Goal: Task Accomplishment & Management: Manage account settings

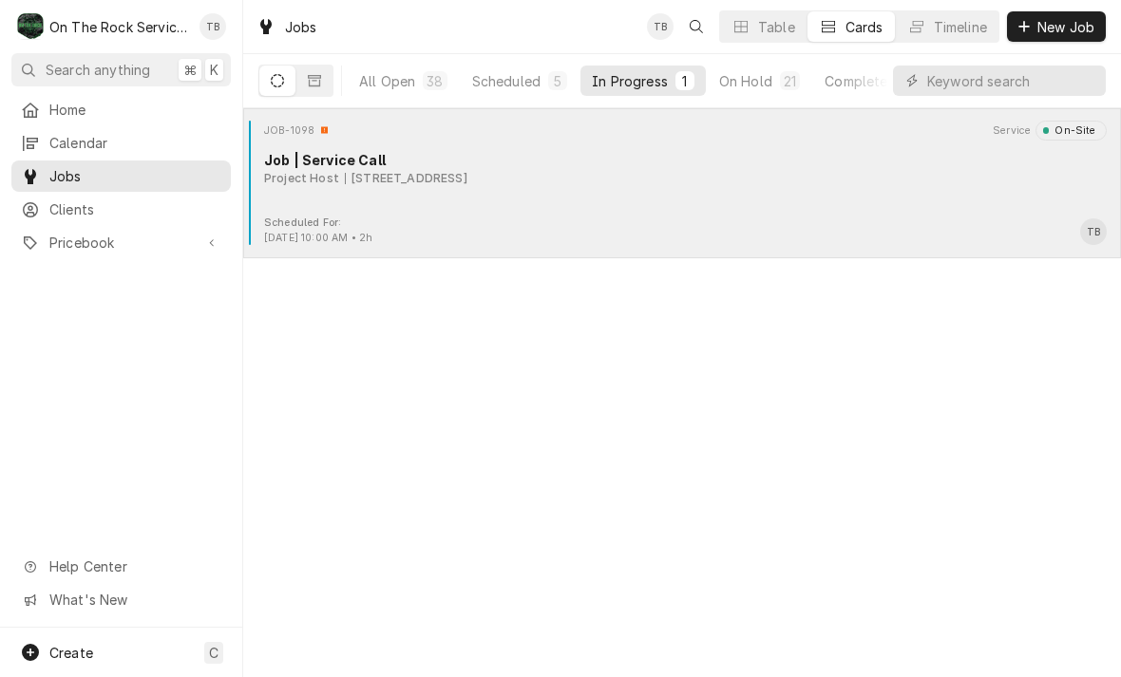
click at [449, 197] on div "JOB-1098 Service On-Site Job | Service Call Project Host 525 S Academy St, Gree…" at bounding box center [682, 168] width 862 height 95
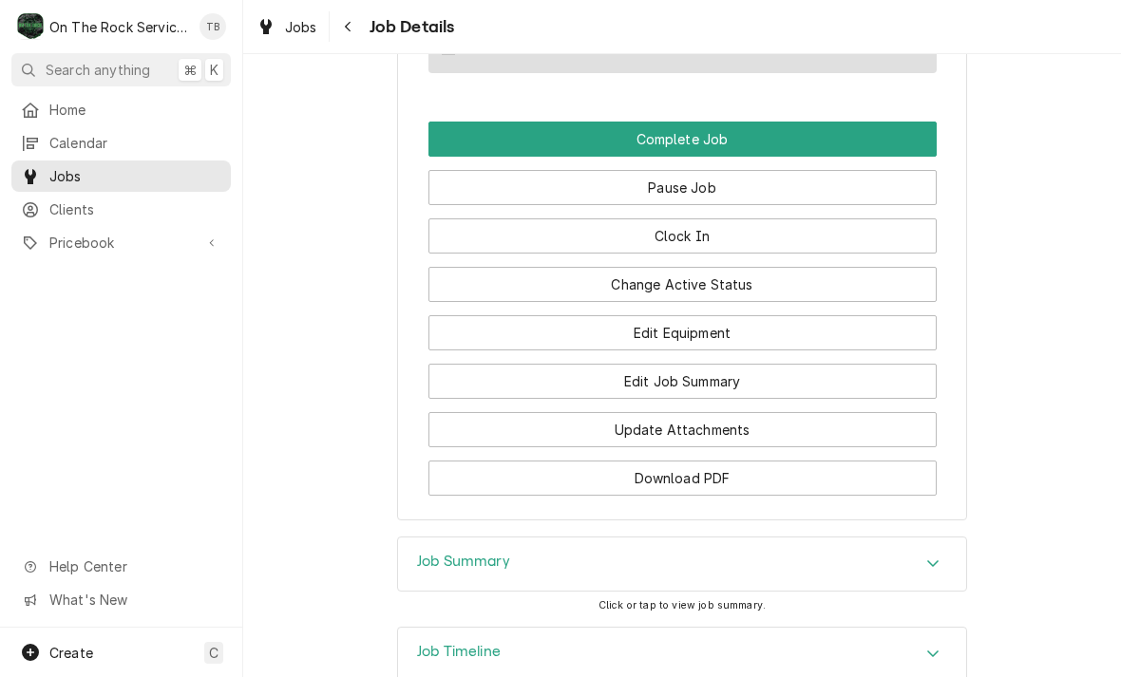
scroll to position [1607, 0]
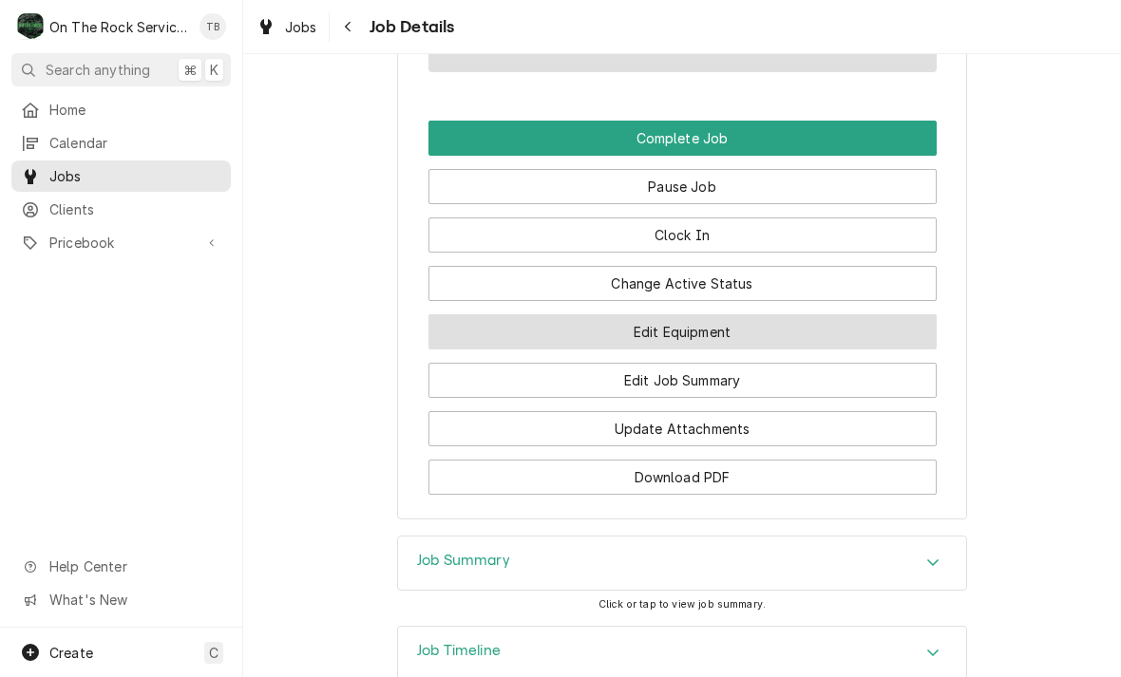
click at [660, 314] on button "Edit Equipment" at bounding box center [682, 331] width 508 height 35
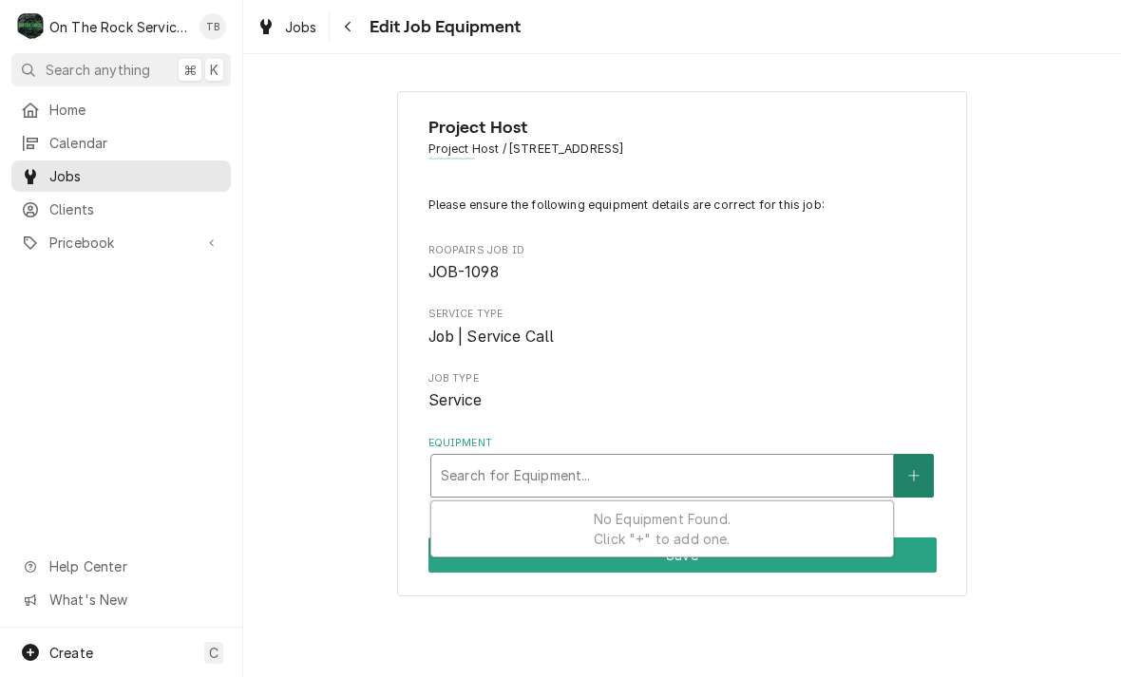
click at [914, 476] on icon "Create New Equipment" at bounding box center [913, 475] width 11 height 13
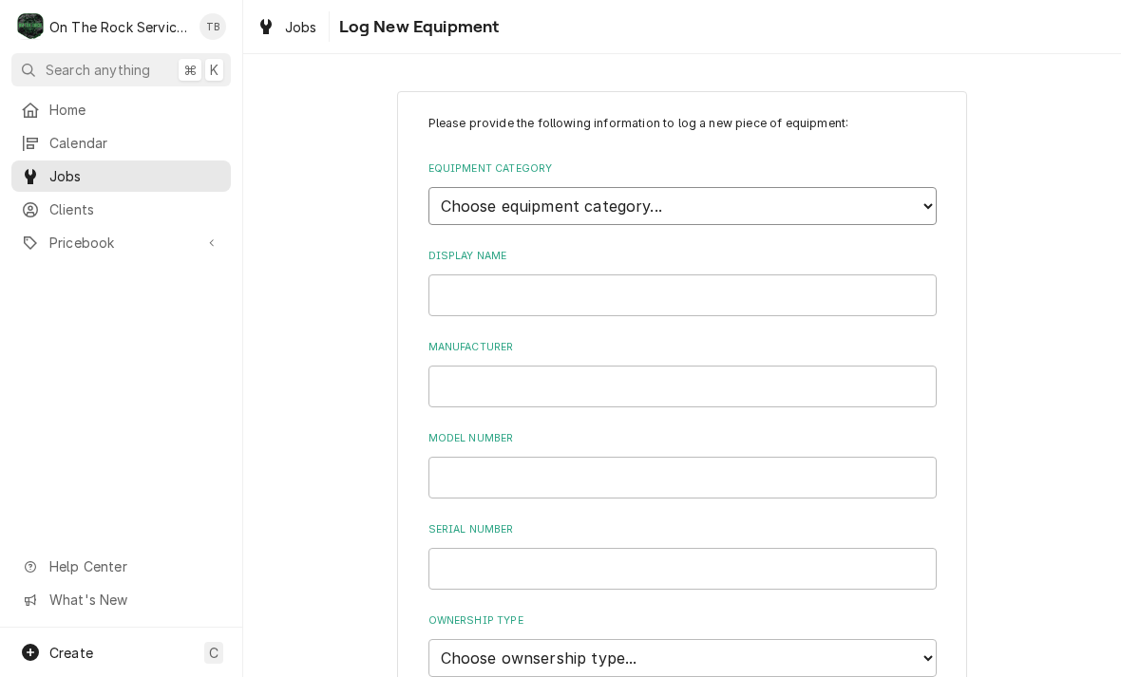
click at [934, 189] on select "Choose equipment category... Cooking Equipment Fryers Ice Machines Ovens and Ra…" at bounding box center [682, 206] width 508 height 38
select select "1"
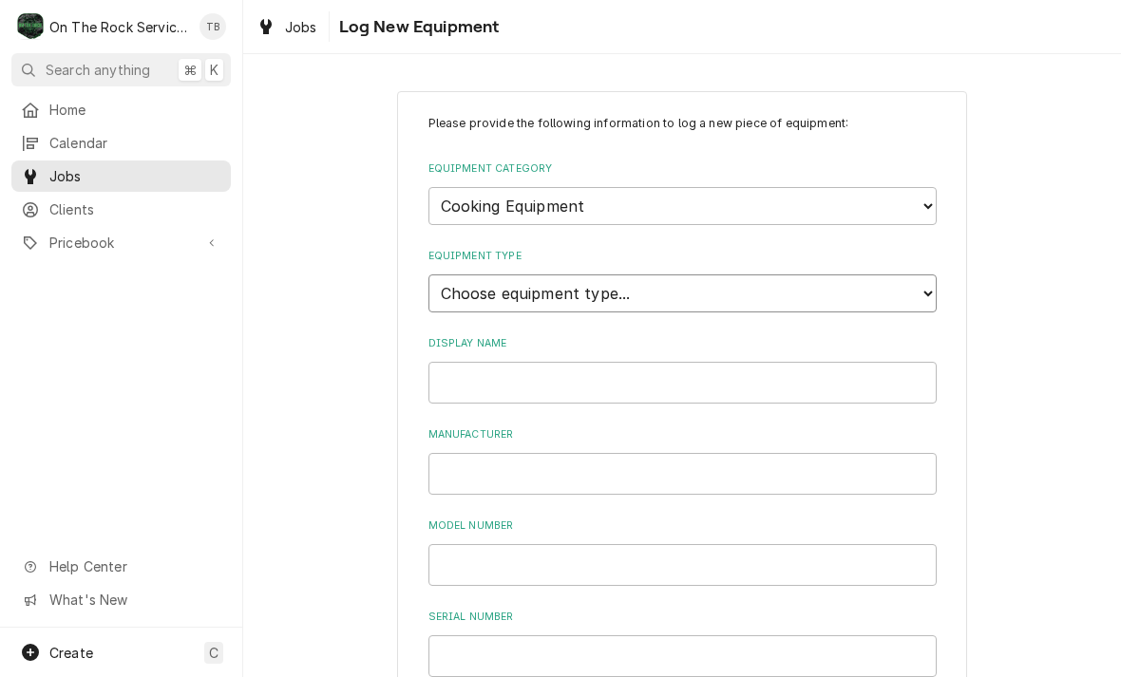
click at [633, 274] on select "Choose equipment type... Broiler Charbroiler Commercial Microwave Commercial To…" at bounding box center [682, 293] width 508 height 38
select select "7"
click at [619, 362] on input "Display Name" at bounding box center [682, 383] width 508 height 42
type input "S"
type input "Tilt skillet"
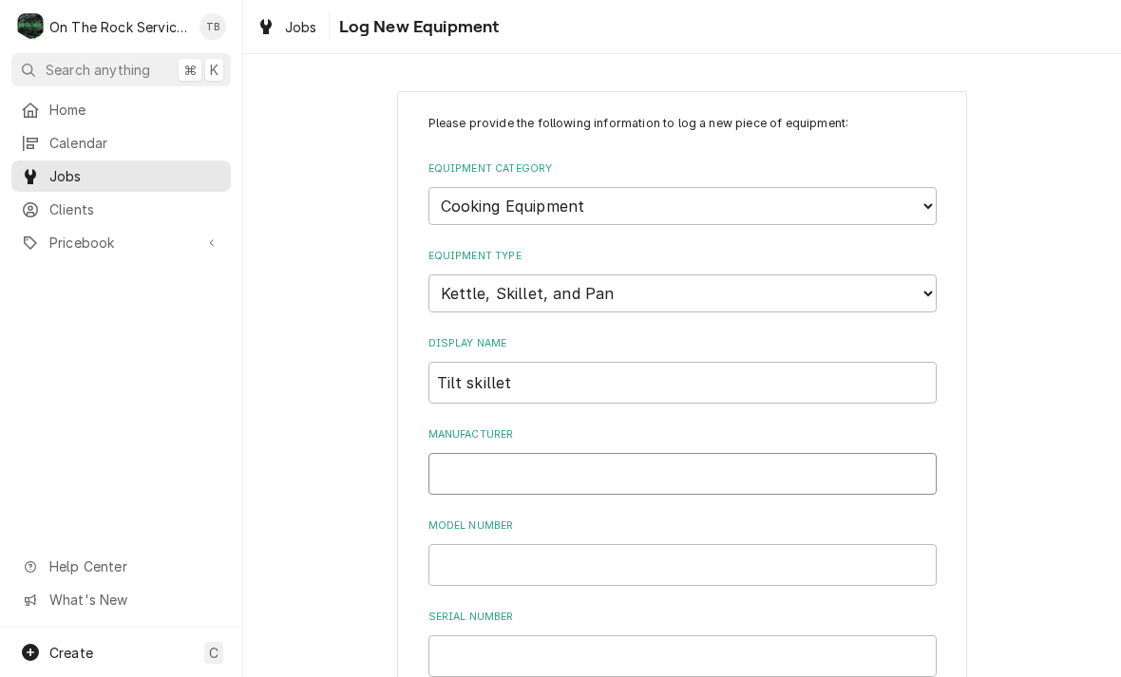
click at [516, 453] on input "Manufacturer" at bounding box center [682, 474] width 508 height 42
type input "GROEN"
click at [524, 544] on input "Model Number" at bounding box center [682, 565] width 508 height 42
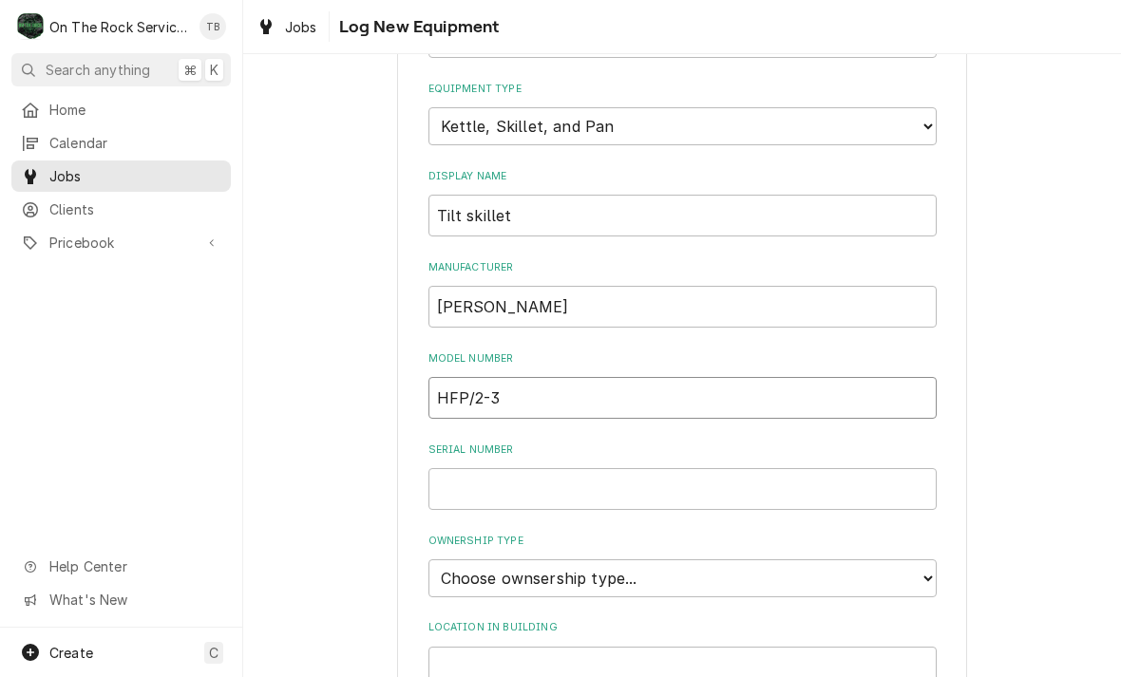
scroll to position [169, 0]
type input "HFP/2-3"
click at [494, 466] on input "Serial Number" at bounding box center [682, 487] width 508 height 42
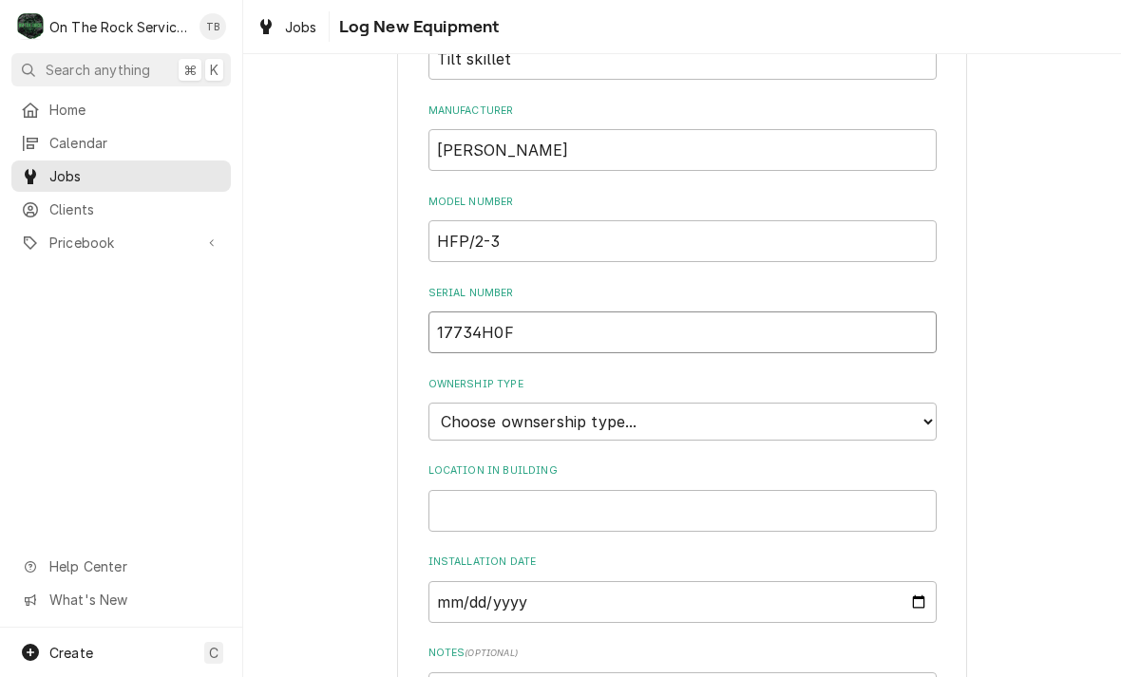
scroll to position [327, 0]
type input "17734H0F"
click at [916, 400] on select "Choose ownsership type... Unknown Owned Leased Rented" at bounding box center [682, 419] width 508 height 38
select select "1"
click at [617, 487] on input "Location in Building" at bounding box center [682, 508] width 508 height 42
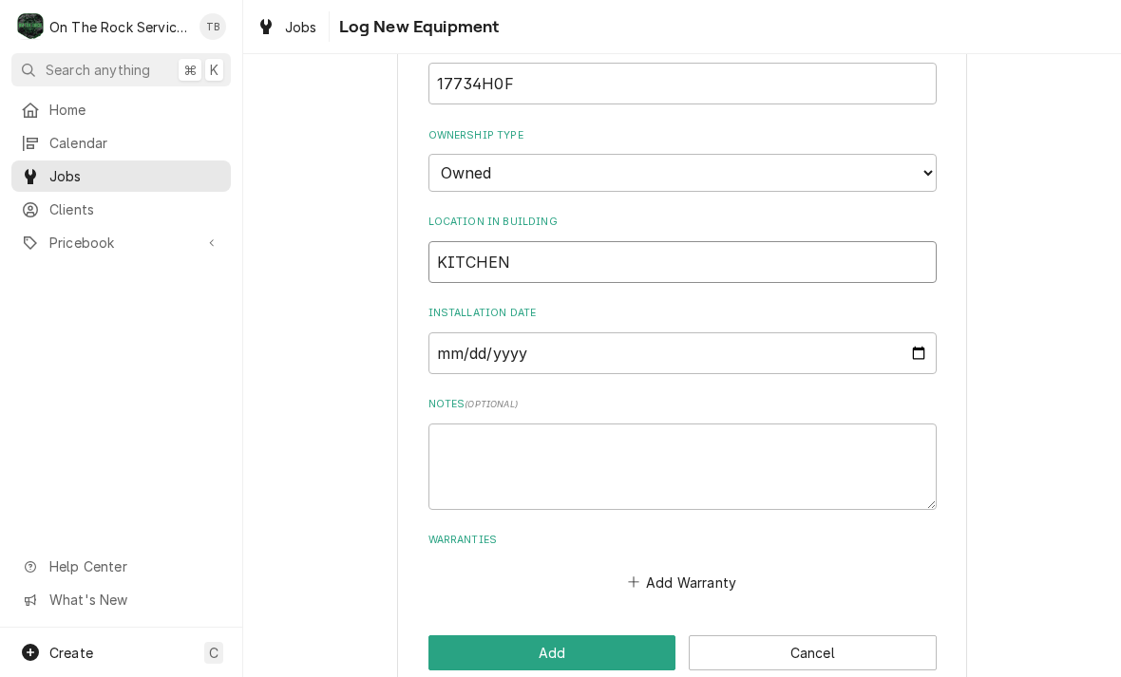
scroll to position [572, 0]
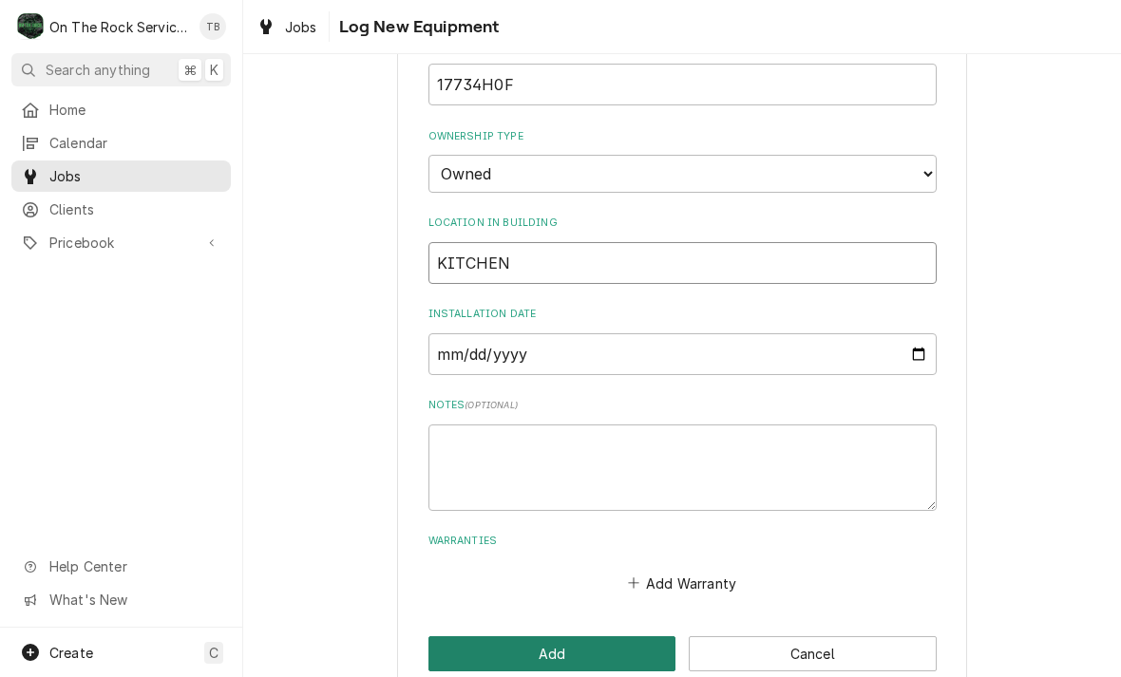
type input "KITCHEN"
click at [535, 636] on button "Add" at bounding box center [552, 653] width 248 height 35
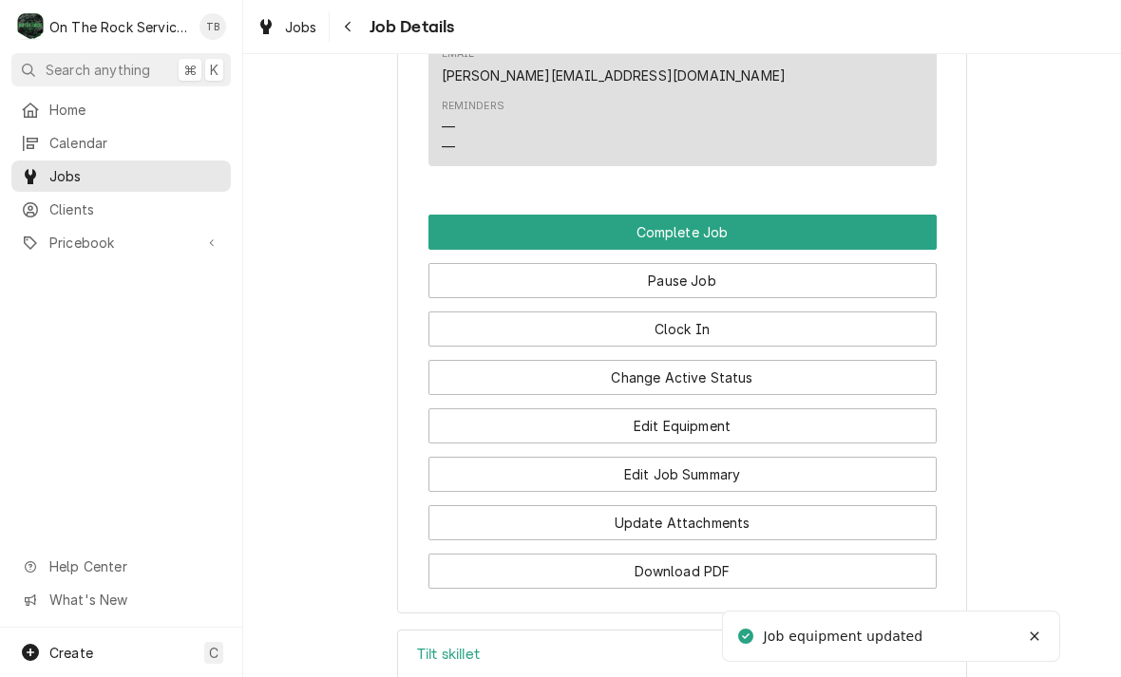
scroll to position [1563, 0]
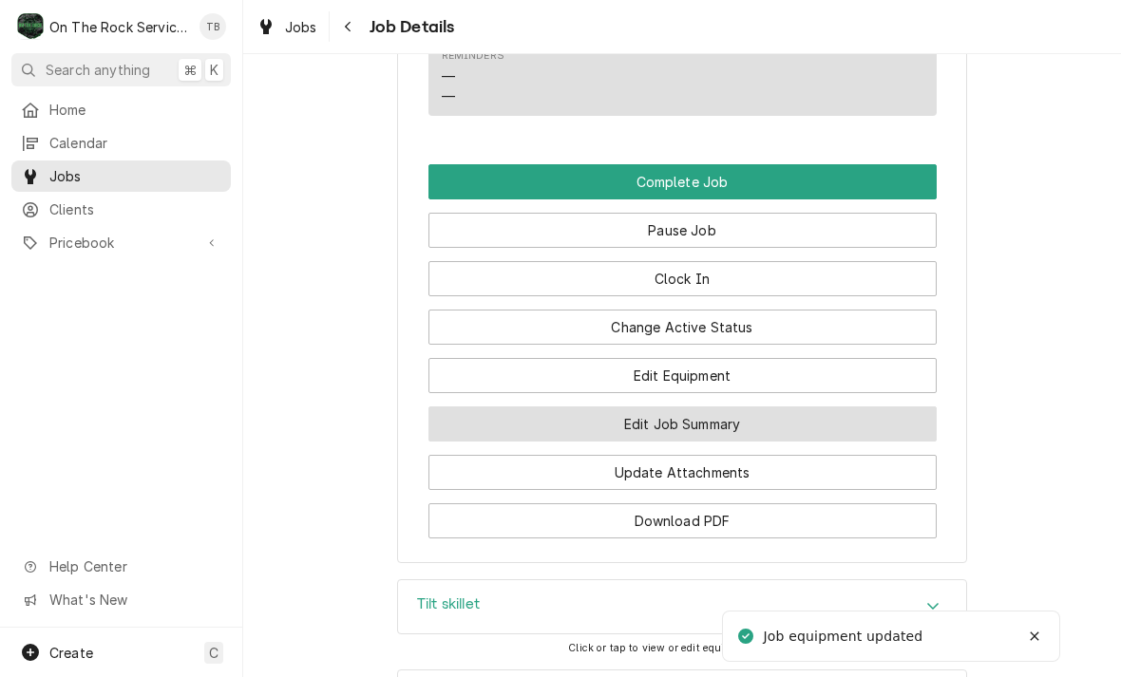
click at [686, 406] on button "Edit Job Summary" at bounding box center [682, 423] width 508 height 35
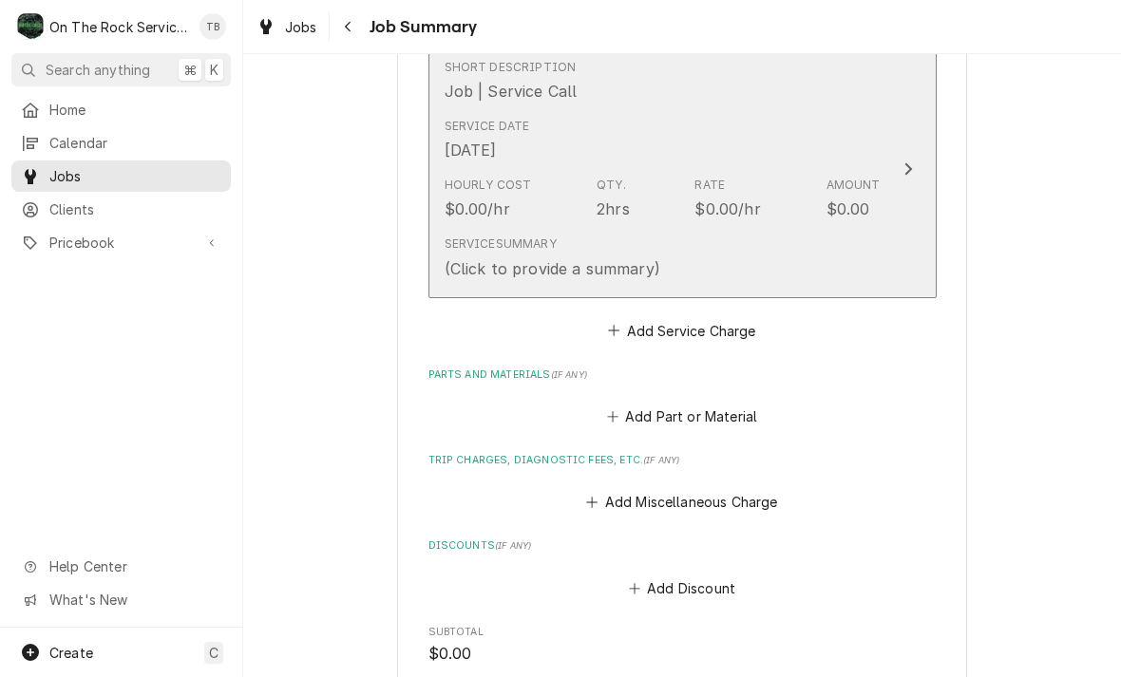
click at [688, 261] on div "Service Summary (Click to provide a summary)" at bounding box center [662, 257] width 436 height 59
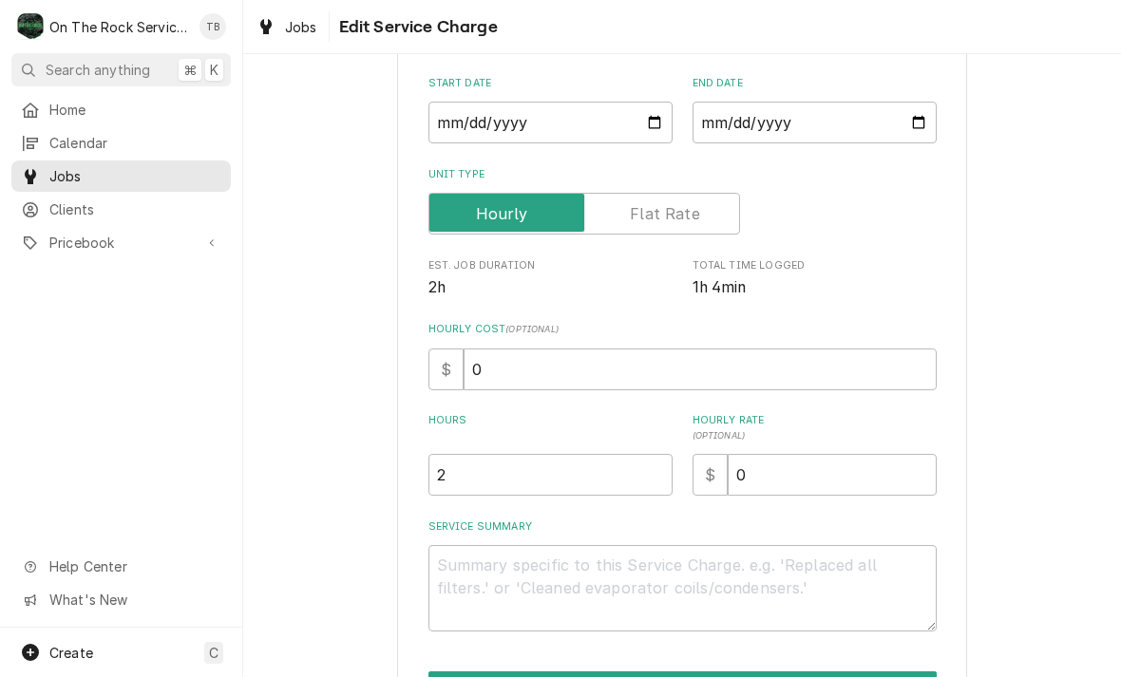
scroll to position [207, 0]
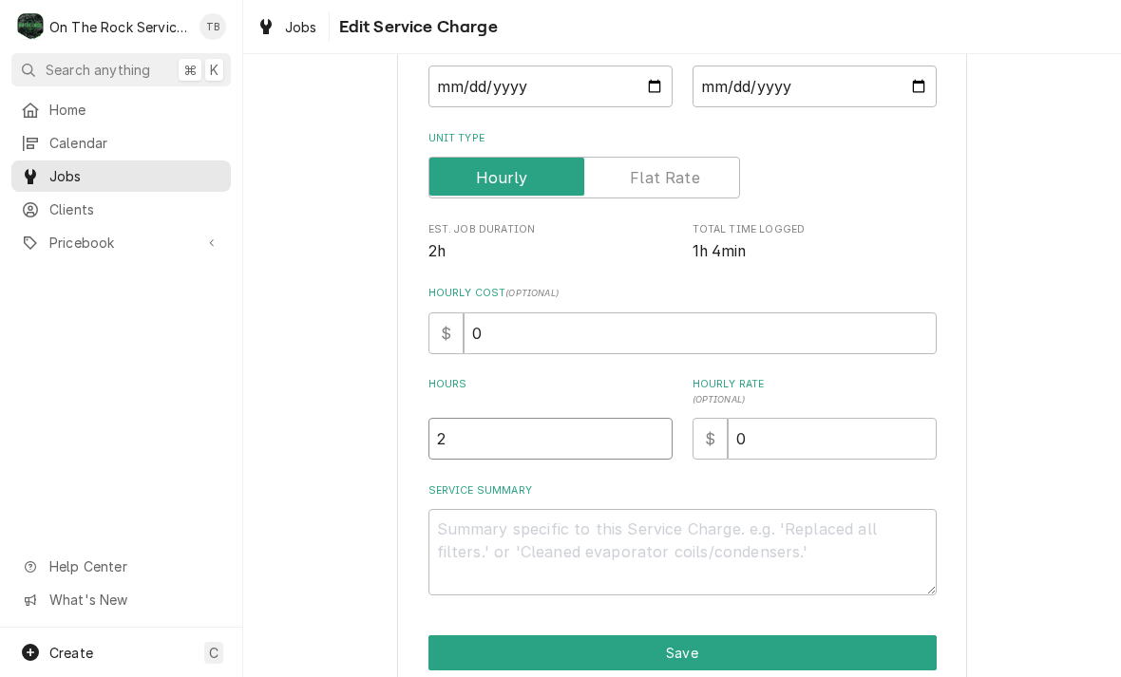
click at [491, 433] on input "2" at bounding box center [550, 439] width 244 height 42
type textarea "x"
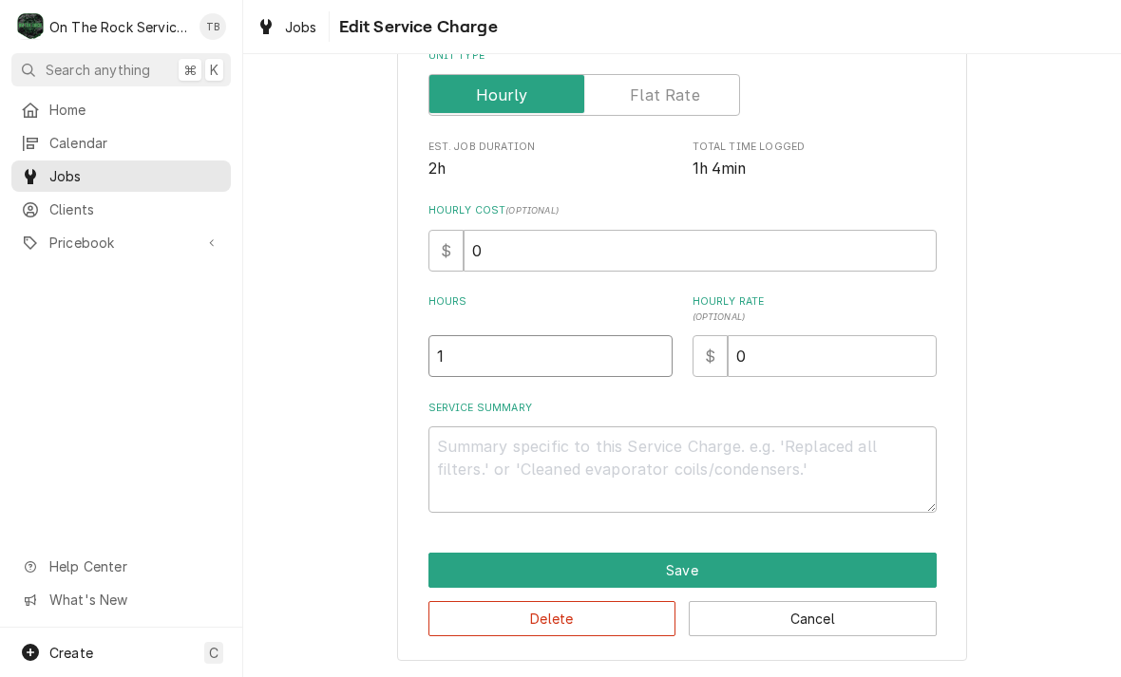
scroll to position [289, 0]
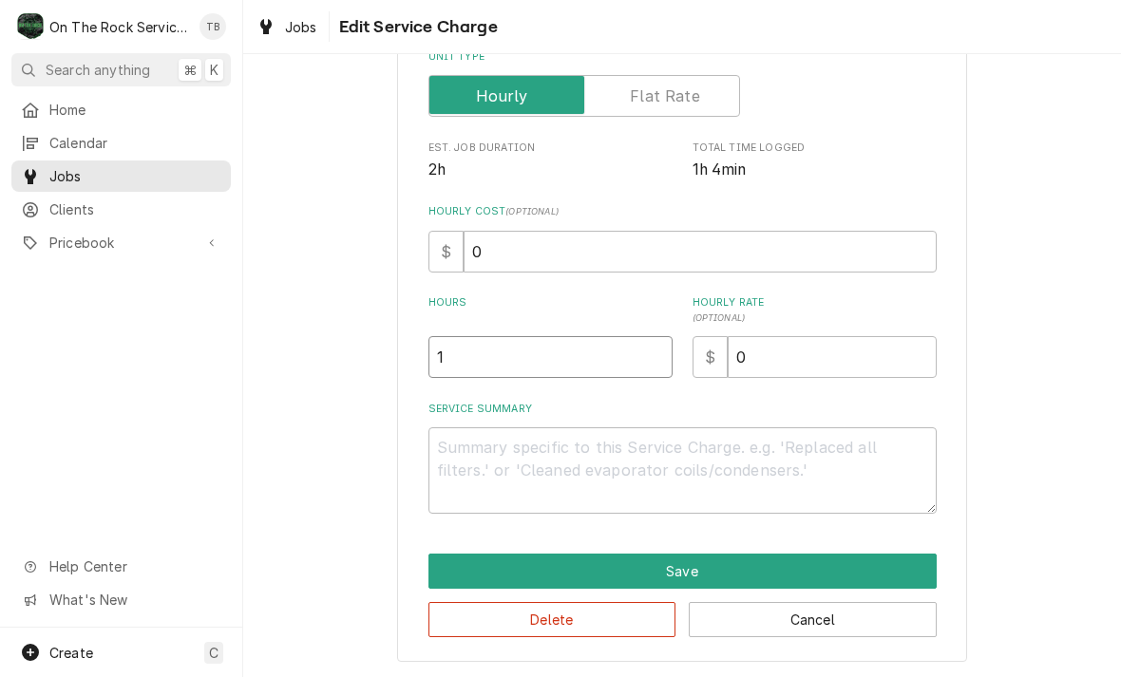
type input "1"
click at [480, 459] on textarea "Service Summary" at bounding box center [682, 470] width 508 height 86
type textarea "x"
type textarea "9"
type textarea "x"
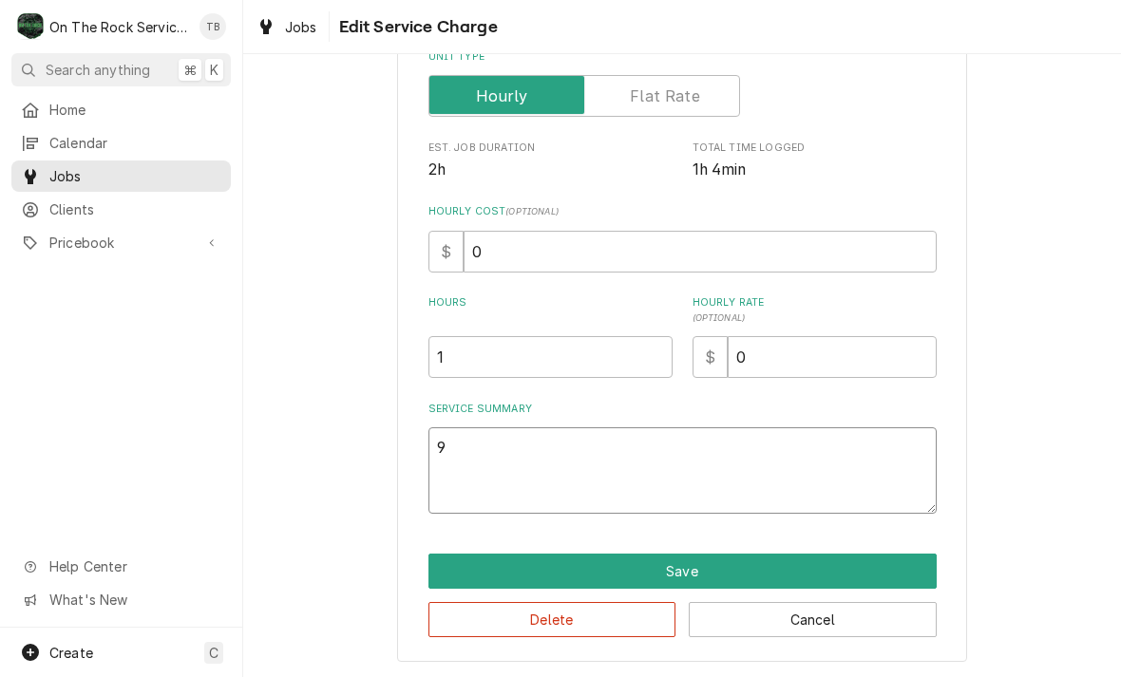
type textarea "9/"
type textarea "x"
type textarea "9/2"
type textarea "x"
type textarea "9/25"
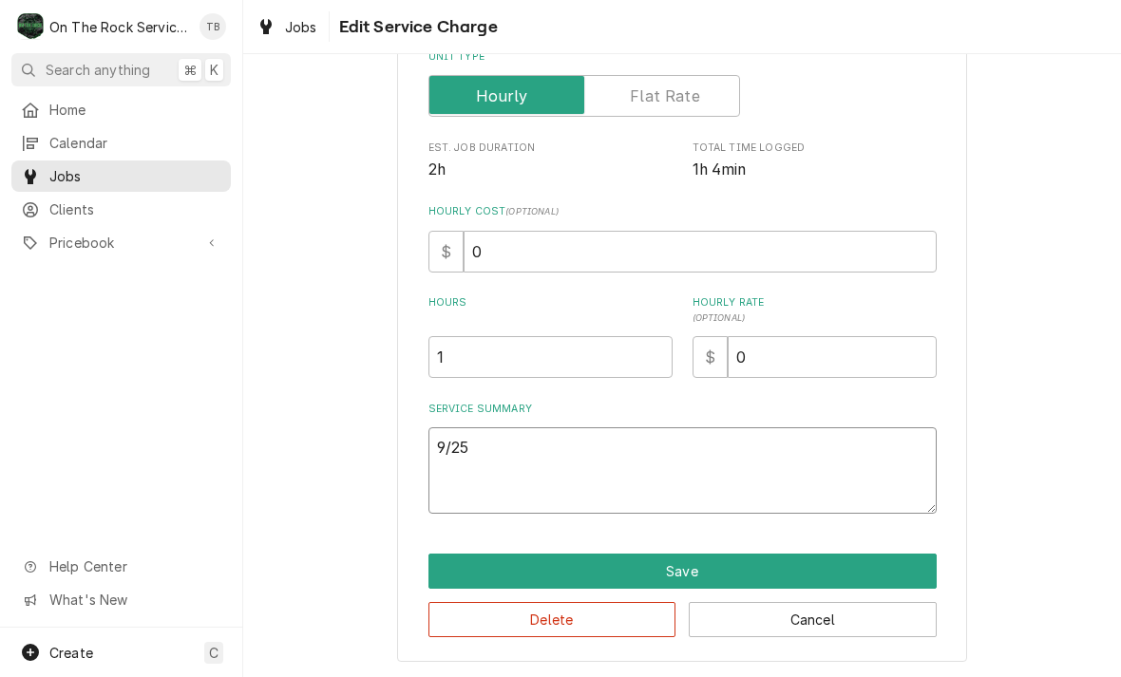
type textarea "x"
type textarea "9/25/"
type textarea "x"
type textarea "9/25/2"
type textarea "x"
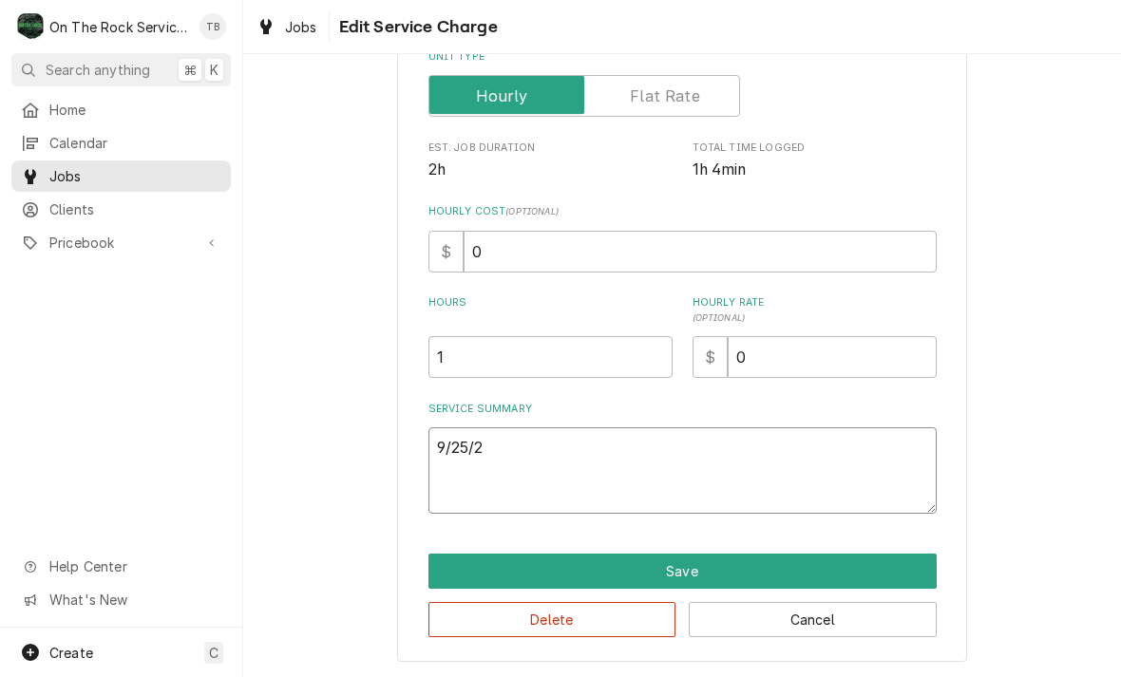
type textarea "9/25/25"
type textarea "x"
type textarea "9/25/25"
type textarea "x"
type textarea "9/25/25 T"
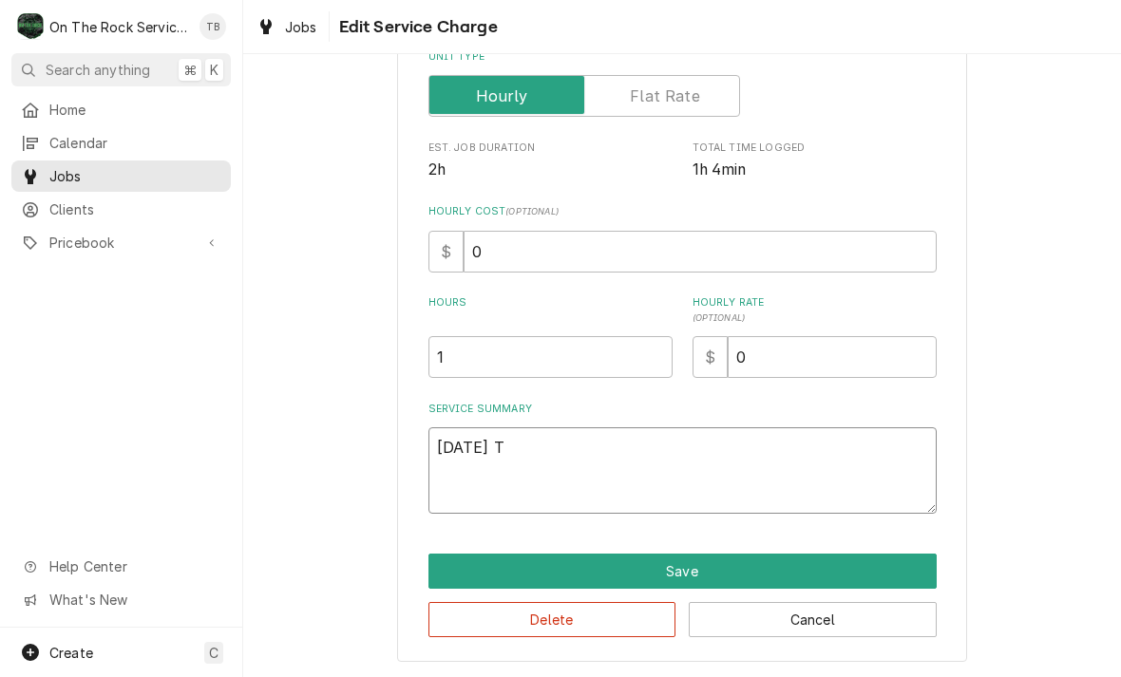
type textarea "x"
type textarea "9/25/25 TM"
type textarea "x"
type textarea "9/25/25 TMB"
type textarea "x"
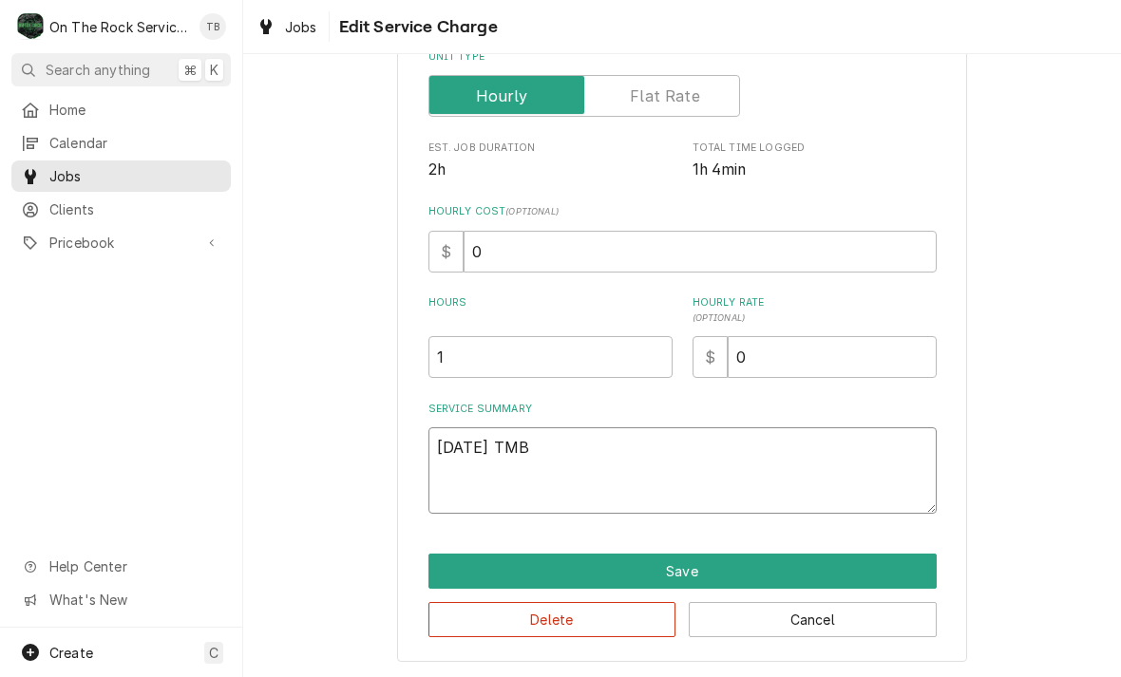
type textarea "9/25/25 TMB"
type textarea "x"
type textarea "9/25/25 TMB P"
type textarea "x"
type textarea "9/25/25 TMB PR"
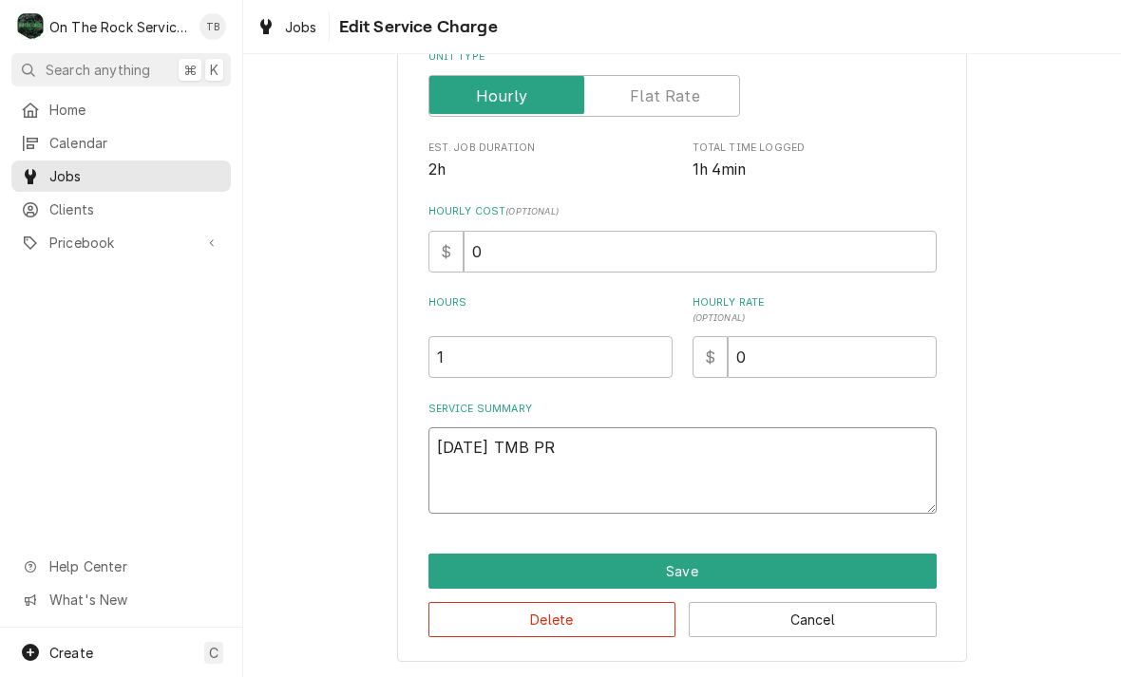
type textarea "x"
type textarea "9/25/25 TMB PRO"
type textarea "x"
type textarea "9/25/25 TMB PROVI"
type textarea "x"
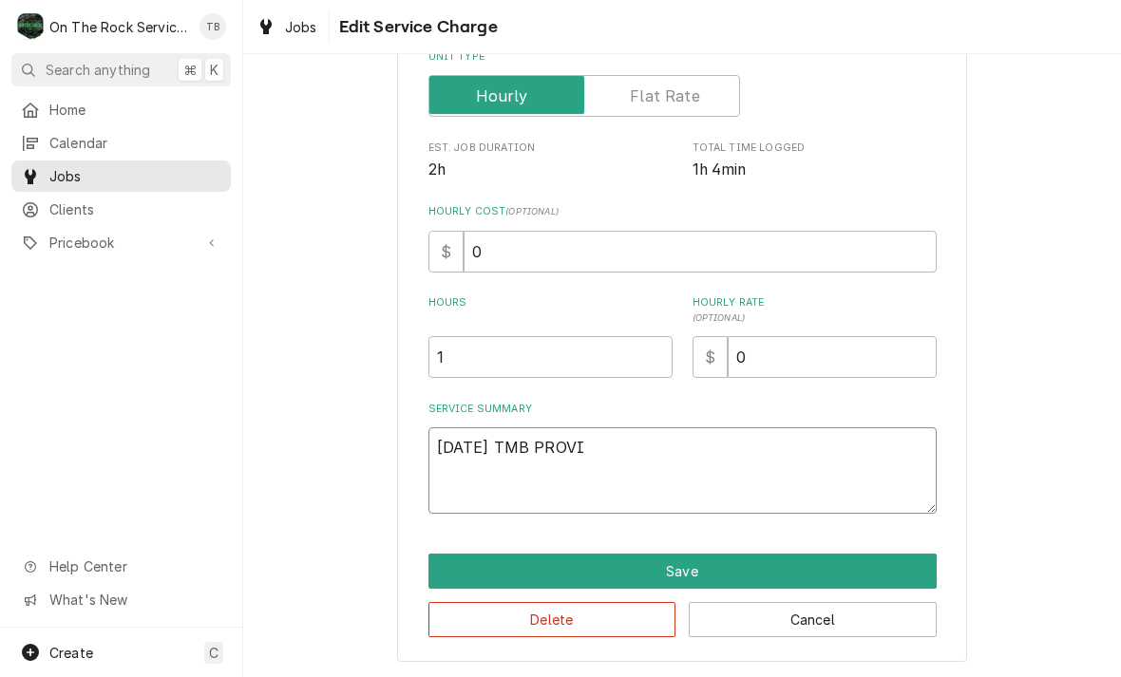
type textarea "9/25/25 TMB PROVID"
type textarea "x"
type textarea "9/25/25 TMB PROVIDE"
type textarea "x"
type textarea "9/25/25 TMB PROVIDE"
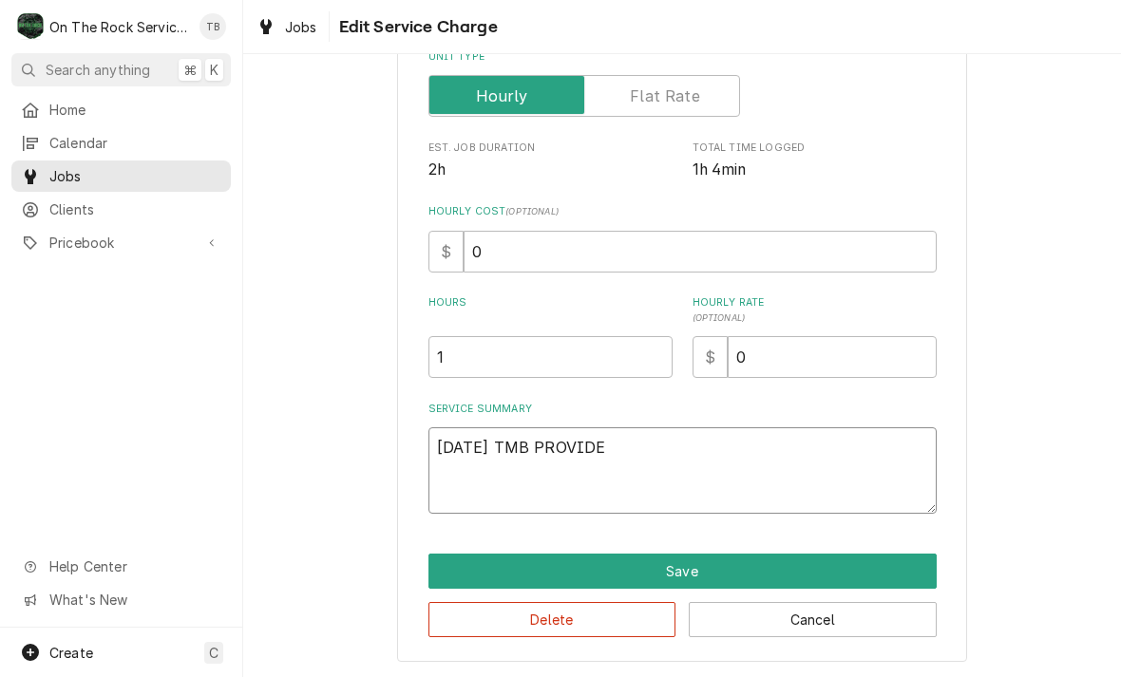
type textarea "x"
type textarea "9/25/25 TMB PROVIDE S"
type textarea "x"
type textarea "9/25/25 TMB PROVIDE SE"
type textarea "x"
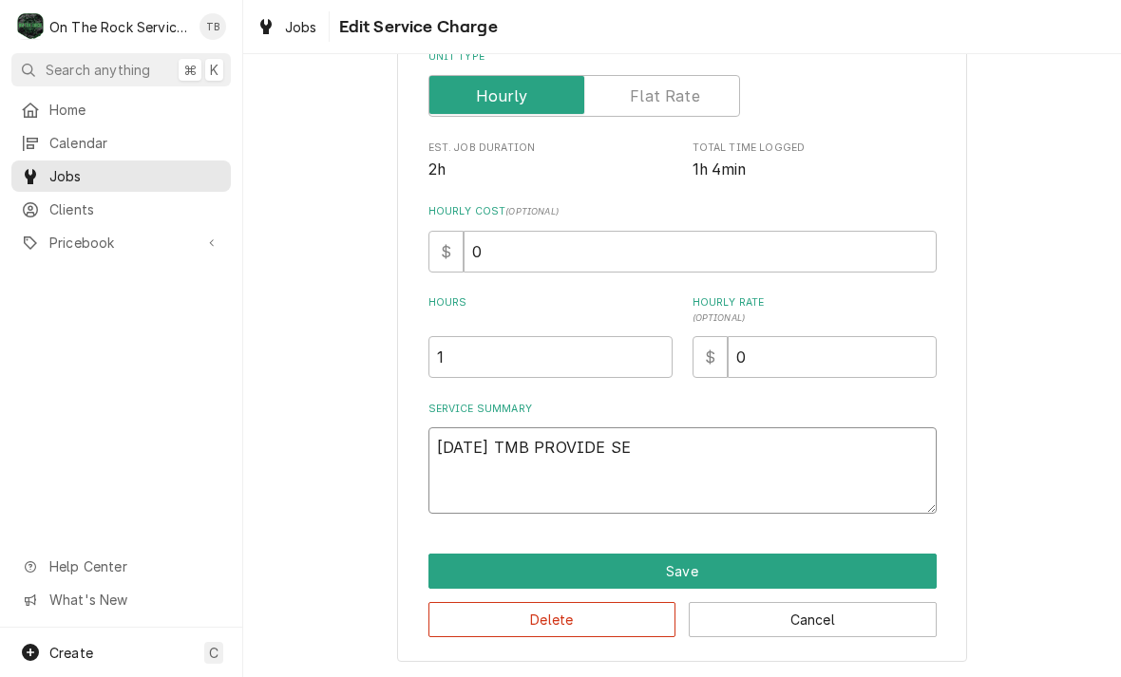
type textarea "9/25/25 TMB PROVIDE SER"
type textarea "x"
type textarea "9/25/25 TMB PROVIDE SERV"
type textarea "x"
type textarea "9/25/25 TMB PROVIDE SERVI"
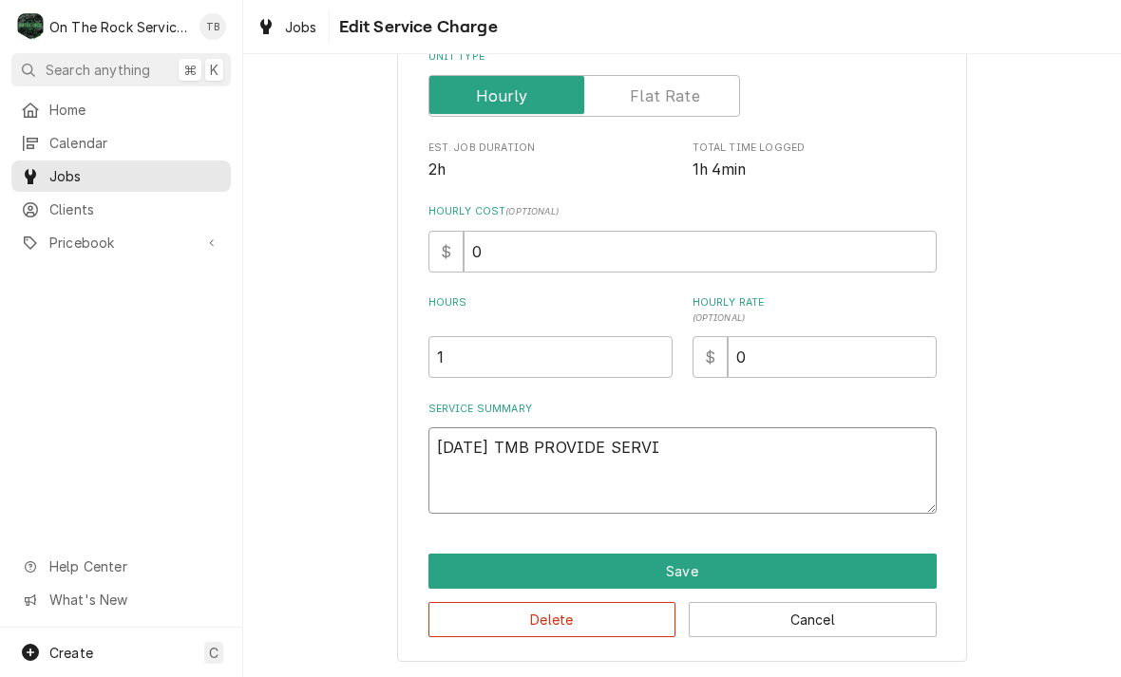
type textarea "x"
type textarea "9/25/25 TMB PROVIDE SERVIC"
type textarea "x"
type textarea "9/25/25 TMB PROVIDE SERVICE"
type textarea "x"
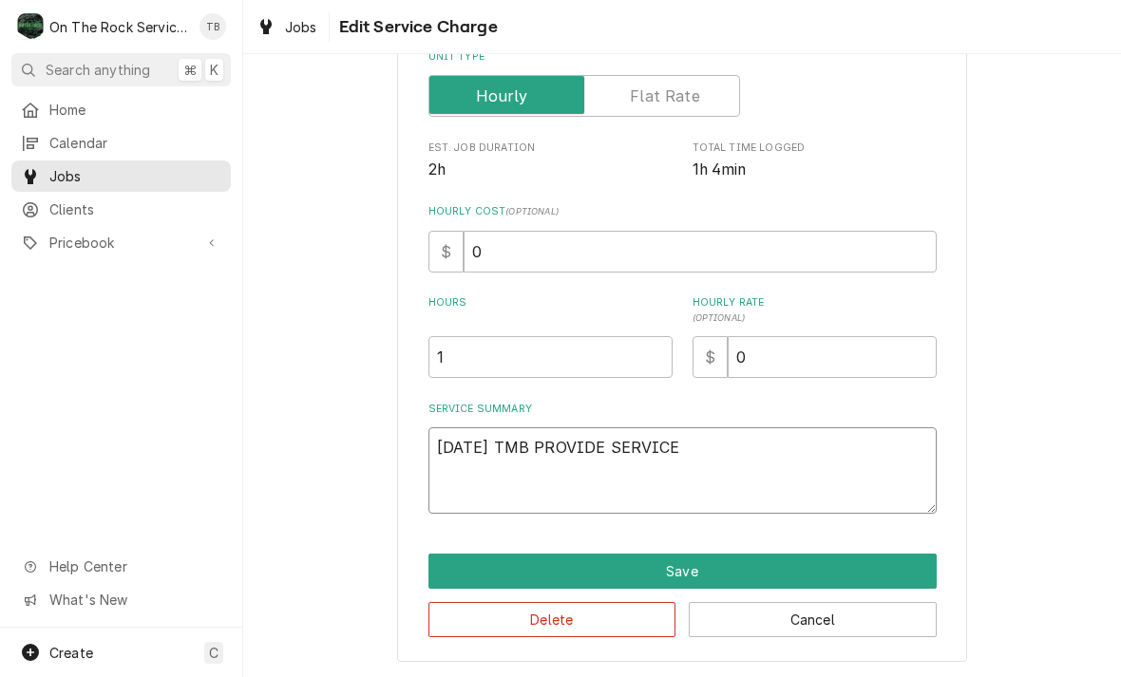
type textarea "9/25/25 TMB PROVIDE SERVICE P"
type textarea "x"
type textarea "9/25/25 TMB PROVIDE SERVICE PAR"
type textarea "x"
type textarea "9/25/25 TMB PROVIDE SERVICE PART"
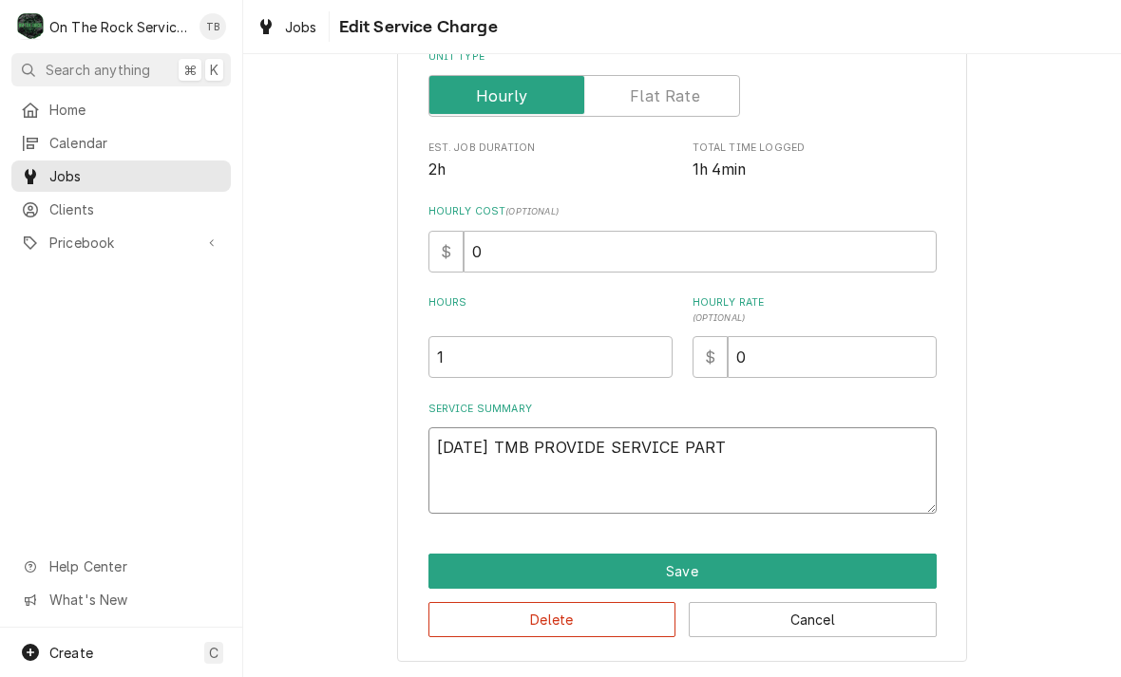
type textarea "x"
type textarea "9/25/25 TMB PROVIDE SERVICE PARTS"
type textarea "x"
type textarea "9/25/25 TMB PROVIDE SERVICE PARTS"
type textarea "x"
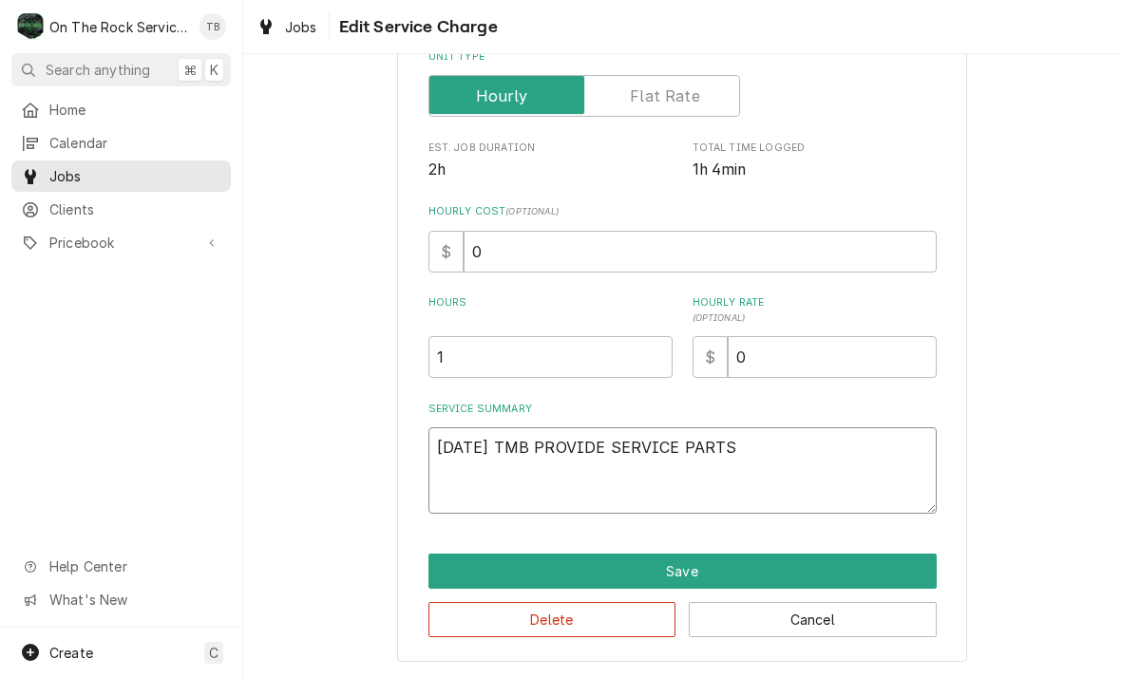
type textarea "9/25/25 TMB PROVIDE SERVICE PARTS A"
type textarea "x"
type textarea "9/25/25 TMB PROVIDE SERVICE PARTS AN"
type textarea "x"
type textarea "9/25/25 TMB PROVIDE SERVICE PARTS AND"
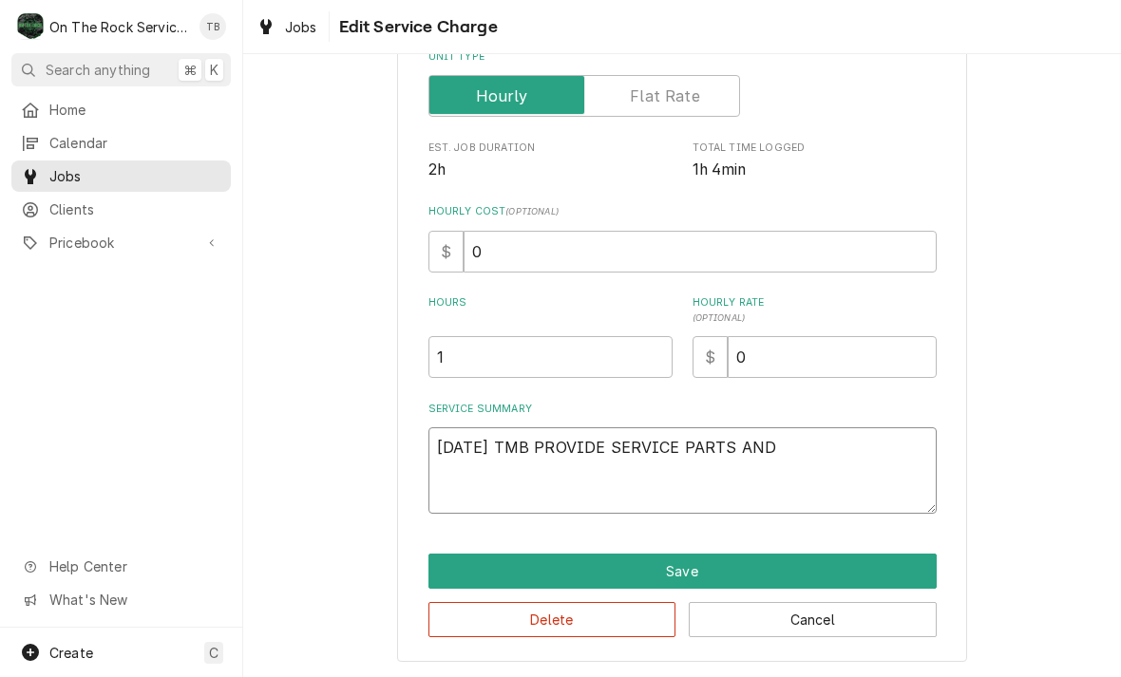
type textarea "x"
type textarea "9/25/25 TMB PROVIDE SERVICE PARTS AND L"
type textarea "x"
type textarea "9/25/25 TMB PROVIDE SERVICE PARTS AND LA"
type textarea "x"
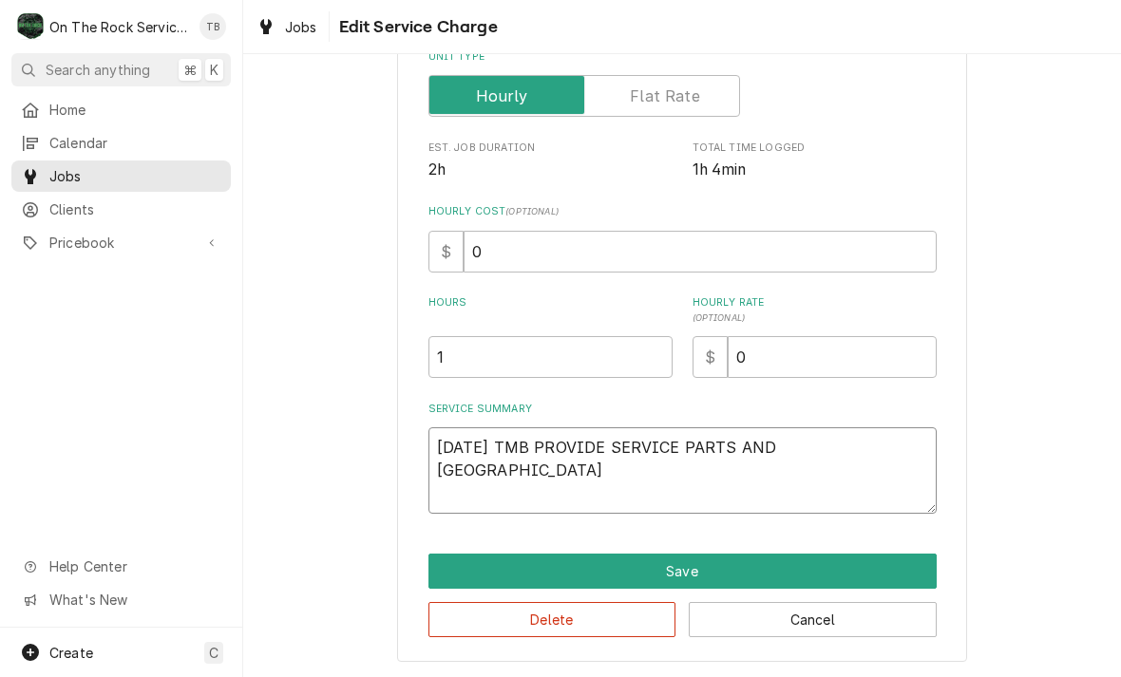
type textarea "9/25/25 TMB PROVIDE SERVICE PARTS AND LAB"
type textarea "x"
type textarea "9/25/25 TMB PROVIDE SERVICE PARTS AND LABO"
type textarea "x"
type textarea "9/25/25 TMB PROVIDE SERVICE PARTS AND LABOR"
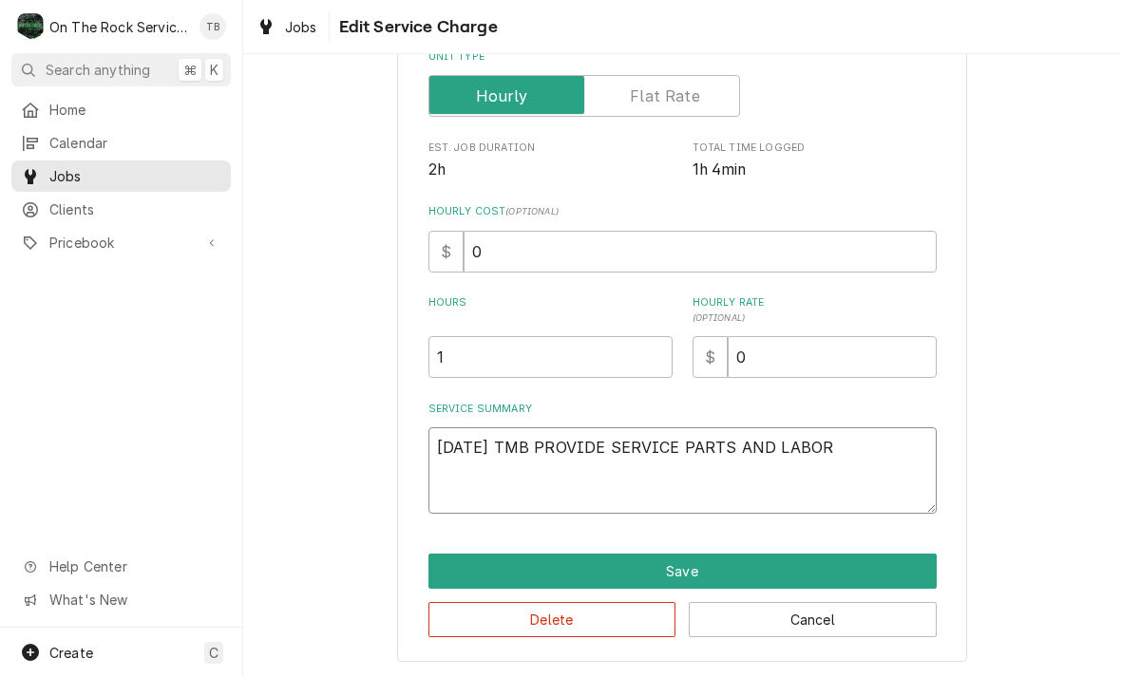
type textarea "x"
type textarea "9/25/25 TMB PROVIDE SERVICE PARTS AND LABOR"
type textarea "x"
type textarea "9/25/25 TMB PROVIDE SERVICE PARTS AND LABOR T"
type textarea "x"
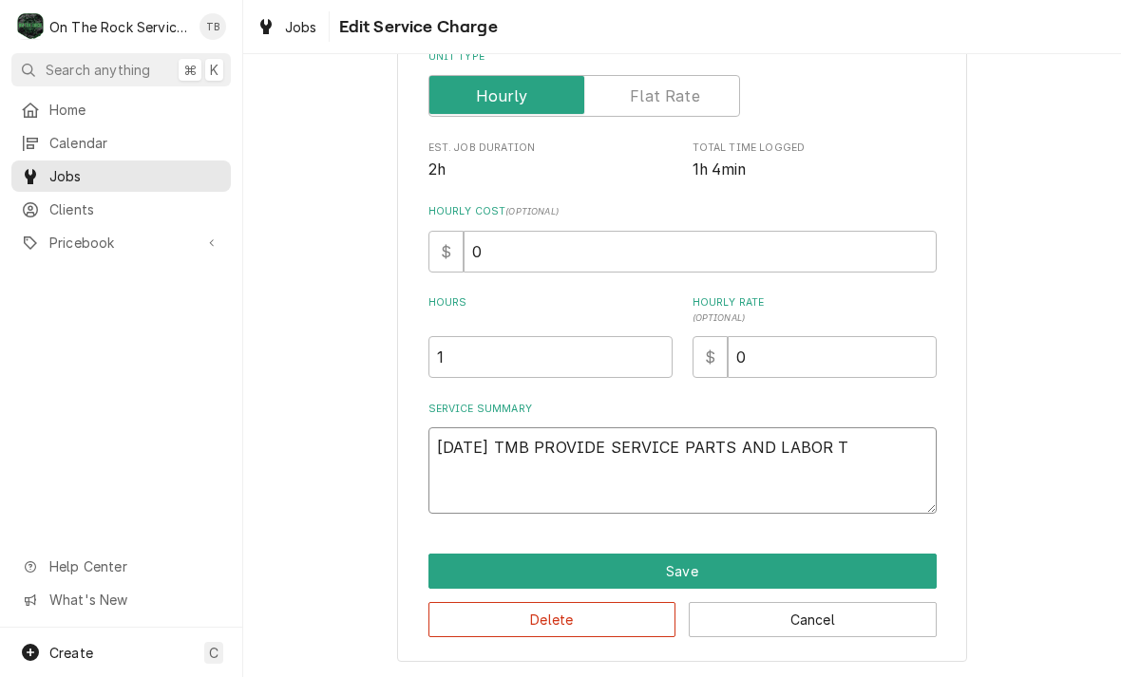
type textarea "9/25/25 TMB PROVIDE SERVICE PARTS AND LABOR TO"
type textarea "x"
type textarea "9/25/25 TMB PROVIDE SERVICE PARTS AND LABOR TO D"
type textarea "x"
type textarea "9/25/25 TMB PROVIDE SERVICE PARTS AND LABOR TO DE"
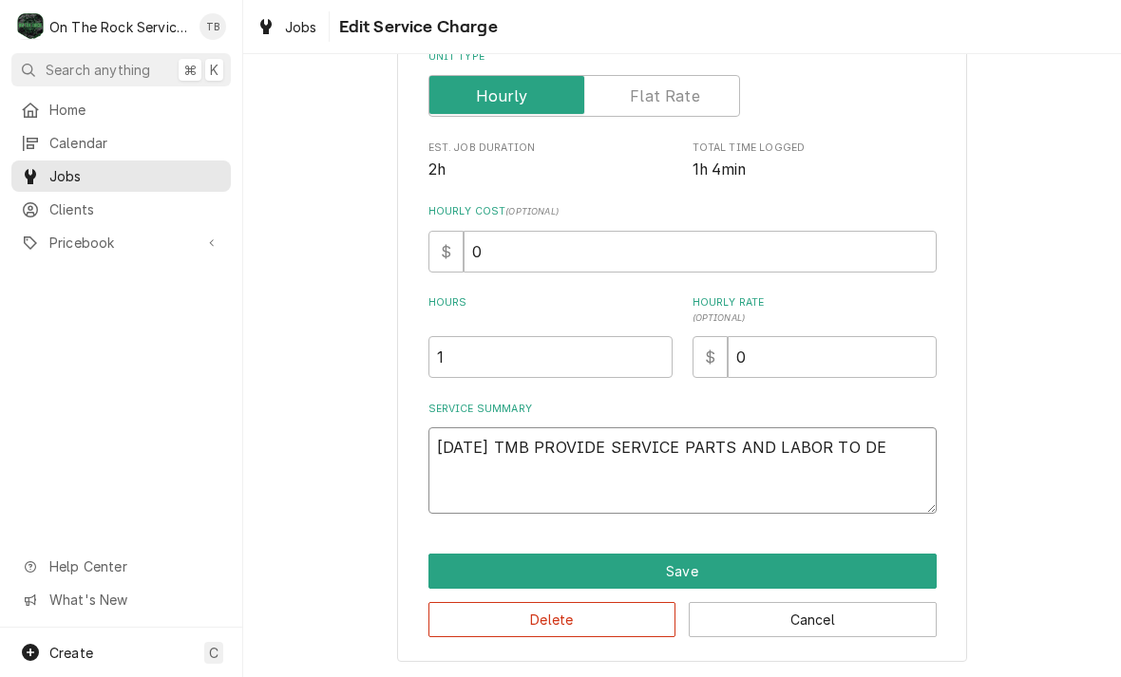
type textarea "x"
type textarea "9/25/25 TMB PROVIDE SERVICE PARTS AND LABOR TO DET"
type textarea "x"
type textarea "9/25/25 TMB PROVIDE SERVICE PARTS AND LABOR TO DETE"
type textarea "x"
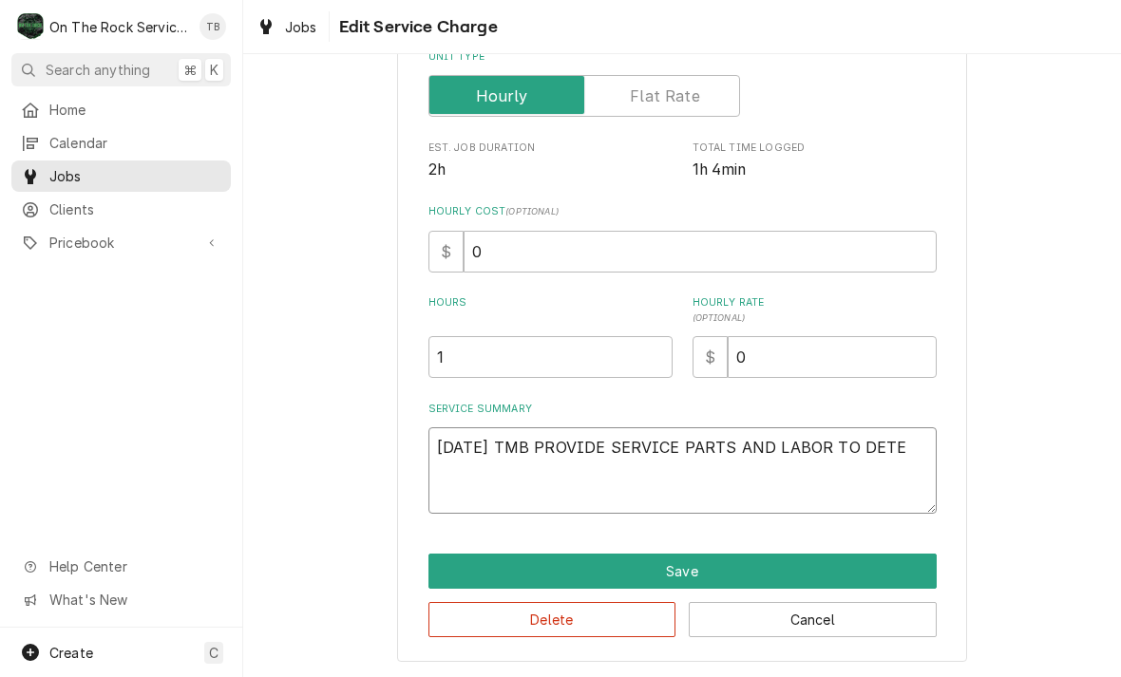
type textarea "9/25/25 TMB PROVIDE SERVICE PARTS AND LABOR TO DETER"
type textarea "x"
type textarea "9/25/25 TMB PROVIDE SERVICE PARTS AND LABOR TO DETERM"
type textarea "x"
type textarea "9/25/25 TMB PROVIDE SERVICE PARTS AND LABOR TO DETERMI"
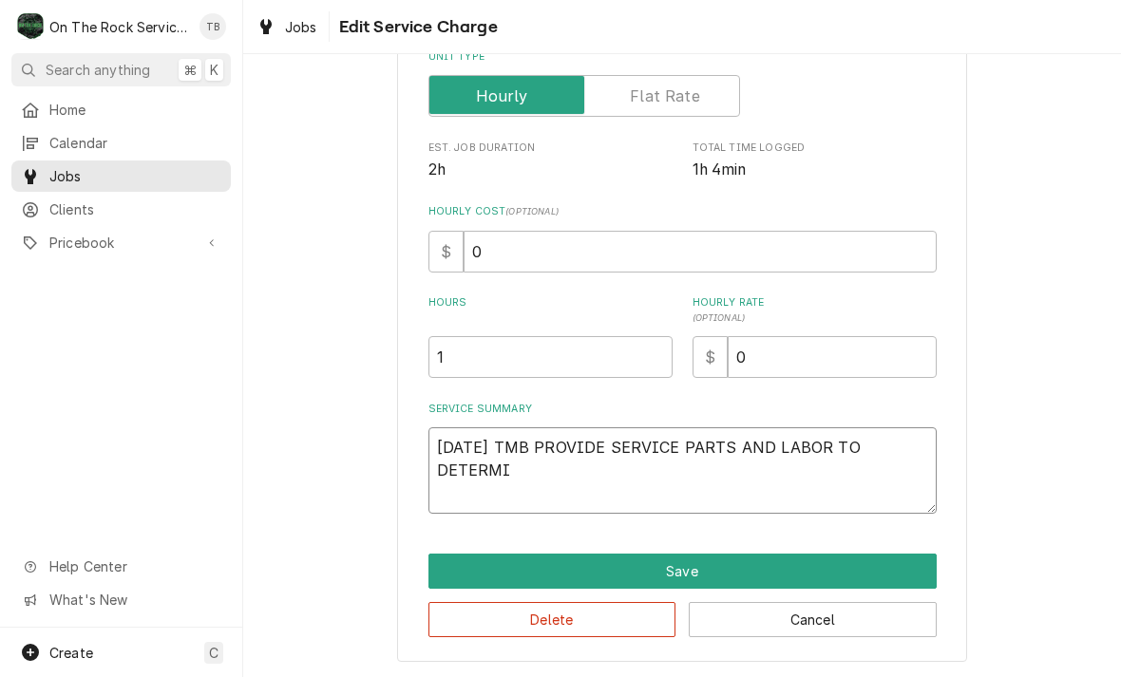
type textarea "x"
type textarea "9/25/25 TMB PROVIDE SERVICE PARTS AND LABOR TO DETERMIN"
type textarea "x"
type textarea "9/25/25 TMB PROVIDE SERVICE PARTS AND LABOR TO DETERMINE"
type textarea "x"
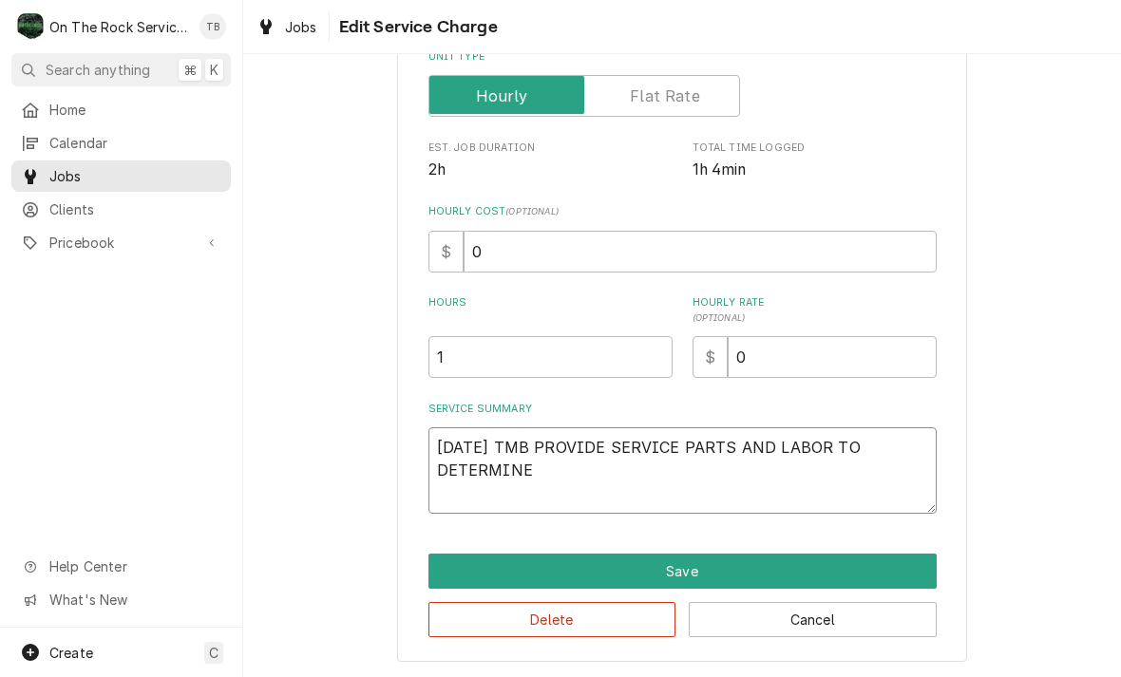
type textarea "9/25/25 TMB PROVIDE SERVICE PARTS AND LABOR TO DETERMINE"
type textarea "x"
type textarea "9/25/25 TMB PROVIDE SERVICE PARTS AND LABOR TO DETERMINE T"
type textarea "x"
type textarea "9/25/25 TMB PROVIDE SERVICE PARTS AND LABOR TO DETERMINE TH"
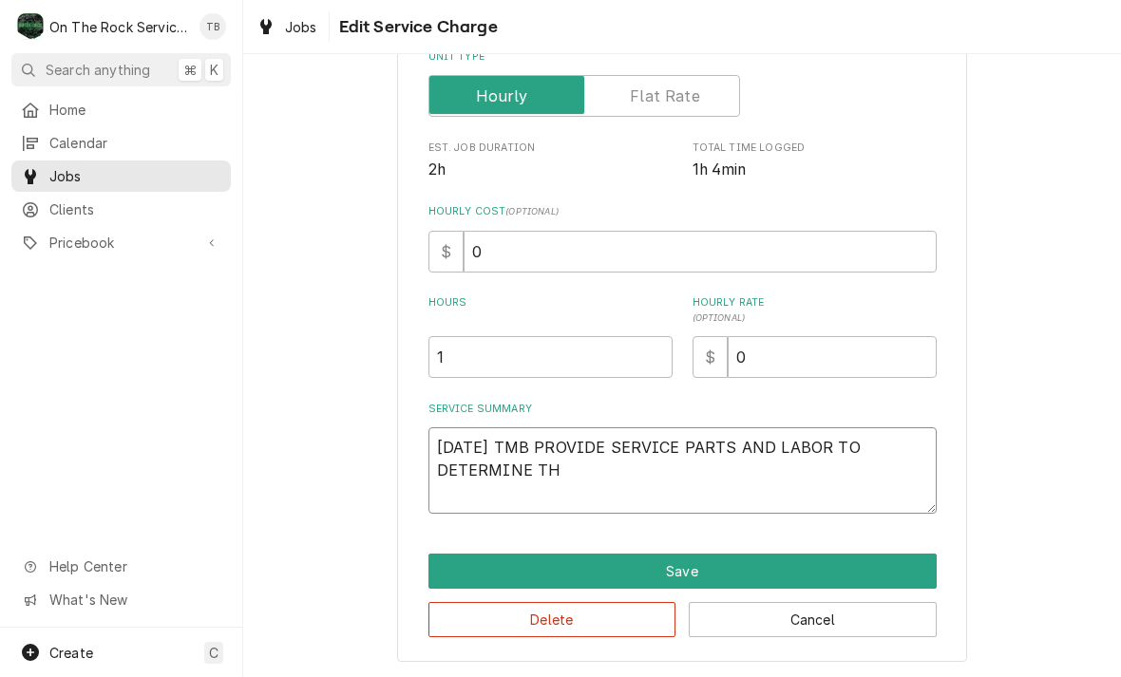
type textarea "x"
type textarea "9/25/25 TMB PROVIDE SERVICE PARTS AND LABOR TO DETERMINE THA"
type textarea "x"
type textarea "9/25/25 TMB PROVIDE SERVICE PARTS AND LABOR TO DETERMINE THAT"
type textarea "x"
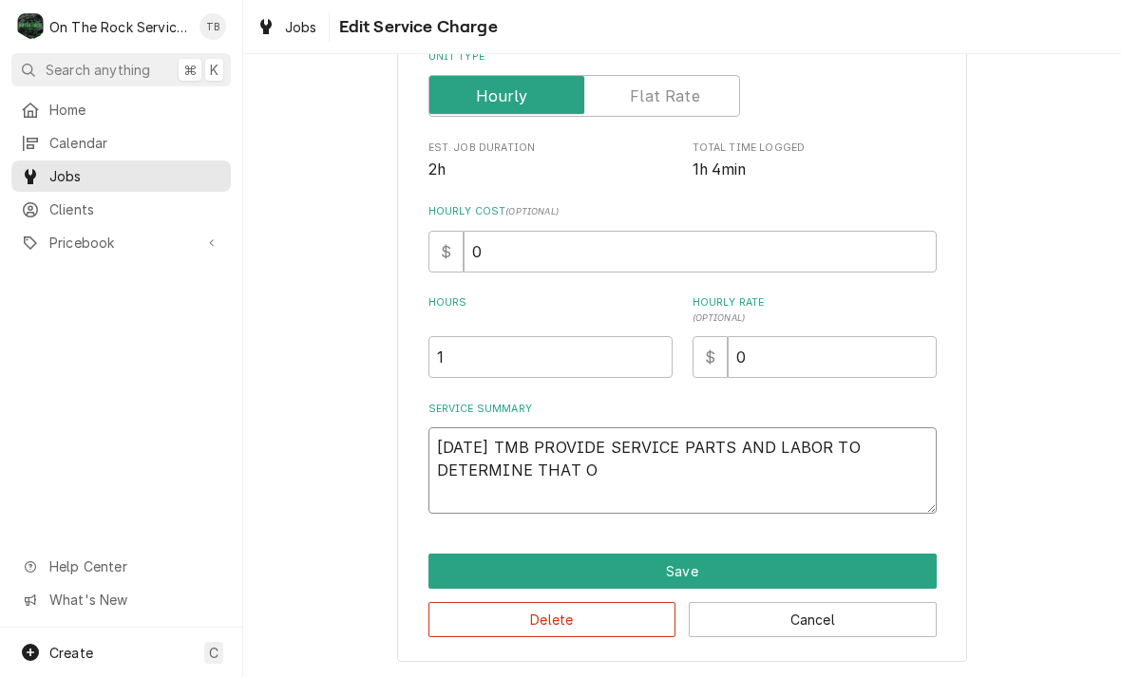
type textarea "9/25/25 TMB PROVIDE SERVICE PARTS AND LABOR TO DETERMINE THAT ON"
type textarea "x"
type textarea "9/25/25 TMB PROVIDE SERVICE PARTS AND LABOR TO DETERMINE THAT ON N"
type textarea "x"
type textarea "9/25/25 TMB PROVIDE SERVICE PARTS AND LABOR TO DETERMINE THAT ON NK"
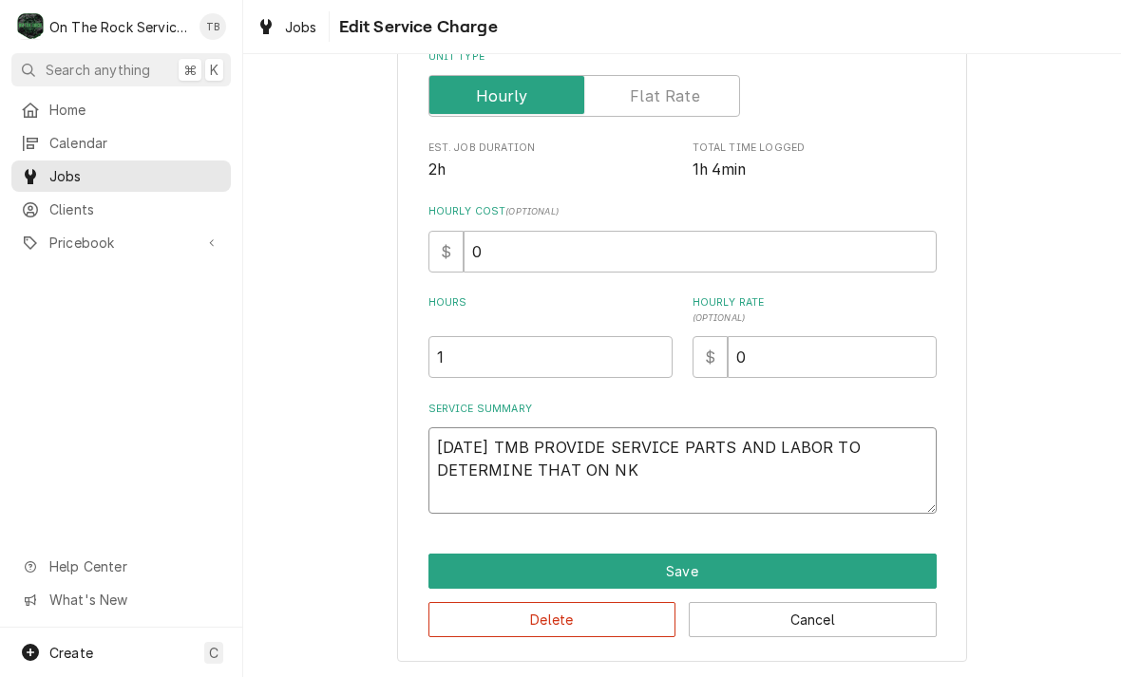
type textarea "x"
type textarea "9/25/25 TMB PROVIDE SERVICE PARTS AND LABOR TO DETERMINE THAT ON N"
type textarea "x"
type textarea "9/25/25 TMB PROVIDE SERVICE PARTS AND LABOR TO DETERMINE THAT ON"
type textarea "x"
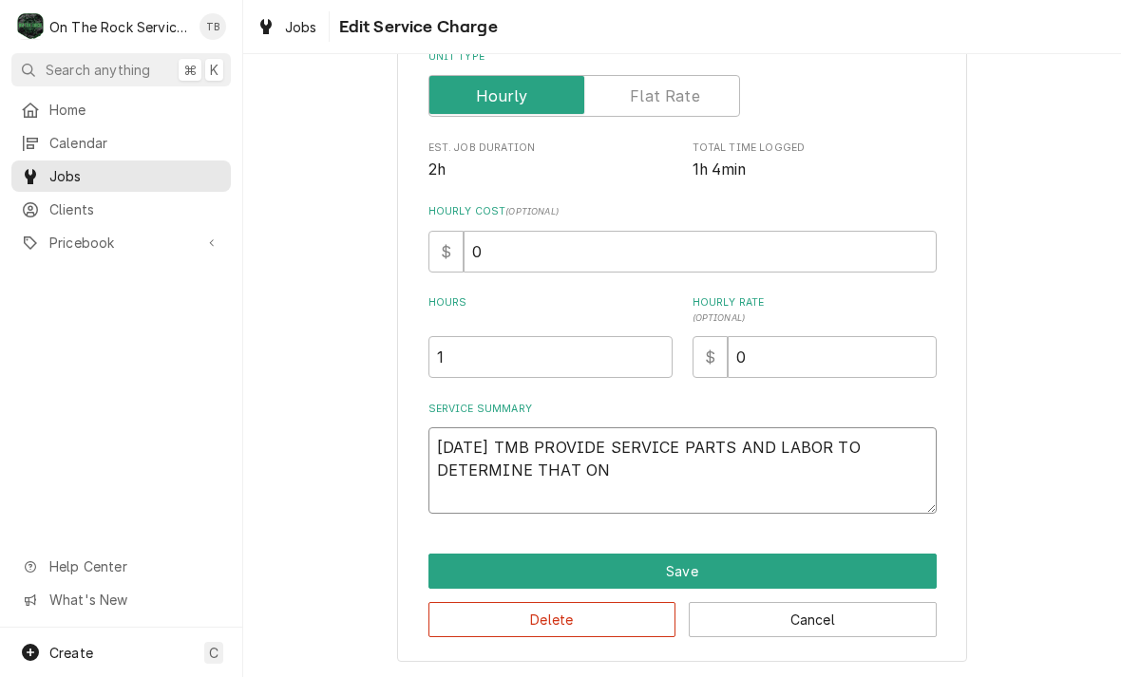
type textarea "9/25/25 TMB PROVIDE SERVICE PARTS AND LABOR TO DETERMINE THAT ON T"
type textarea "x"
type textarea "9/25/25 TMB PROVIDE SERVICE PARTS AND LABOR TO DETERMINE THAT ON TI"
type textarea "x"
type textarea "9/25/25 TMB PROVIDE SERVICE PARTS AND LABOR TO DETERMINE THAT ON TIL"
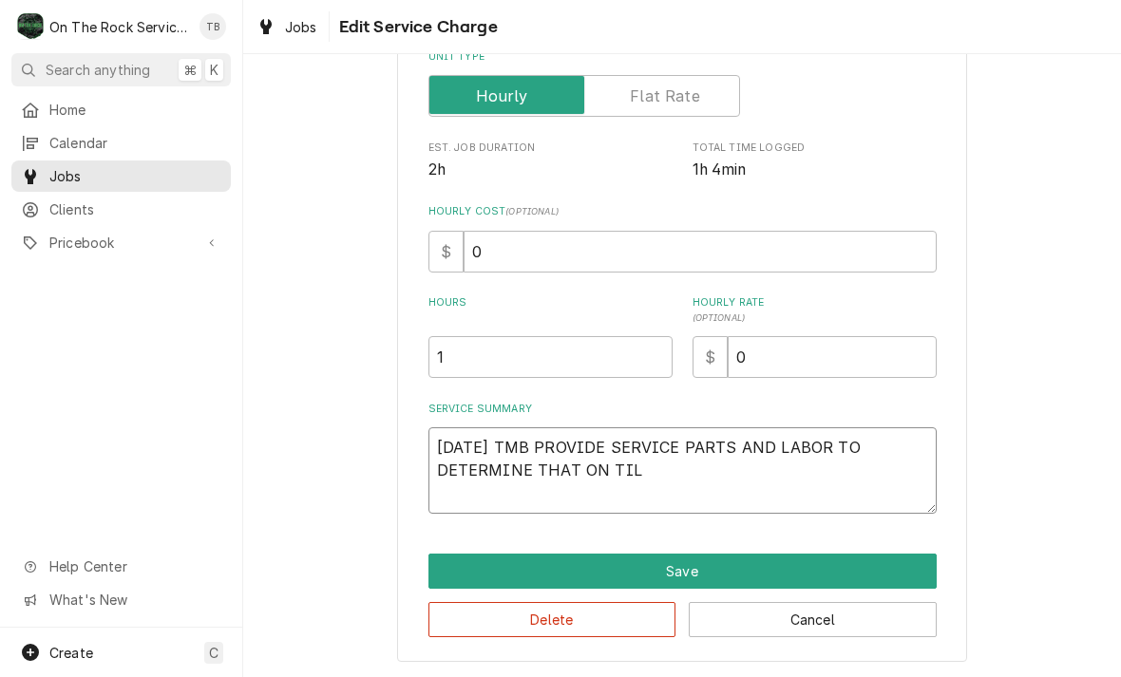
type textarea "x"
type textarea "9/25/25 TMB PROVIDE SERVICE PARTS AND LABOR TO DETERMINE THAT ON TILT"
type textarea "x"
type textarea "9/25/25 TMB PROVIDE SERVICE PARTS AND LABOR TO DETERMINE THAT ON TILT"
type textarea "x"
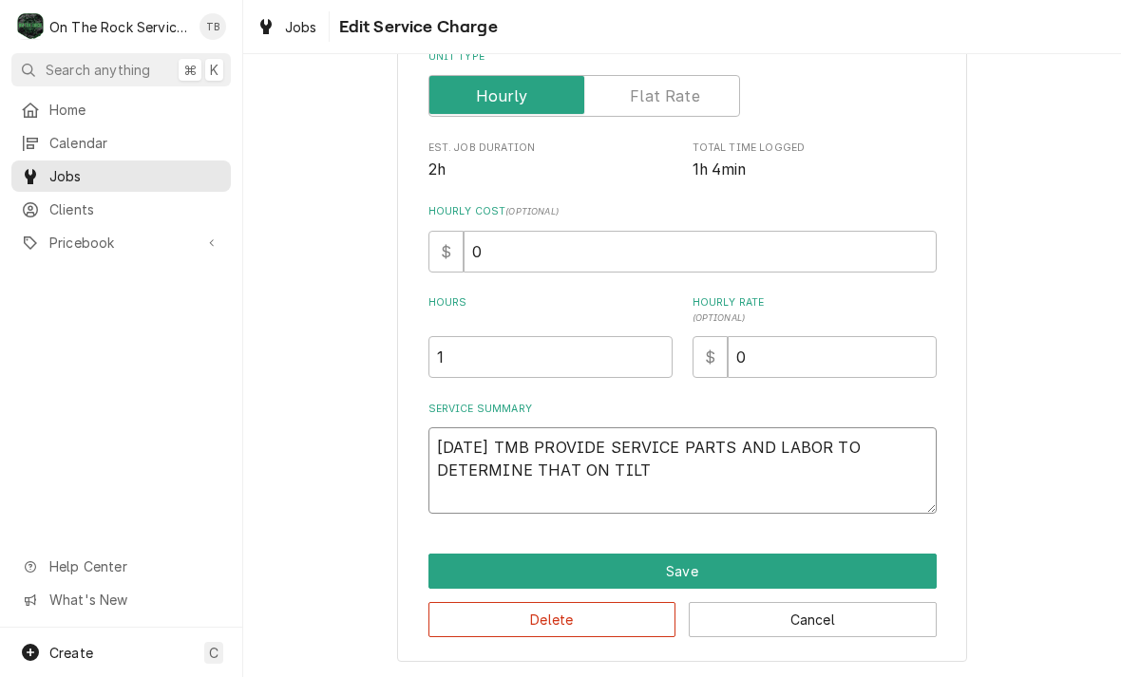
type textarea "9/25/25 TMB PROVIDE SERVICE PARTS AND LABOR TO DETERMINE THAT ON TILT S"
type textarea "x"
type textarea "9/25/25 TMB PROVIDE SERVICE PARTS AND LABOR TO DETERMINE THAT ON TILT SK"
type textarea "x"
type textarea "9/25/25 TMB PROVIDE SERVICE PARTS AND LABOR TO DETERMINE THAT ON TILT SKI"
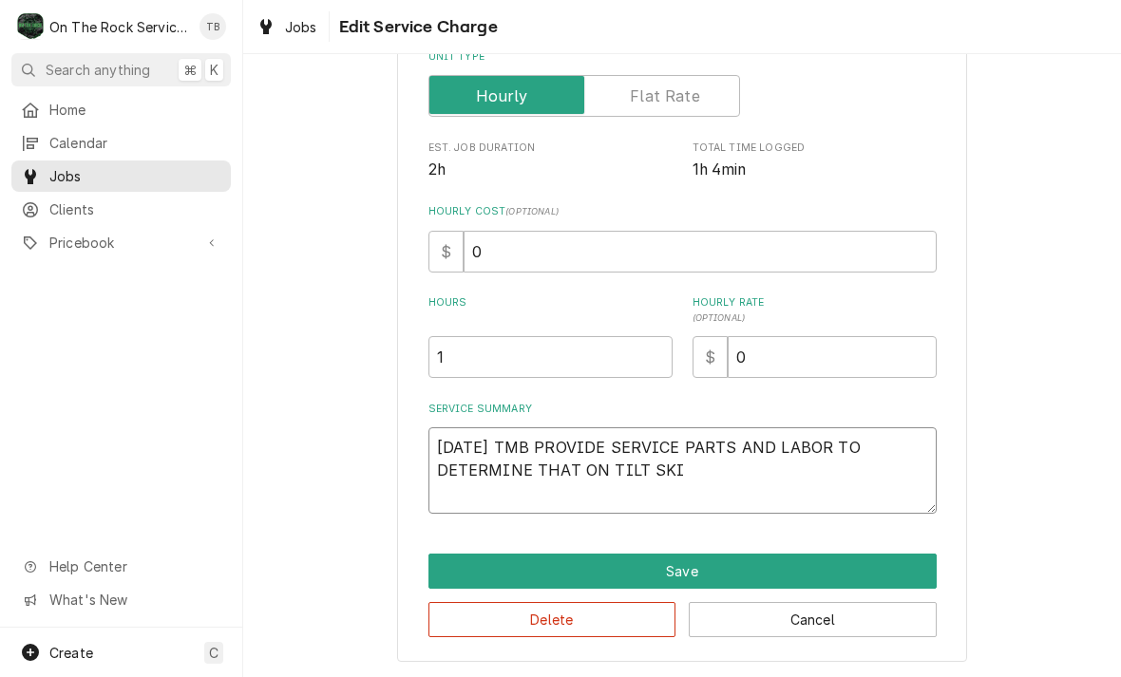
type textarea "x"
type textarea "9/25/25 TMB PROVIDE SERVICE PARTS AND LABOR TO DETERMINE THAT ON TILT SKIL"
type textarea "x"
type textarea "9/25/25 TMB PROVIDE SERVICE PARTS AND LABOR TO DETERMINE THAT ON TILT SKILL"
type textarea "x"
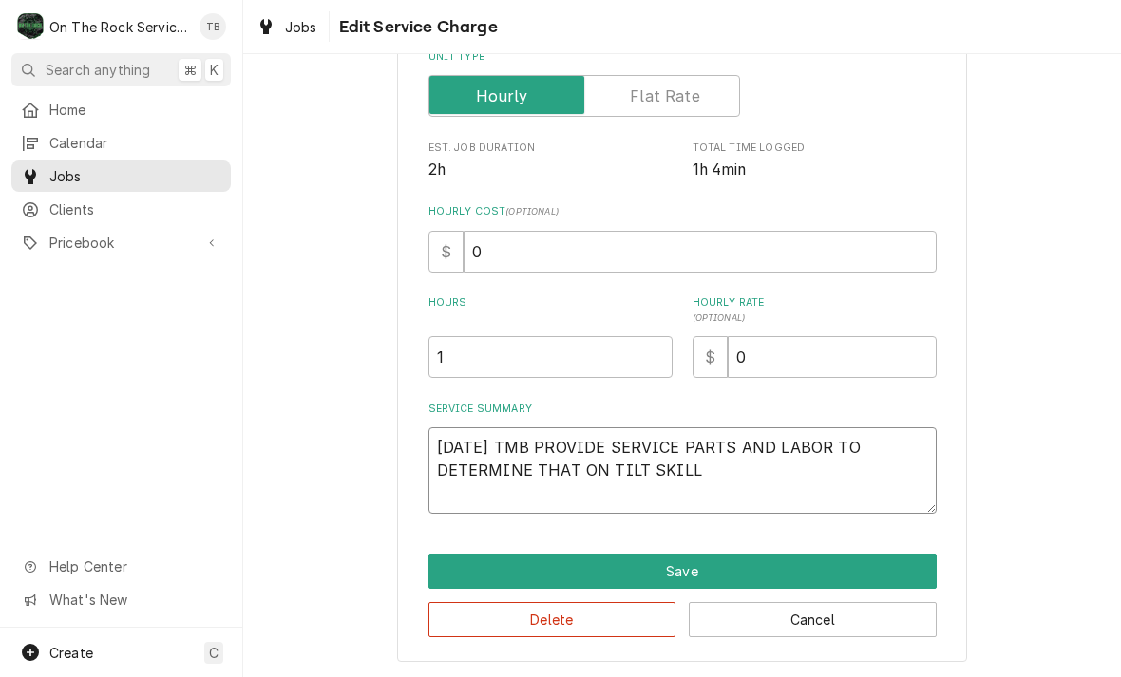
type textarea "9/25/25 TMB PROVIDE SERVICE PARTS AND LABOR TO DETERMINE THAT ON TILT SKILLE"
type textarea "x"
type textarea "9/25/25 TMB PROVIDE SERVICE PARTS AND LABOR TO DETERMINE THAT ON TILT SKILLET"
type textarea "x"
type textarea "9/25/25 TMB PROVIDE SERVICE PARTS AND LABOR TO DETERMINE THAT ON TILT SKILLET"
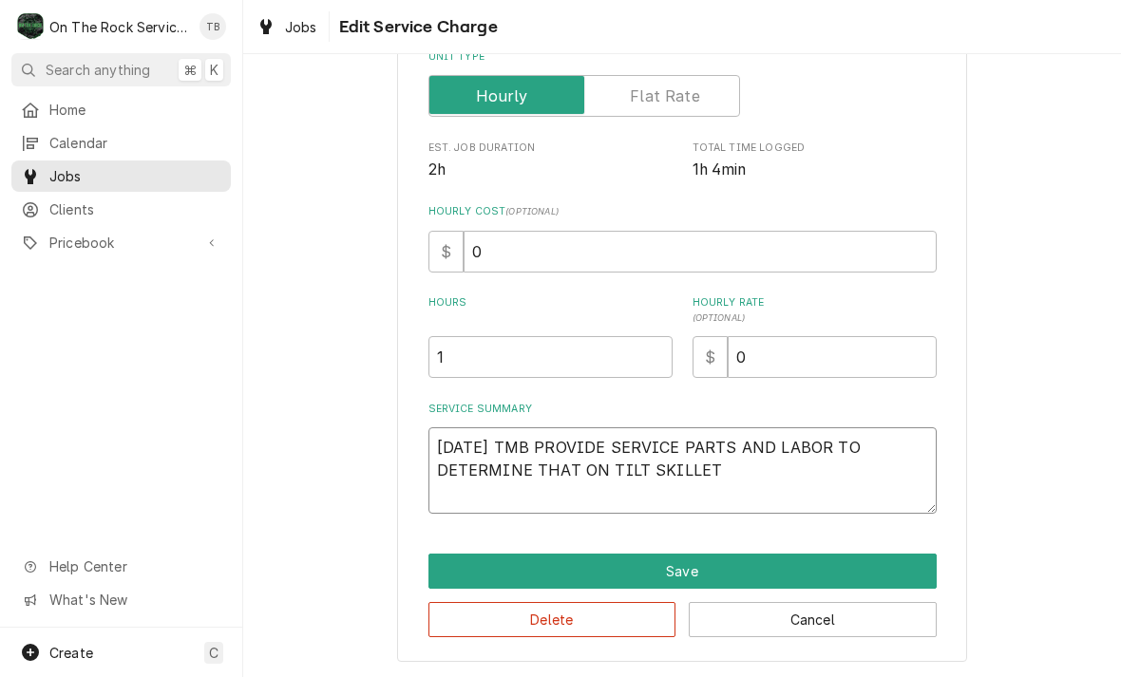
type textarea "x"
type textarea "9/25/25 TMB PROVIDE SERVICE PARTS AND LABOR TO DETERMINE THAT ON TILT SKILLET P"
type textarea "x"
type textarea "9/25/25 TMB PROVIDE SERVICE PARTS AND LABOR TO DETERMINE THAT ON TILT SKILLET PI"
type textarea "x"
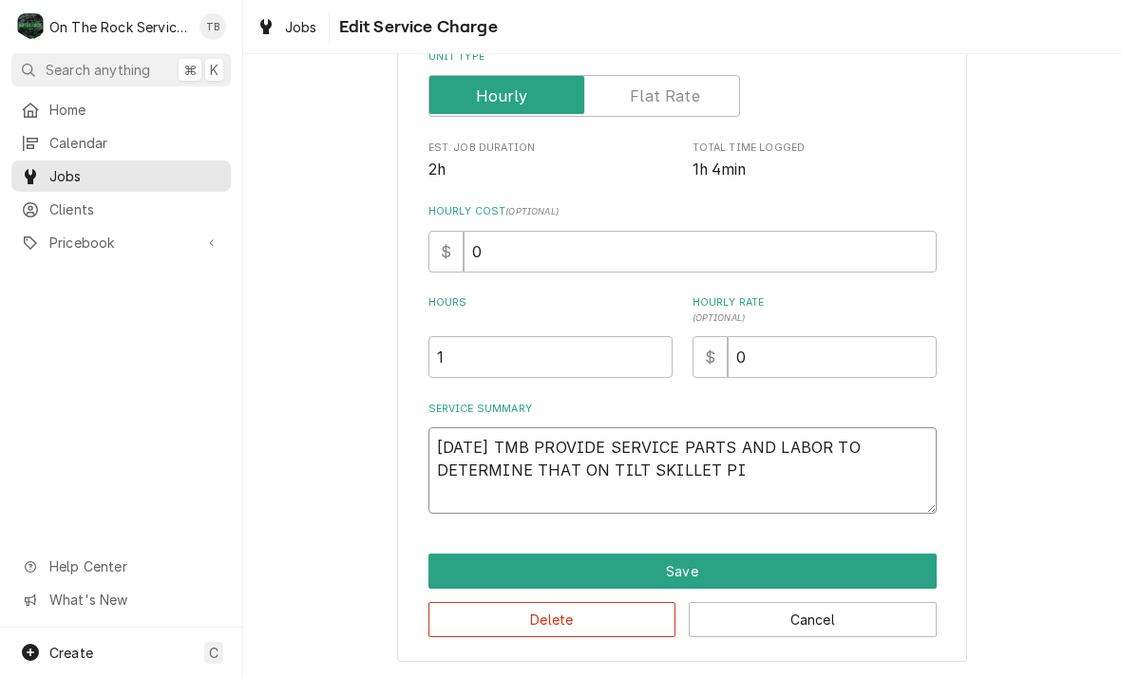
type textarea "9/25/25 TMB PROVIDE SERVICE PARTS AND LABOR TO DETERMINE THAT ON TILT SKILLET P…"
type textarea "x"
type textarea "9/25/25 TMB PROVIDE SERVICE PARTS AND LABOR TO DETERMINE THAT ON TILT SKILLET P…"
type textarea "x"
type textarea "9/25/25 TMB PROVIDE SERVICE PARTS AND LABOR TO DETERMINE THAT ON TILT SKILLET P…"
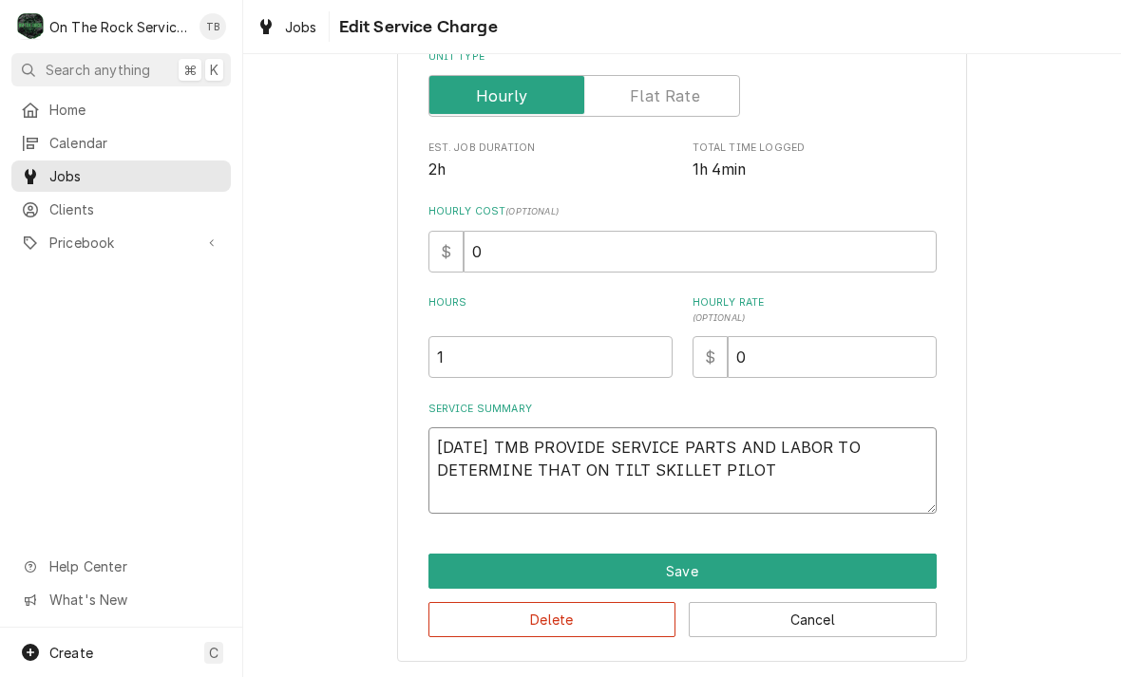
type textarea "x"
type textarea "9/25/25 TMB PROVIDE SERVICE PARTS AND LABOR TO DETERMINE THAT ON TILT SKILLET P…"
type textarea "x"
type textarea "9/25/25 TMB PROVIDE SERVICE PARTS AND LABOR TO DETERMINE THAT ON TILT SKILLET P…"
type textarea "x"
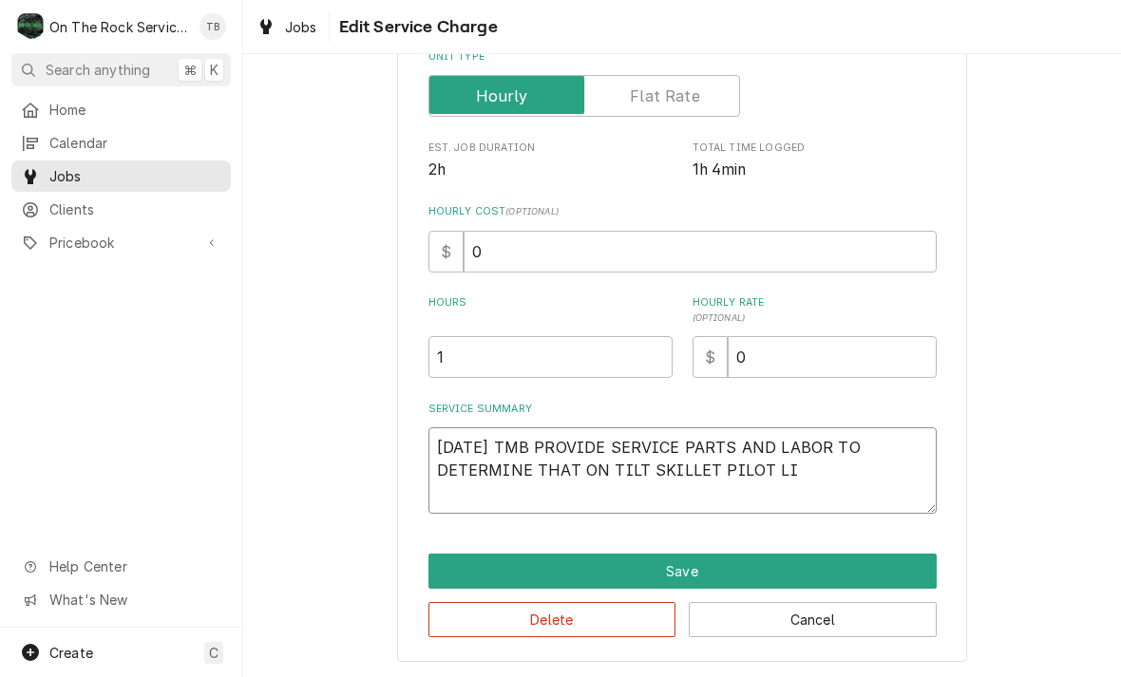
type textarea "9/25/25 TMB PROVIDE SERVICE PARTS AND LABOR TO DETERMINE THAT ON TILT SKILLET P…"
type textarea "x"
type textarea "9/25/25 TMB PROVIDE SERVICE PARTS AND LABOR TO DETERMINE THAT ON TILT SKILLET P…"
type textarea "x"
type textarea "9/25/25 TMB PROVIDE SERVICE PARTS AND LABOR TO DETERMINE THAT ON TILT SKILLET P…"
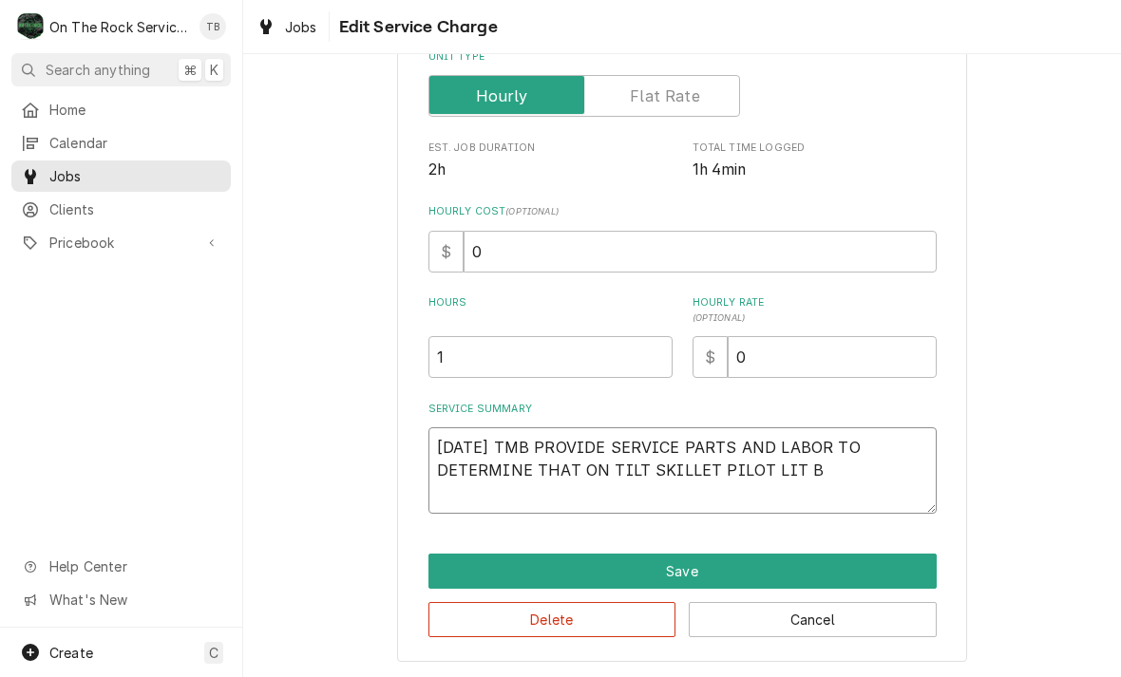
type textarea "x"
type textarea "9/25/25 TMB PROVIDE SERVICE PARTS AND LABOR TO DETERMINE THAT ON TILT SKILLET P…"
type textarea "x"
type textarea "9/25/25 TMB PROVIDE SERVICE PARTS AND LABOR TO DETERMINE THAT ON TILT SKILLET P…"
type textarea "x"
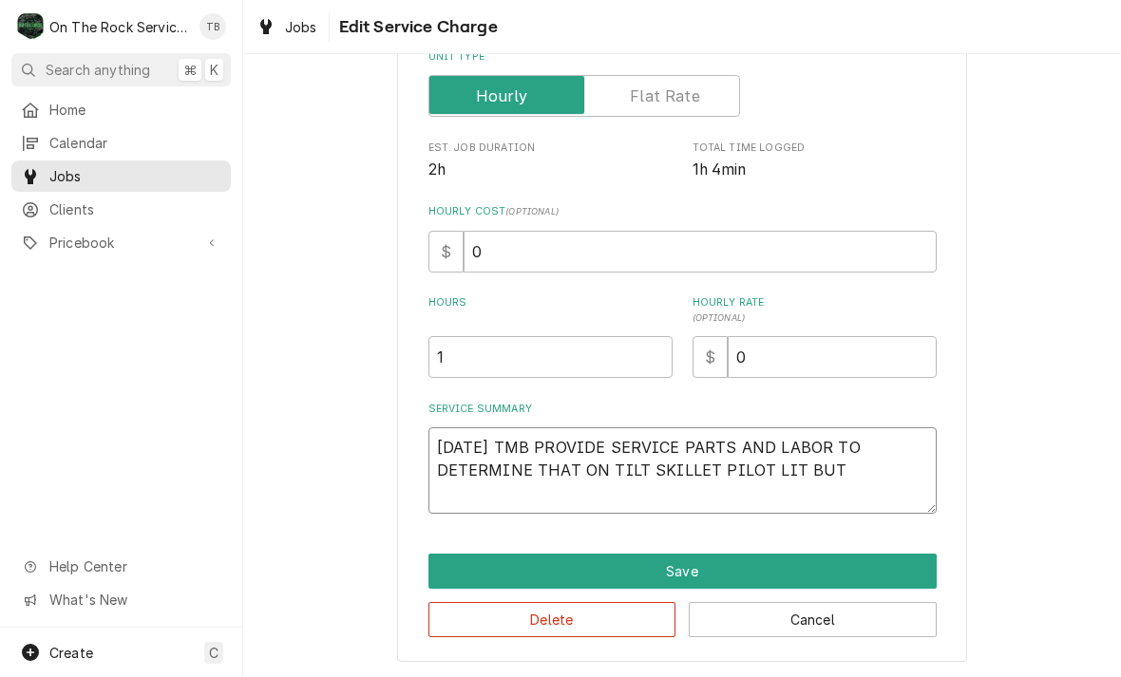
type textarea "9/25/25 TMB PROVIDE SERVICE PARTS AND LABOR TO DETERMINE THAT ON TILT SKILLET P…"
type textarea "x"
type textarea "9/25/25 TMB PROVIDE SERVICE PARTS AND LABOR TO DETERMINE THAT ON TILT SKILLET P…"
type textarea "x"
type textarea "9/25/25 TMB PROVIDE SERVICE PARTS AND LABOR TO DETERMINE THAT ON TILT SKILLET P…"
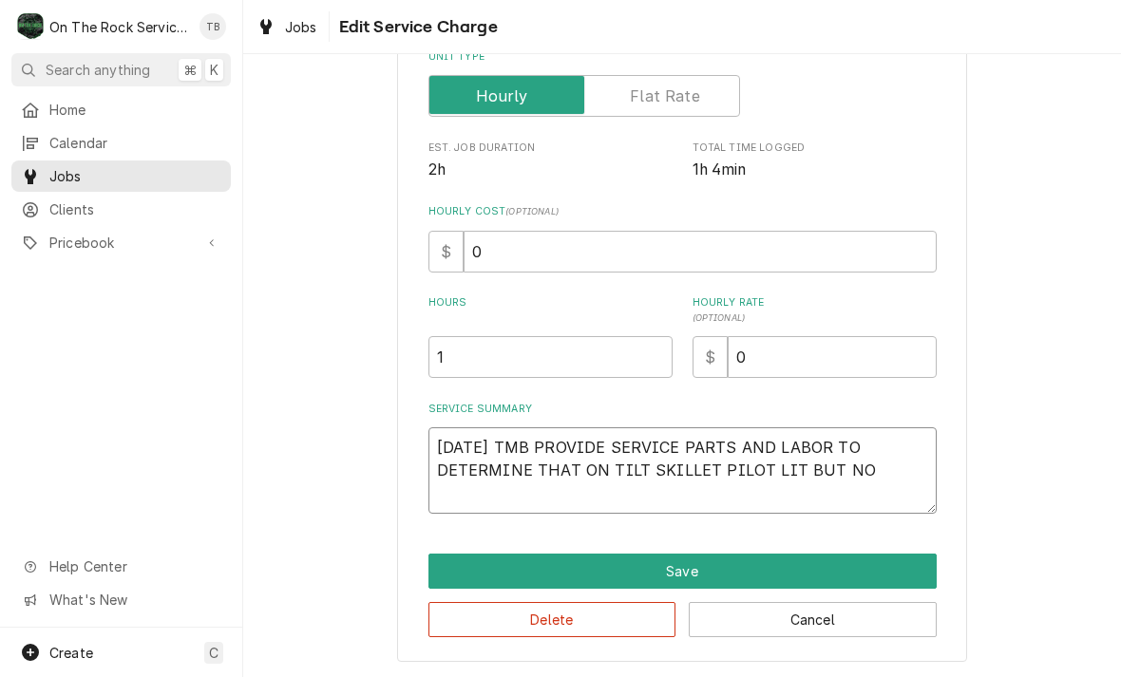
type textarea "x"
type textarea "9/25/25 TMB PROVIDE SERVICE PARTS AND LABOR TO DETERMINE THAT ON TILT SKILLET P…"
type textarea "x"
type textarea "9/25/25 TMB PROVIDE SERVICE PARTS AND LABOR TO DETERMINE THAT ON TILT SKILLET P…"
type textarea "x"
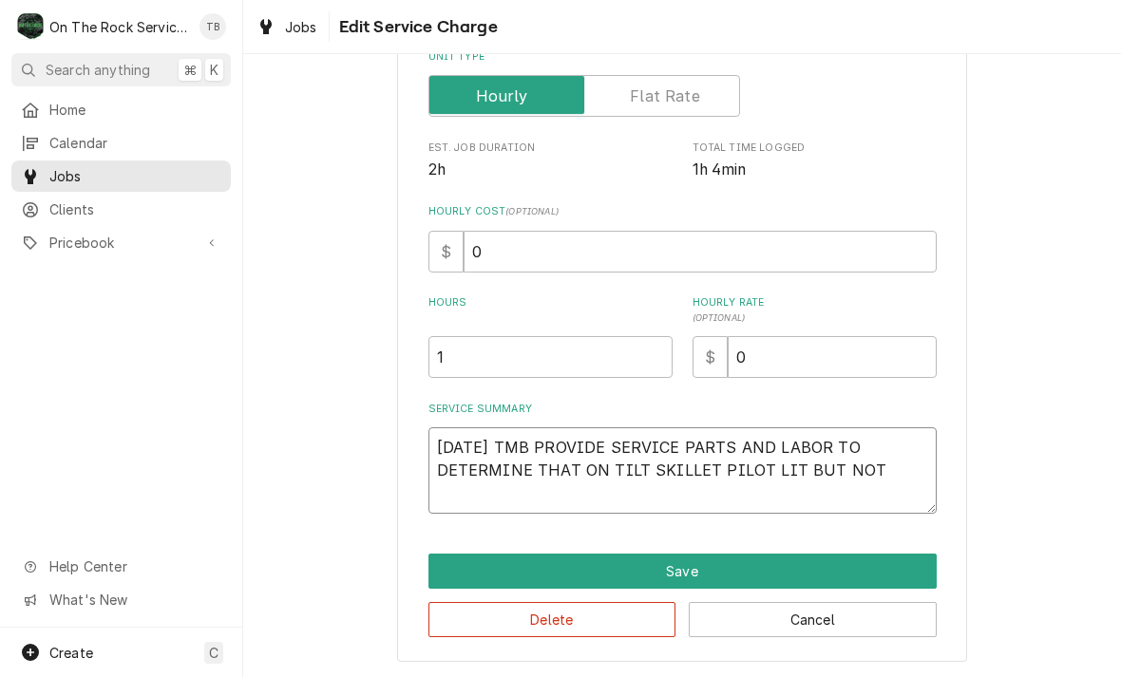
type textarea "9/25/25 TMB PROVIDE SERVICE PARTS AND LABOR TO DETERMINE THAT ON TILT SKILLET P…"
type textarea "x"
type textarea "9/25/25 TMB PROVIDE SERVICE PARTS AND LABOR TO DETERMINE THAT ON TILT SKILLET P…"
type textarea "x"
type textarea "9/25/25 TMB PROVIDE SERVICE PARTS AND LABOR TO DETERMINE THAT ON TILT SKILLET P…"
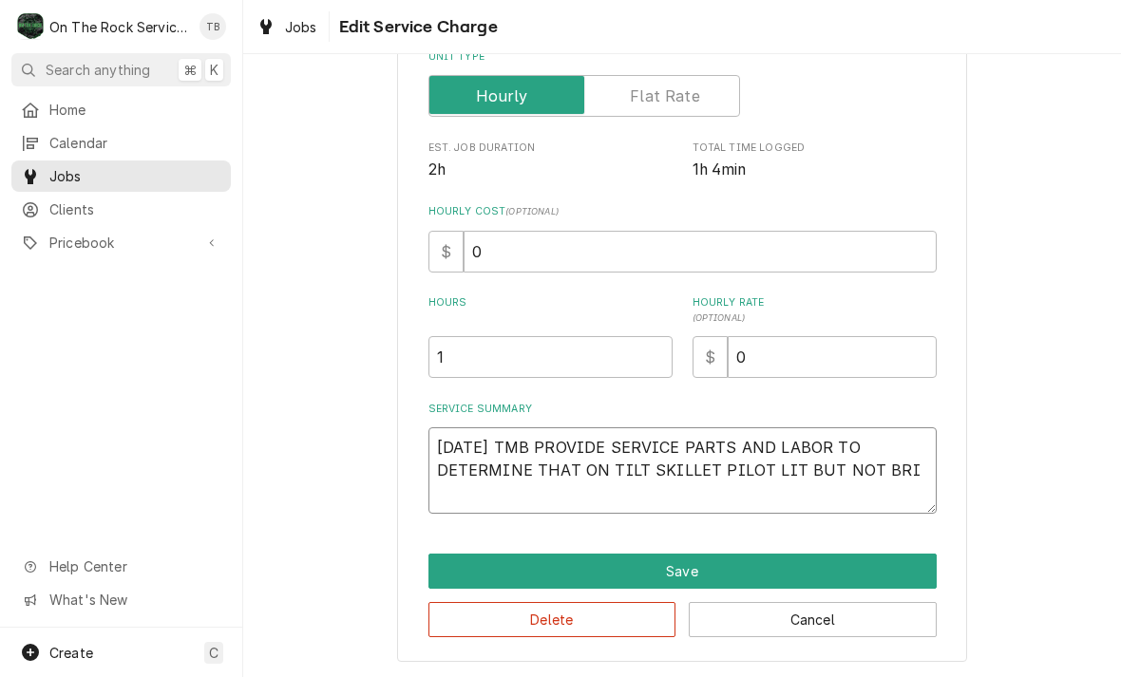
type textarea "x"
type textarea "9/25/25 TMB PROVIDE SERVICE PARTS AND LABOR TO DETERMINE THAT ON TILT SKILLET P…"
type textarea "x"
type textarea "9/25/25 TMB PROVIDE SERVICE PARTS AND LABOR TO DETERMINE THAT ON TILT SKILLET P…"
type textarea "x"
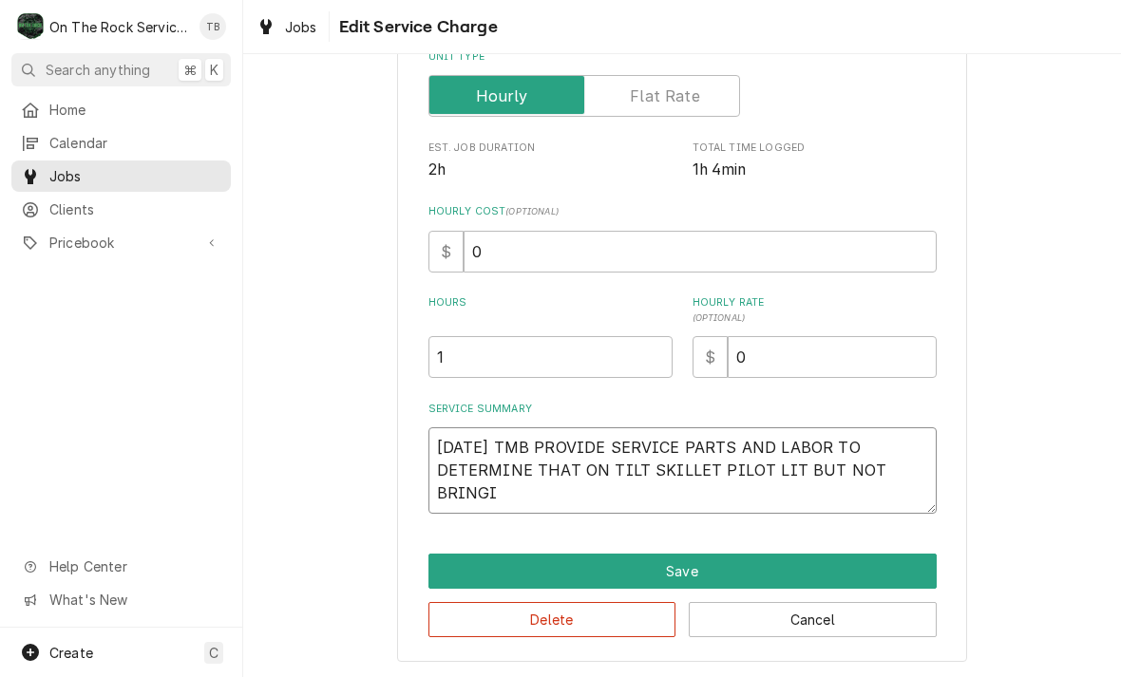
type textarea "9/25/25 TMB PROVIDE SERVICE PARTS AND LABOR TO DETERMINE THAT ON TILT SKILLET P…"
type textarea "x"
type textarea "9/25/25 TMB PROVIDE SERVICE PARTS AND LABOR TO DETERMINE THAT ON TILT SKILLET P…"
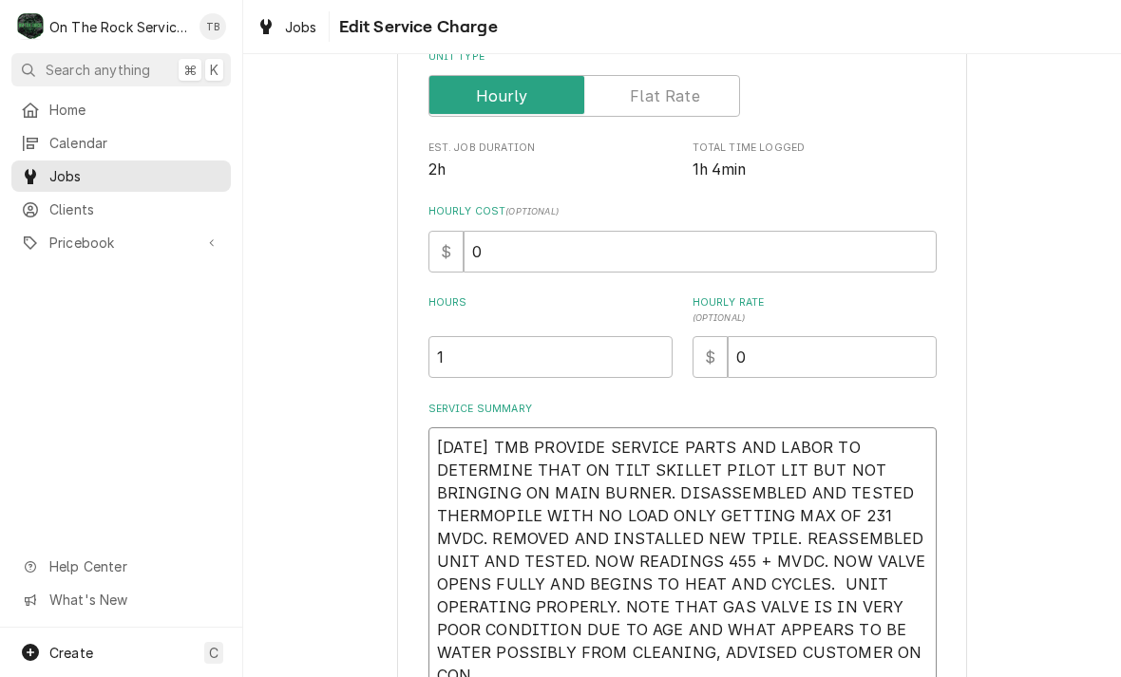
scroll to position [294, 0]
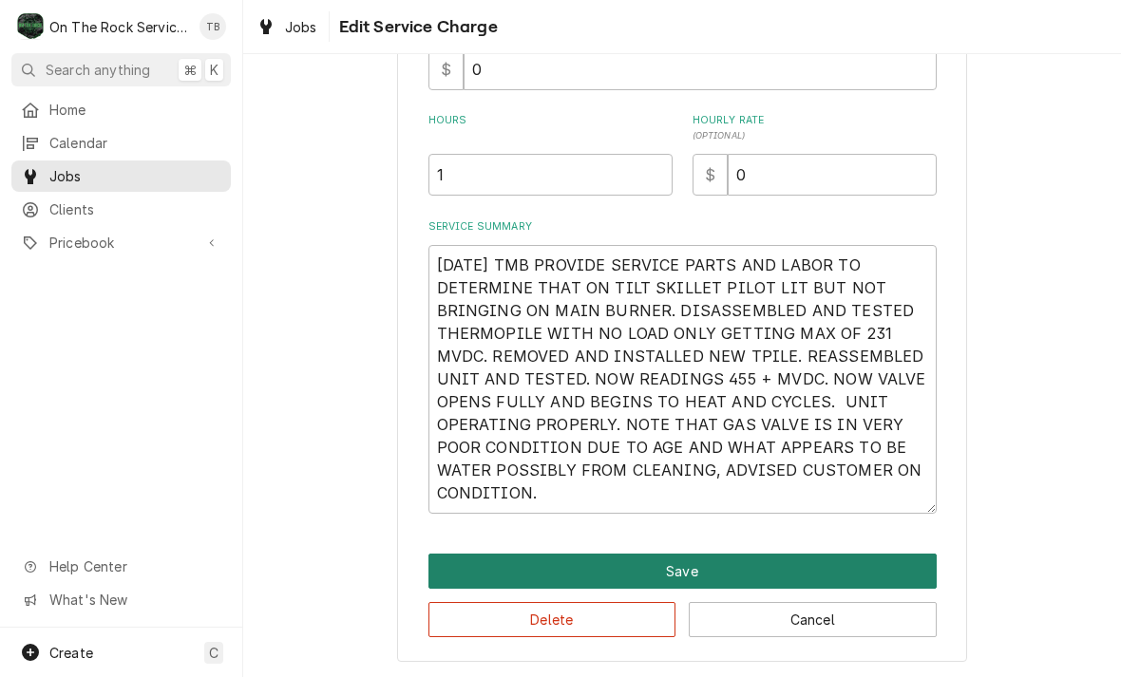
click at [688, 567] on button "Save" at bounding box center [682, 571] width 508 height 35
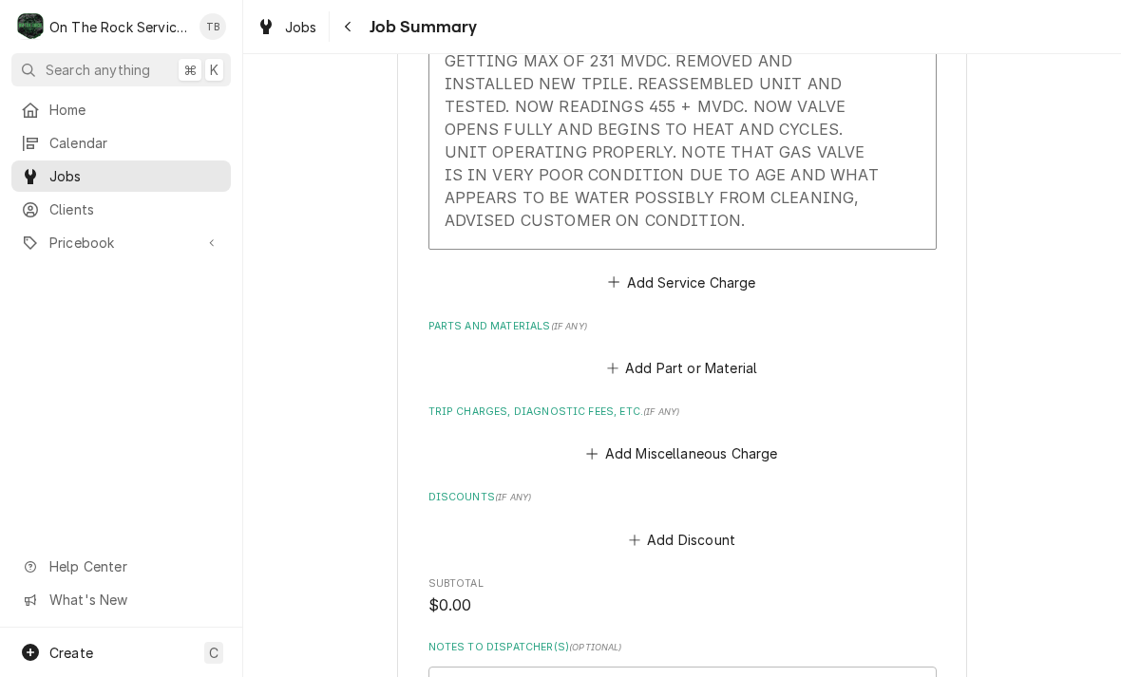
scroll to position [846, 0]
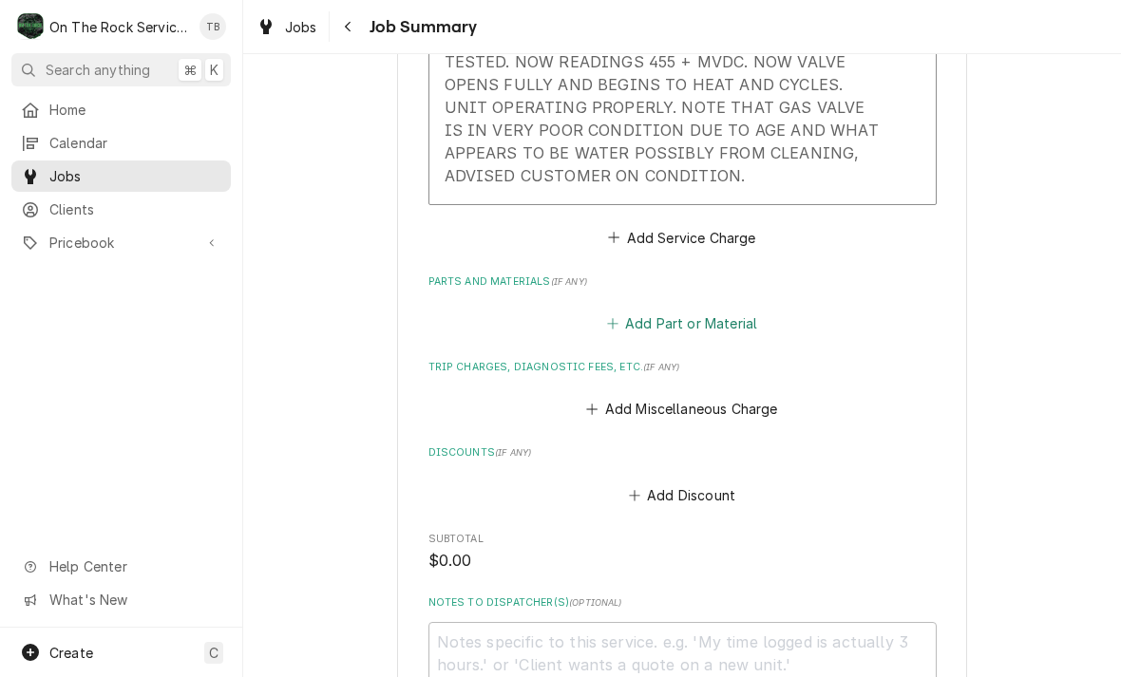
click at [736, 324] on button "Add Part or Material" at bounding box center [681, 324] width 157 height 27
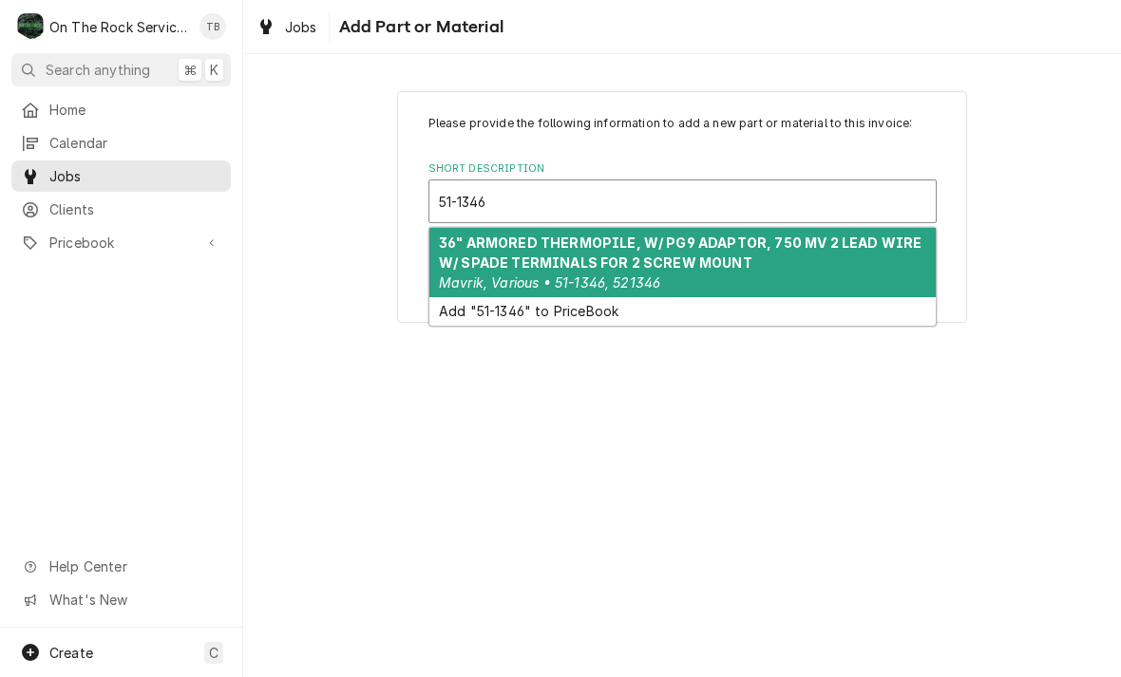
click at [613, 274] on em "Mavrik, Various • 51-1346, 521346" at bounding box center [549, 282] width 221 height 16
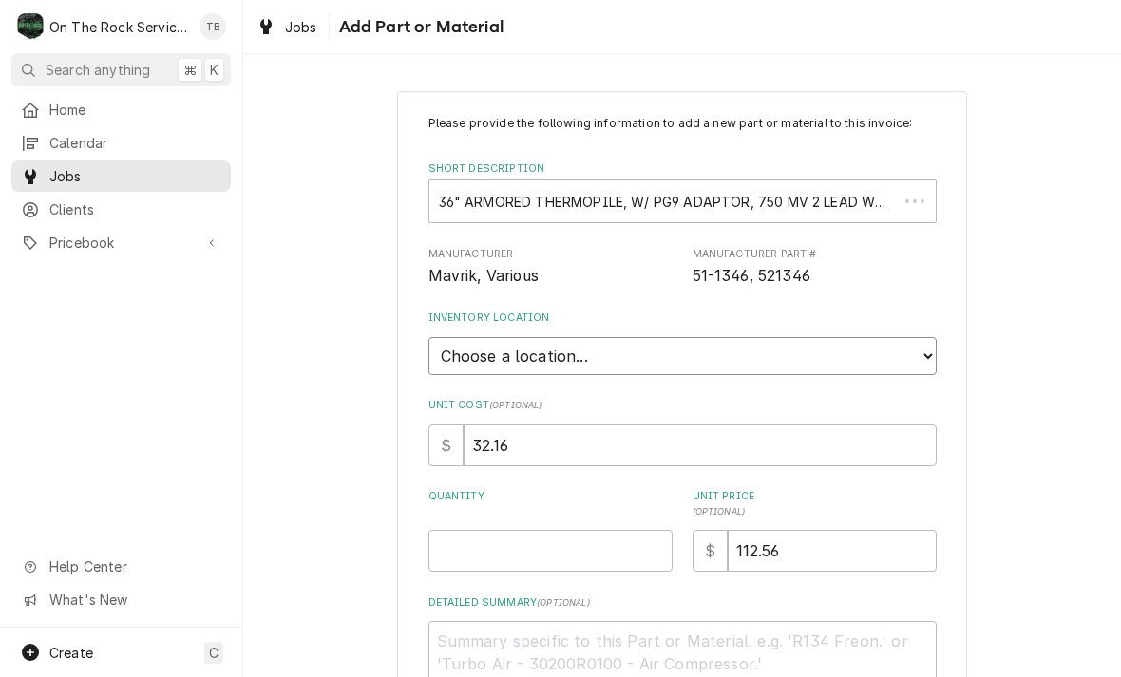
click at [927, 341] on select "Choose a location... Ray's Truck Rich's Truck Todd's Truck Warehouse" at bounding box center [682, 356] width 508 height 38
click at [499, 543] on input "Quantity" at bounding box center [550, 551] width 244 height 42
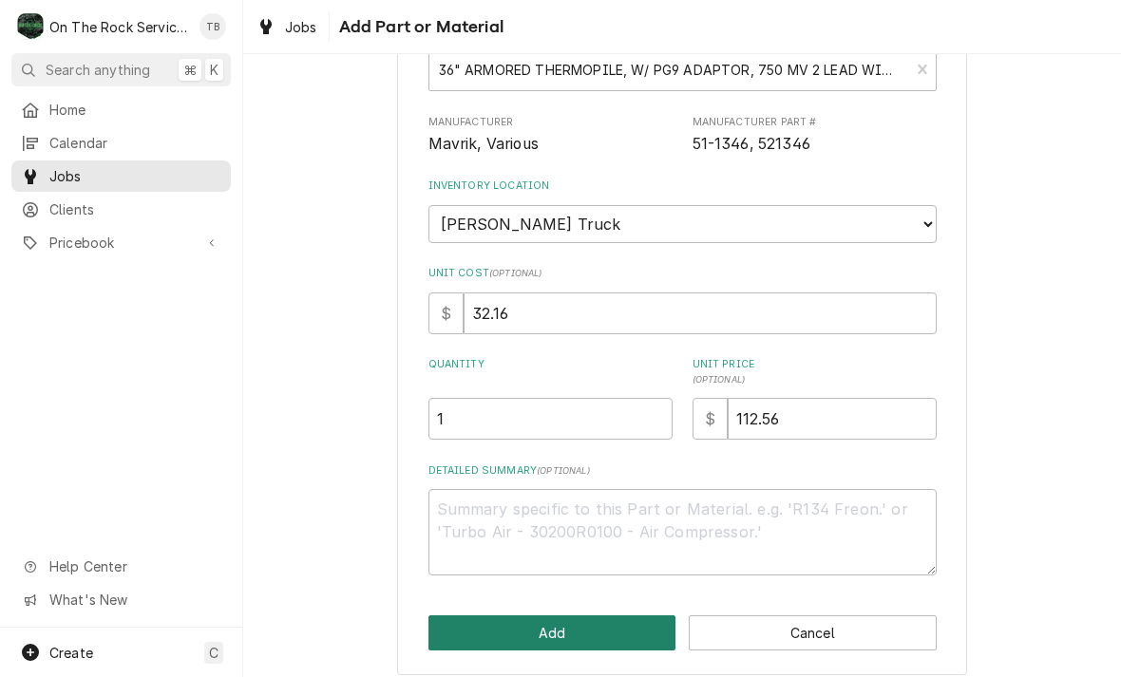
click at [559, 623] on button "Add" at bounding box center [552, 632] width 248 height 35
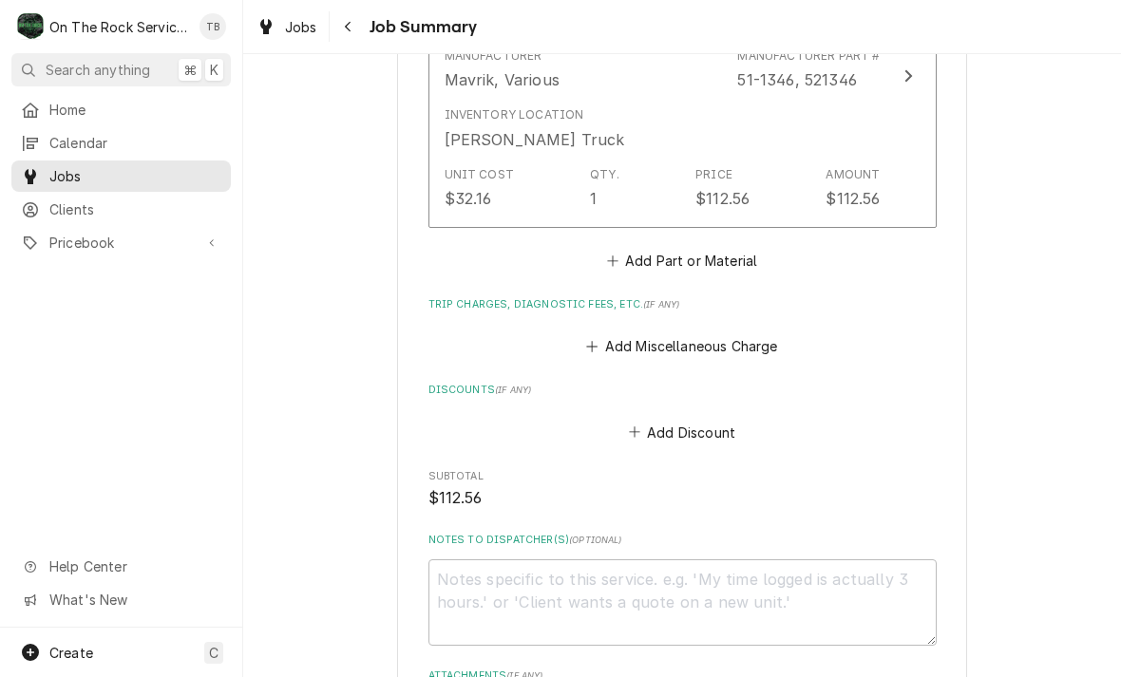
scroll to position [1326, 0]
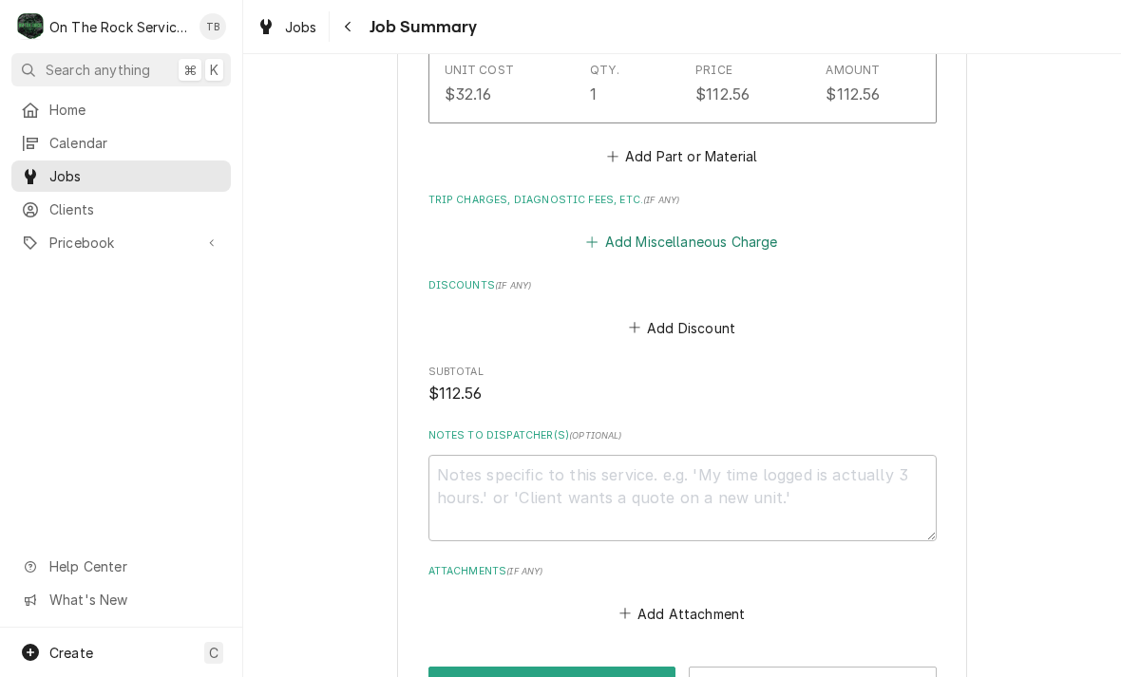
click at [701, 229] on button "Add Miscellaneous Charge" at bounding box center [682, 242] width 198 height 27
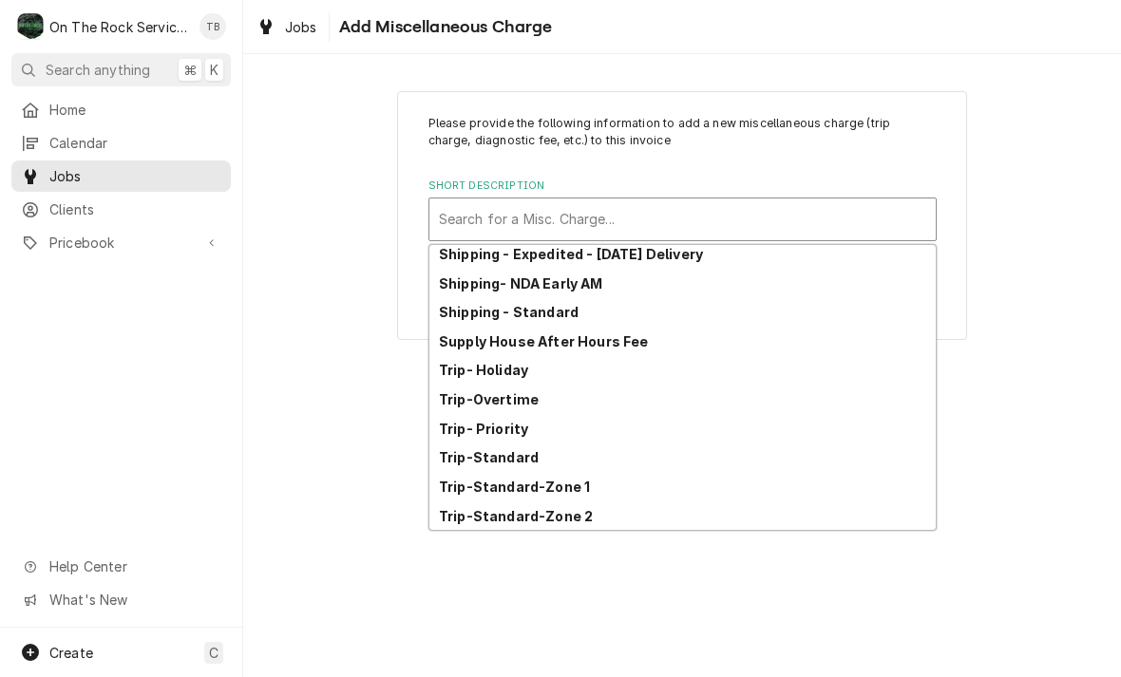
scroll to position [326, 0]
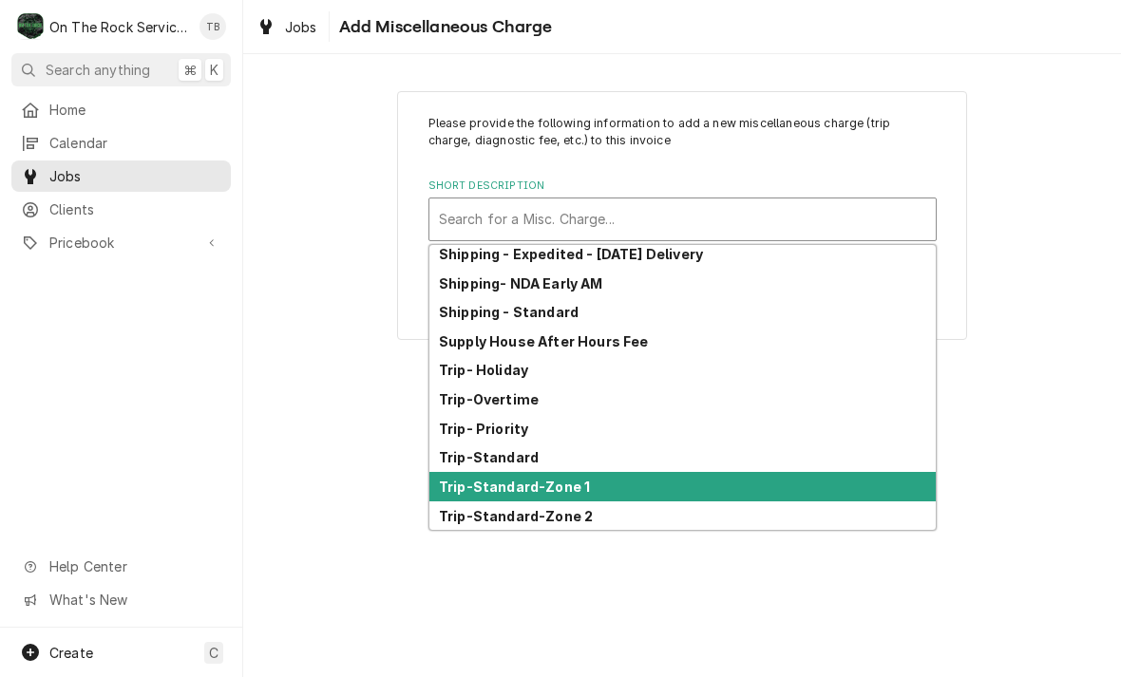
click at [570, 483] on strong "Trip-Standard-Zone 1" at bounding box center [514, 487] width 151 height 16
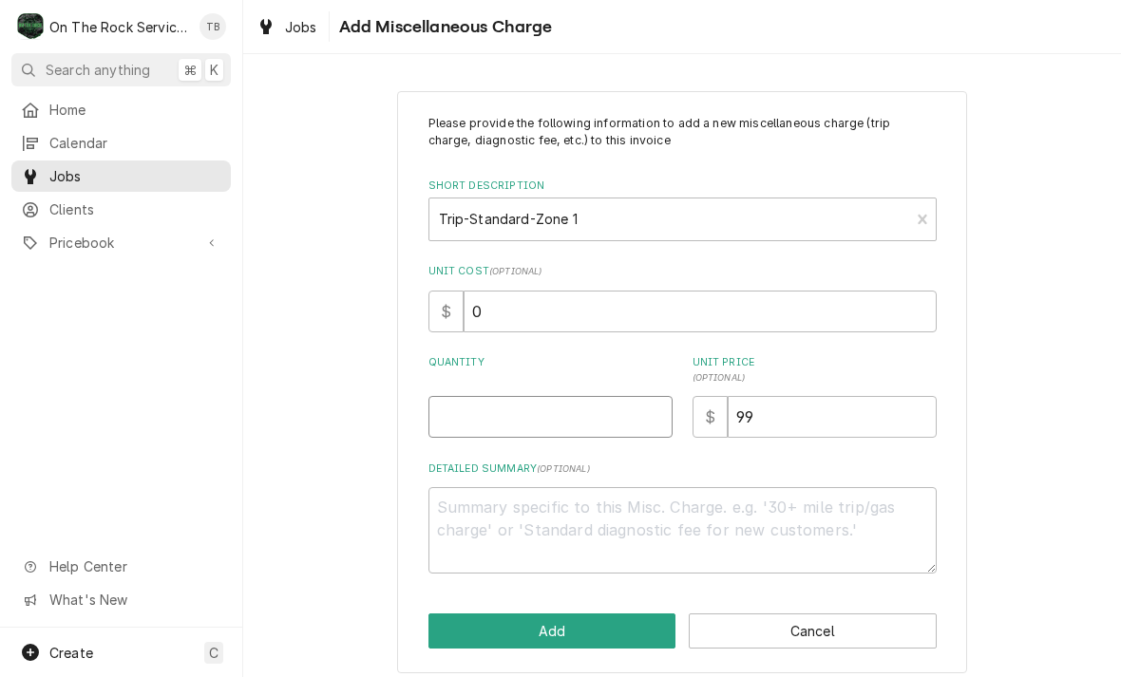
click at [480, 416] on input "Quantity" at bounding box center [550, 417] width 244 height 42
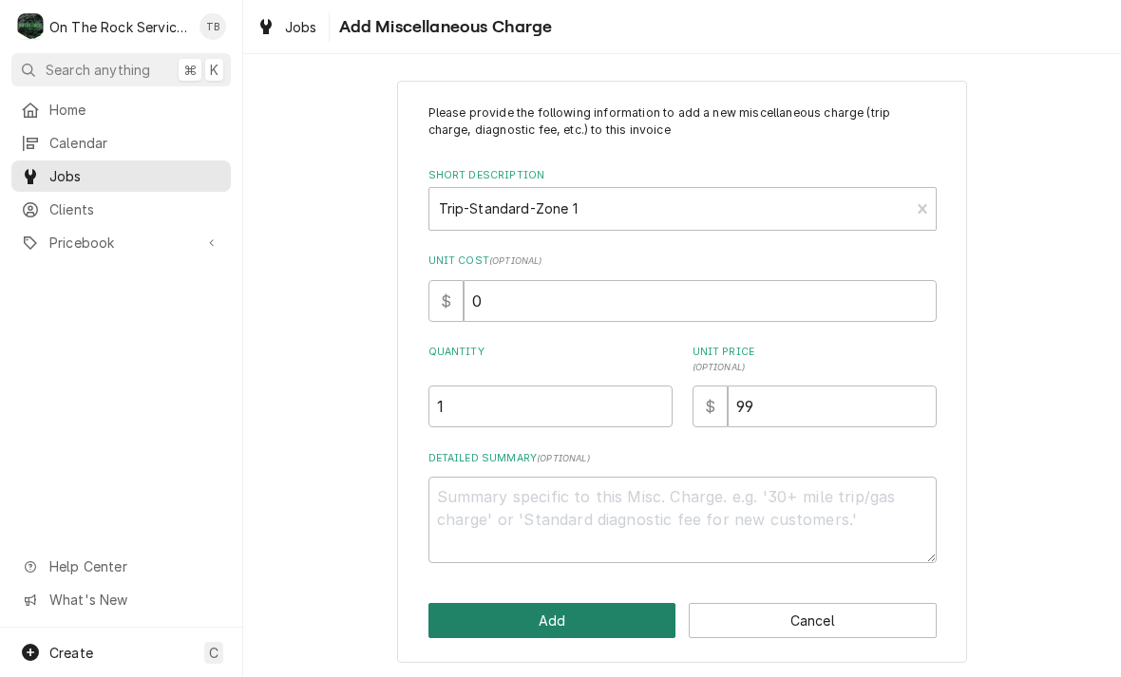
click at [538, 625] on button "Add" at bounding box center [552, 620] width 248 height 35
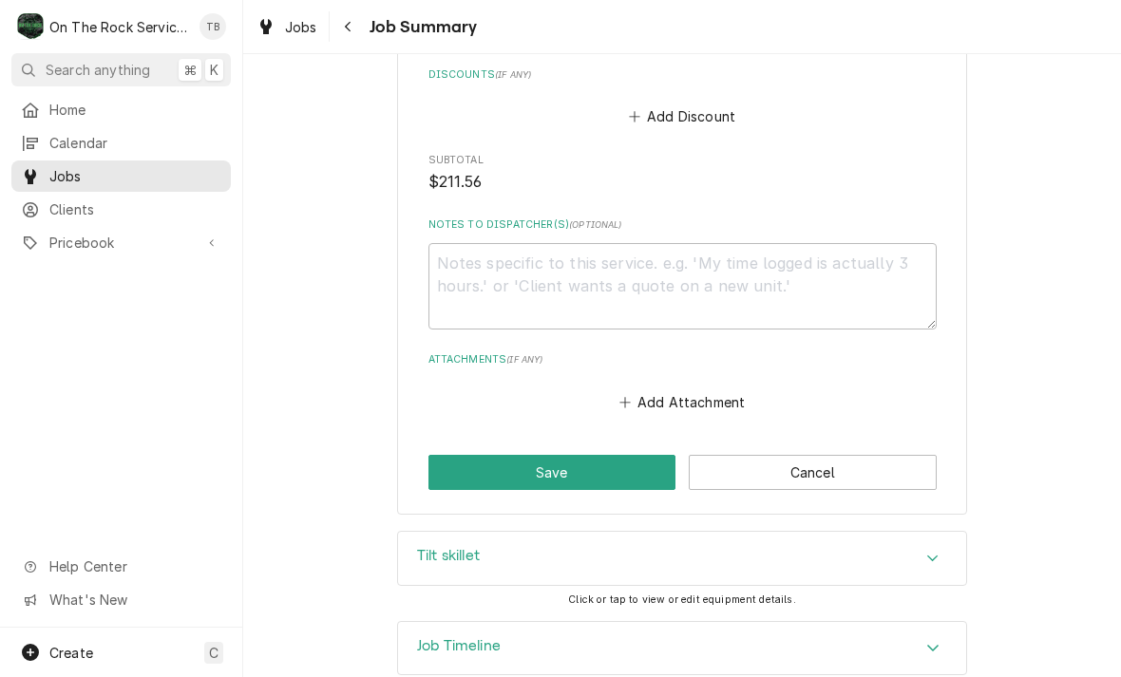
scroll to position [1686, 0]
click at [549, 455] on button "Save" at bounding box center [552, 472] width 248 height 35
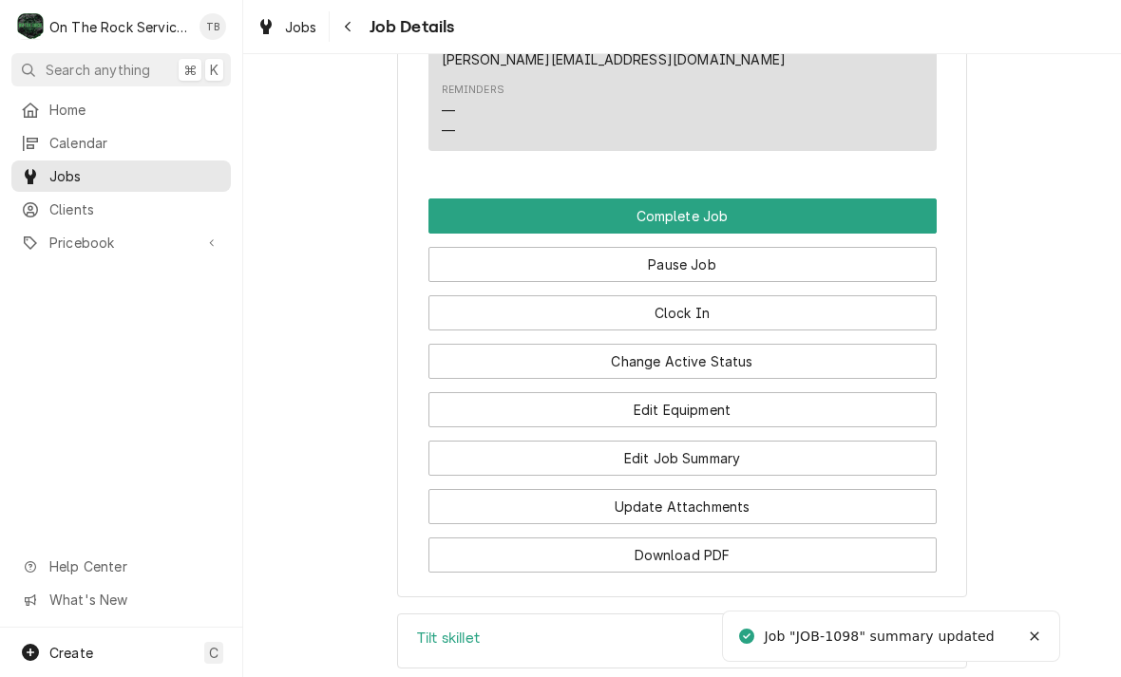
scroll to position [1762, 0]
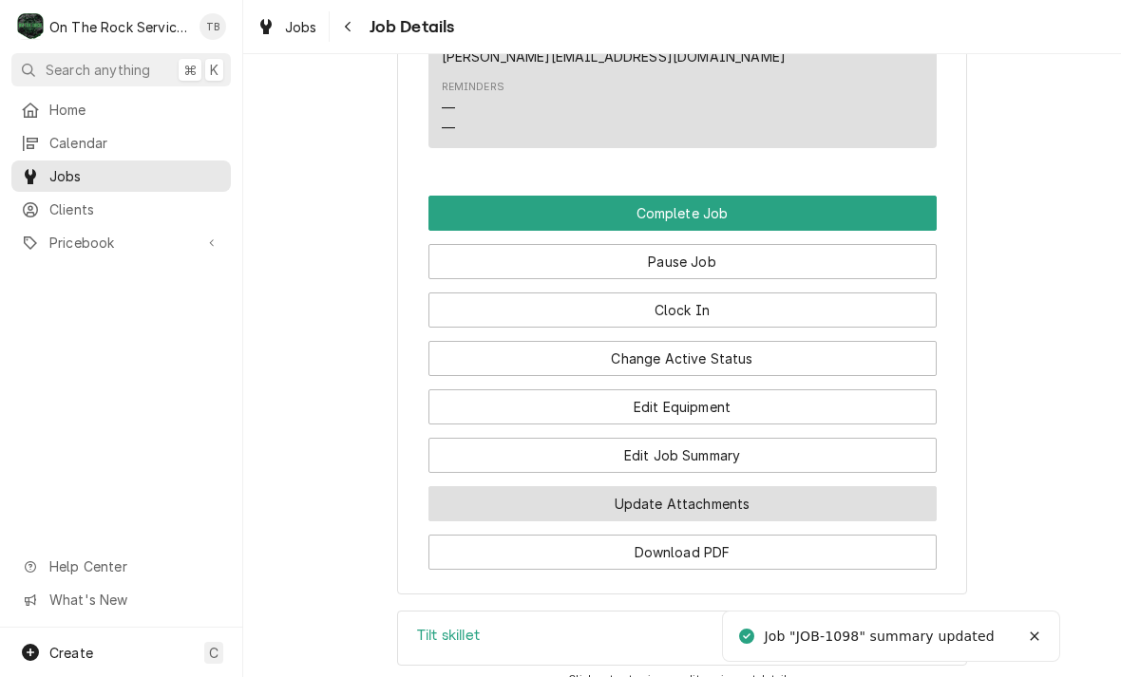
click at [719, 486] on button "Update Attachments" at bounding box center [682, 503] width 508 height 35
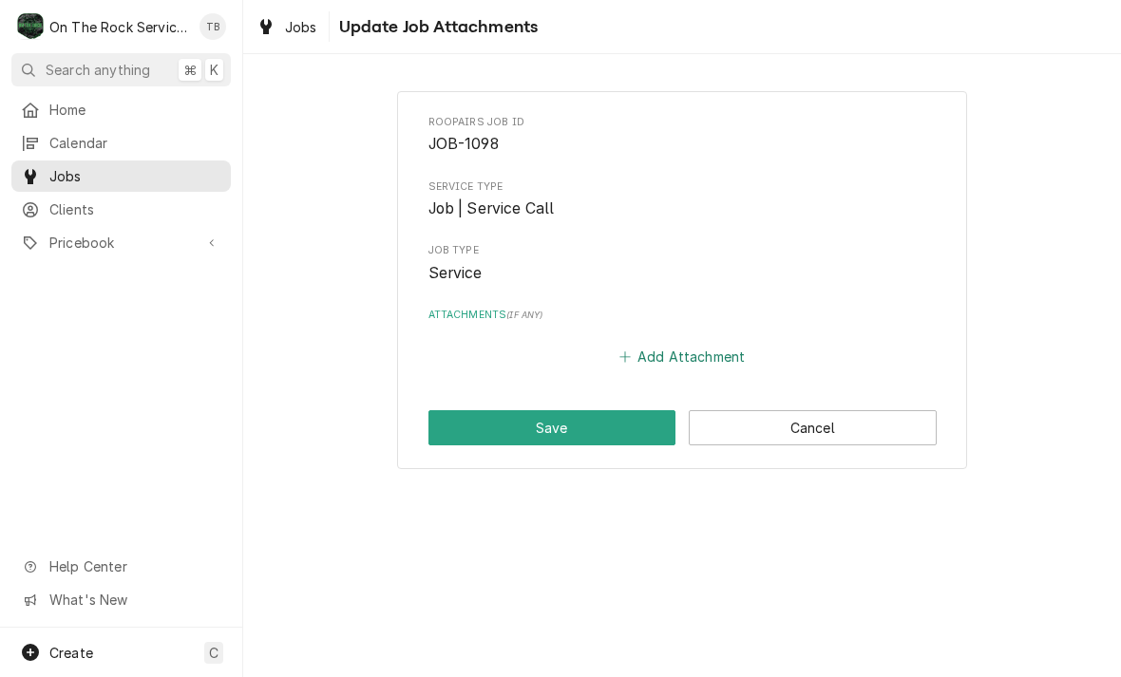
click at [691, 356] on button "Add Attachment" at bounding box center [681, 357] width 133 height 27
click at [675, 353] on button "Add Attachment" at bounding box center [681, 357] width 133 height 27
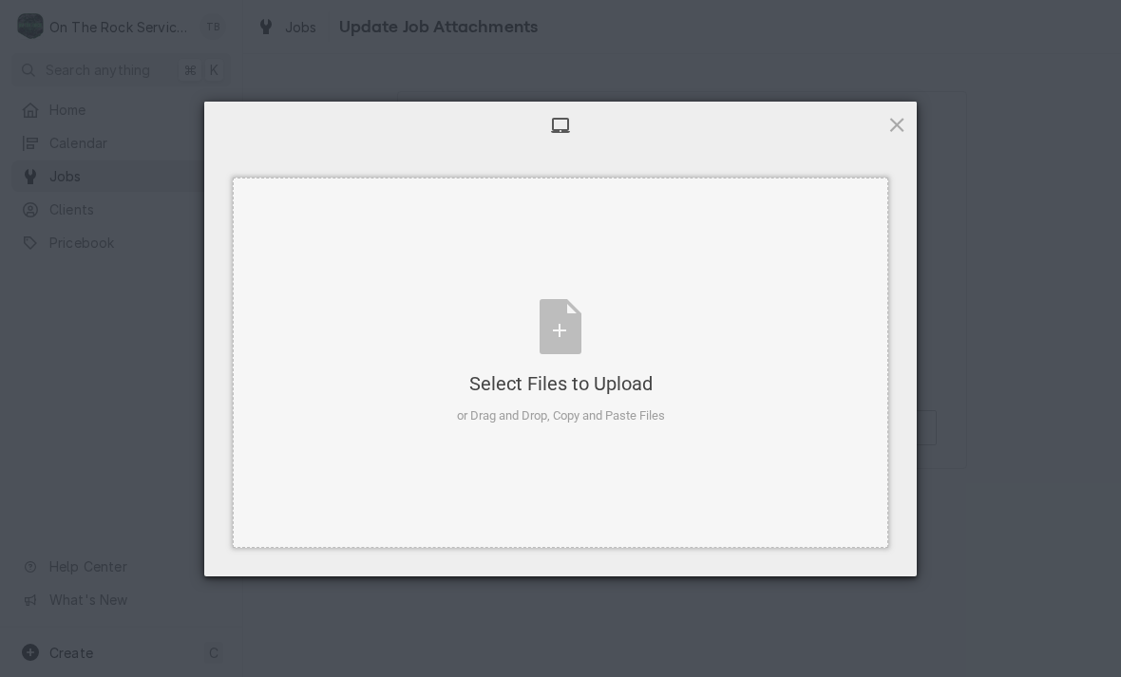
click at [574, 343] on div "Select Files to Upload or Drag and Drop, Copy and Paste Files" at bounding box center [561, 362] width 208 height 126
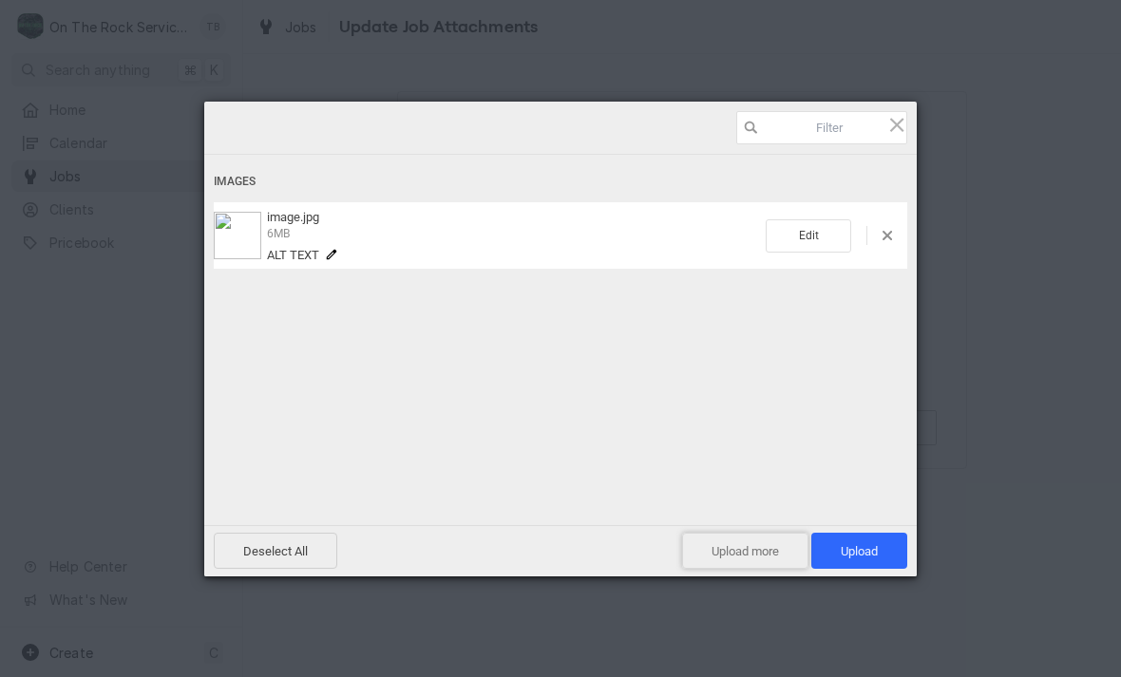
click at [718, 558] on span "Upload more" at bounding box center [745, 551] width 126 height 36
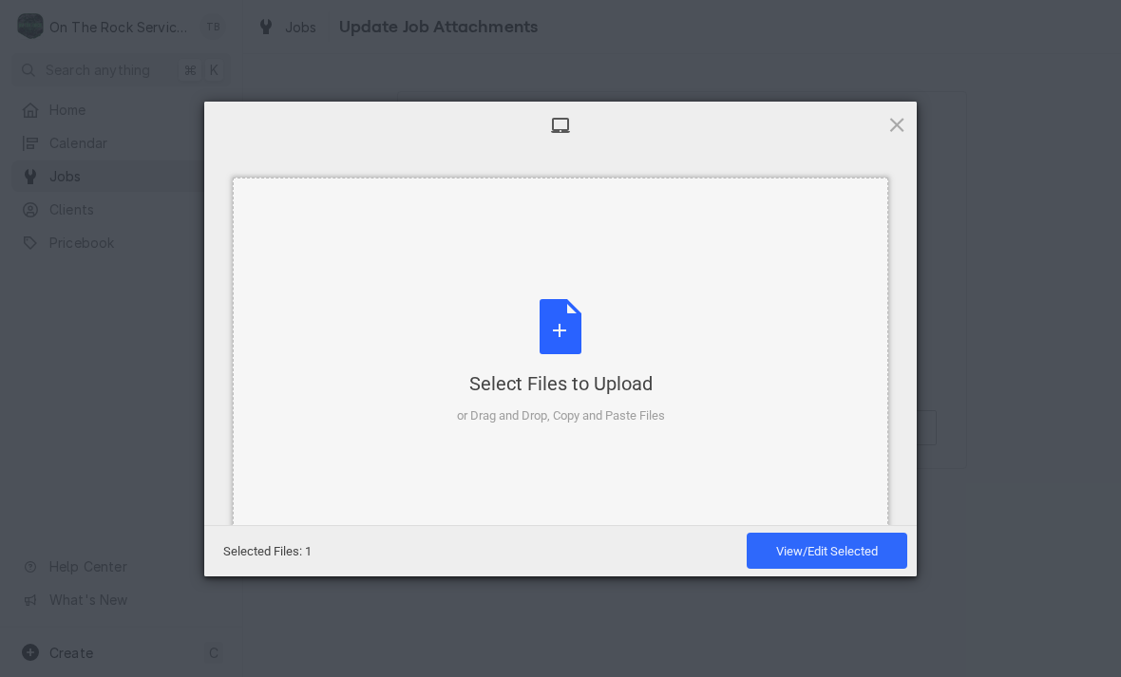
click at [567, 318] on div "Select Files to Upload or Drag and Drop, Copy and Paste Files" at bounding box center [561, 362] width 208 height 126
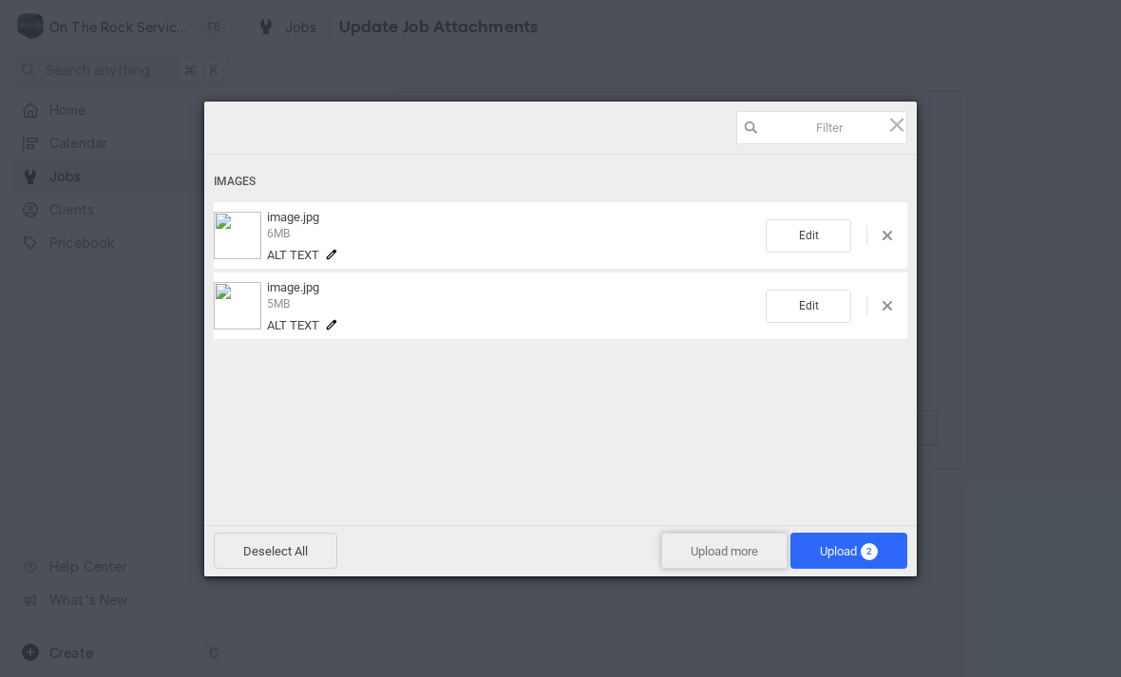
click at [713, 556] on span "Upload more" at bounding box center [724, 551] width 126 height 36
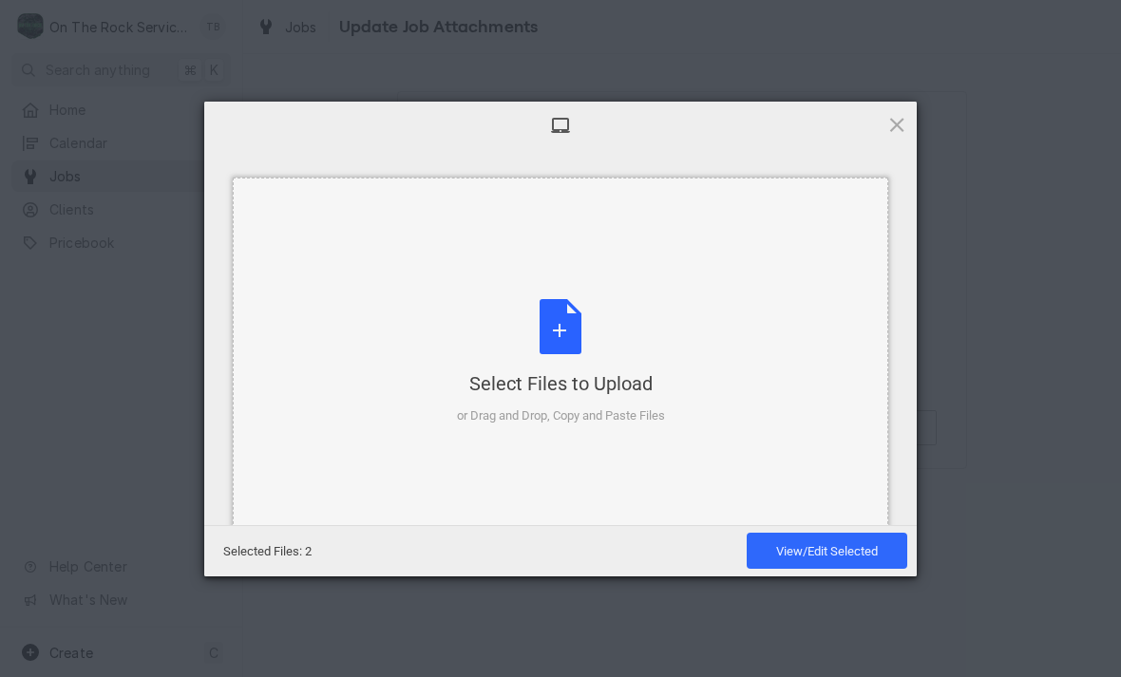
click at [562, 333] on div "Select Files to Upload or Drag and Drop, Copy and Paste Files" at bounding box center [561, 362] width 208 height 126
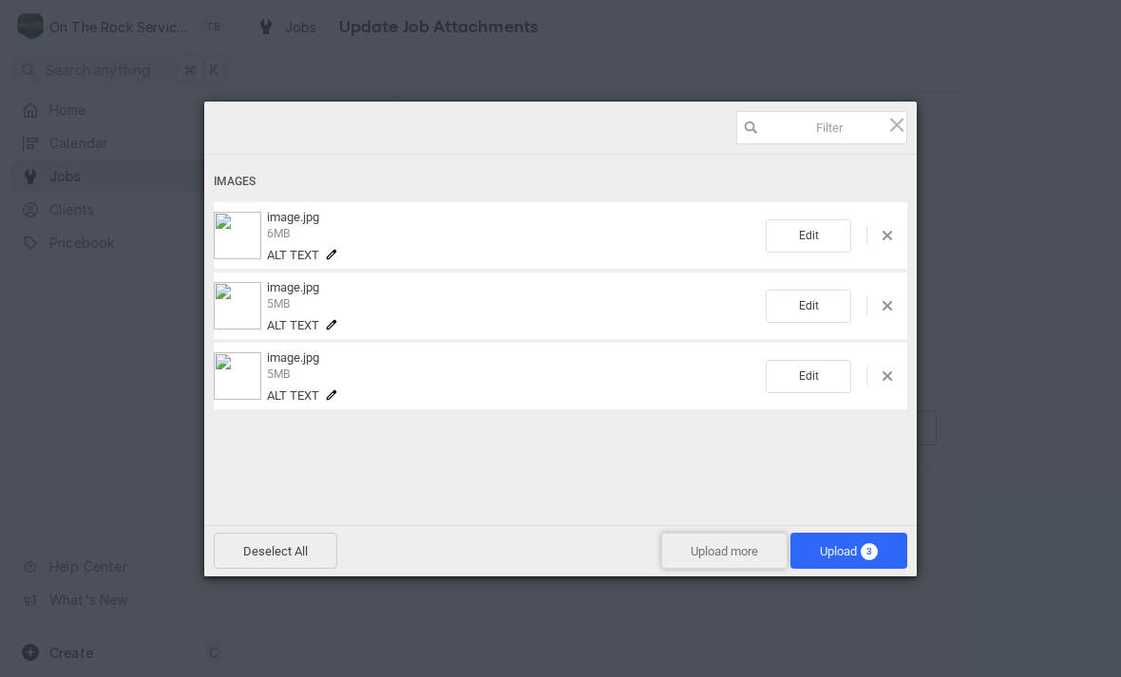
click at [713, 561] on span "Upload more" at bounding box center [724, 551] width 126 height 36
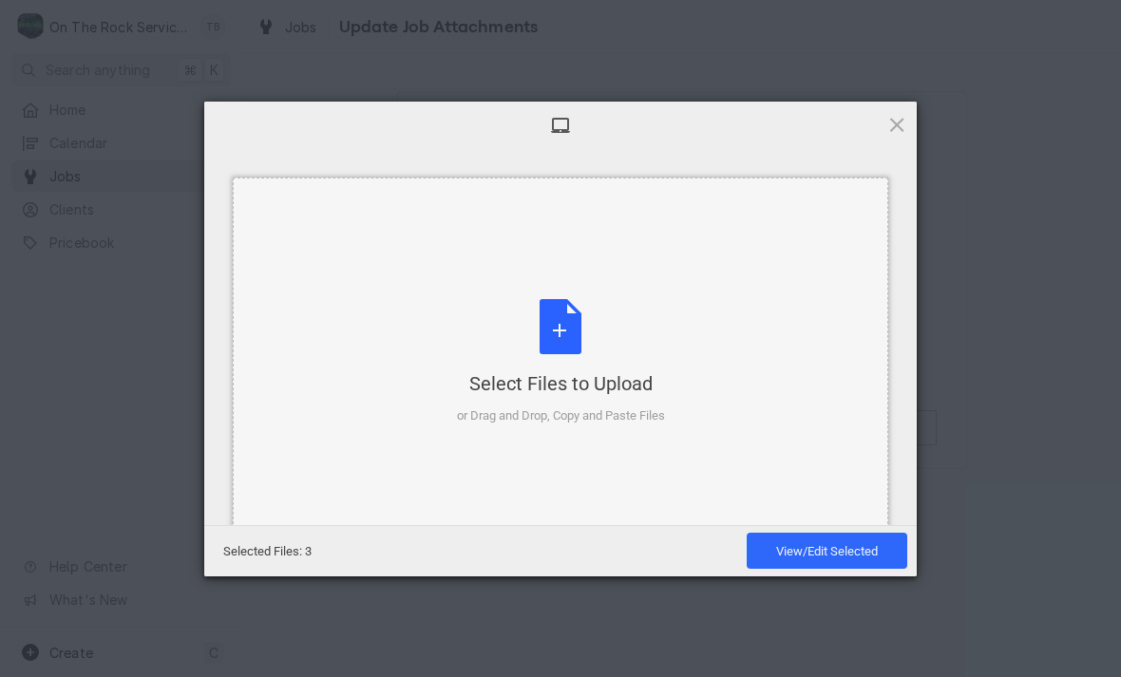
click at [569, 330] on div "Select Files to Upload or Drag and Drop, Copy and Paste Files" at bounding box center [561, 362] width 208 height 126
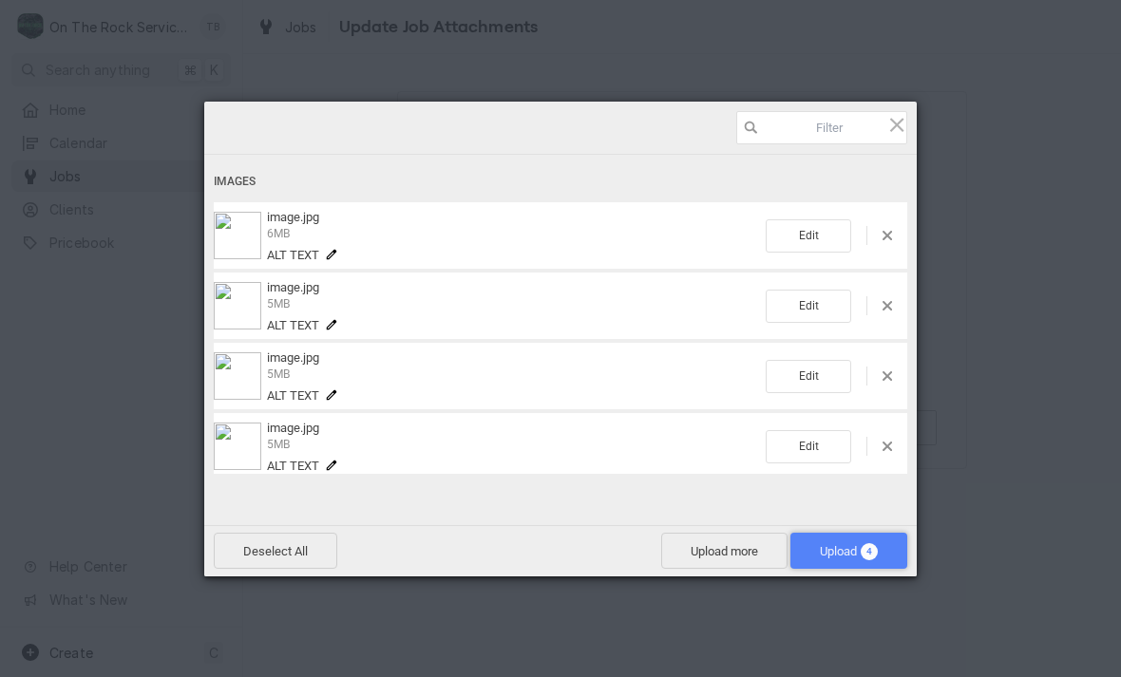
click at [846, 559] on span "Upload 4" at bounding box center [848, 551] width 117 height 36
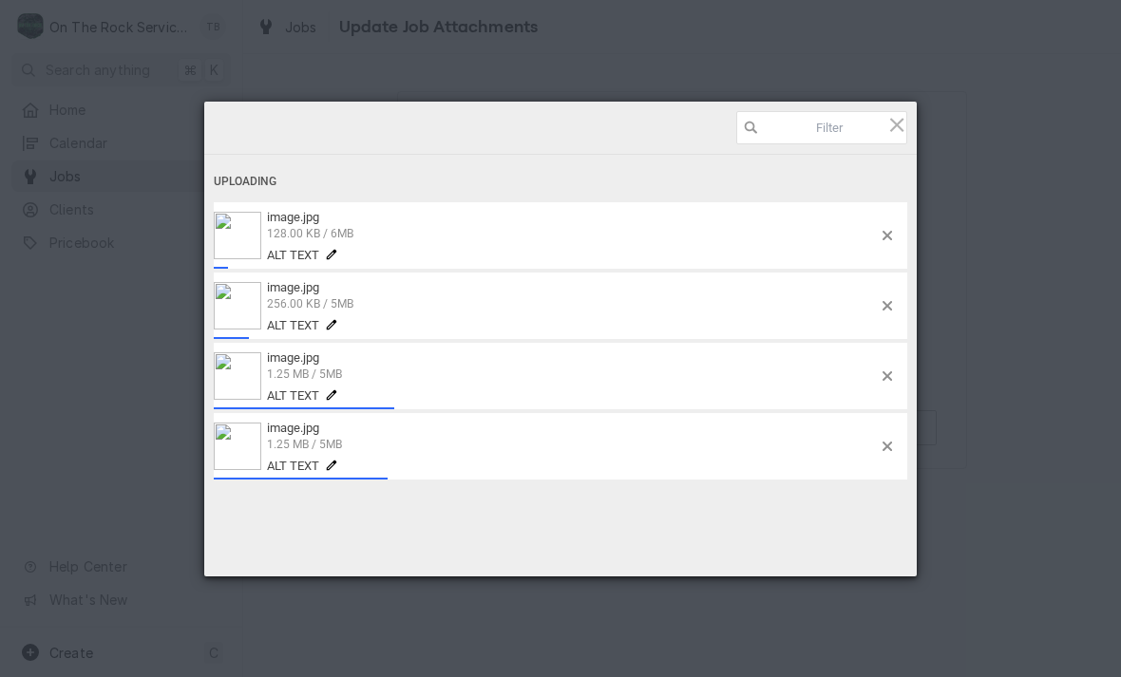
click at [814, 538] on div "Uploading image.jpg 128.00 KB / 6MB Alt text image.jpg 256.00 KB / 5MB Alt text…" at bounding box center [560, 339] width 712 height 475
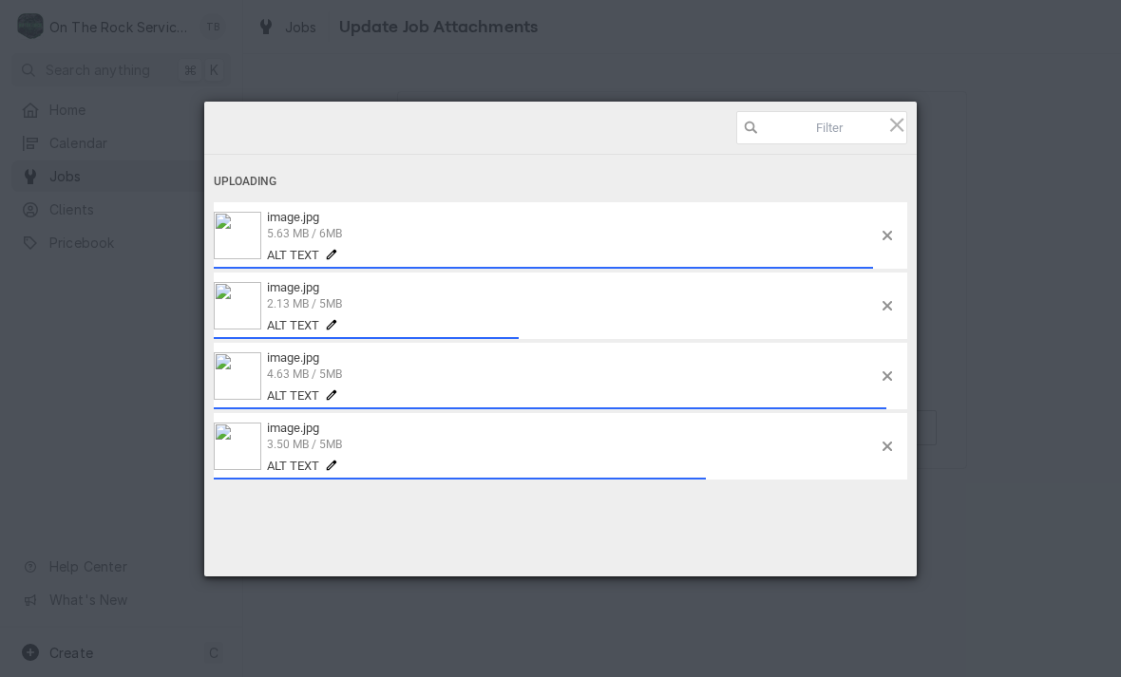
click at [523, 155] on div "Uploading image.jpg 5.63 MB / 6MB Alt text image.jpg 2.13 MB / 5MB Alt text ima…" at bounding box center [560, 345] width 712 height 380
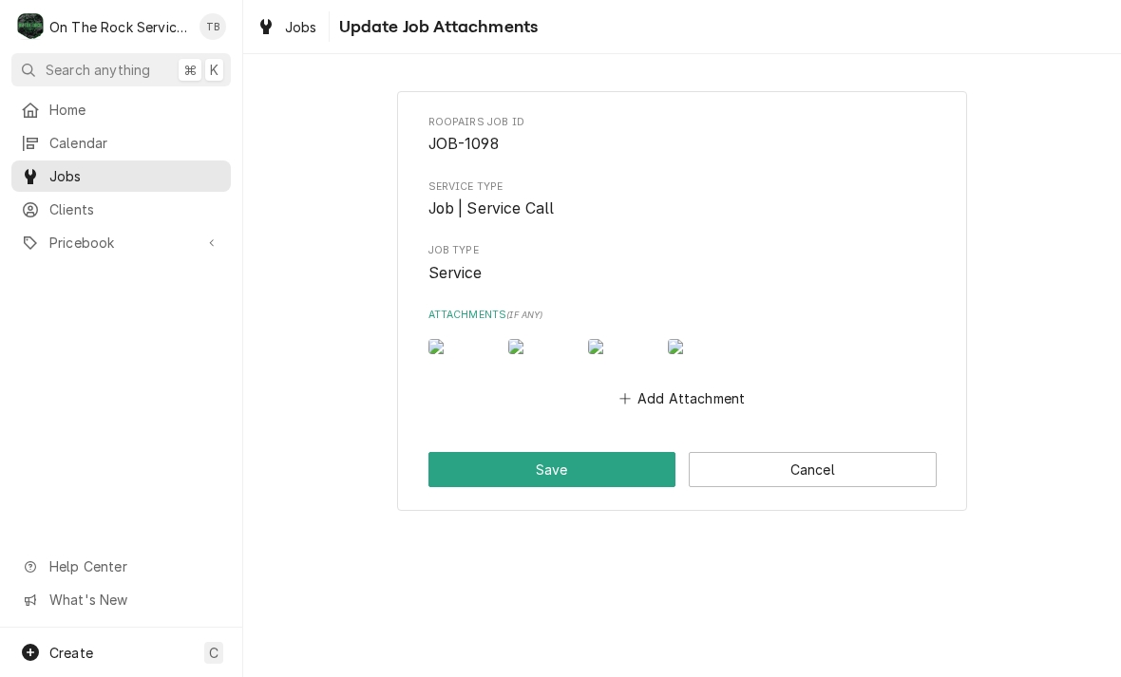
click at [591, 487] on button "Save" at bounding box center [552, 469] width 248 height 35
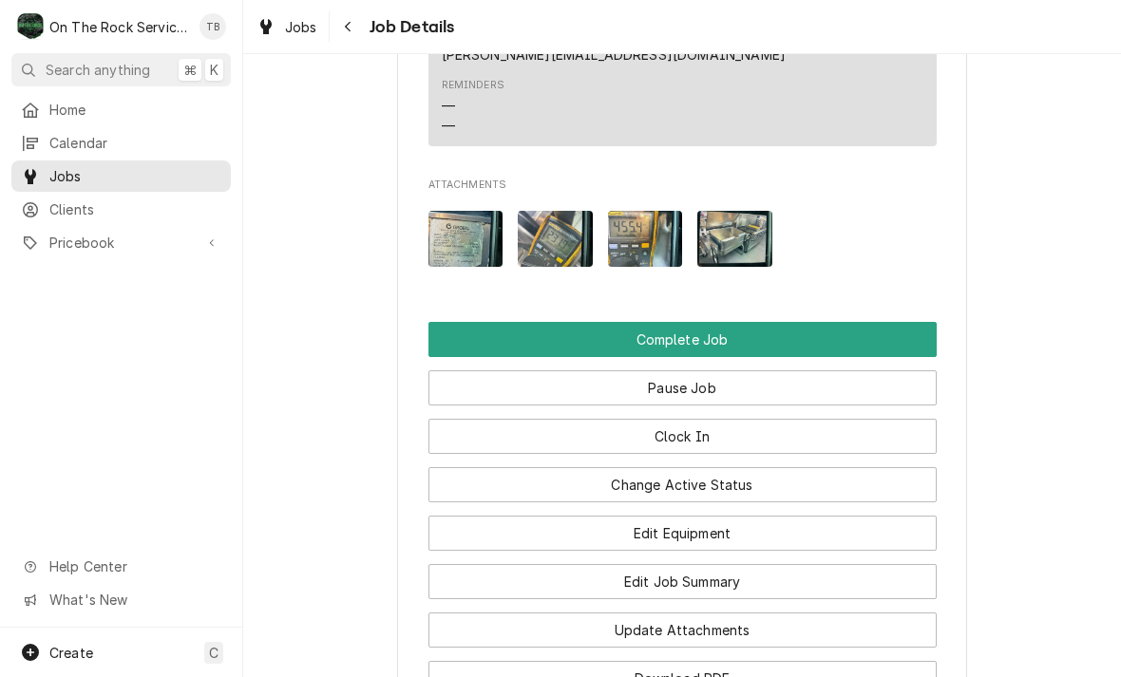
scroll to position [1768, 0]
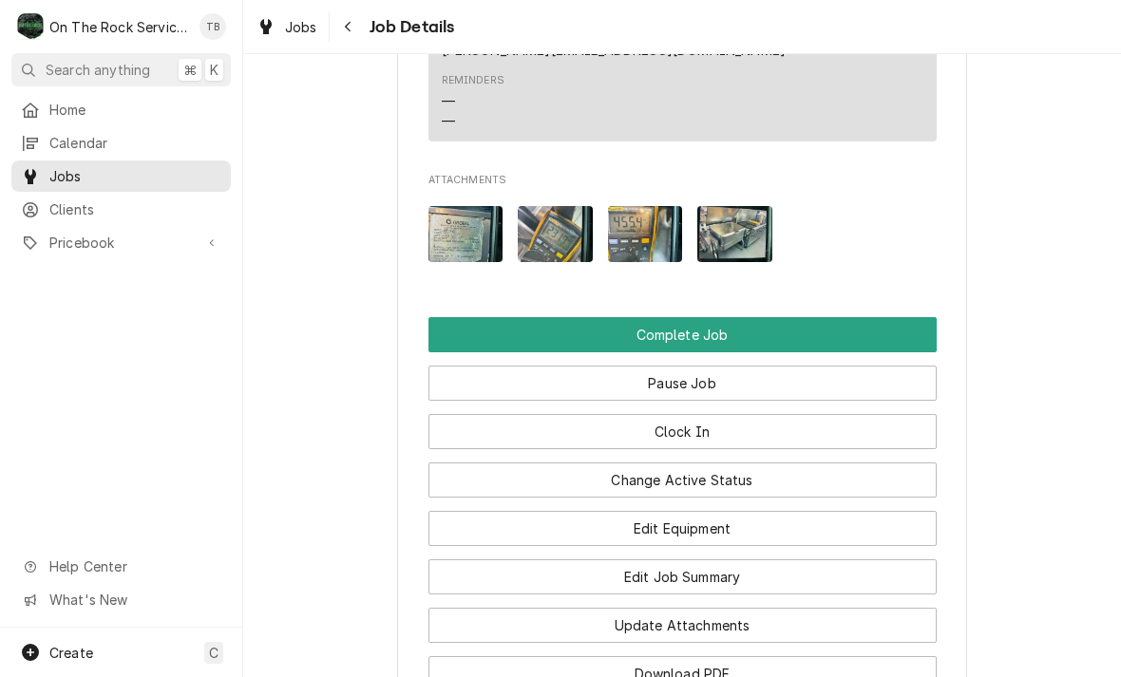
click at [757, 317] on button "Complete Job" at bounding box center [682, 334] width 508 height 35
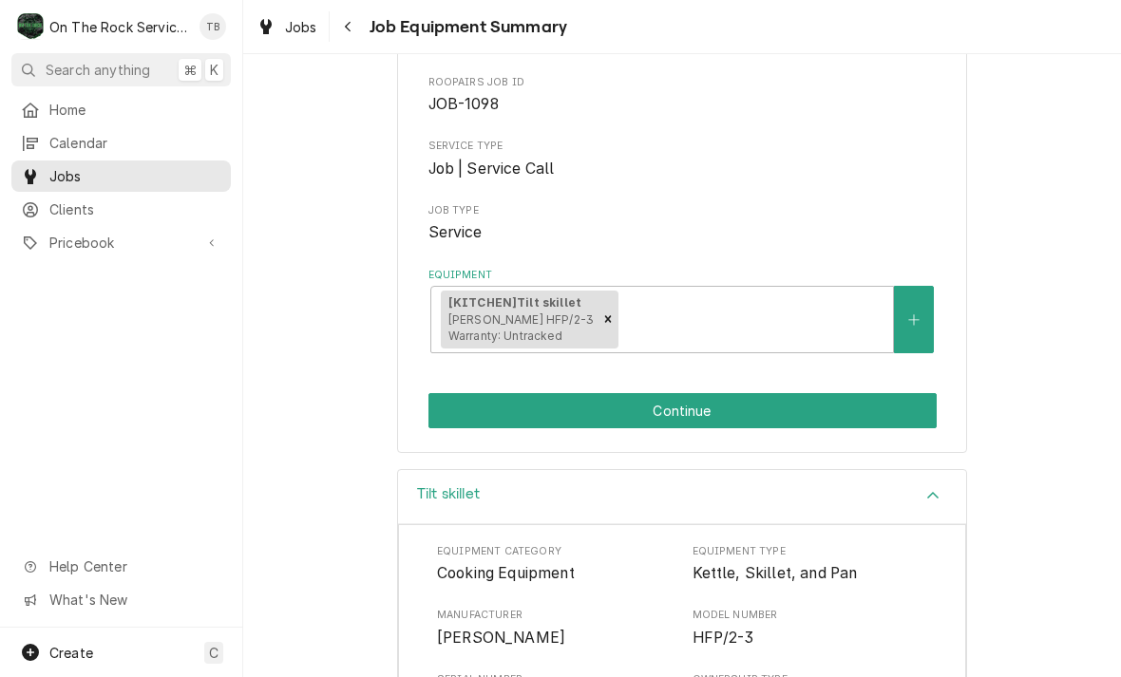
scroll to position [182, 0]
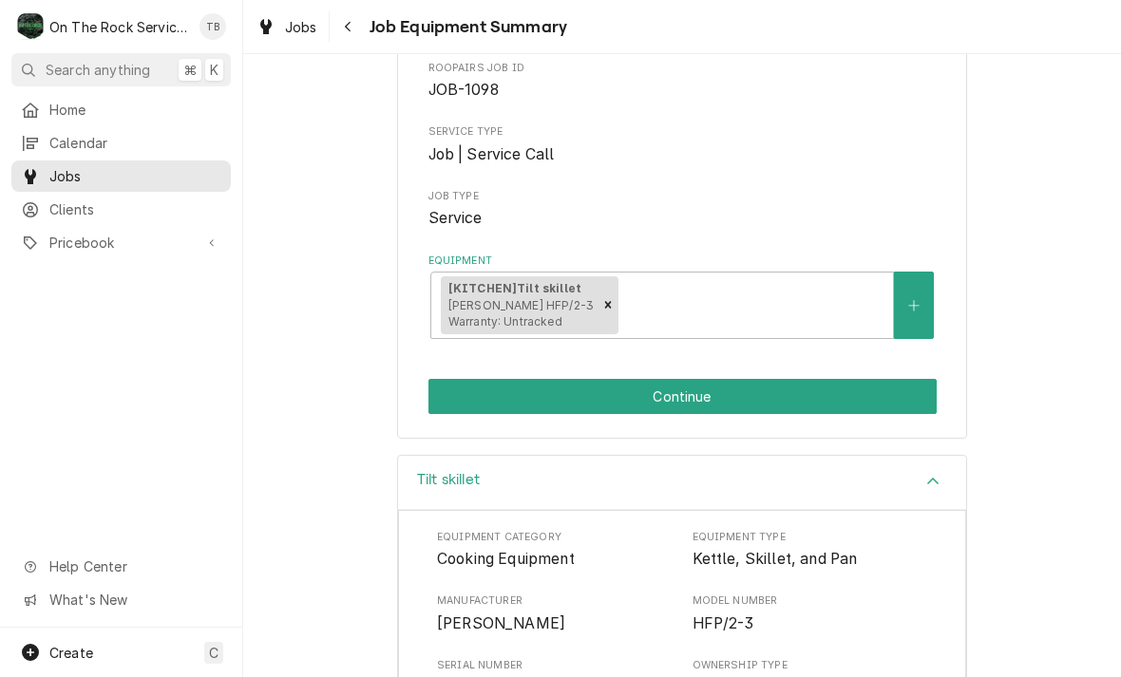
click at [803, 392] on button "Continue" at bounding box center [682, 396] width 508 height 35
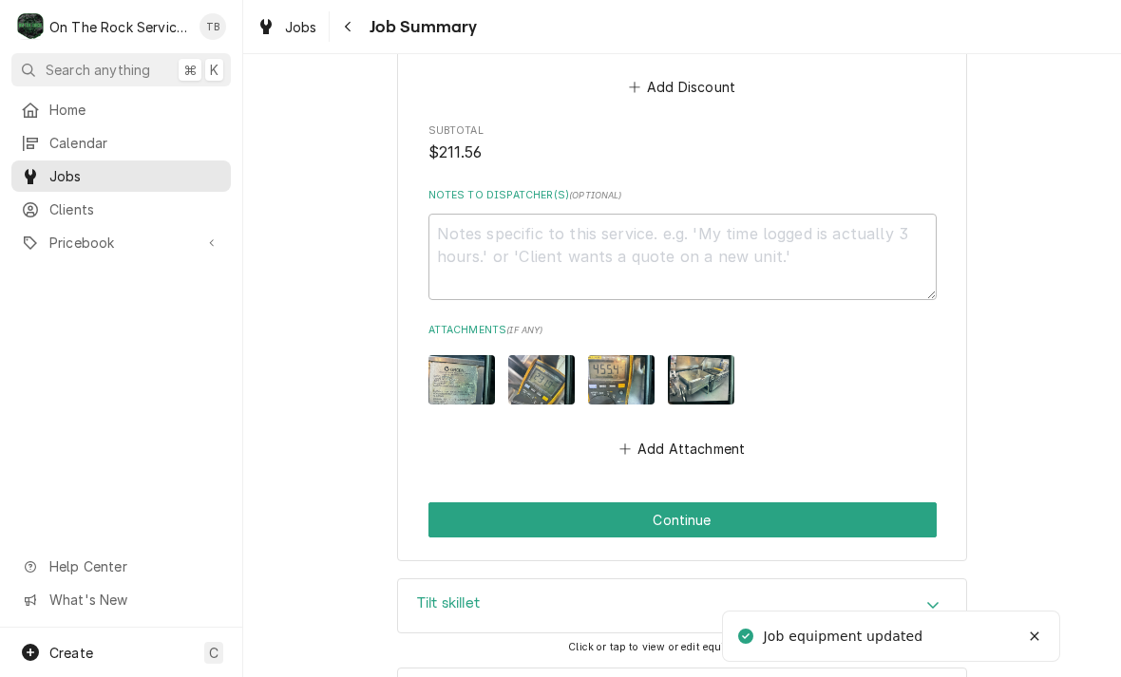
scroll to position [1749, 0]
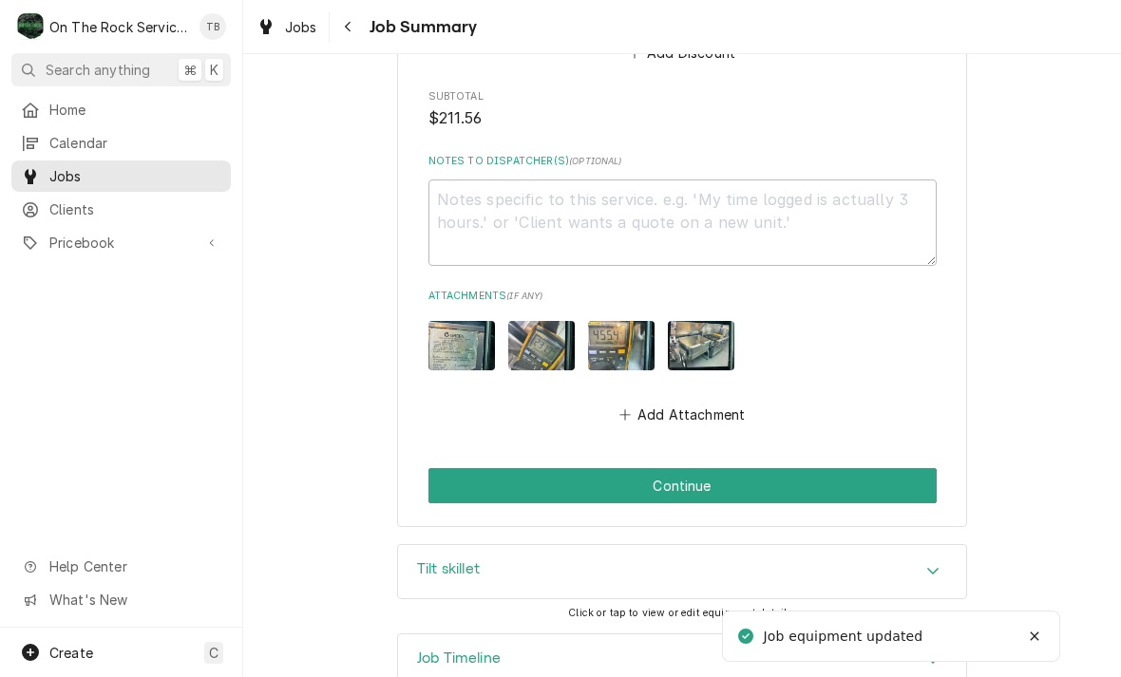
click at [836, 468] on button "Continue" at bounding box center [682, 485] width 508 height 35
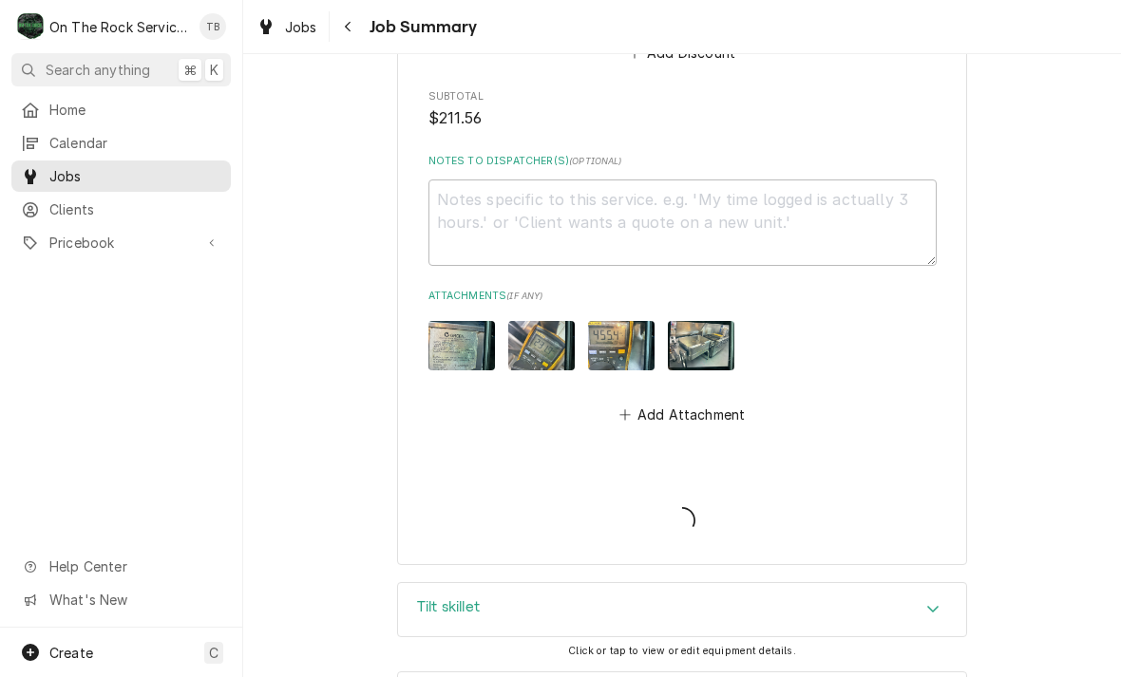
type textarea "x"
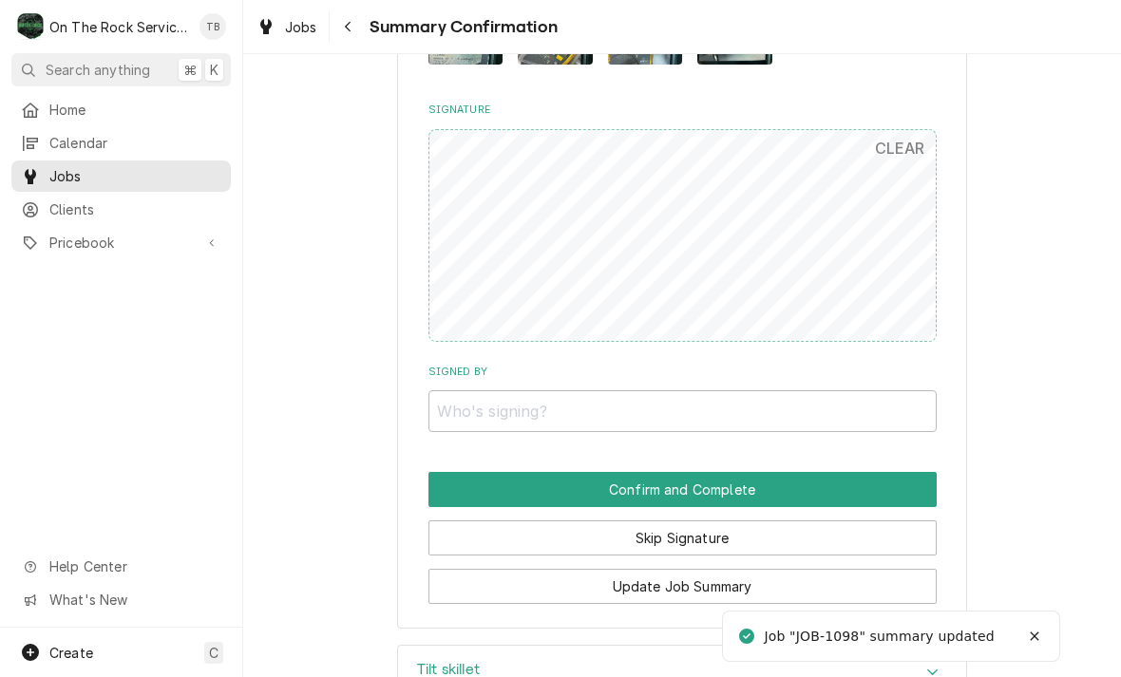
scroll to position [1569, 0]
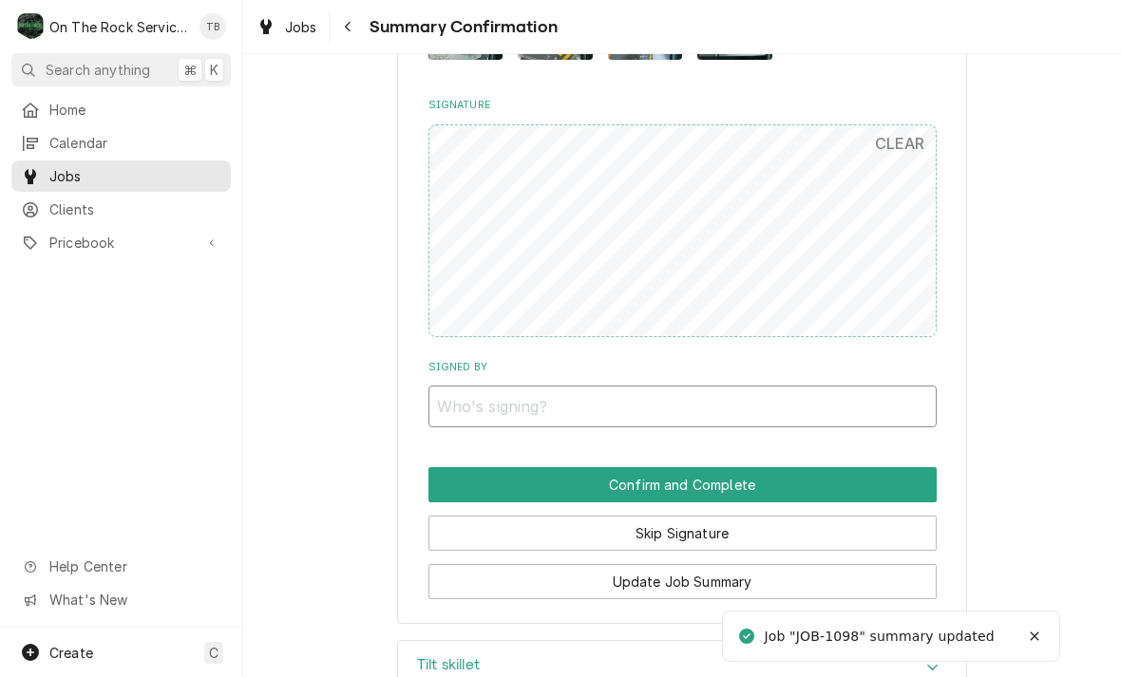
click at [814, 406] on input "Signed By" at bounding box center [682, 407] width 508 height 42
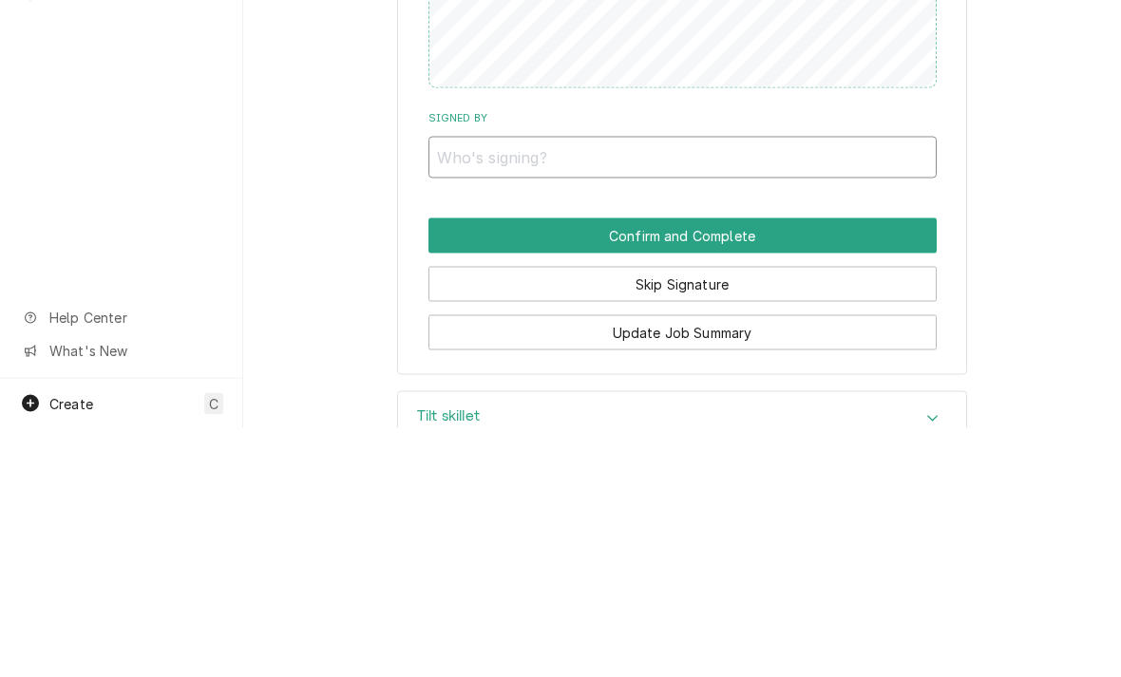
click at [575, 386] on input "Signed By" at bounding box center [682, 407] width 508 height 42
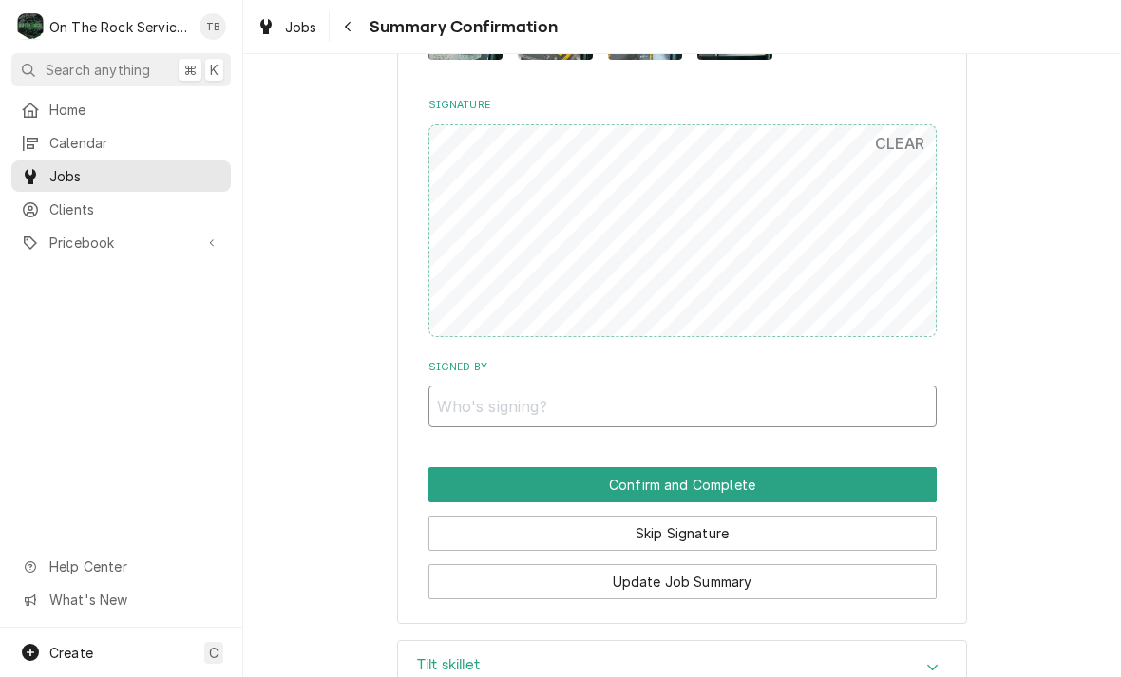
type input "P"
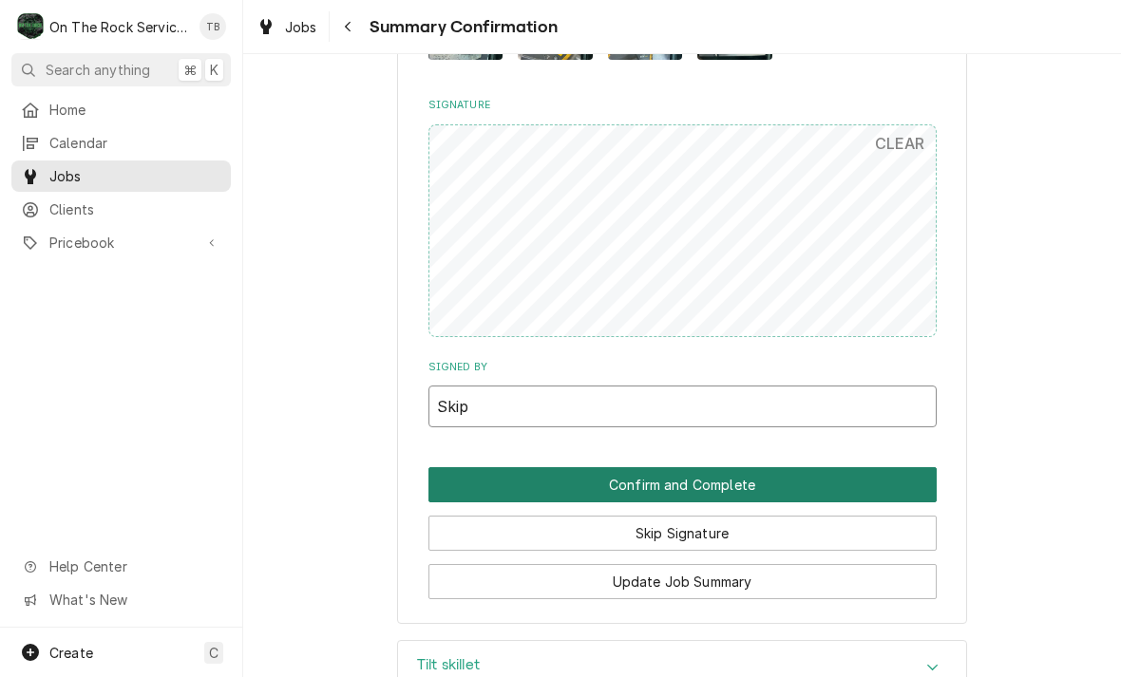
type input "Skip"
click at [748, 467] on button "Confirm and Complete" at bounding box center [682, 484] width 508 height 35
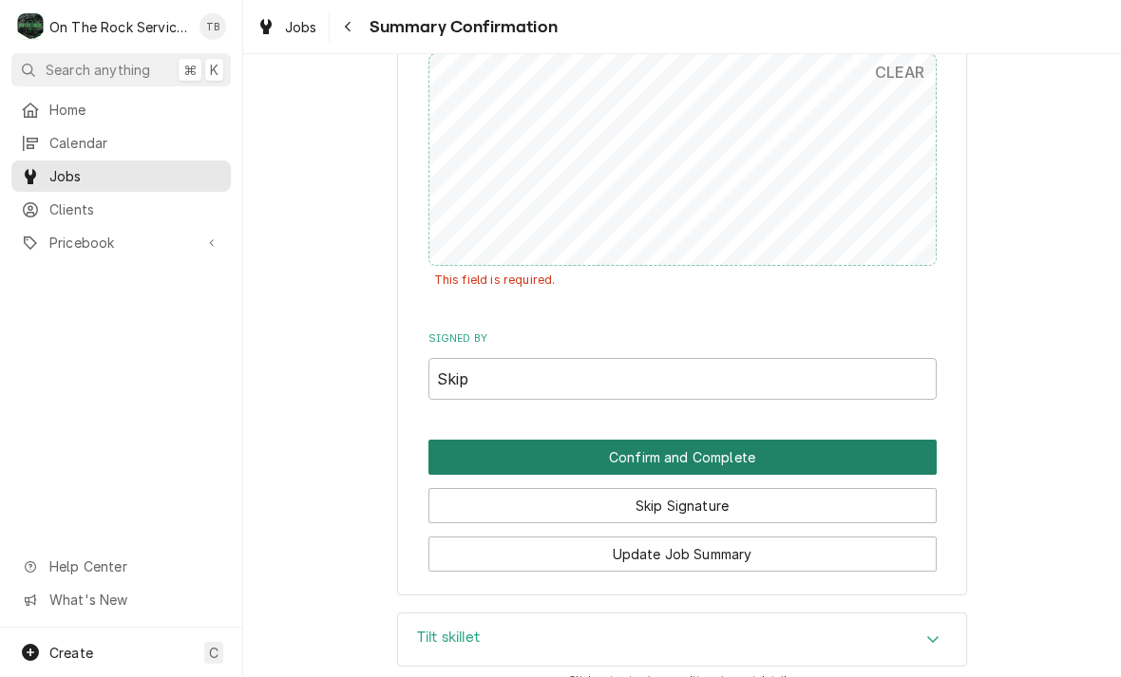
scroll to position [1638, 0]
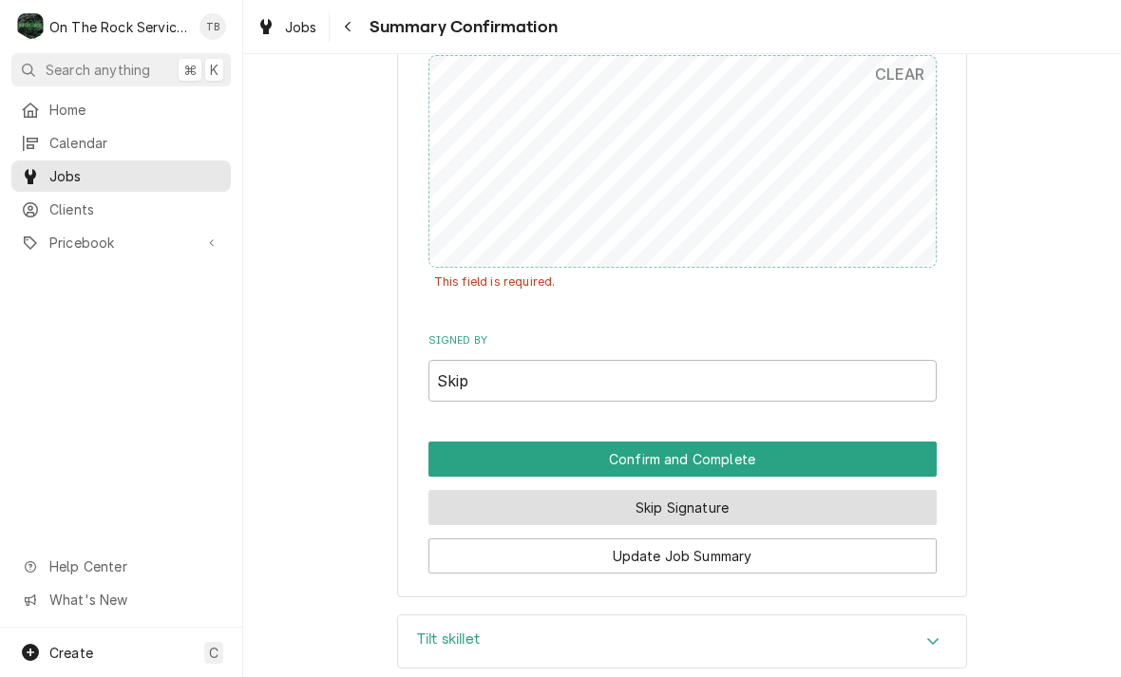
click at [746, 497] on button "Skip Signature" at bounding box center [682, 507] width 508 height 35
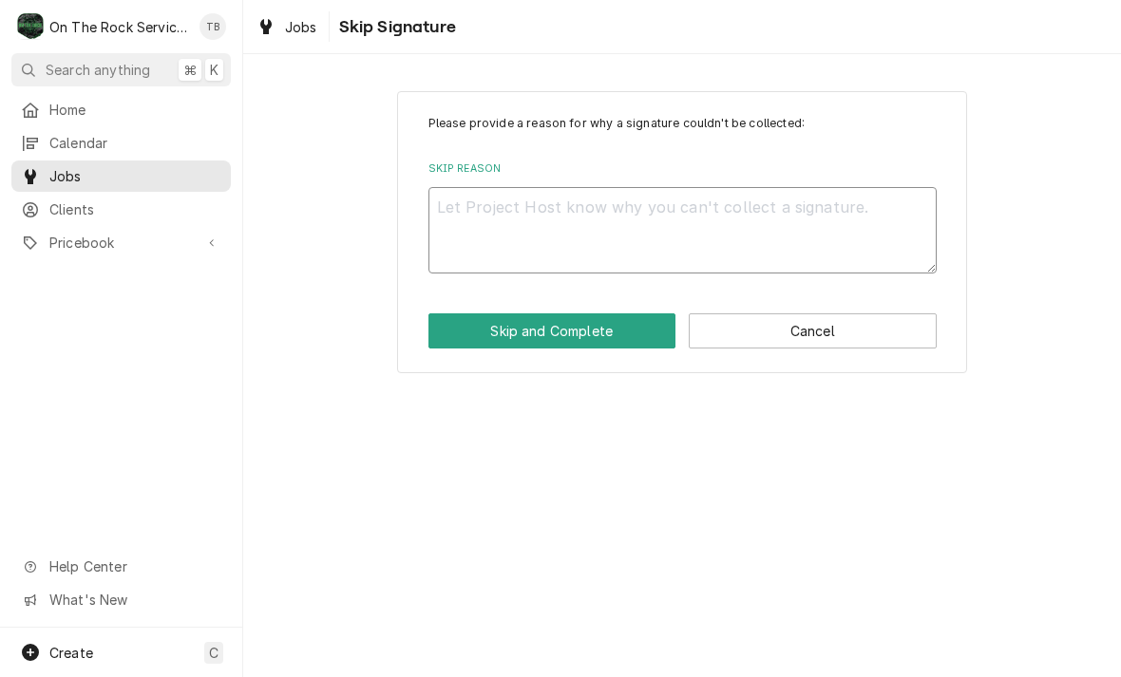
click at [554, 226] on textarea "Skip Reason" at bounding box center [682, 230] width 508 height 86
type textarea "x"
type textarea "S"
type textarea "x"
type textarea "Sk"
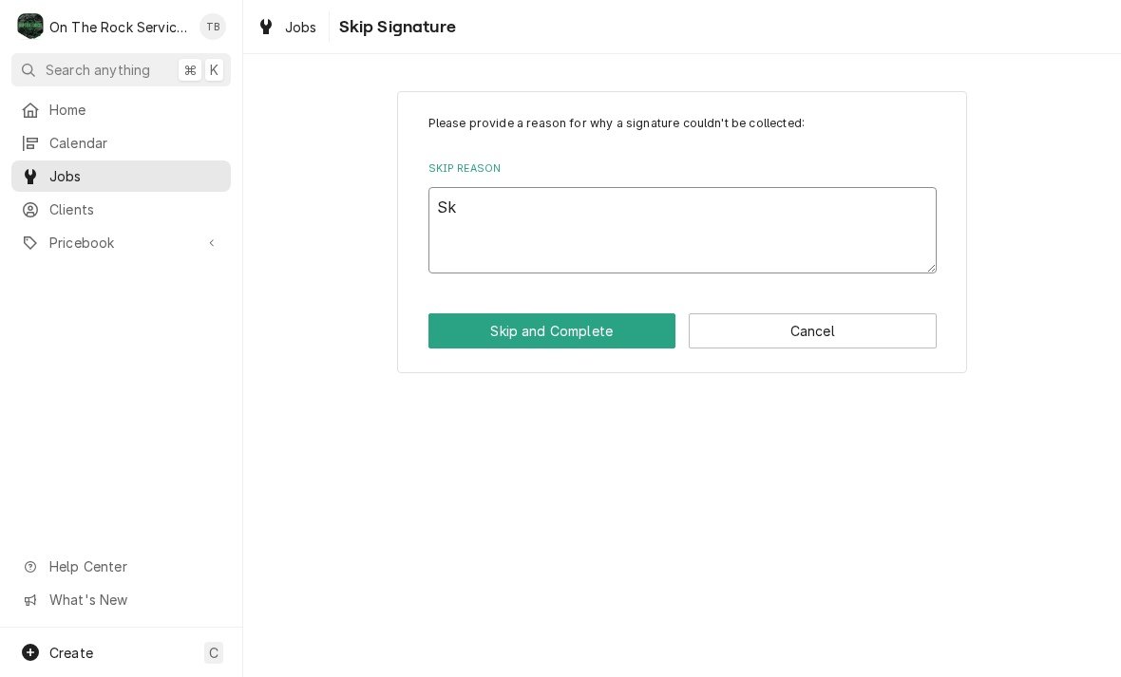
type textarea "x"
type textarea "Ski"
type textarea "x"
type textarea "Skip"
click at [575, 347] on button "Skip and Complete" at bounding box center [552, 330] width 248 height 35
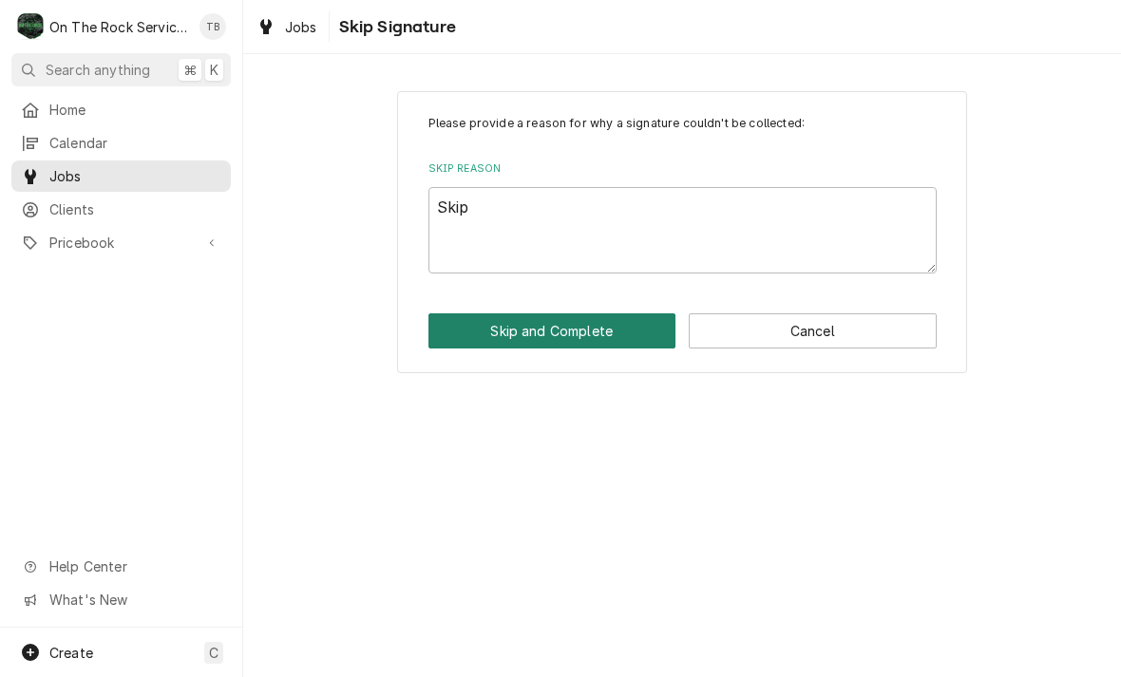
type textarea "x"
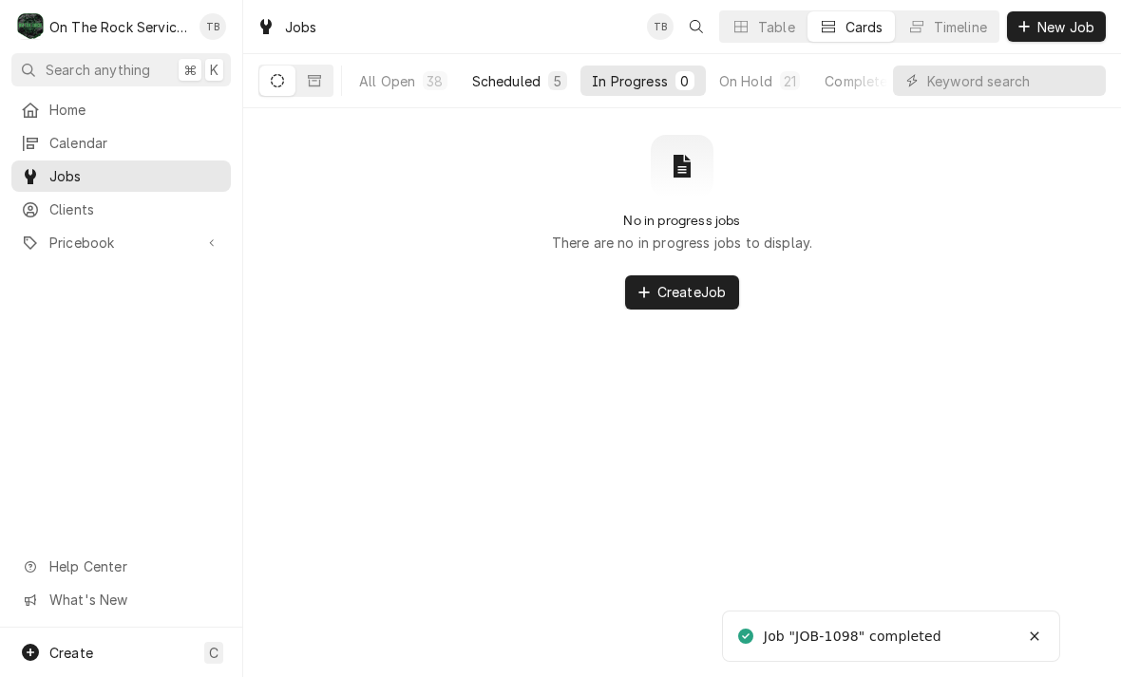
click at [521, 87] on div "Scheduled" at bounding box center [506, 81] width 68 height 20
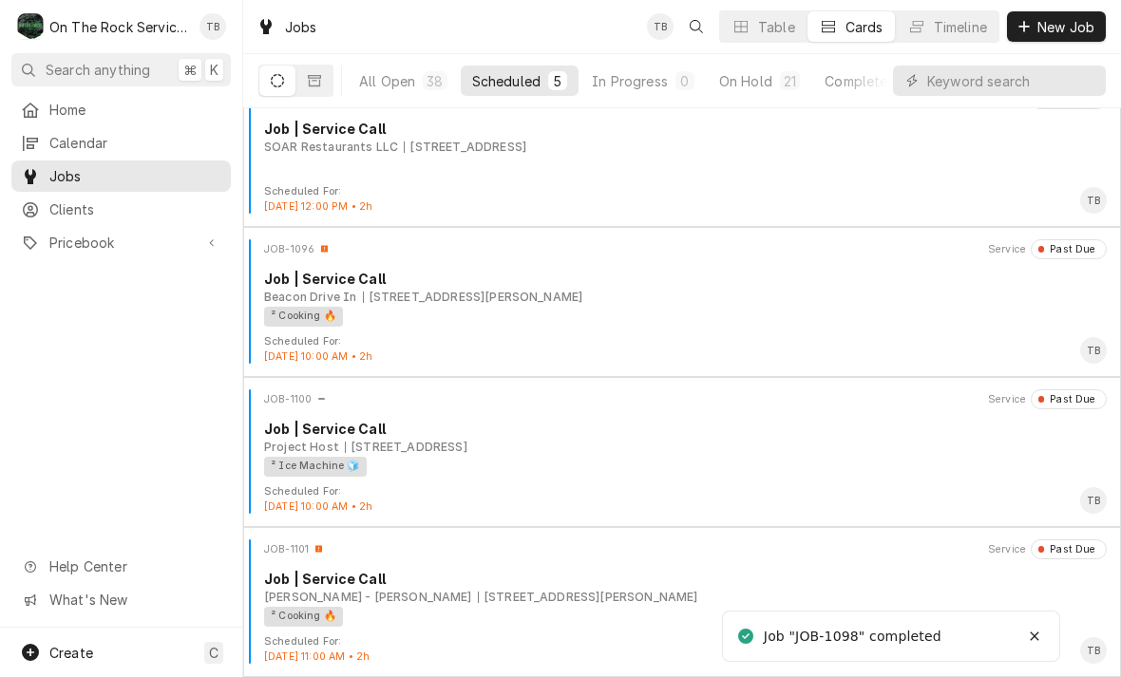
scroll to position [181, 0]
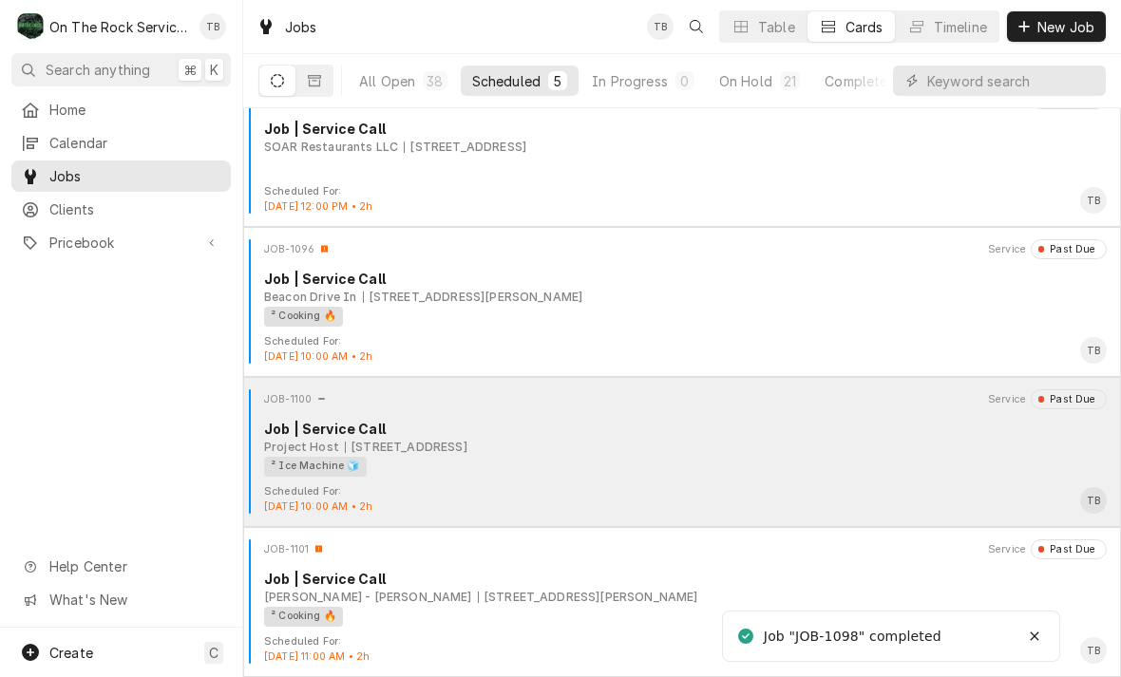
click at [631, 477] on div "JOB-1100 Service Past Due Job | Service Call Project Host [STREET_ADDRESS] ² Ic…" at bounding box center [682, 436] width 862 height 95
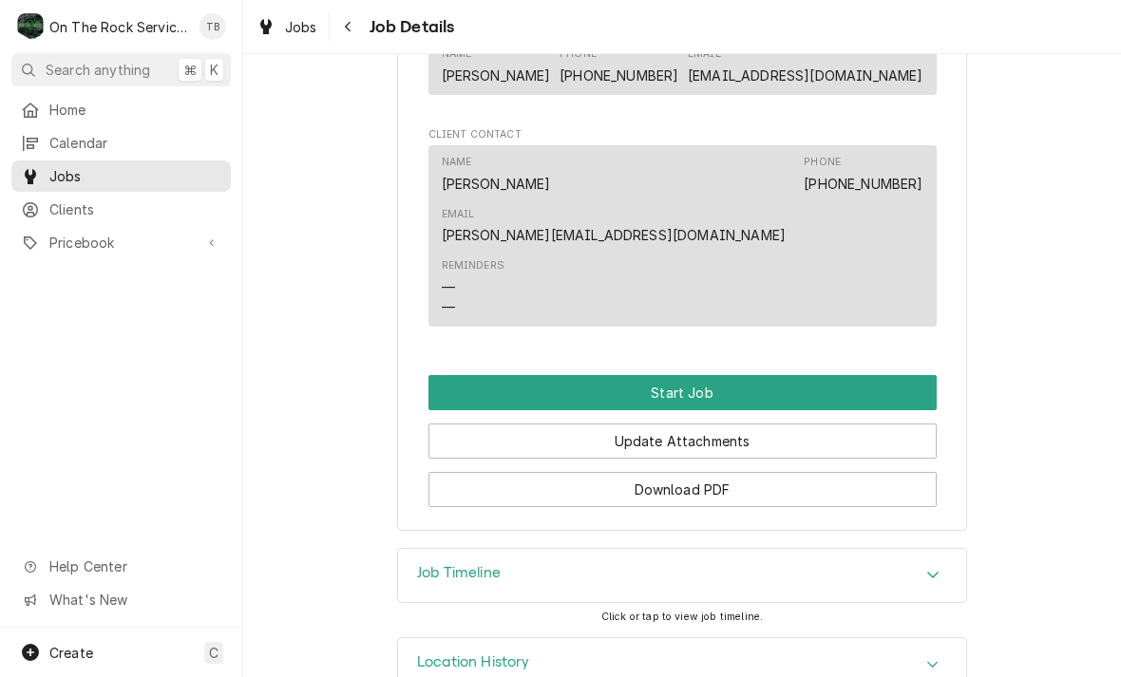
scroll to position [1268, 0]
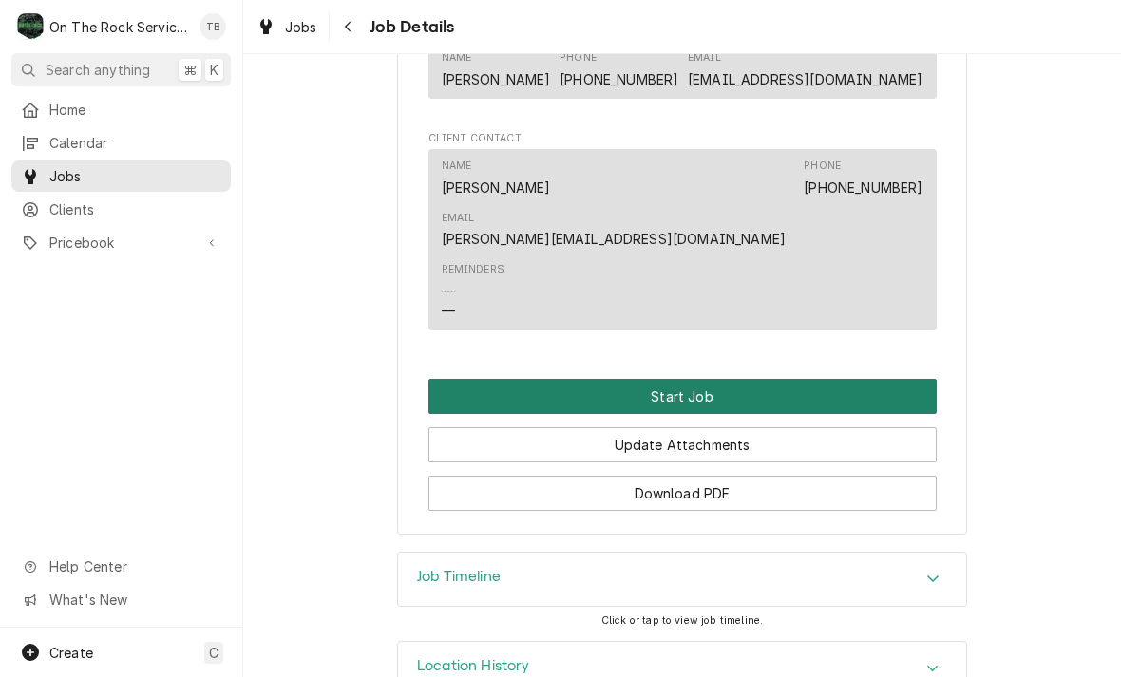
click at [731, 379] on button "Start Job" at bounding box center [682, 396] width 508 height 35
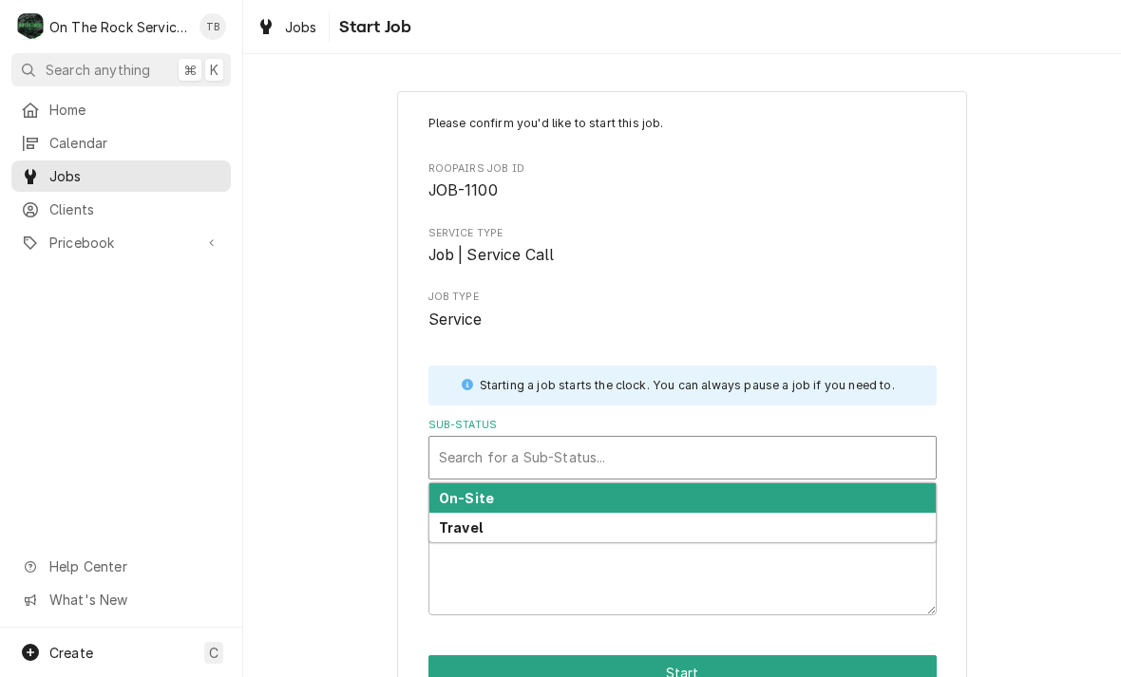
click at [581, 496] on div "On-Site" at bounding box center [682, 497] width 506 height 29
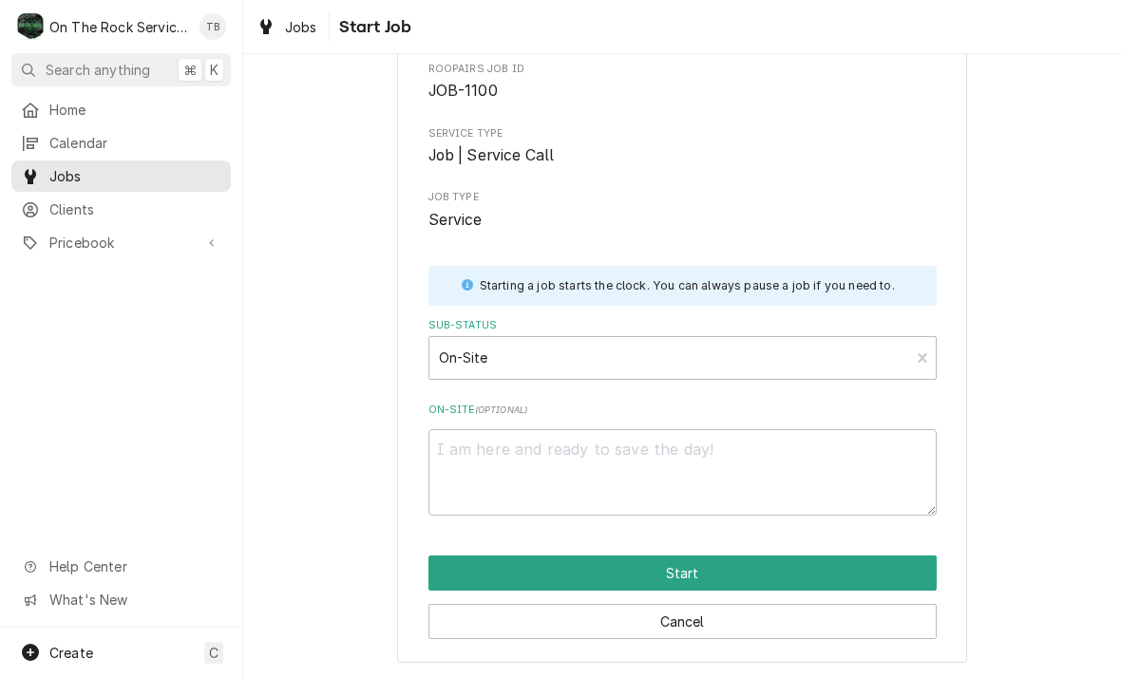
scroll to position [99, 0]
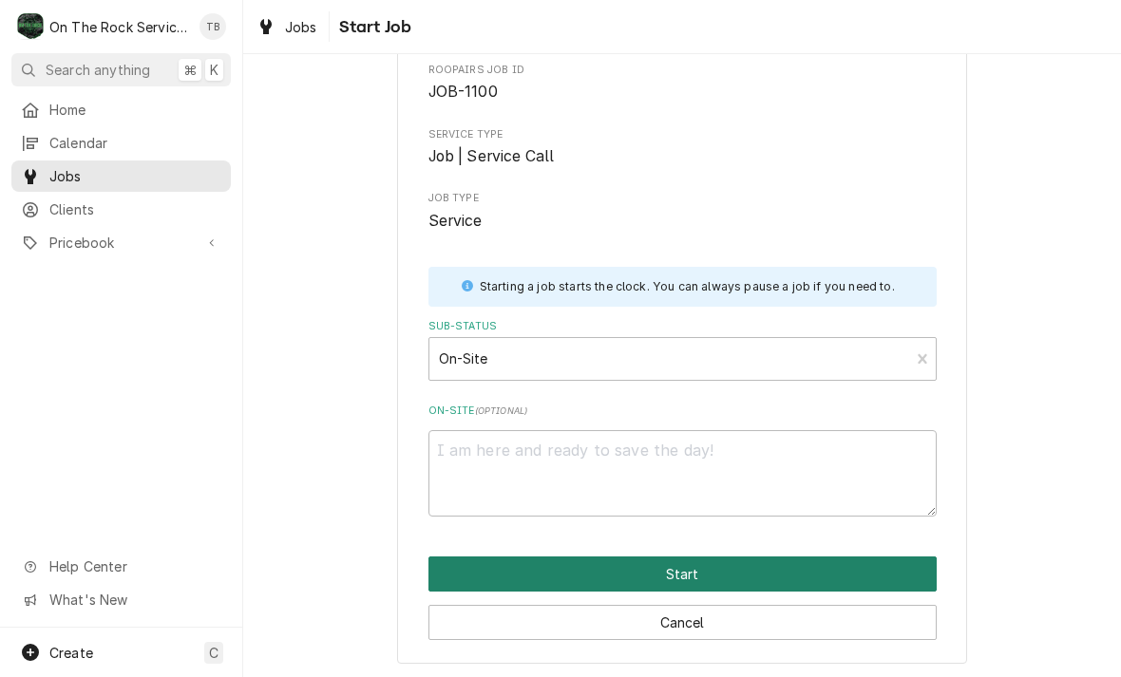
click at [692, 570] on button "Start" at bounding box center [682, 573] width 508 height 35
type textarea "x"
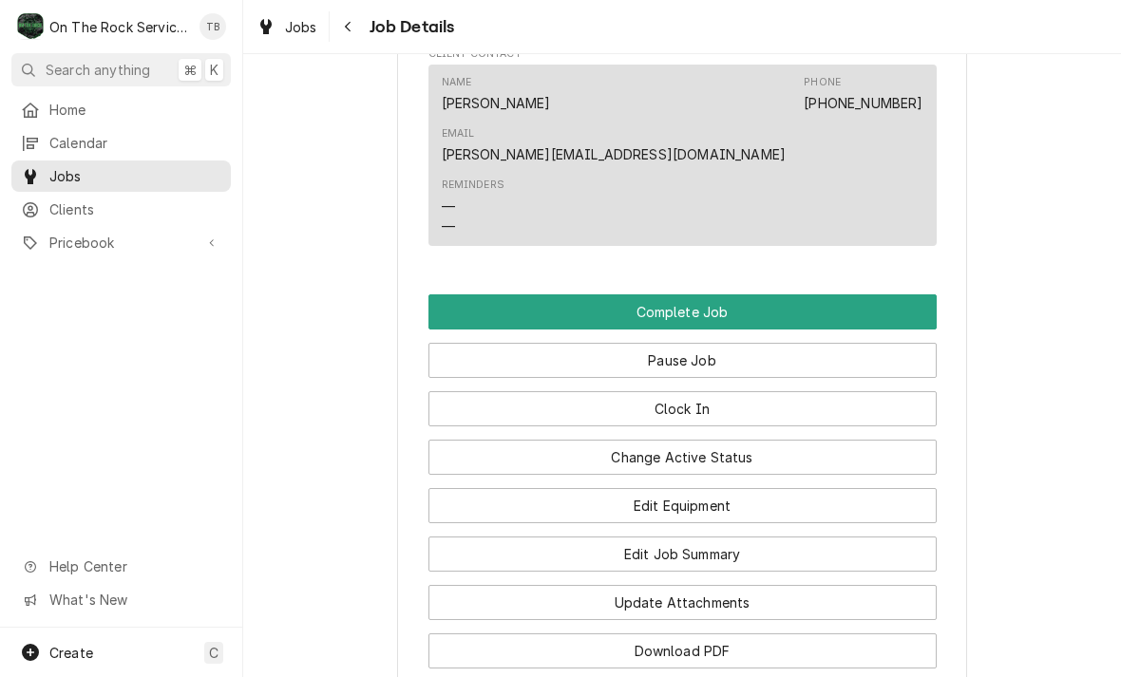
scroll to position [1481, 0]
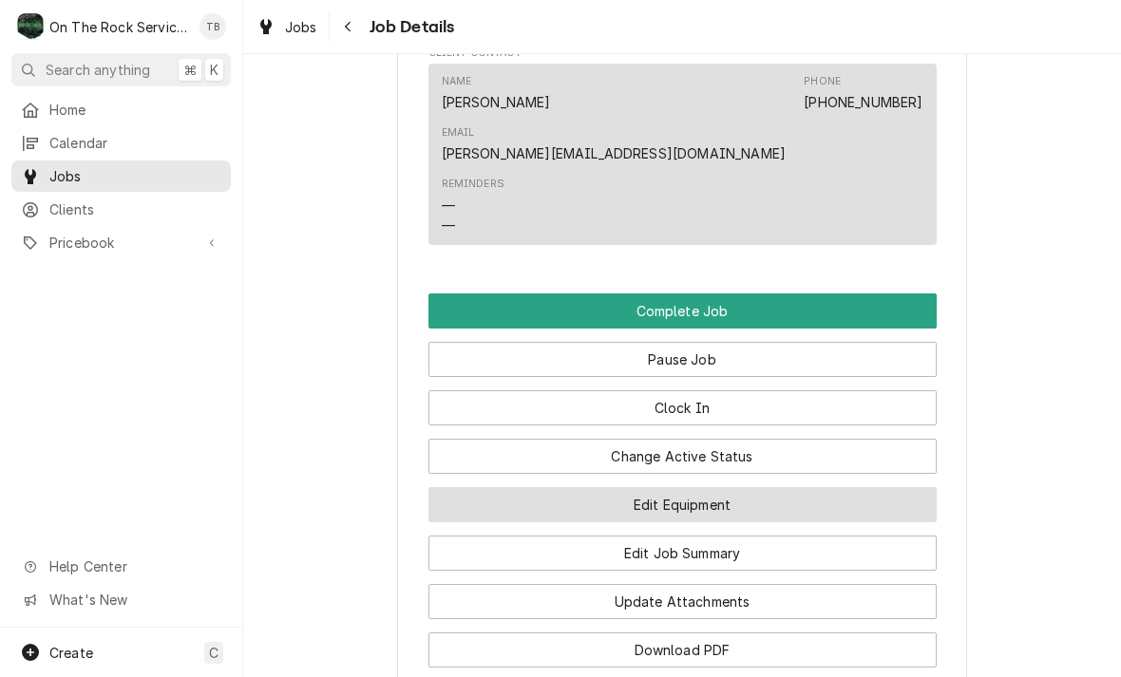
click at [748, 487] on button "Edit Equipment" at bounding box center [682, 504] width 508 height 35
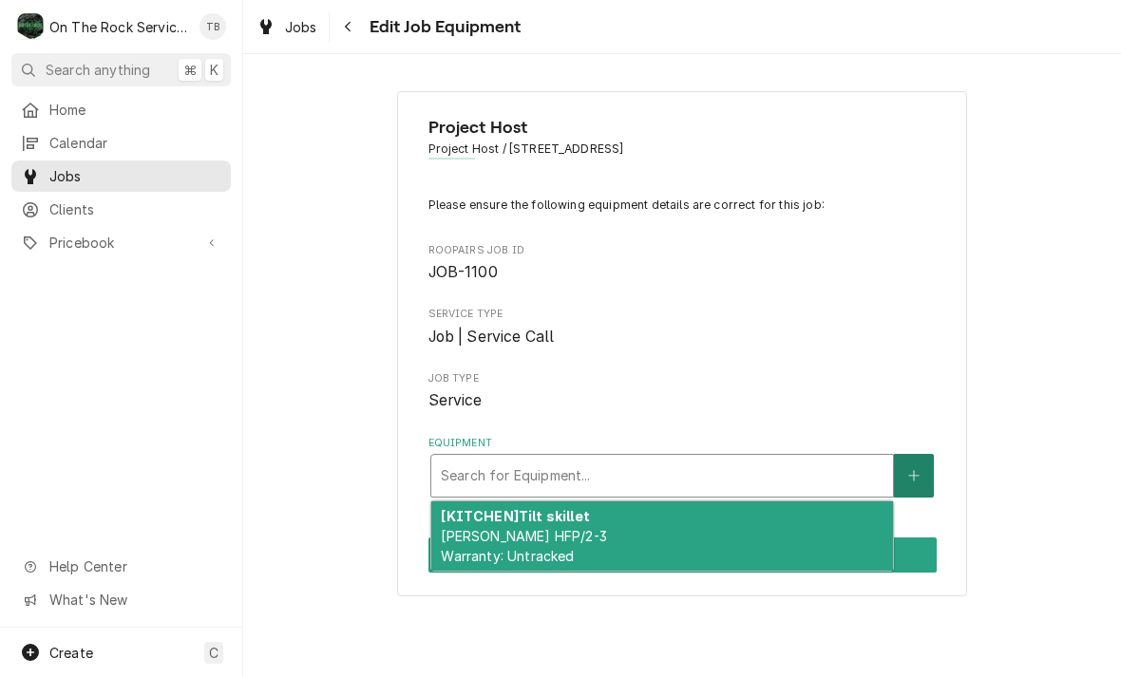
click at [924, 479] on button "Equipment" at bounding box center [914, 476] width 40 height 44
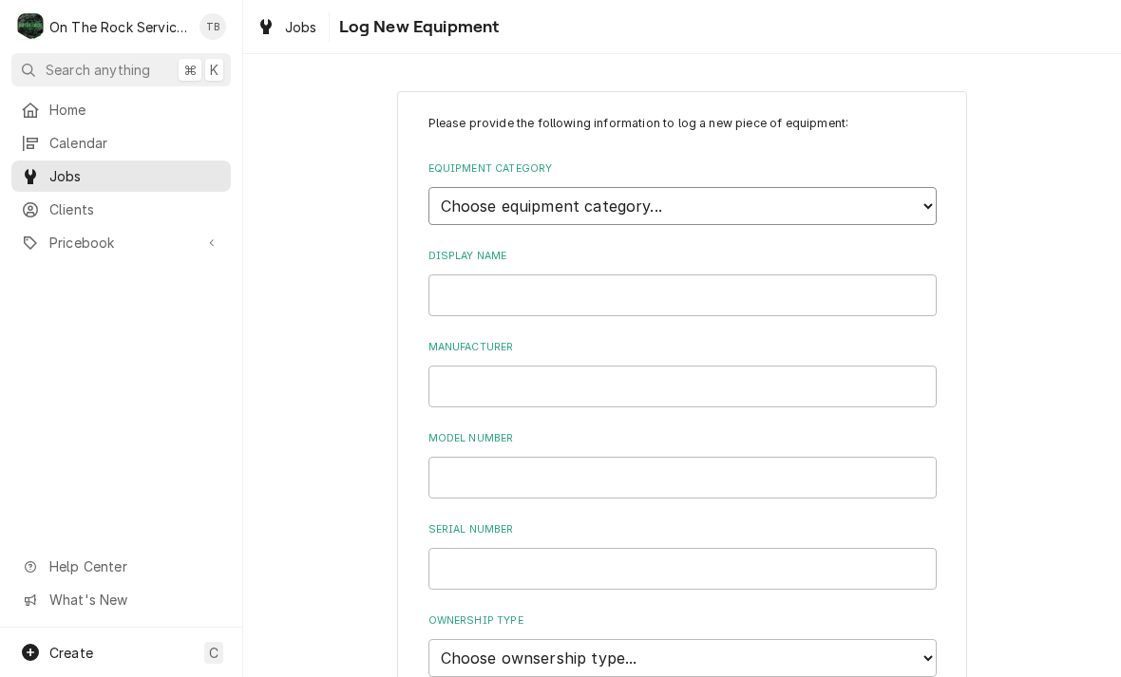
click at [923, 208] on select "Choose equipment category... Cooking Equipment Fryers Ice Machines Ovens and Ra…" at bounding box center [682, 206] width 508 height 38
select select "3"
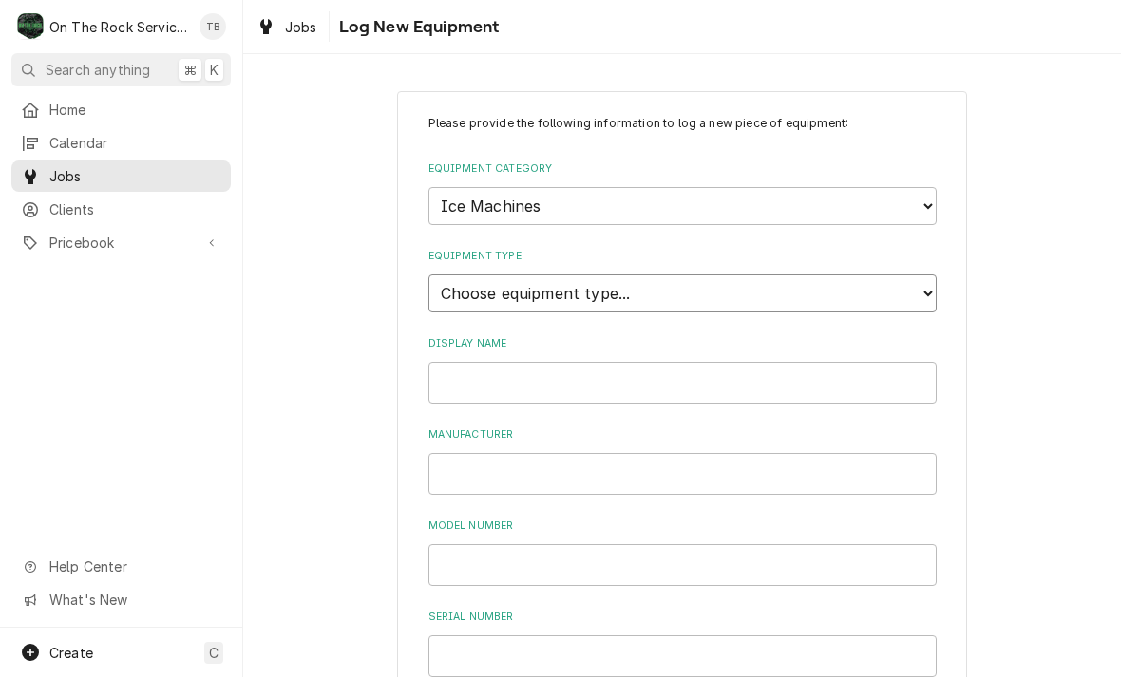
click at [675, 279] on select "Choose equipment type... Ice Bin Ice Dispenser Ice Maker Ice Merchandiser" at bounding box center [682, 293] width 508 height 38
select select "18"
click at [661, 362] on input "Display Name" at bounding box center [682, 383] width 508 height 42
click at [574, 370] on input "Display Name" at bounding box center [682, 383] width 508 height 42
type input "Ice machine"
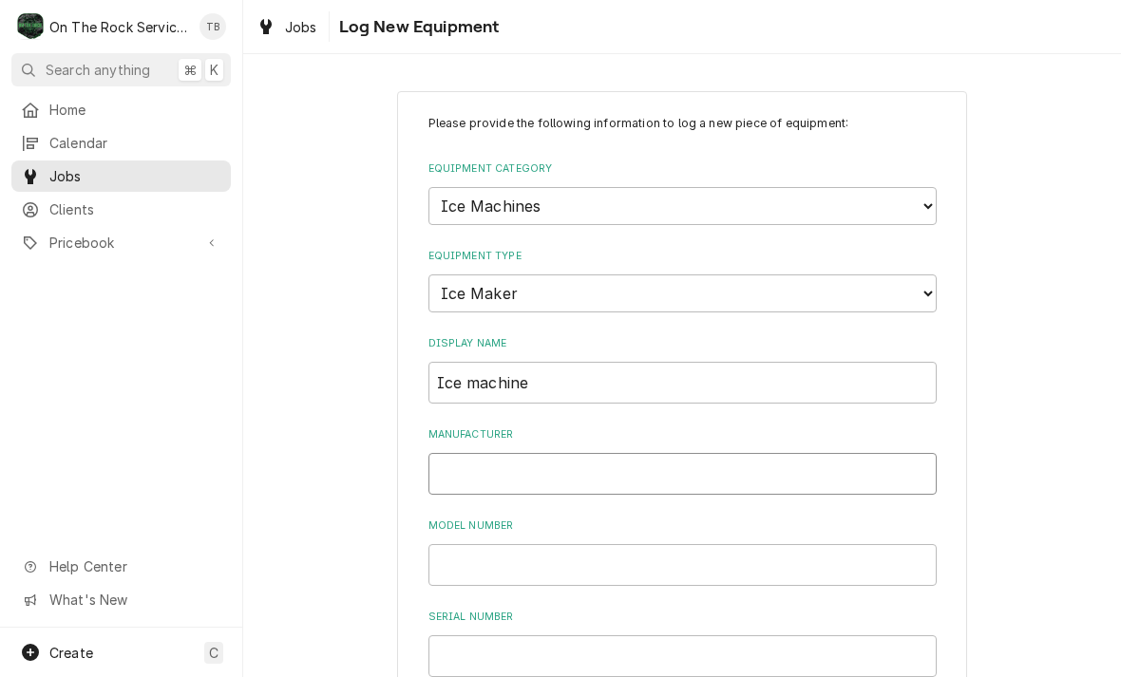
click at [518, 453] on input "Manufacturer" at bounding box center [682, 474] width 508 height 42
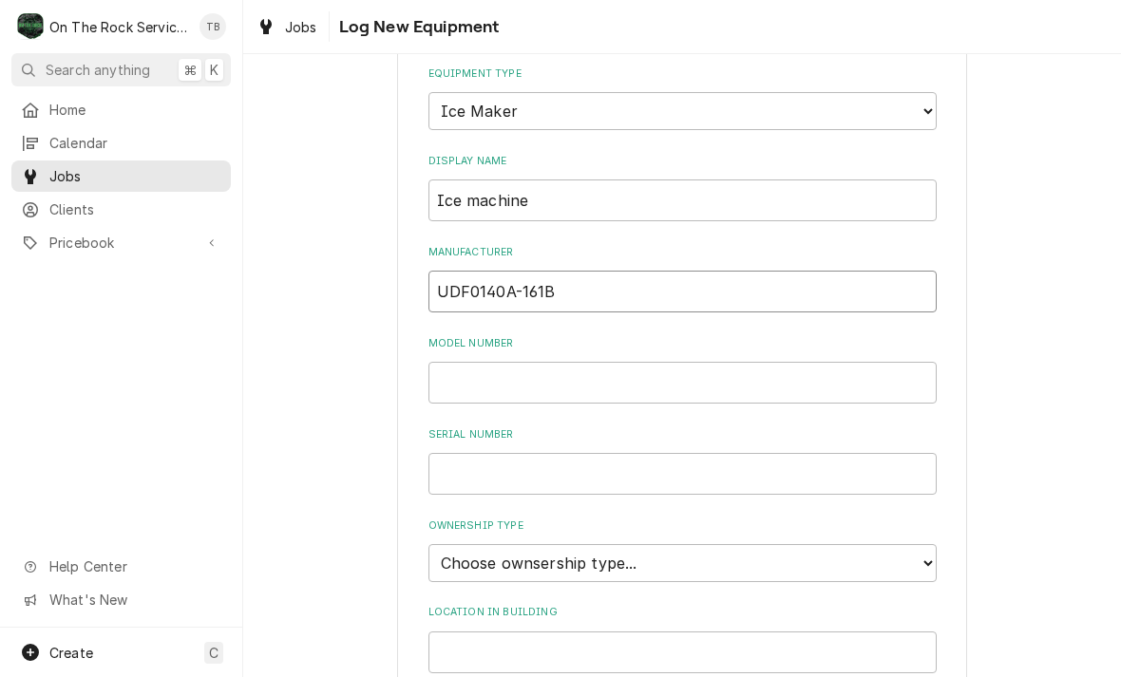
scroll to position [185, 0]
click at [513, 359] on input "Model Number" at bounding box center [682, 380] width 508 height 42
click at [635, 280] on input "UDF0140A-161B" at bounding box center [682, 289] width 508 height 42
type input "U"
type input "MANITOWOC"
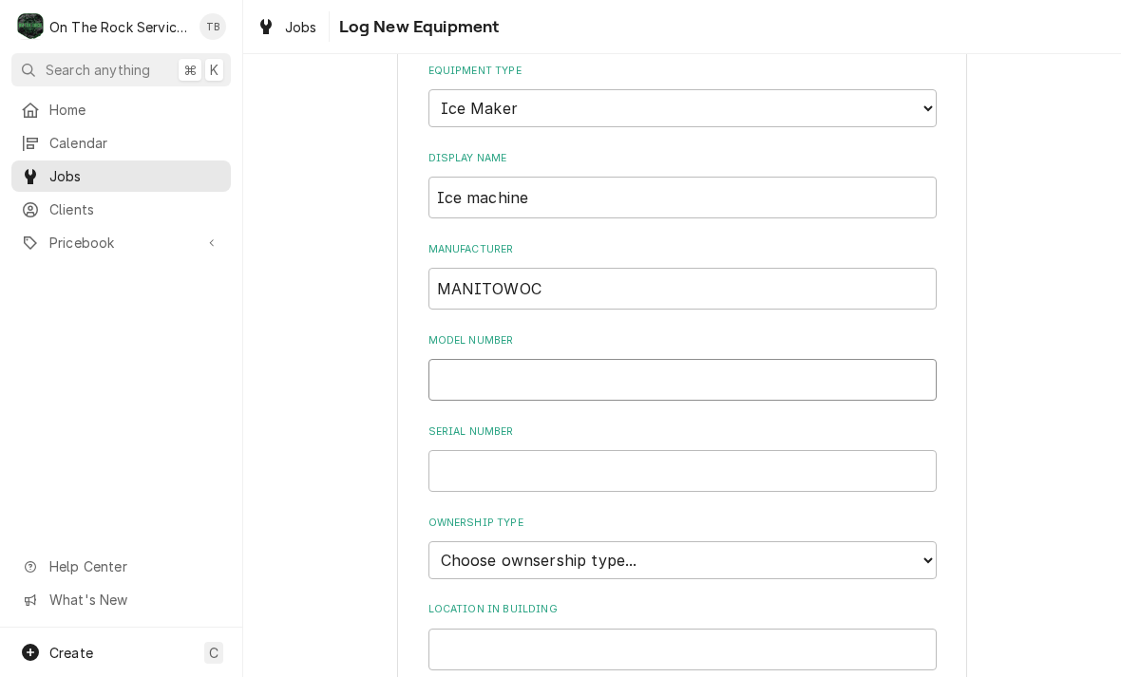
click at [537, 359] on input "Model Number" at bounding box center [682, 380] width 508 height 42
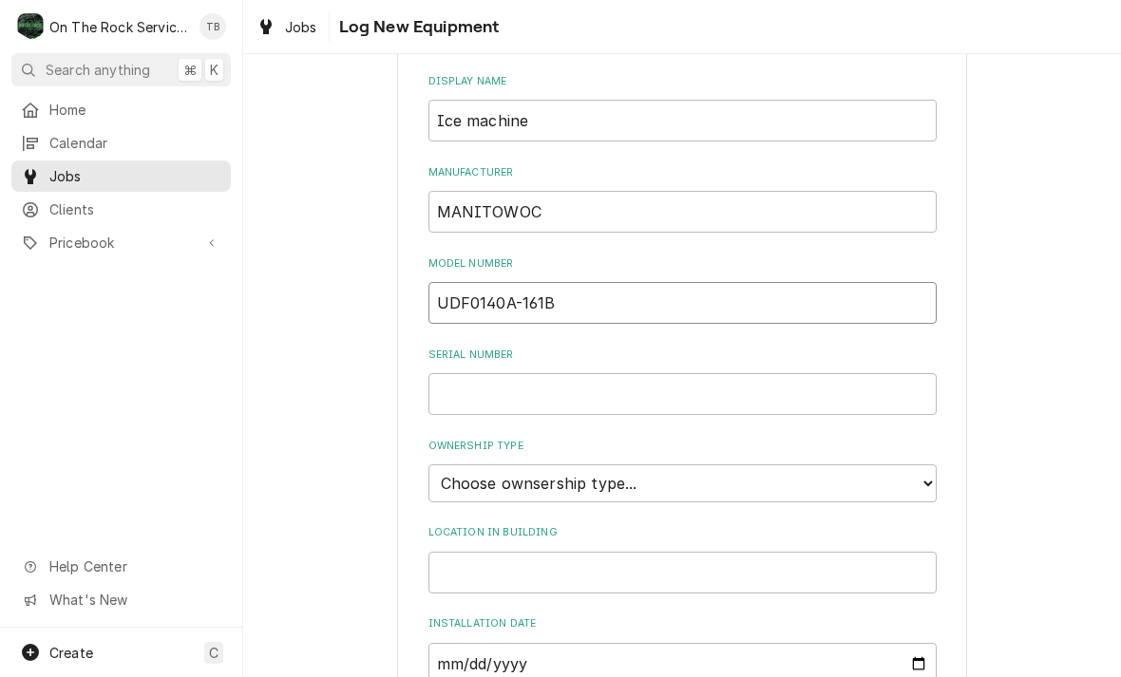
type input "UDF0140A-161B"
click at [524, 373] on input "Serial Number" at bounding box center [682, 394] width 508 height 42
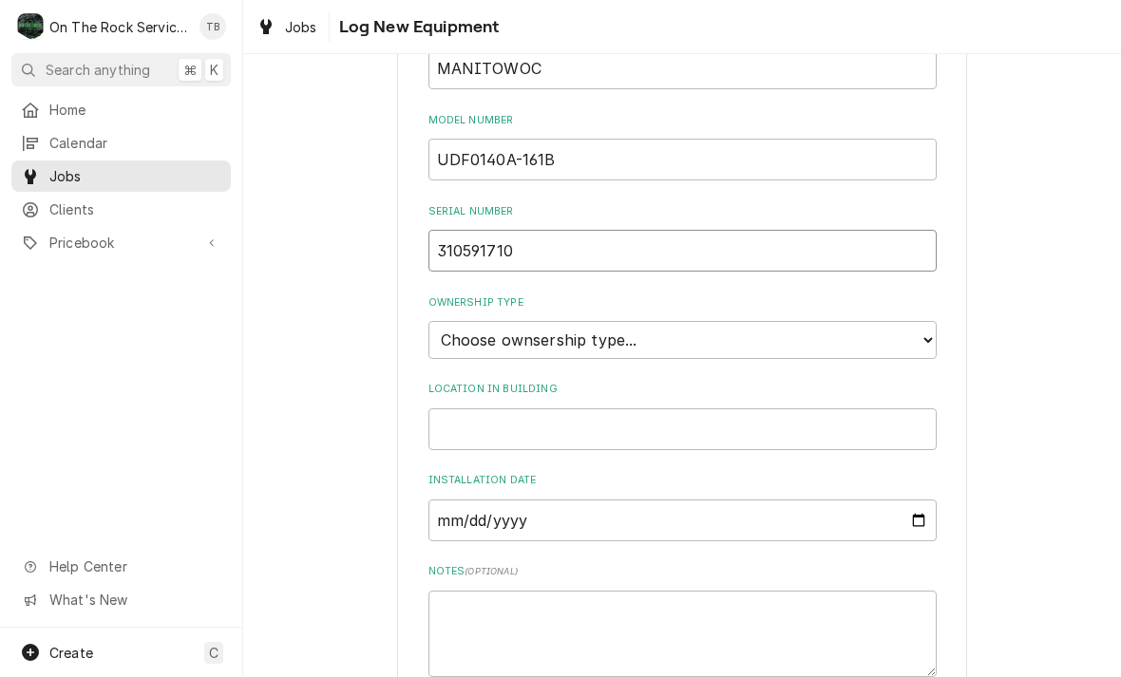
scroll to position [425, 0]
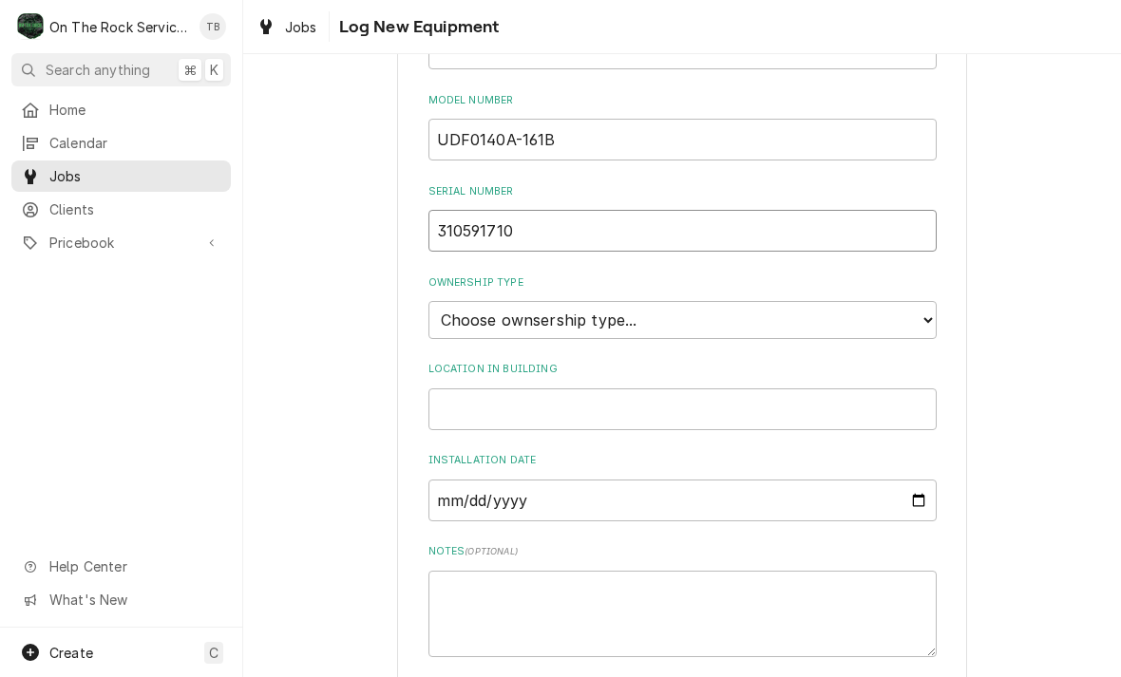
type input "310591710"
click at [933, 301] on select "Choose ownsership type... Unknown Owned Leased Rented" at bounding box center [682, 320] width 508 height 38
select select "1"
click at [629, 388] on input "Location in Building" at bounding box center [682, 409] width 508 height 42
type input "KITCHEN"
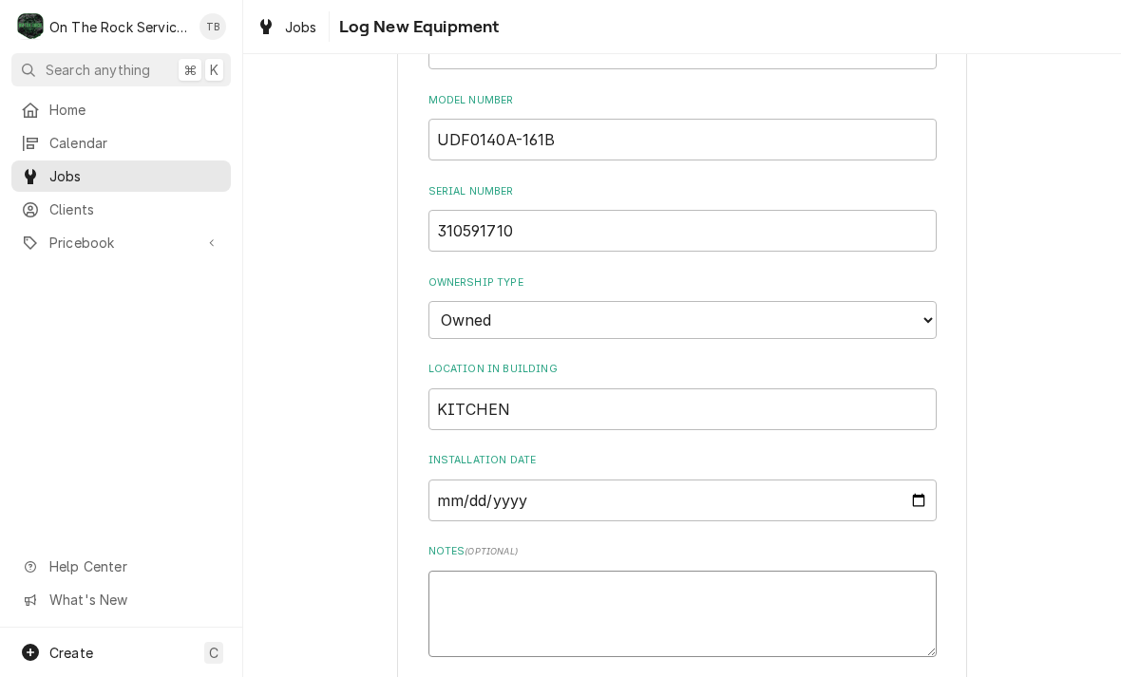
click at [542, 575] on textarea "Notes ( optional )" at bounding box center [682, 614] width 508 height 86
type textarea "x"
type textarea "1"
type textarea "x"
type textarea "11"
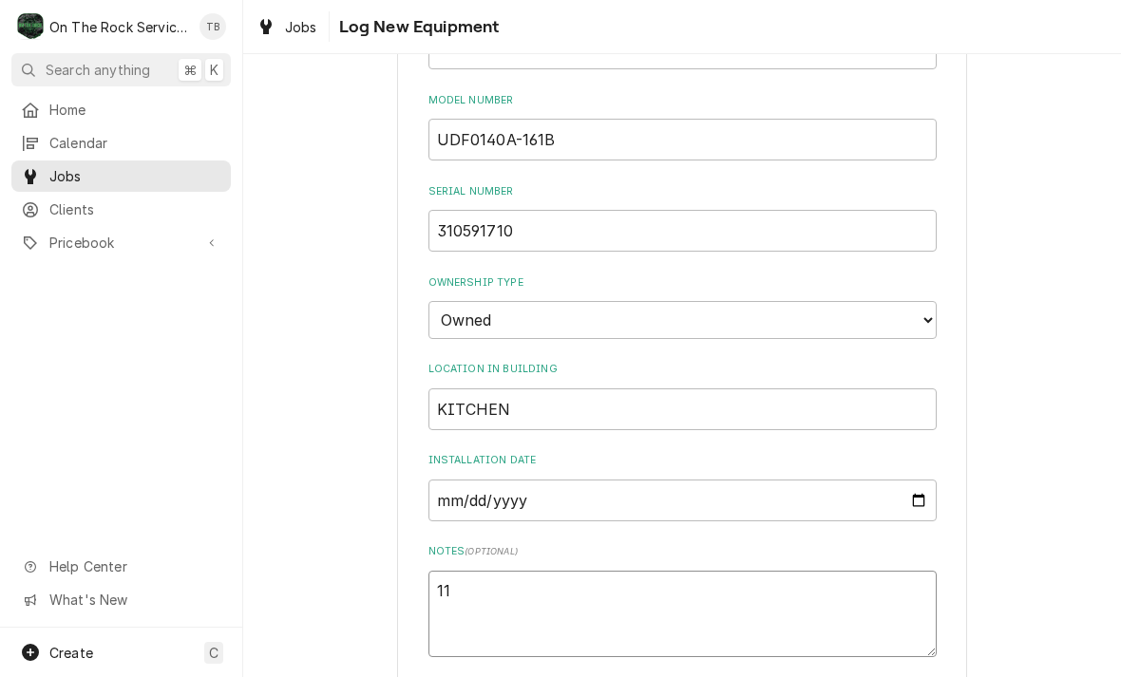
type textarea "x"
type textarea "115"
type textarea "x"
type textarea "115V"
type textarea "x"
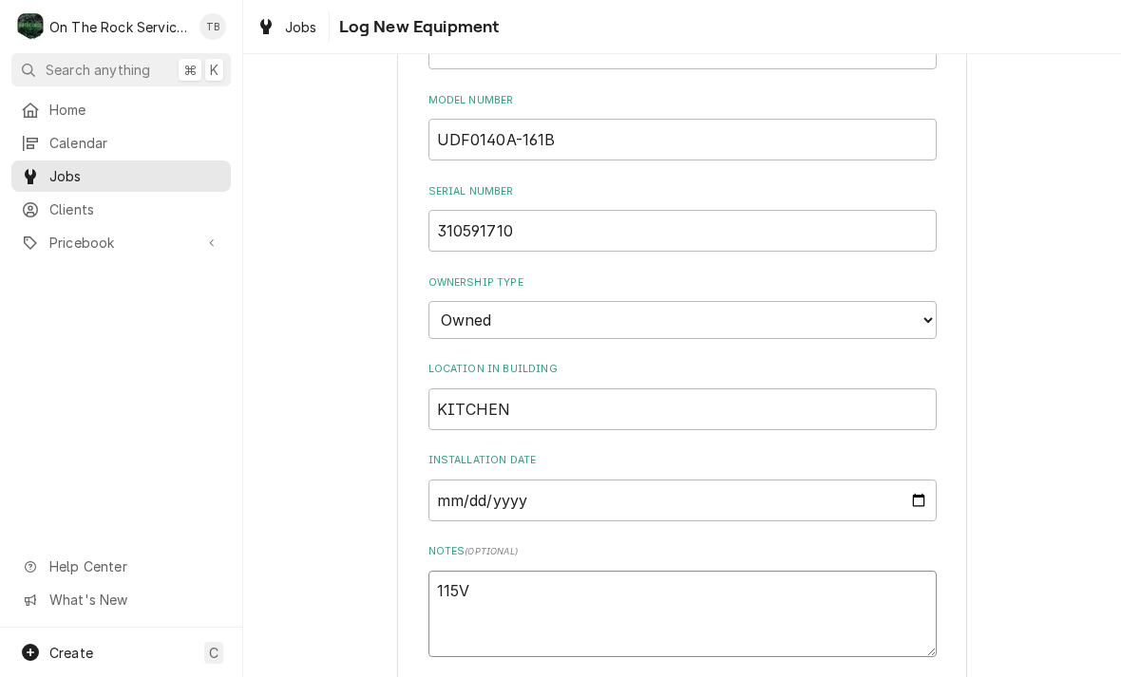
type textarea "115VA"
type textarea "x"
type textarea "115VAC"
type textarea "x"
type textarea "115VAC"
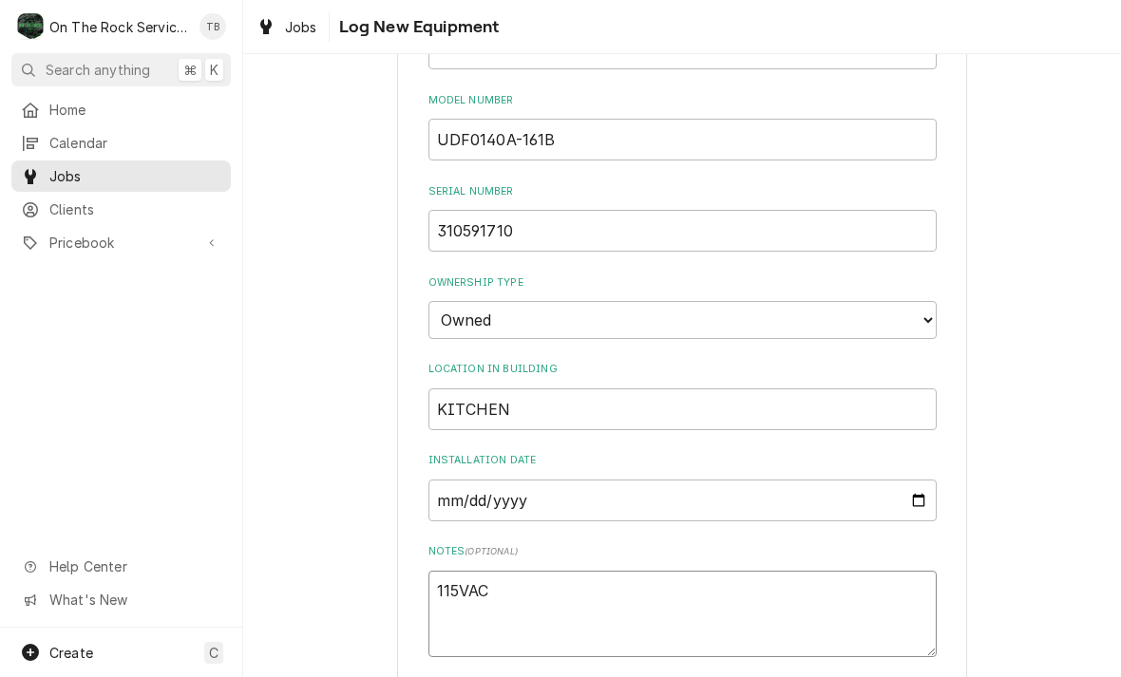
type textarea "x"
type textarea "115VAC R"
type textarea "x"
type textarea "115VAC R4"
type textarea "x"
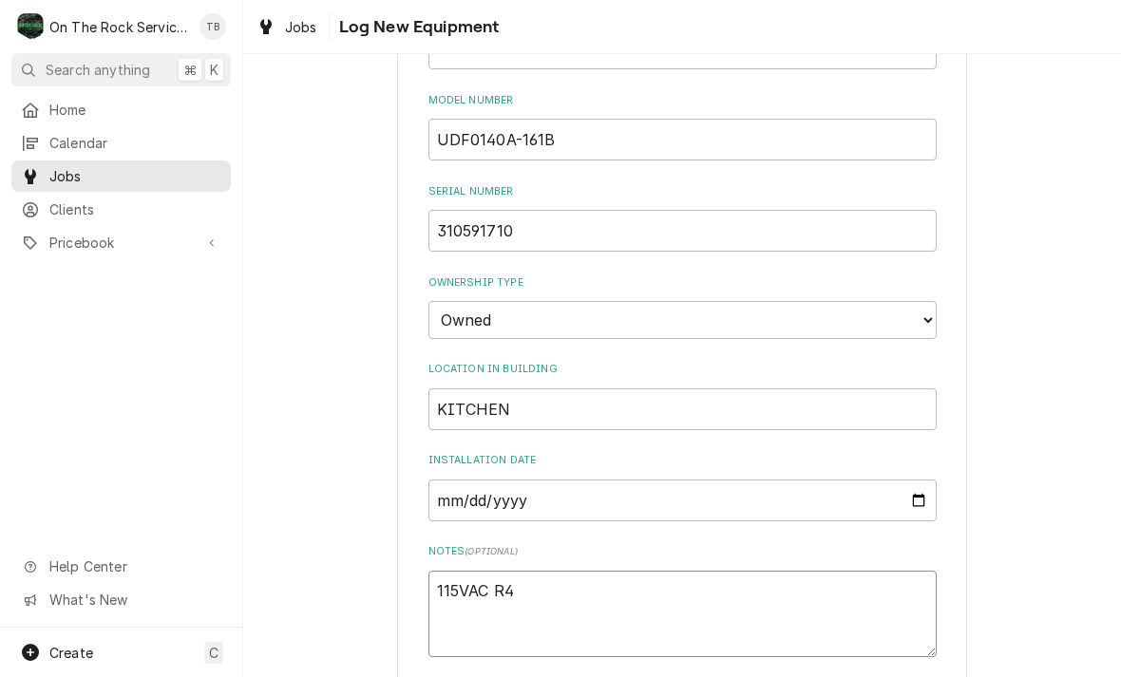
type textarea "115VAC R40"
type textarea "x"
type textarea "115VAC R404"
type textarea "x"
type textarea "115VAC R404A"
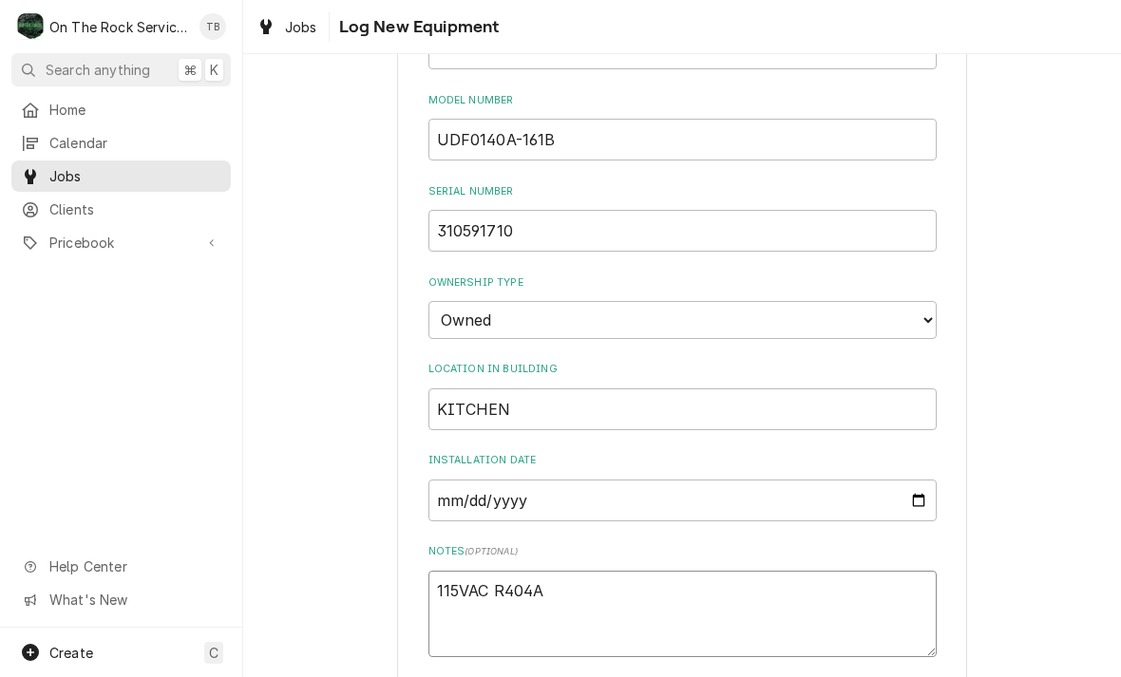
type textarea "x"
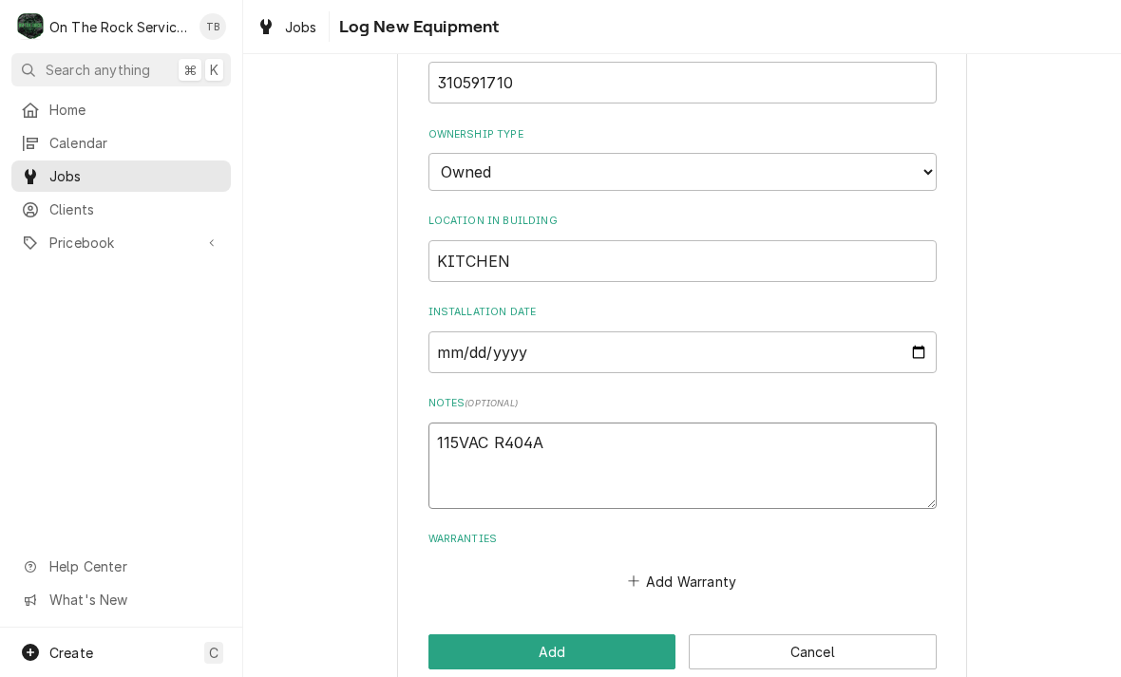
scroll to position [572, 0]
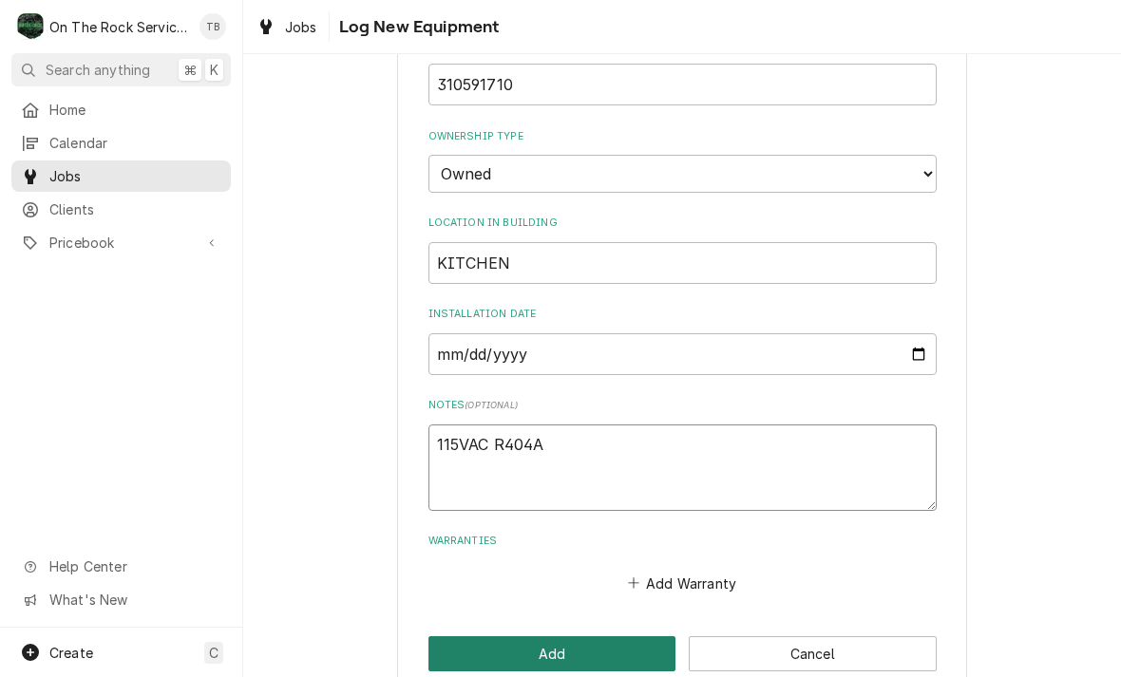
type textarea "115VAC R404A"
click at [594, 636] on button "Add" at bounding box center [552, 653] width 248 height 35
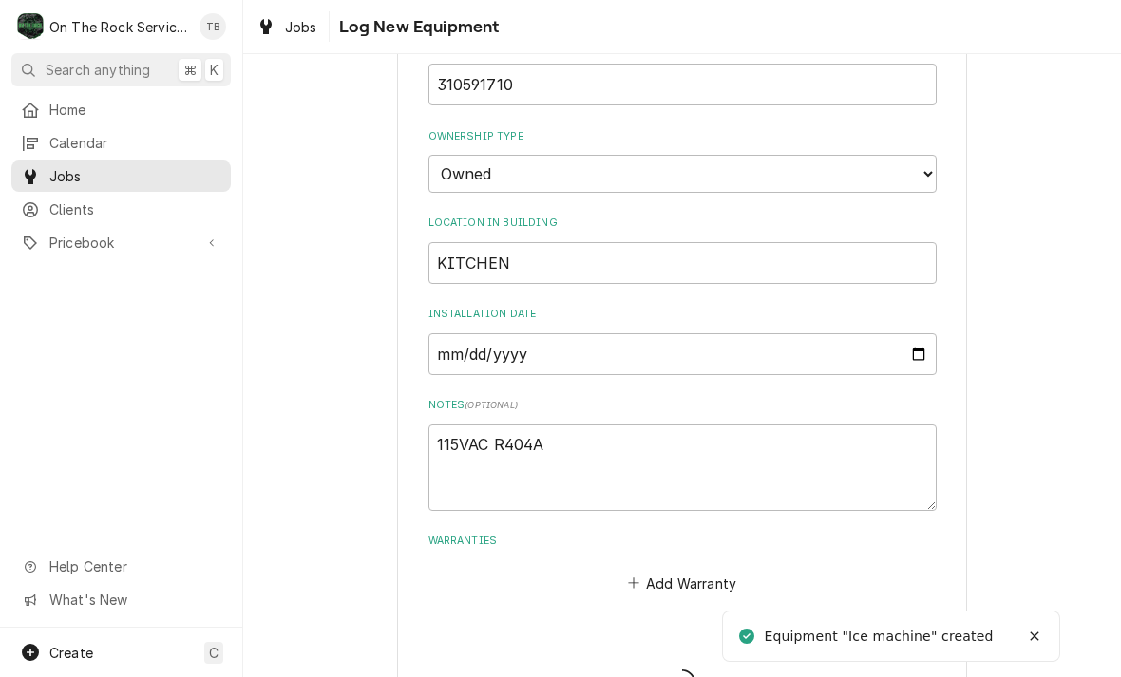
type textarea "x"
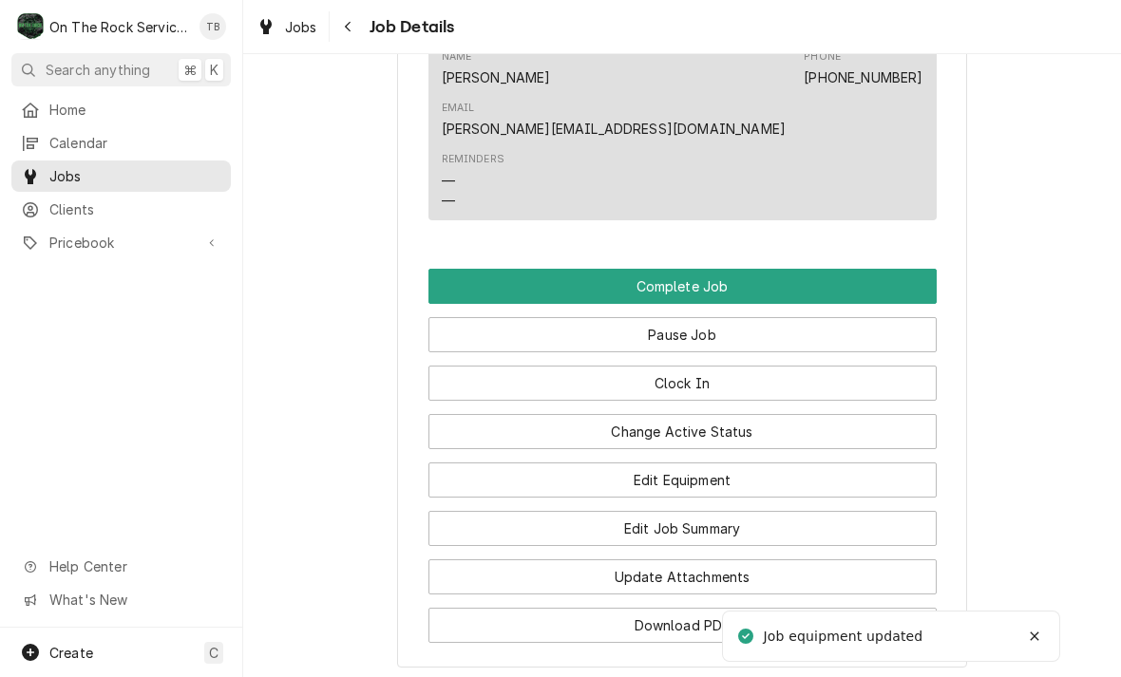
scroll to position [1504, 0]
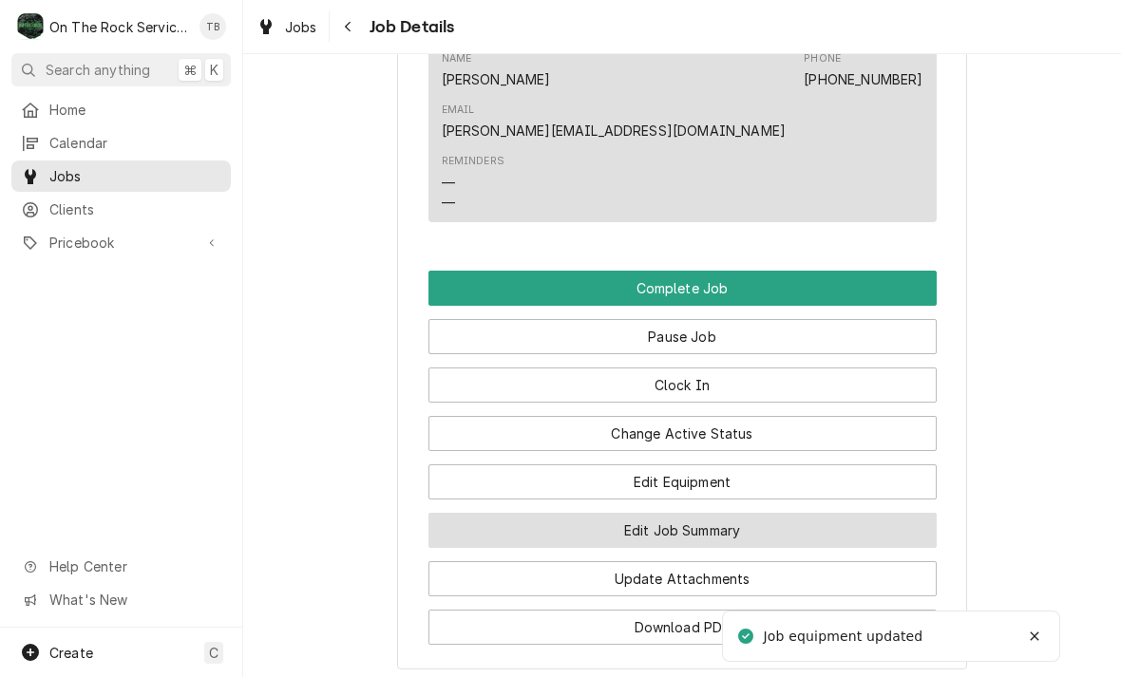
click at [713, 513] on button "Edit Job Summary" at bounding box center [682, 530] width 508 height 35
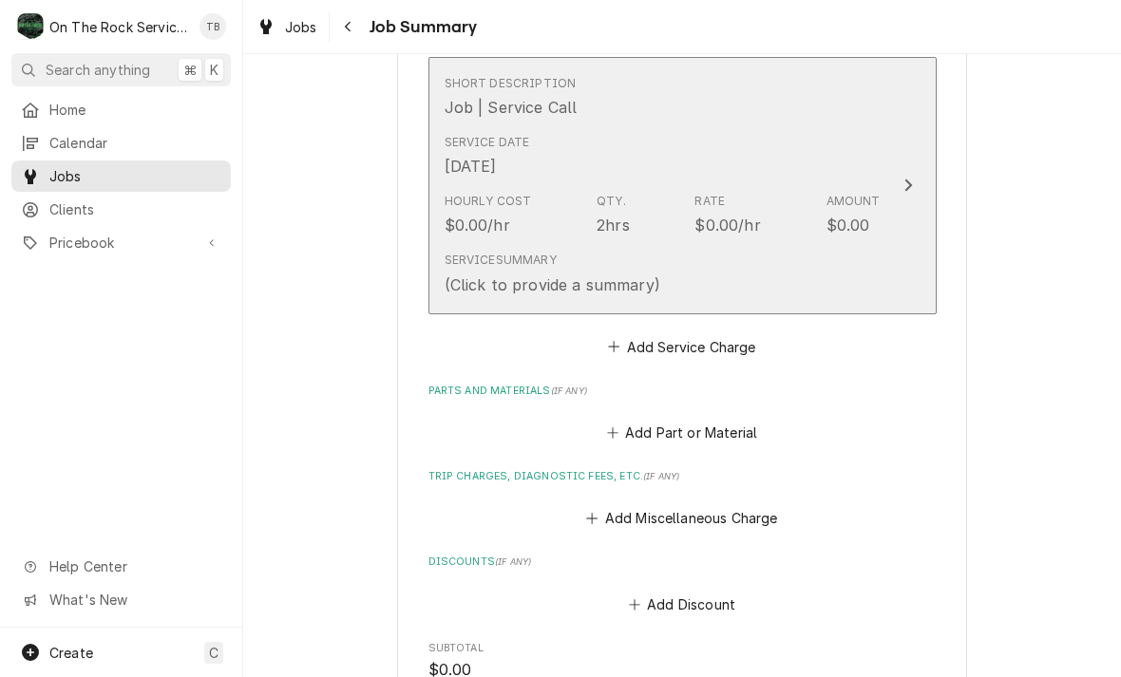
click at [757, 268] on div "Service Summary (Click to provide a summary)" at bounding box center [662, 273] width 436 height 59
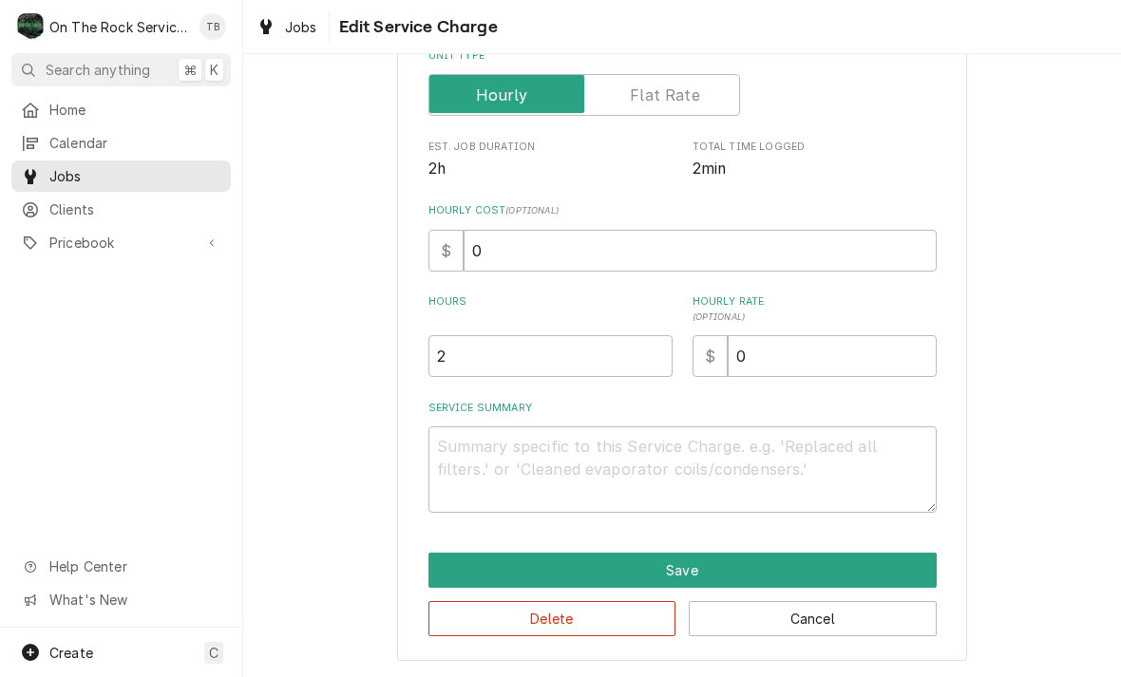
scroll to position [289, 0]
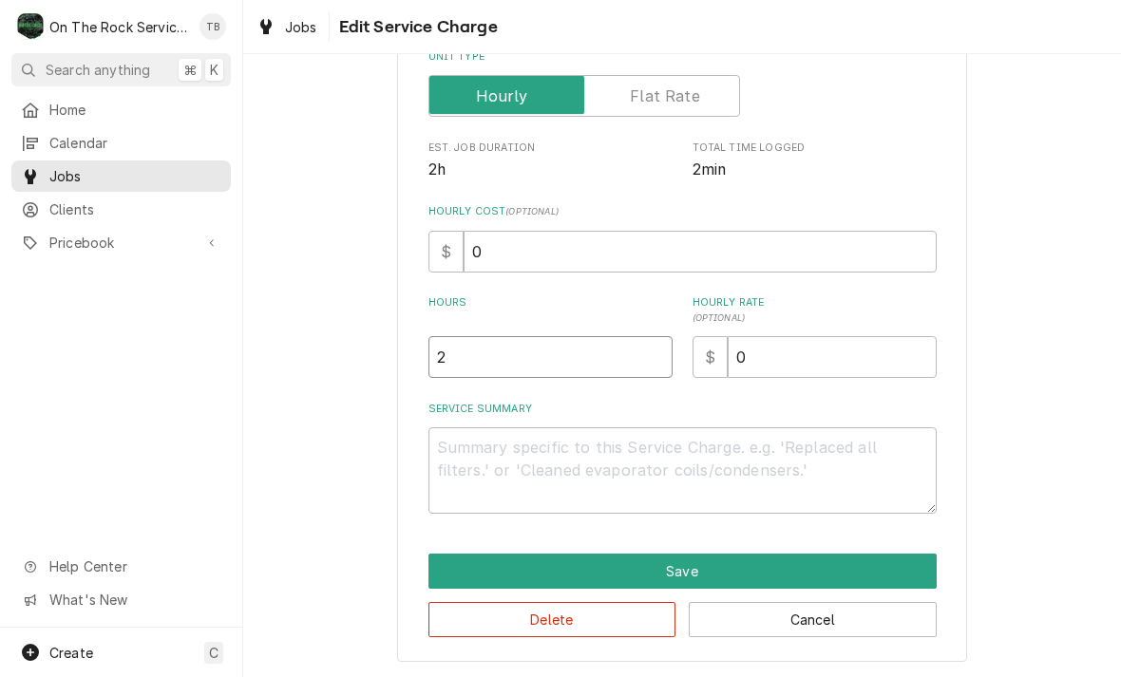
click at [516, 369] on input "2" at bounding box center [550, 357] width 244 height 42
type textarea "x"
type input "1"
click at [504, 469] on textarea "Service Summary" at bounding box center [682, 470] width 508 height 86
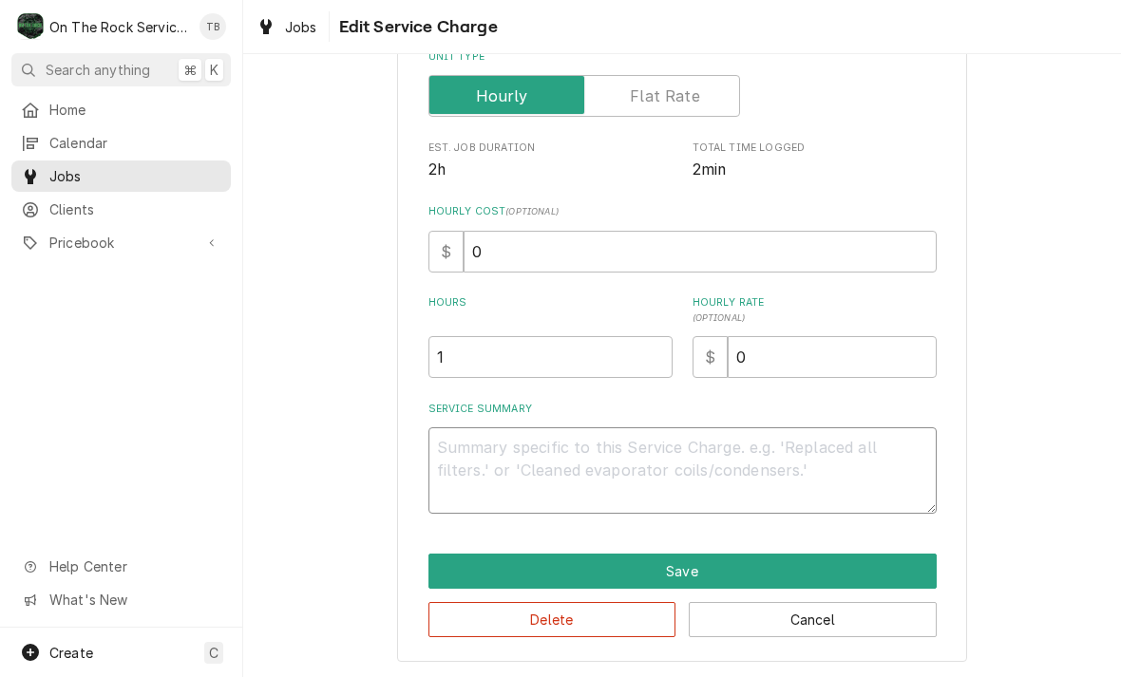
type textarea "x"
type textarea "9"
type textarea "x"
type textarea "9/"
type textarea "x"
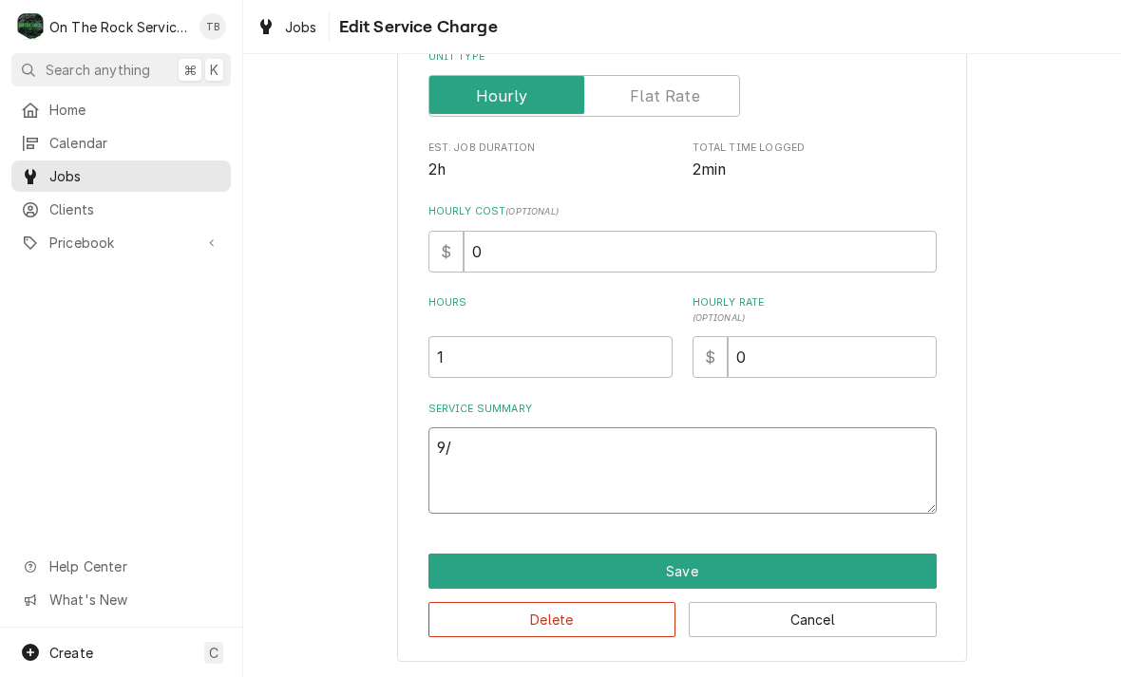
type textarea "9/2"
type textarea "x"
type textarea "9/25"
type textarea "x"
type textarea "9/25/"
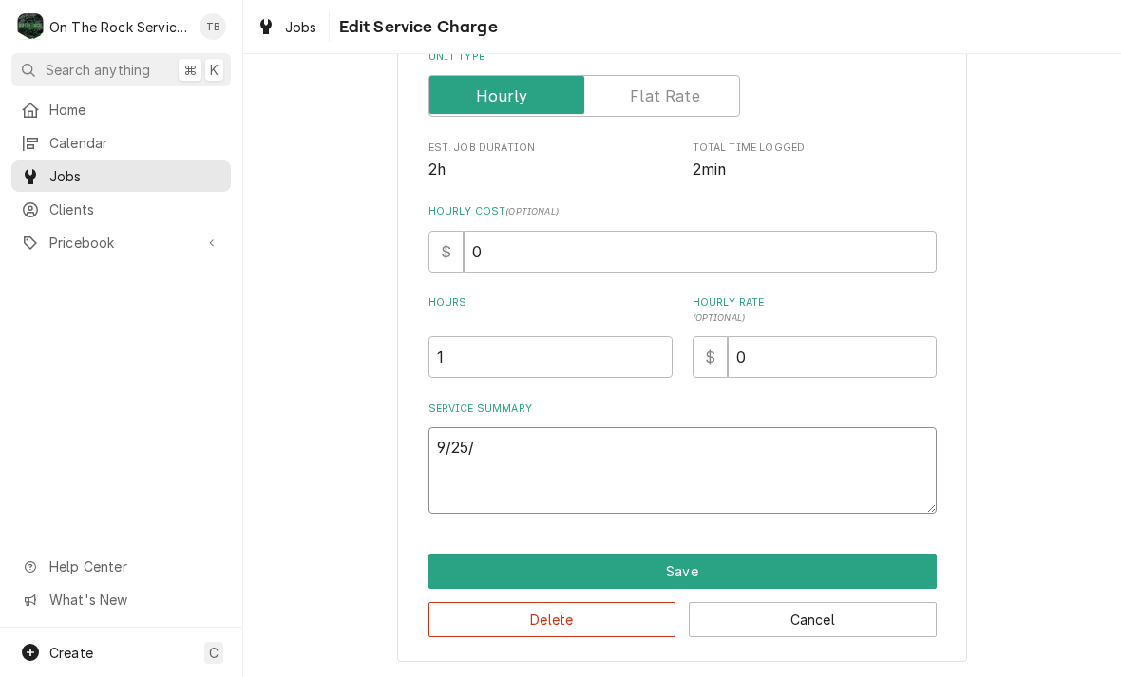
type textarea "x"
type textarea "9/25/2"
type textarea "x"
type textarea "9/25/25"
type textarea "x"
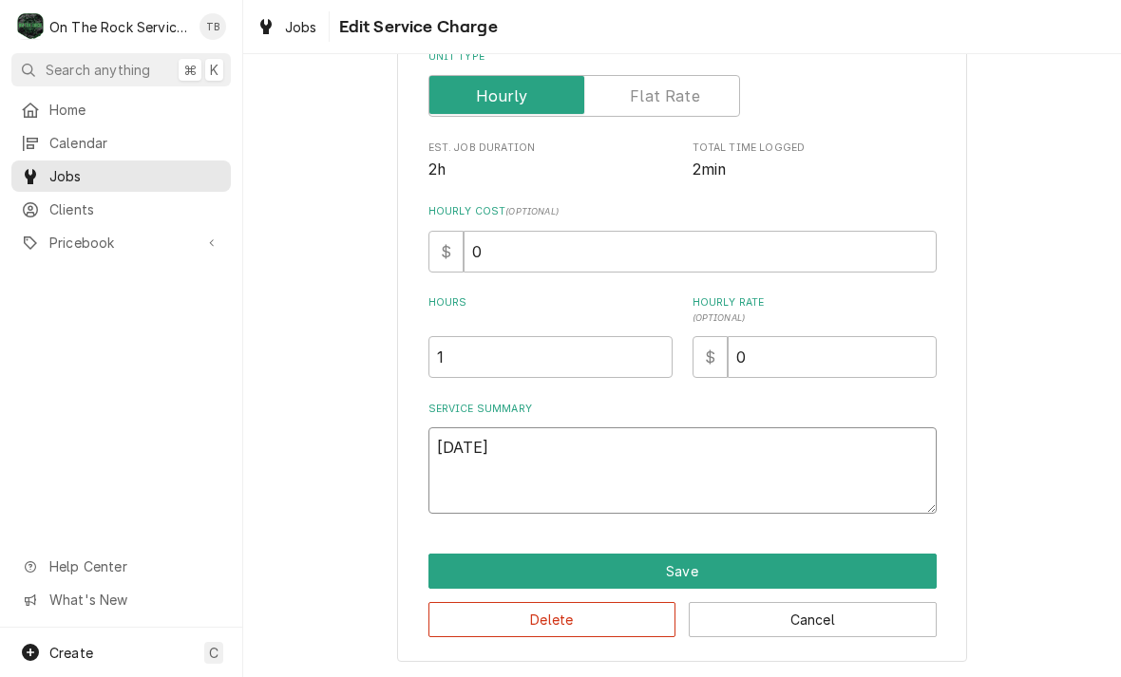
type textarea "9/25/25"
type textarea "x"
type textarea "9/25/25 T"
type textarea "x"
type textarea "9/25/25 TM"
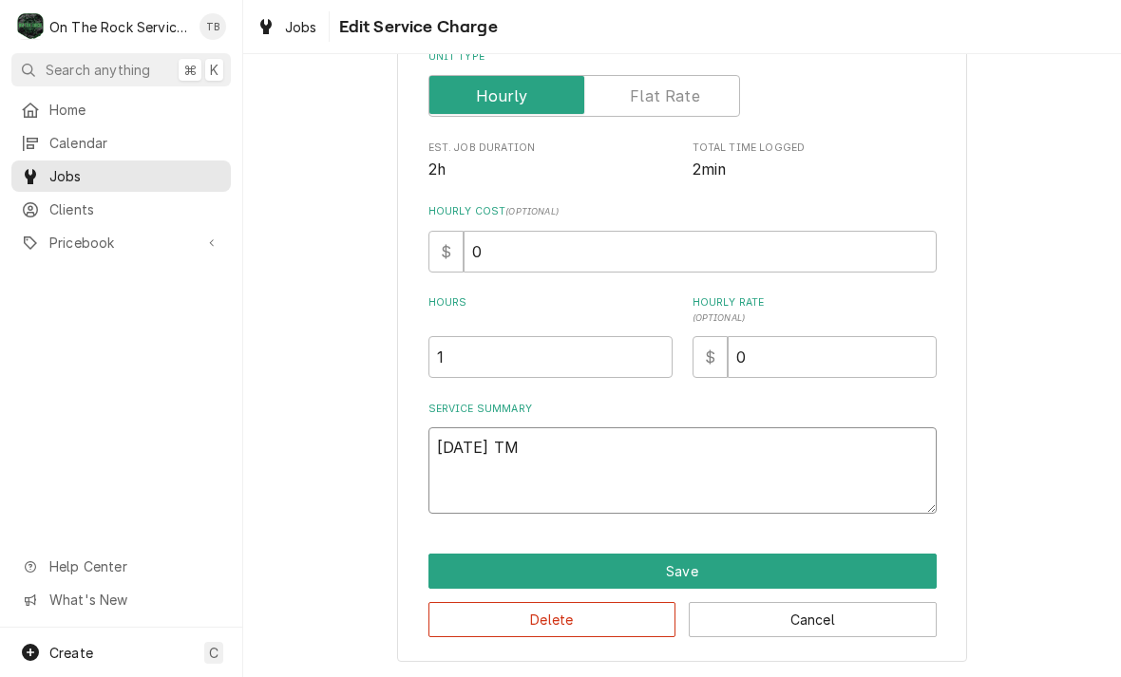
type textarea "x"
type textarea "9/25/25 TMB"
type textarea "x"
type textarea "9/25/25 TMB"
type textarea "x"
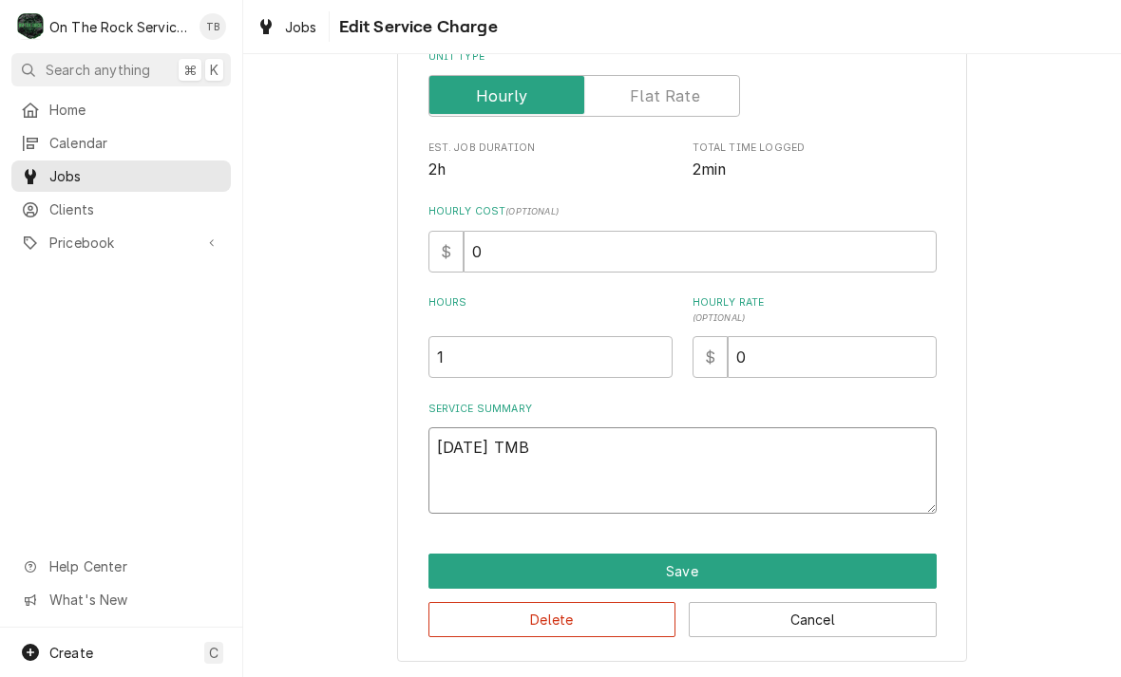
type textarea "9/25/25 TMB P"
type textarea "x"
type textarea "9/25/25 TMB PR"
type textarea "x"
type textarea "9/25/25 TMB PRO"
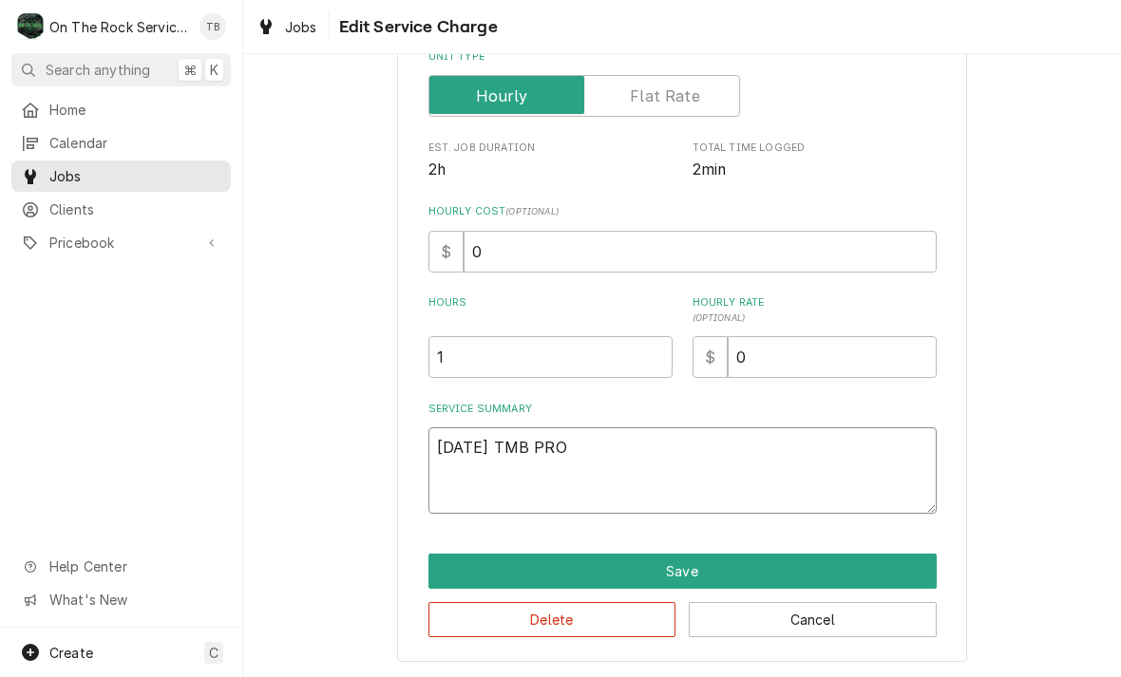
type textarea "x"
type textarea "9/25/25 TMB PROVI"
type textarea "x"
type textarea "9/25/25 TMB PROVID"
type textarea "x"
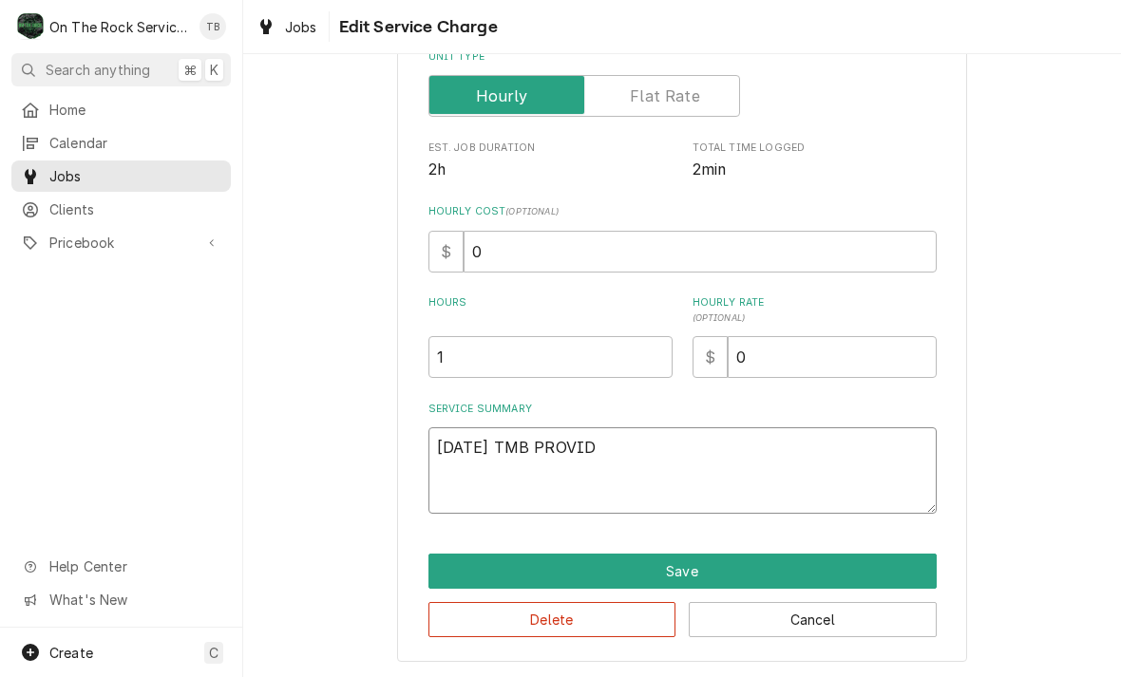
type textarea "9/25/25 TMB PROVIDE"
type textarea "x"
type textarea "9/25/25 TMB PROVIDE S"
type textarea "x"
type textarea "9/25/25 TMB PROVIDE SE"
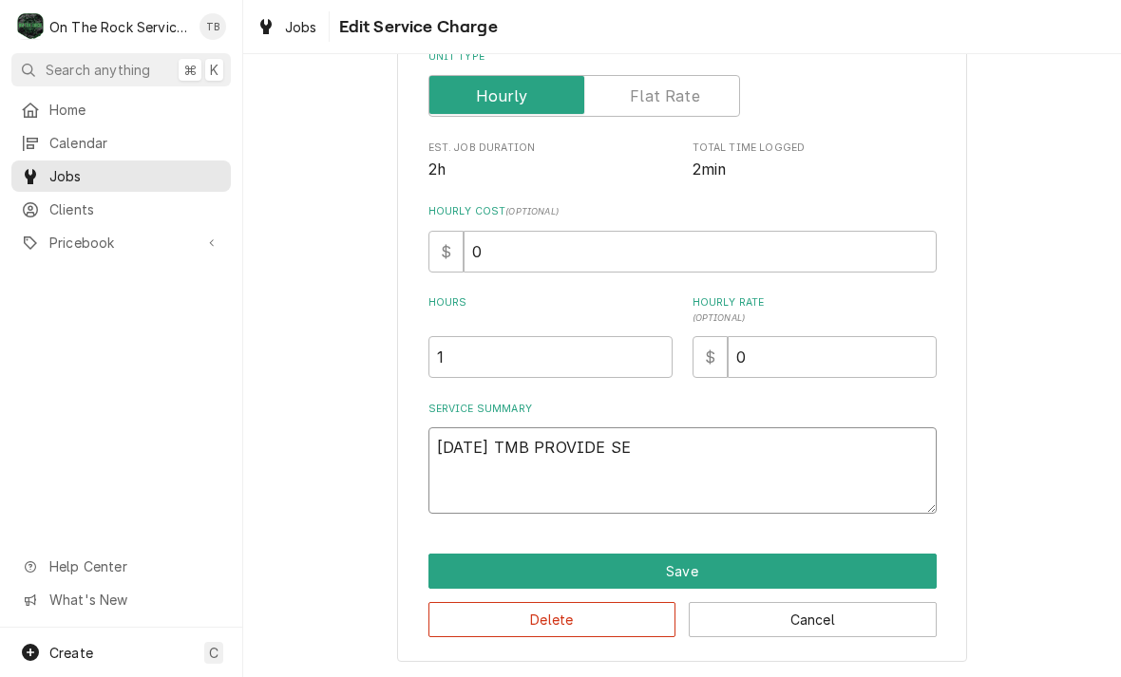
type textarea "x"
type textarea "9/25/25 TMB PROVIDE SER"
type textarea "x"
type textarea "9/25/25 TMB PROVIDE SERV"
type textarea "x"
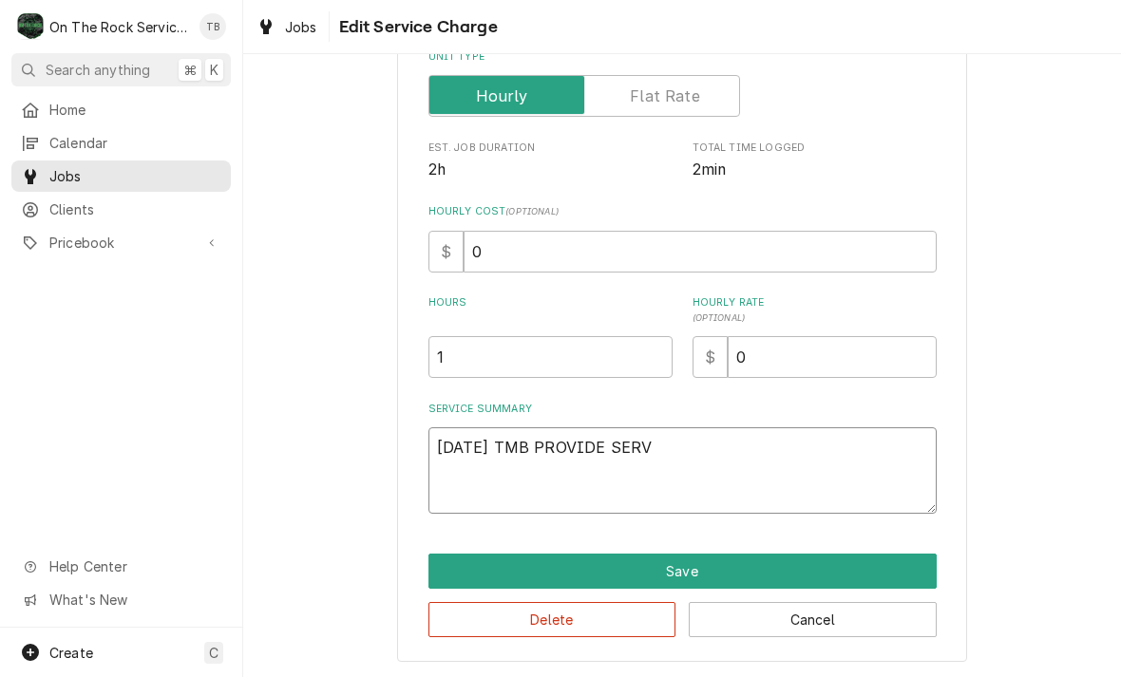
type textarea "9/25/25 TMB PROVIDE SERVI"
type textarea "x"
type textarea "9/25/25 TMB PROVIDE SERVIC"
type textarea "x"
type textarea "9/25/25 TMB PROVIDE SERVICE"
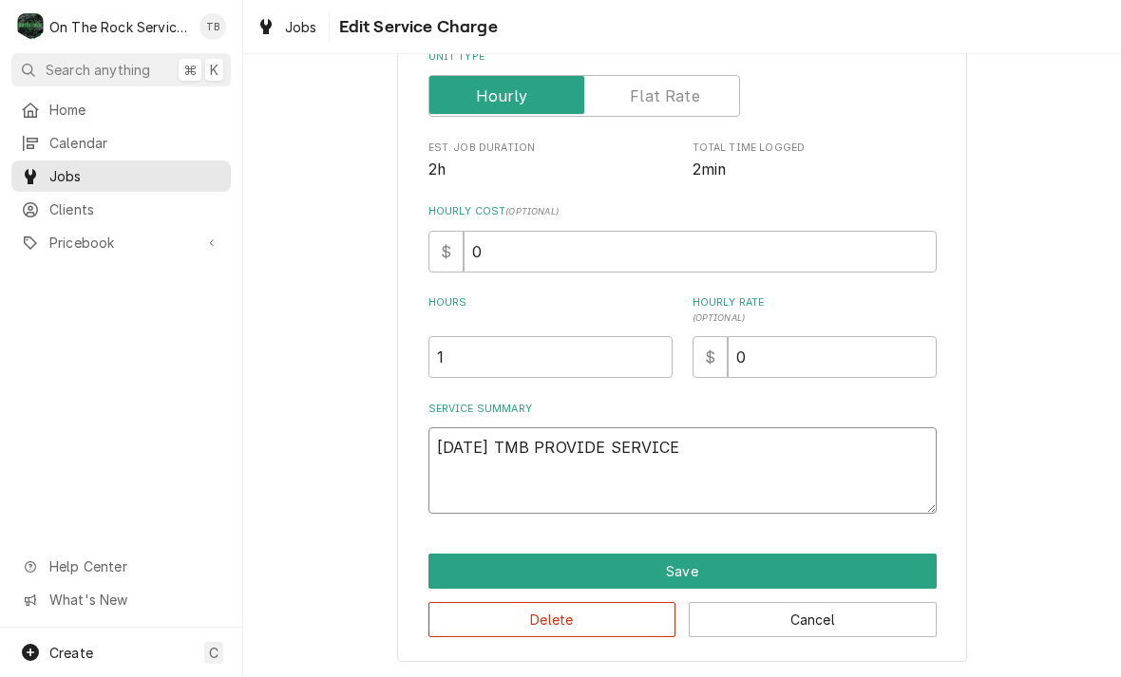
type textarea "x"
type textarea "9/25/25 TMB PROVIDE SERVICE P"
type textarea "x"
type textarea "9/25/25 TMB PROVIDE SERVICE PA"
type textarea "x"
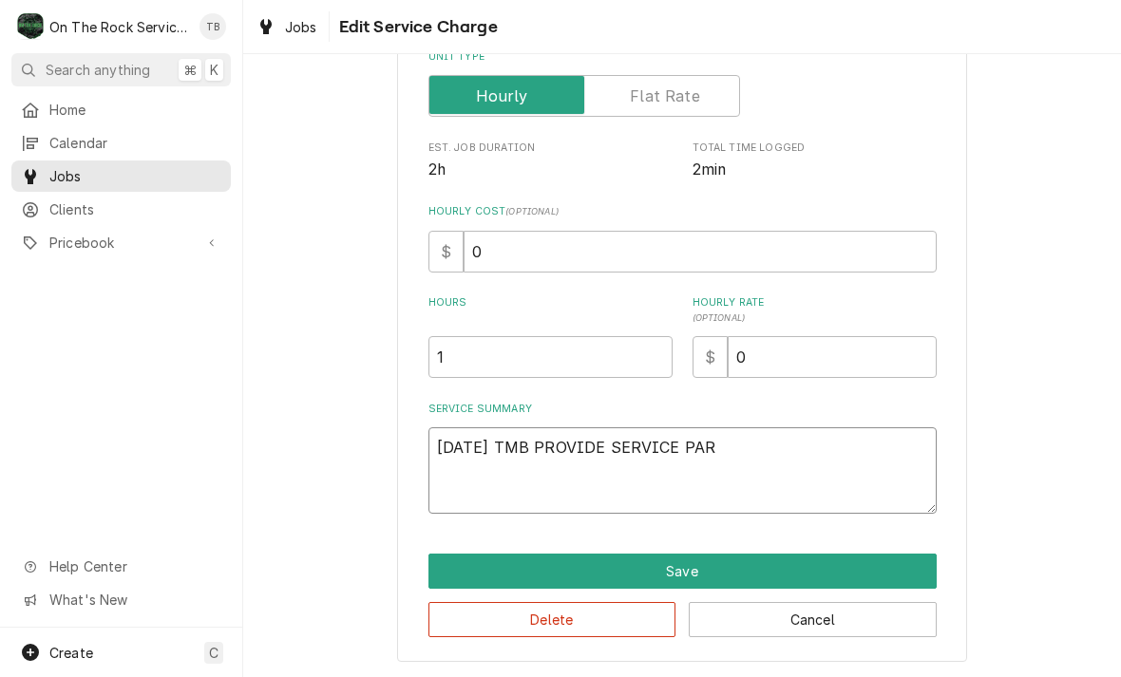
type textarea "9/25/25 TMB PROVIDE SERVICE PART"
type textarea "x"
type textarea "9/25/25 TMB PROVIDE SERVICE PARTRS"
type textarea "x"
type textarea "9/25/25 TMB PROVIDE SERVICE PARTRS"
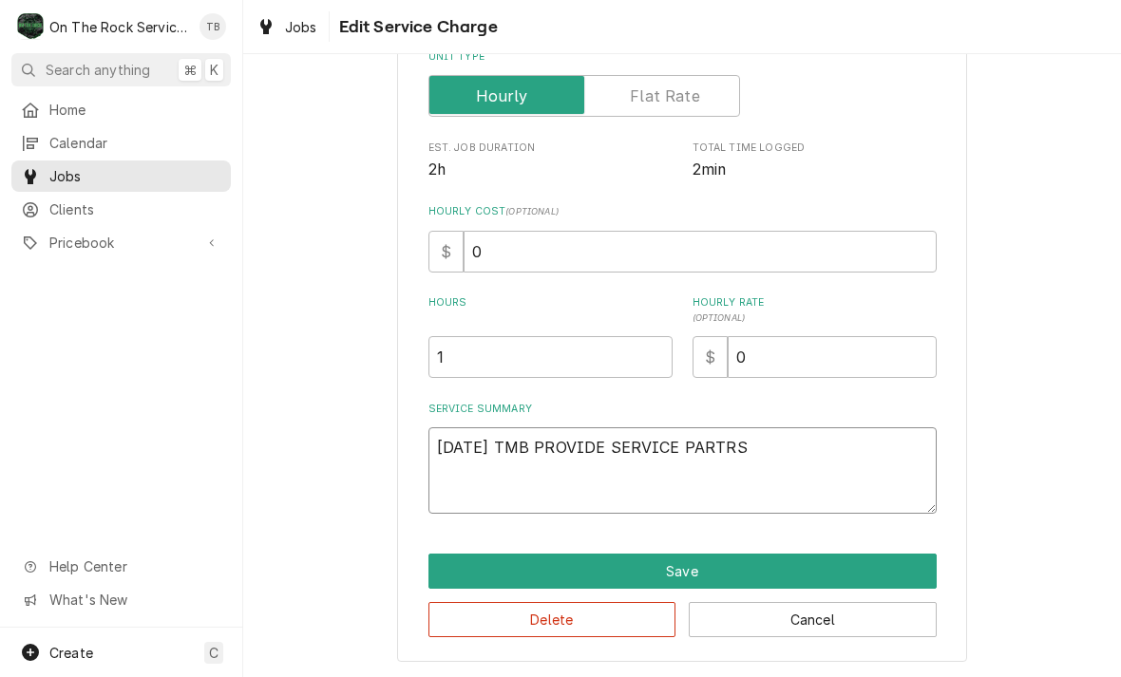
type textarea "x"
type textarea "9/25/25 TMB PROVIDE SERVICE PARTRS"
type textarea "x"
type textarea "9/25/25 TMB PROVIDE SERVICE PART"
type textarea "x"
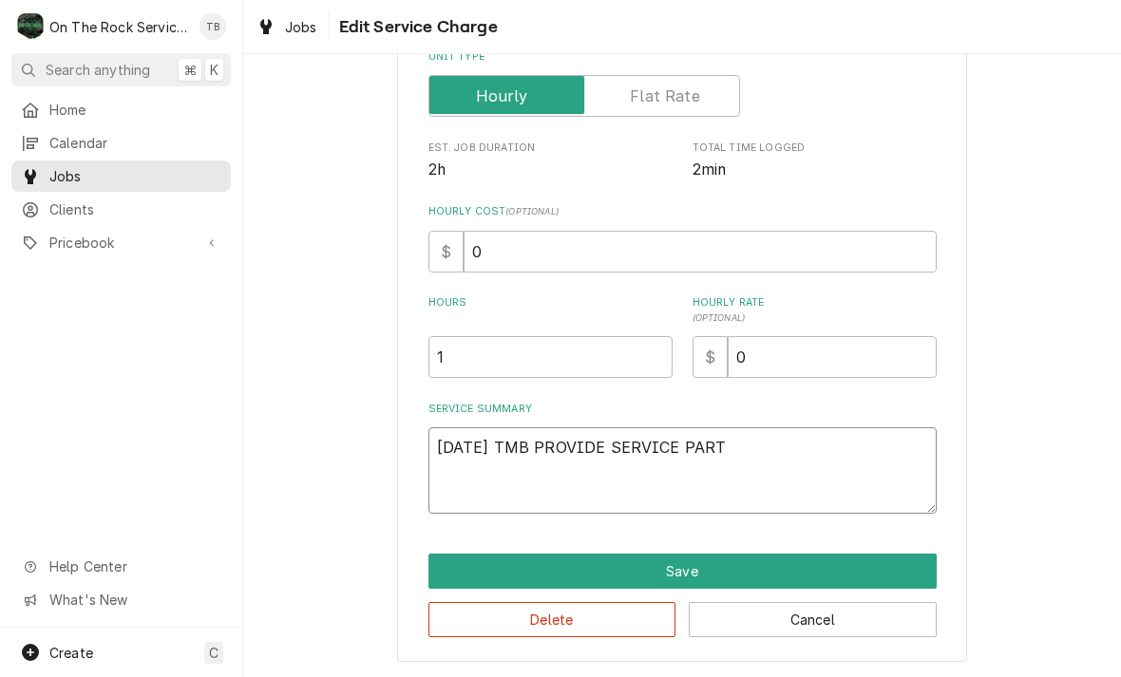
type textarea "9/25/25 TMB PROVIDE SERVICE PARTS"
type textarea "x"
type textarea "9/25/25 TMB PROVIDE SERVICE PARTS"
type textarea "x"
type textarea "9/25/25 TMB PROVIDE SERVICE PARTS A"
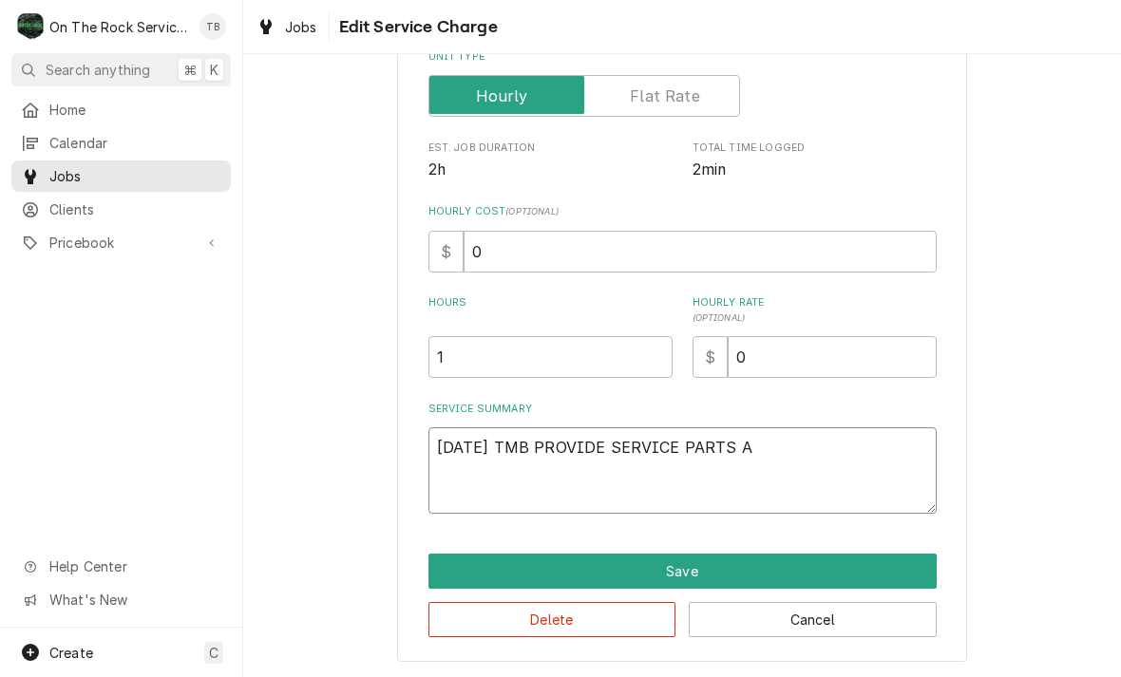
type textarea "x"
type textarea "9/25/25 TMB PROVIDE SERVICE PARTS AN"
type textarea "x"
type textarea "9/25/25 TMB PROVIDE SERVICE PARTS AND"
type textarea "x"
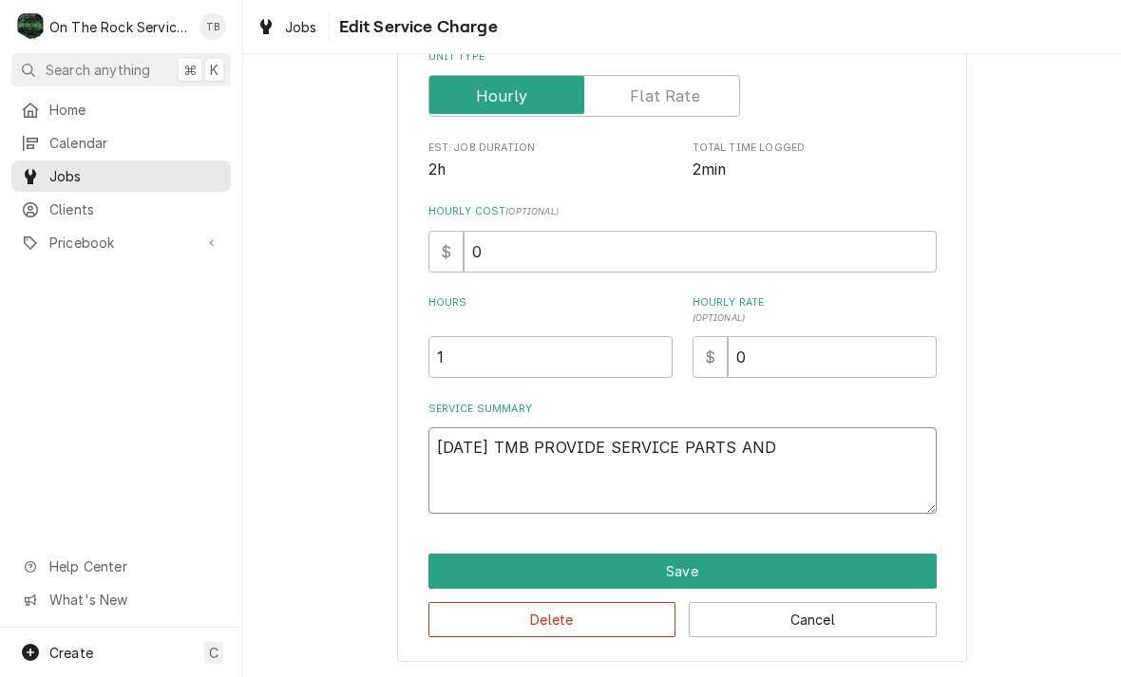
type textarea "9/25/25 TMB PROVIDE SERVICE PARTS AND L"
type textarea "x"
type textarea "9/25/25 TMB PROVIDE SERVICE PARTS AND LA"
type textarea "x"
type textarea "9/25/25 TMB PROVIDE SERVICE PARTS AND LAB"
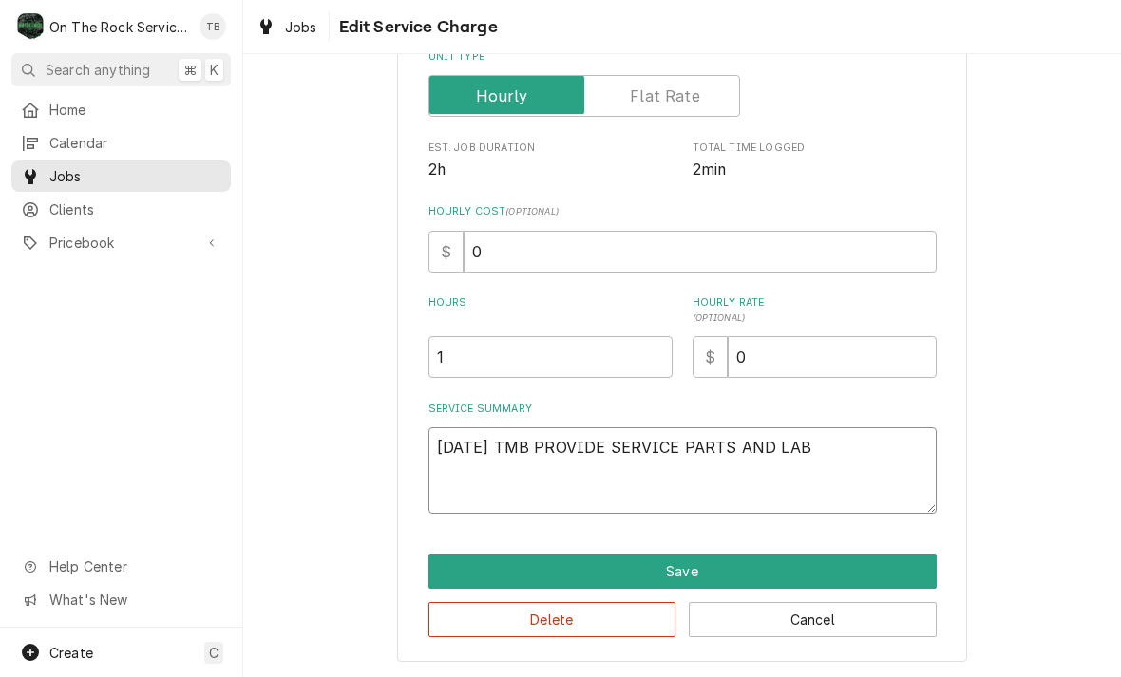
type textarea "x"
type textarea "9/25/25 TMB PROVIDE SERVICE PARTS AND LABOR"
type textarea "x"
type textarea "9/25/25 TMB PROVIDE SERVICE PARTS AND LABOR"
type textarea "x"
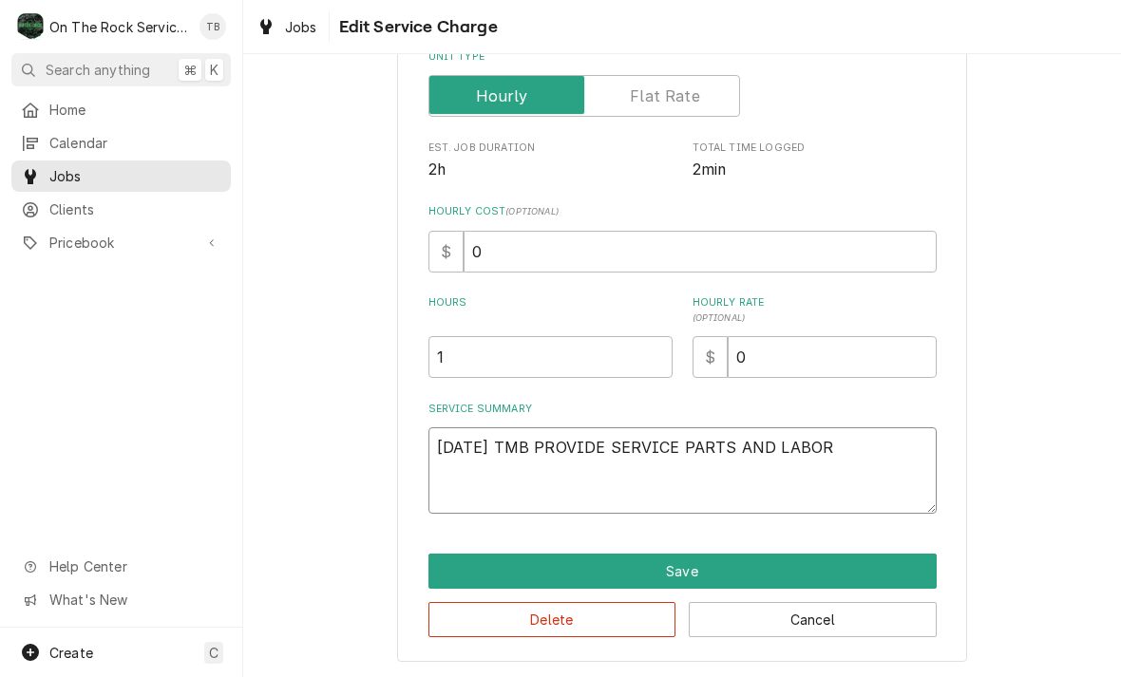
type textarea "9/25/25 TMB PROVIDE SERVICE PARTS AND LABOR T"
type textarea "x"
type textarea "9/25/25 TMB PROVIDE SERVICE PARTS AND LABOR TO"
type textarea "x"
type textarea "9/25/25 TMB PROVIDE SERVICE PARTS AND LABOR TO D"
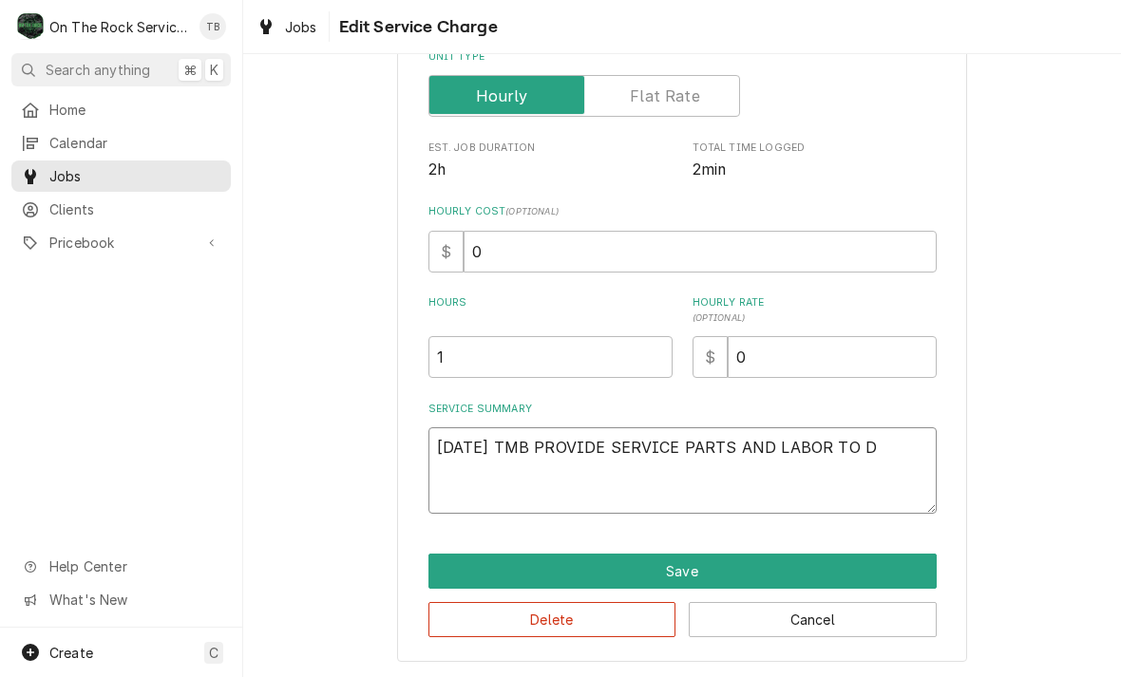
type textarea "x"
type textarea "9/25/25 TMB PROVIDE SERVICE PARTS AND LABOR TO DE"
type textarea "x"
type textarea "9/25/25 TMB PROVIDE SERVICE PARTS AND LABOR TO DET"
type textarea "x"
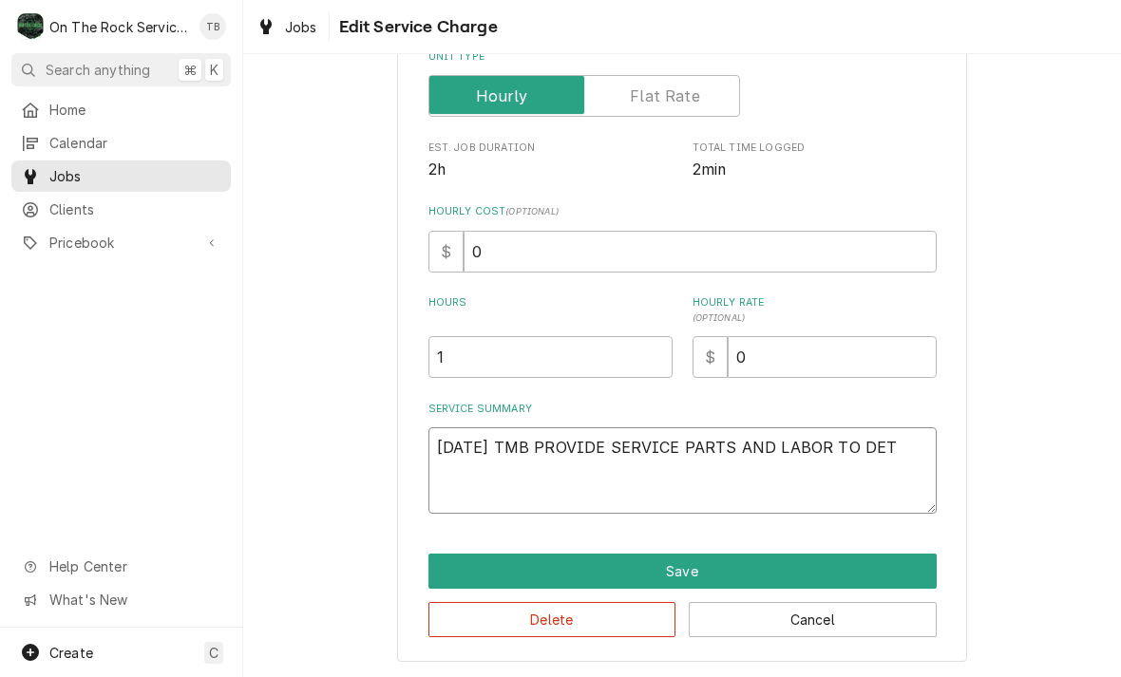
type textarea "9/25/25 TMB PROVIDE SERVICE PARTS AND LABOR TO DETE"
type textarea "x"
type textarea "9/25/25 TMB PROVIDE SERVICE PARTS AND LABOR TO DETER"
type textarea "x"
type textarea "9/25/25 TMB PROVIDE SERVICE PARTS AND LABOR TO DETERM"
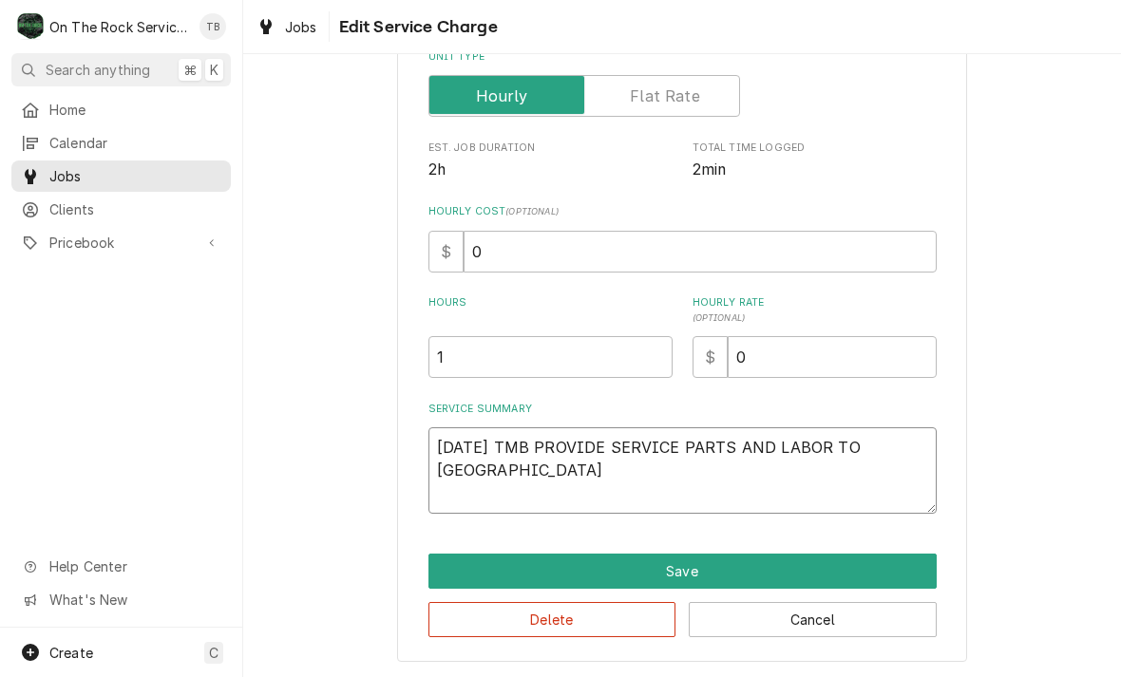
type textarea "x"
type textarea "9/25/25 TMB PROVIDE SERVICE PARTS AND LABOR TO DETERMI"
type textarea "x"
type textarea "9/25/25 TMB PROVIDE SERVICE PARTS AND LABOR TO DETERMINE"
type textarea "x"
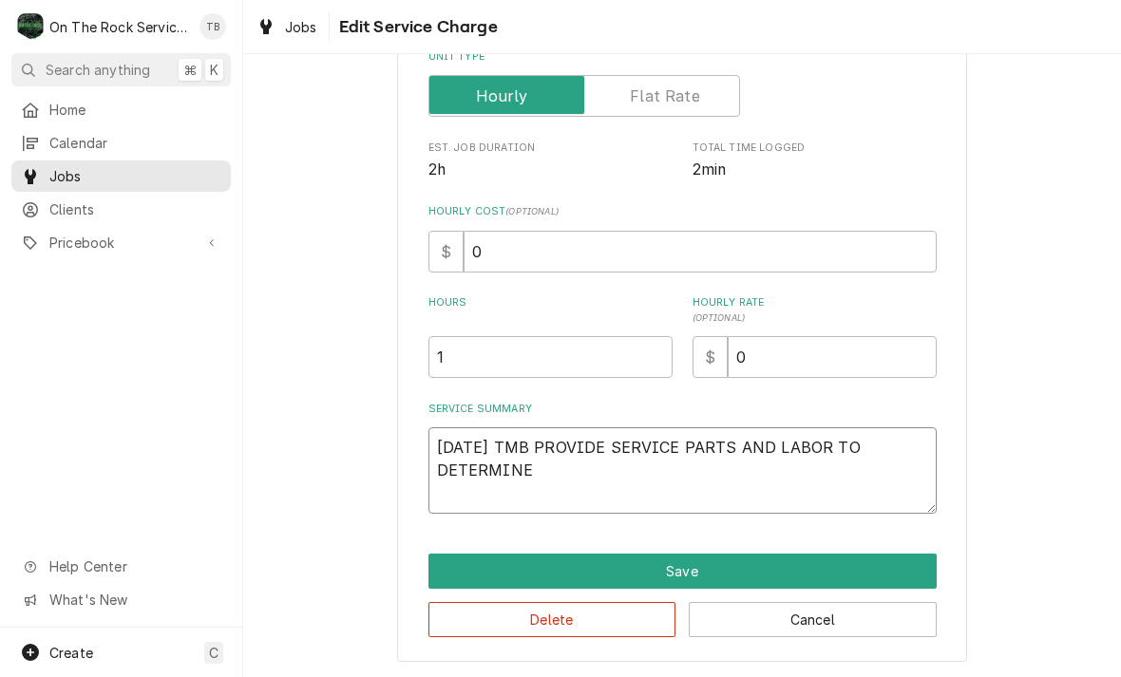
type textarea "9/25/25 TMB PROVIDE SERVICE PARTS AND LABOR TO DETERMINE"
type textarea "x"
type textarea "9/25/25 TMB PROVIDE SERVICE PARTS AND LABOR TO DETERMINE T"
type textarea "x"
type textarea "9/25/25 TMB PROVIDE SERVICE PARTS AND LABOR TO DETERMINE TH"
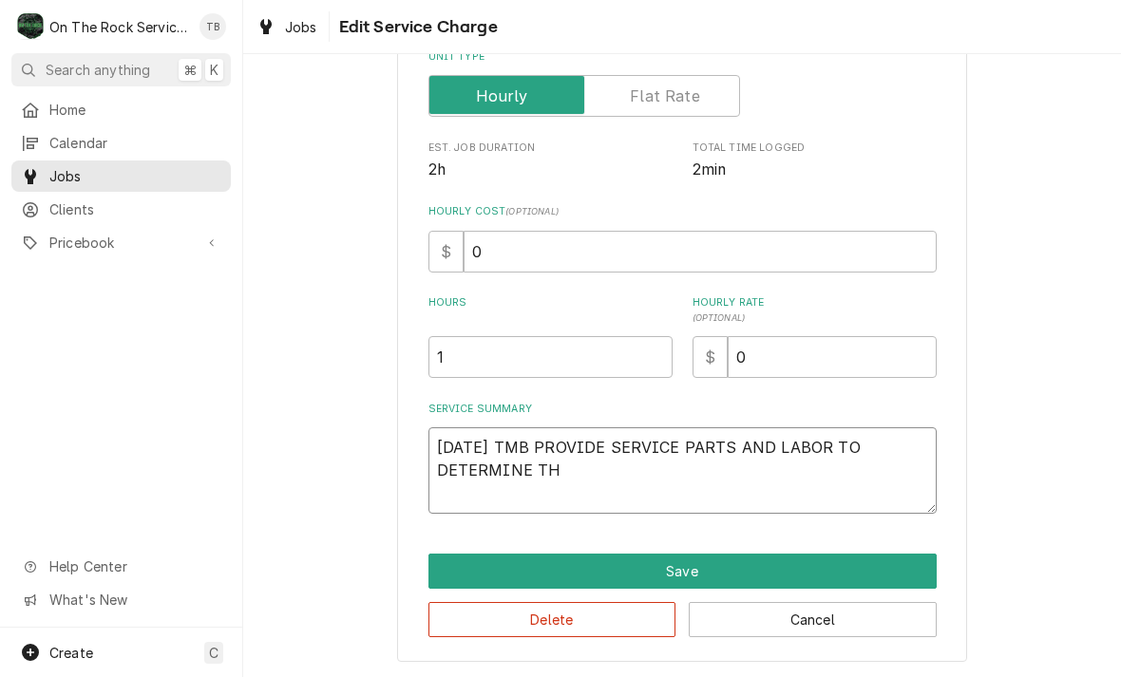
type textarea "x"
type textarea "9/25/25 TMB PROVIDE SERVICE PARTS AND LABOR TO DETERMINE THA"
type textarea "x"
type textarea "9/25/25 TMB PROVIDE SERVICE PARTS AND LABOR TO DETERMINE THAT"
type textarea "x"
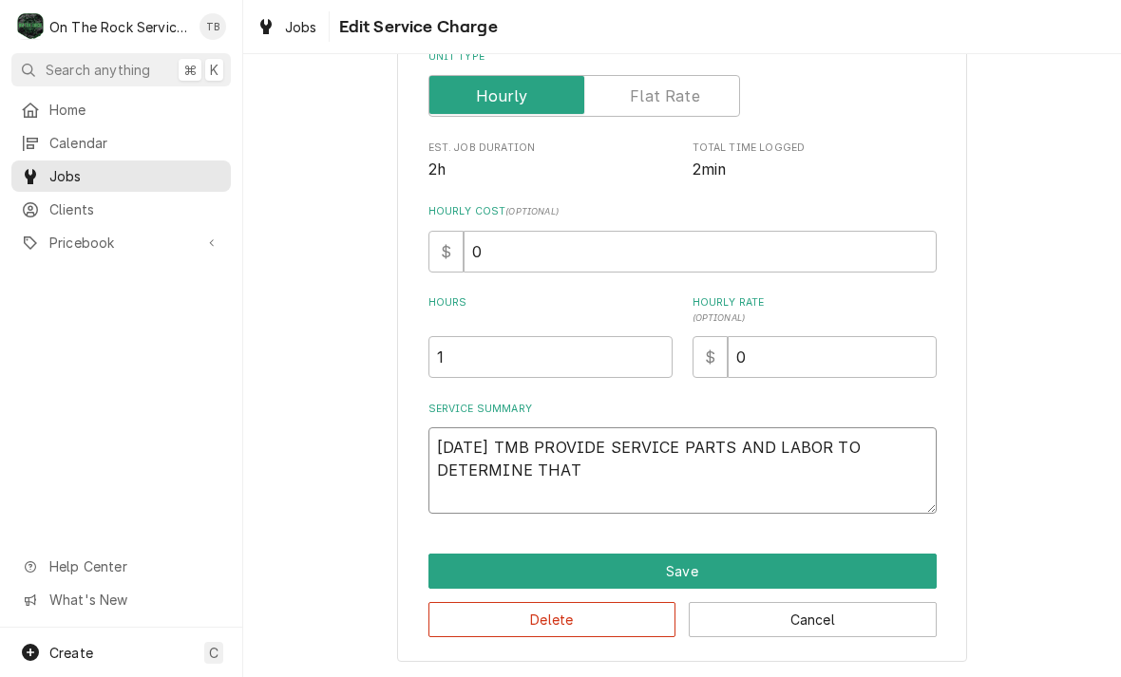
type textarea "9/25/25 TMB PROVIDE SERVICE PARTS AND LABOR TO DETERMINE THAT"
type textarea "x"
type textarea "9/25/25 TMB PROVIDE SERVICE PARTS AND LABOR TO DETERMINE THAT O"
type textarea "x"
type textarea "9/25/25 TMB PROVIDE SERVICE PARTS AND LABOR TO DETERMINE THAT ON"
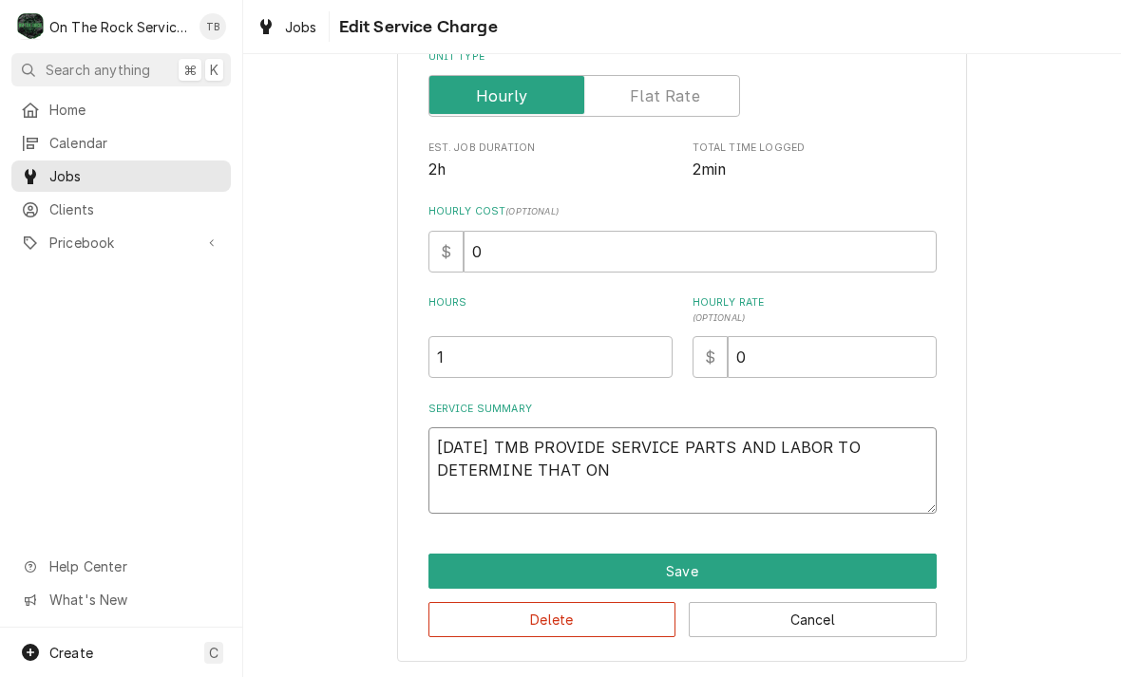
type textarea "x"
type textarea "9/25/25 TMB PROVIDE SERVICE PARTS AND LABOR TO DETERMINE THAT ON"
type textarea "x"
type textarea "9/25/25 TMB PROVIDE SERVICE PARTS AND LABOR TO DETERMINE THAT ON S"
type textarea "x"
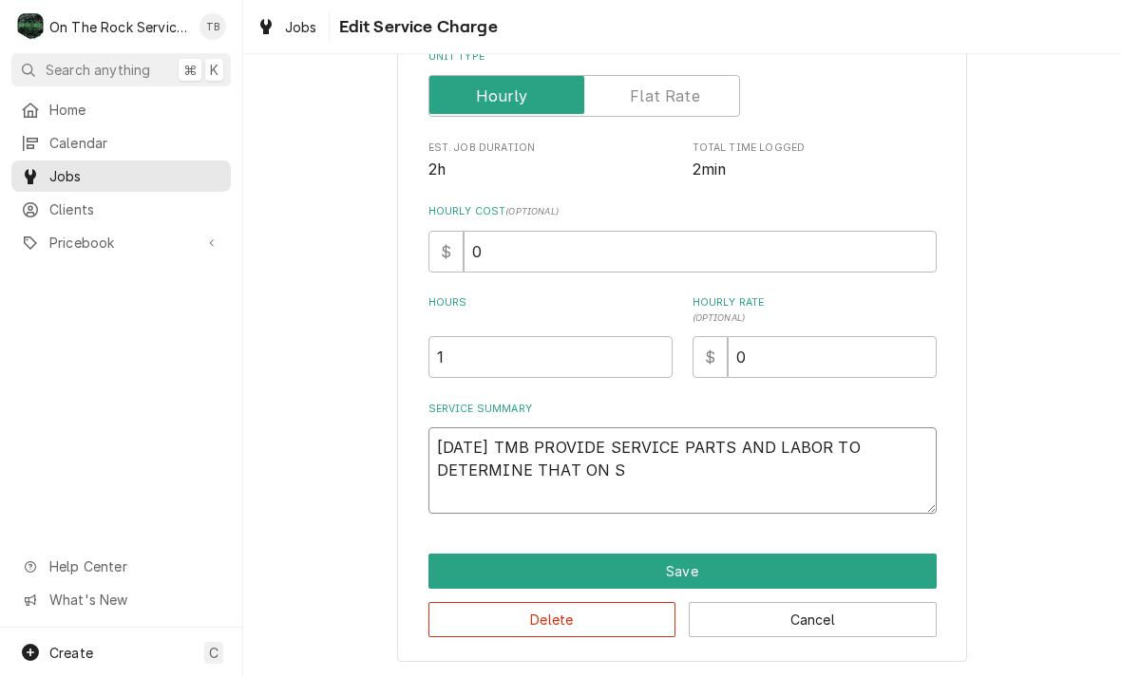
type textarea "9/25/25 TMB PROVIDE SERVICE PARTS AND LABOR TO DETERMINE THAT ON SM"
type textarea "x"
type textarea "9/25/25 TMB PROVIDE SERVICE PARTS AND LABOR TO DETERMINE THAT ON SMA"
type textarea "x"
type textarea "9/25/25 TMB PROVIDE SERVICE PARTS AND LABOR TO DETERMINE THAT ON SMAL"
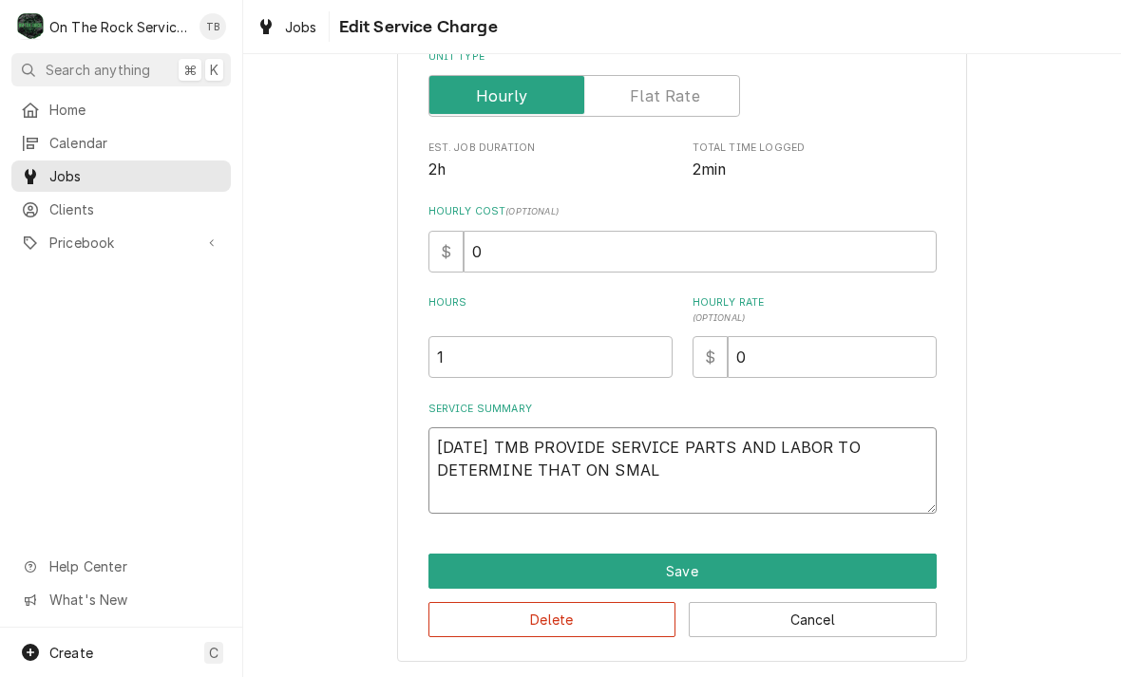
type textarea "x"
type textarea "9/25/25 TMB PROVIDE SERVICE PARTS AND LABOR TO DETERMINE THAT ON SMALL"
type textarea "x"
type textarea "9/25/25 TMB PROVIDE SERVICE PARTS AND LABOR TO DETERMINE THAT ON SMALL I"
type textarea "x"
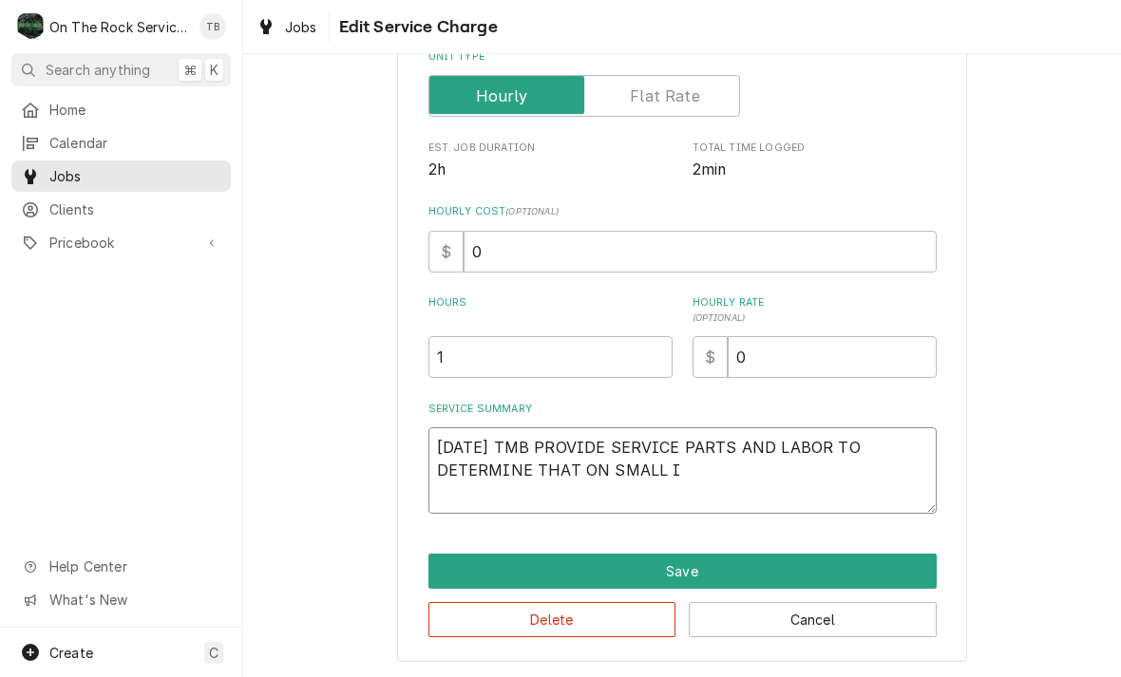
type textarea "9/25/25 TMB PROVIDE SERVICE PARTS AND LABOR TO DETERMINE THAT ON SMALL IC"
type textarea "x"
type textarea "9/25/25 TMB PROVIDE SERVICE PARTS AND LABOR TO DETERMINE THAT ON SMALL ICE"
type textarea "x"
type textarea "9/25/25 TMB PROVIDE SERVICE PARTS AND LABOR TO DETERMINE THAT ON SMALL ICE"
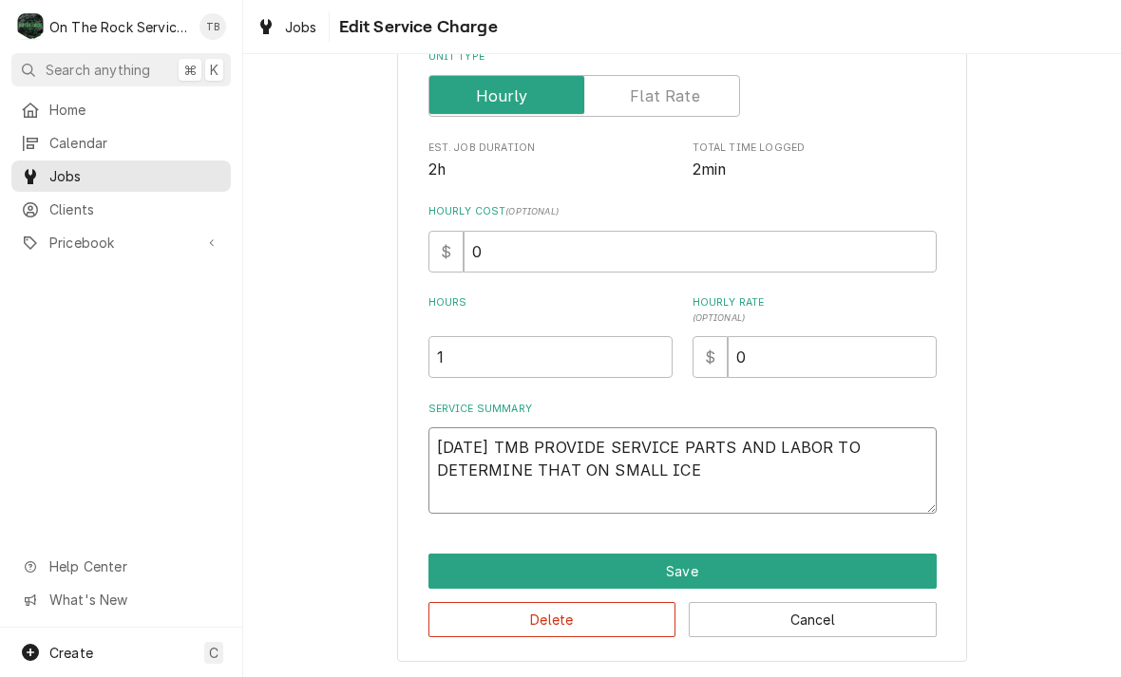
type textarea "x"
type textarea "9/25/25 TMB PROVIDE SERVICE PARTS AND LABOR TO DETERMINE THAT ON SMALL ICE M"
type textarea "x"
type textarea "9/25/25 TMB PROVIDE SERVICE PARTS AND LABOR TO DETERMINE THAT ON SMALL ICE MA"
type textarea "x"
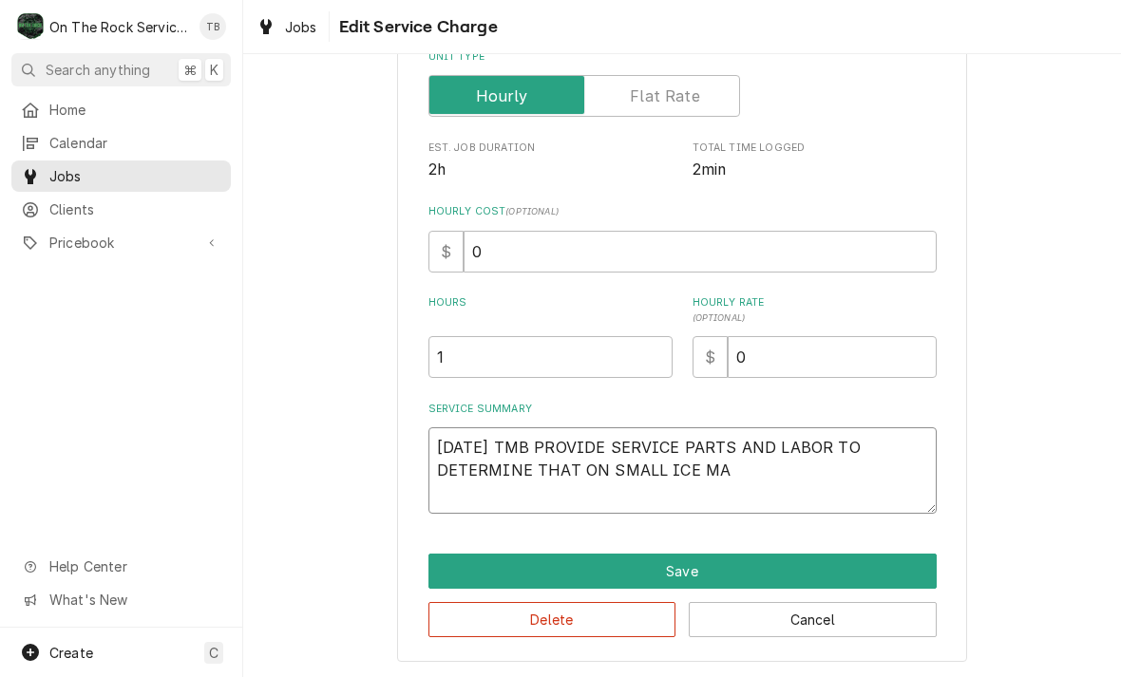
type textarea "9/25/25 TMB PROVIDE SERVICE PARTS AND LABOR TO DETERMINE THAT ON SMALL ICE MAC"
type textarea "x"
type textarea "9/25/25 TMB PROVIDE SERVICE PARTS AND LABOR TO DETERMINE THAT ON SMALL ICE MACH"
type textarea "x"
type textarea "9/25/25 TMB PROVIDE SERVICE PARTS AND LABOR TO DETERMINE THAT ON SMALL ICE MACHI"
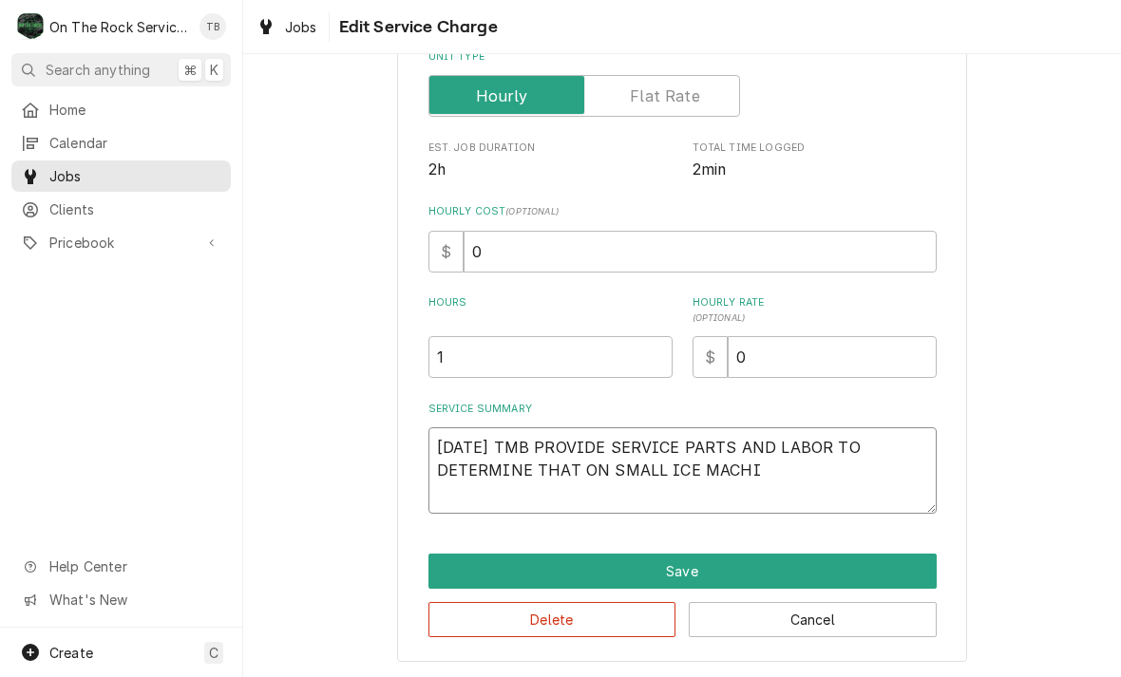
type textarea "x"
type textarea "9/25/25 TMB PROVIDE SERVICE PARTS AND LABOR TO DETERMINE THAT ON SMALL ICE MACH…"
type textarea "x"
type textarea "9/25/25 TMB PROVIDE SERVICE PARTS AND LABOR TO DETERMINE THAT ON SMALL ICE MACH…"
type textarea "x"
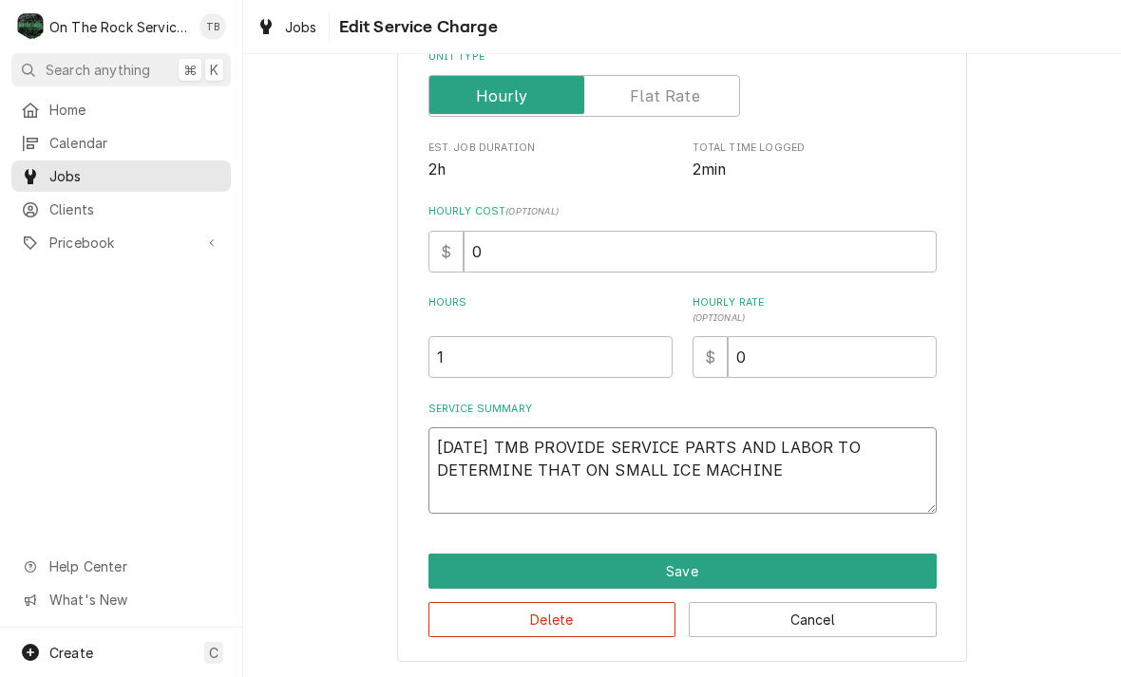
type textarea "9/25/25 TMB PROVIDE SERVICE PARTS AND LABOR TO DETERMINE THAT ON SMALL ICE MACH…"
type textarea "x"
type textarea "9/25/25 TMB PROVIDE SERVICE PARTS AND LABOR TO DETERMINE THAT ON SMALL ICE MACH…"
type textarea "x"
type textarea "9/25/25 TMB PROVIDE SERVICE PARTS AND LABOR TO DETERMINE THAT ON SMALL ICE MACH…"
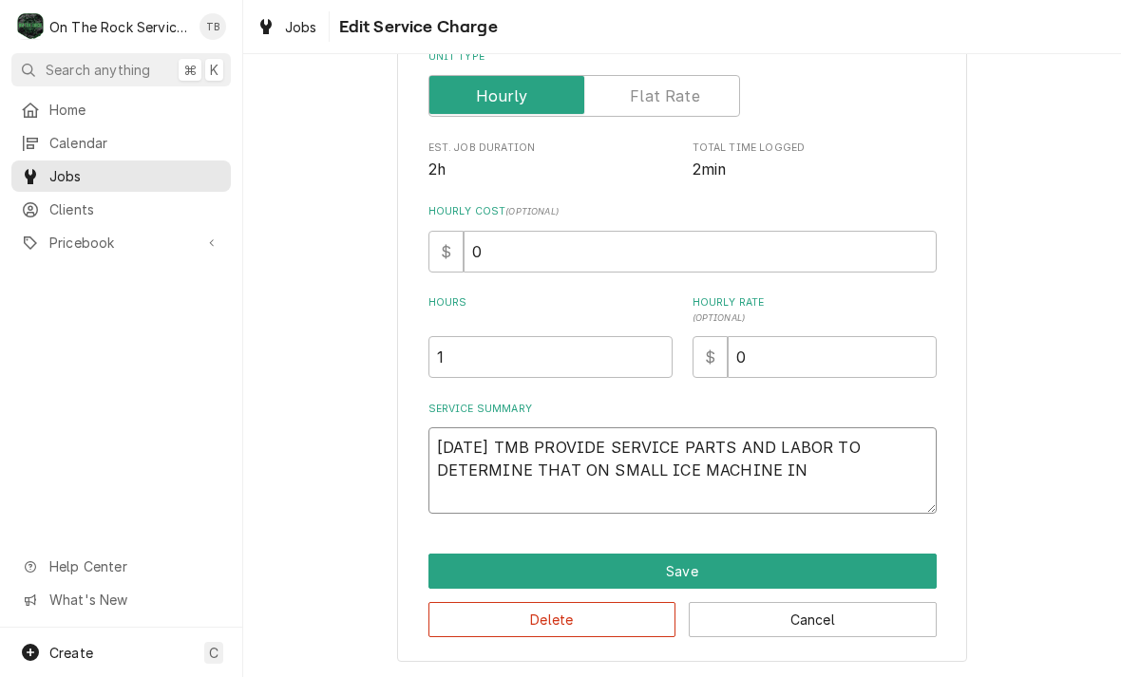
type textarea "x"
type textarea "9/25/25 TMB PROVIDE SERVICE PARTS AND LABOR TO DETERMINE THAT ON SMALL ICE MACH…"
type textarea "x"
type textarea "9/25/25 TMB PROVIDE SERVICE PARTS AND LABOR TO DETERMINE THAT ON SMALL ICE MACH…"
type textarea "x"
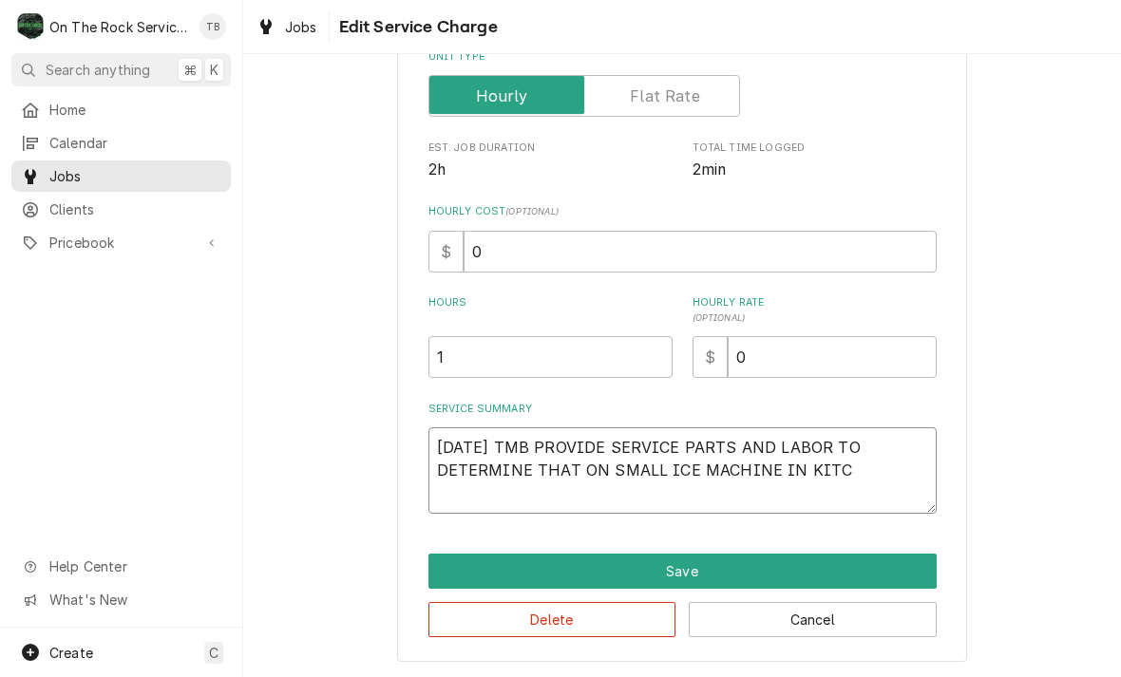
type textarea "9/25/25 TMB PROVIDE SERVICE PARTS AND LABOR TO DETERMINE THAT ON SMALL ICE MACH…"
type textarea "x"
type textarea "9/25/25 TMB PROVIDE SERVICE PARTS AND LABOR TO DETERMINE THAT ON SMALL ICE MACH…"
type textarea "x"
type textarea "9/25/25 TMB PROVIDE SERVICE PARTS AND LABOR TO DETERMINE THAT ON SMALL ICE MACH…"
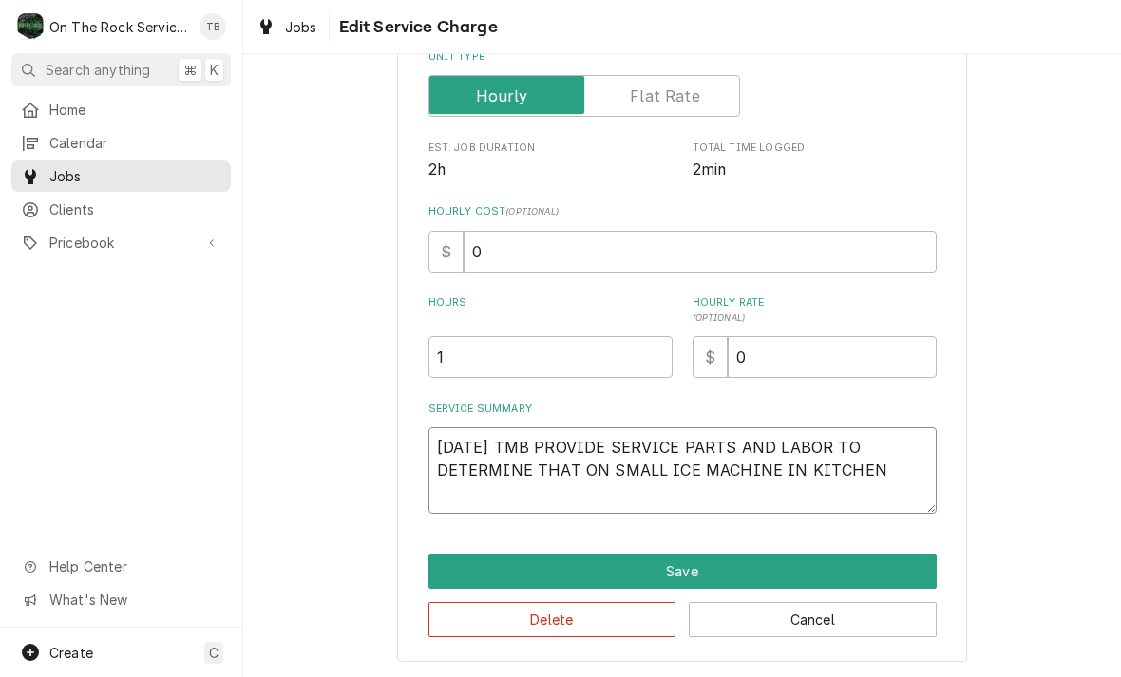
type textarea "x"
type textarea "9/25/25 TMB PROVIDE SERVICE PARTS AND LABOR TO DETERMINE THAT ON SMALL ICE MACH…"
type textarea "x"
type textarea "9/25/25 TMB PROVIDE SERVICE PARTS AND LABOR TO DETERMINE THAT ON SMALL ICE MACH…"
type textarea "x"
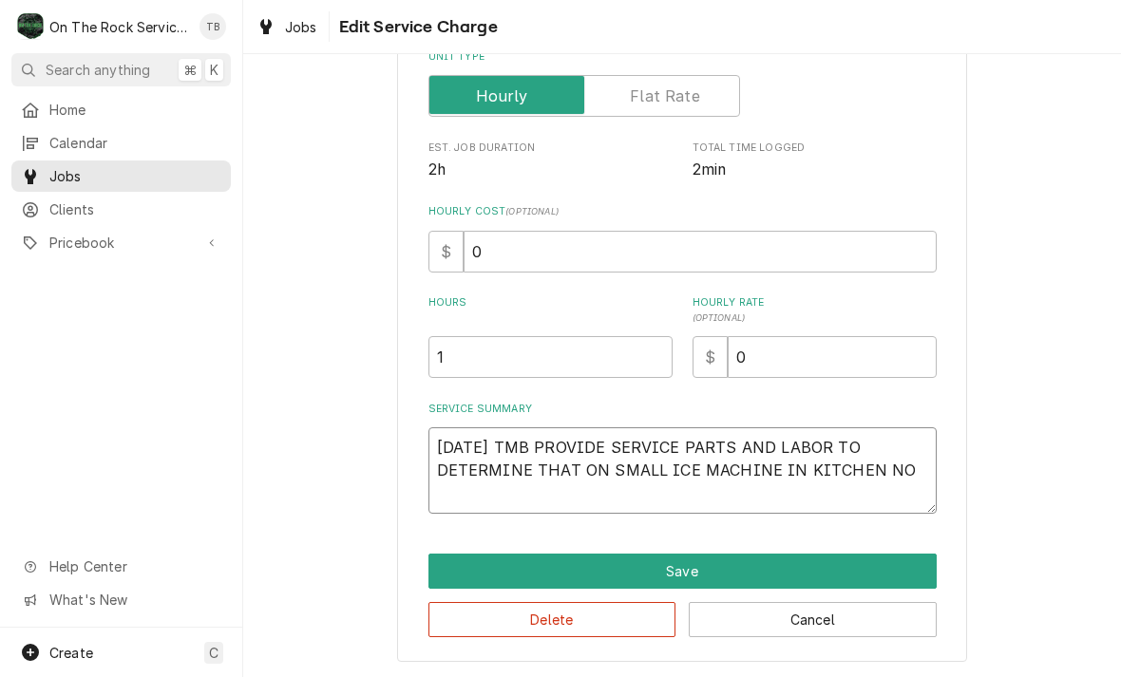
type textarea "9/25/25 TMB PROVIDE SERVICE PARTS AND LABOR TO DETERMINE THAT ON SMALL ICE MACH…"
type textarea "x"
type textarea "9/25/25 TMB PROVIDE SERVICE PARTS AND LABOR TO DETERMINE THAT ON SMALL ICE MACH…"
type textarea "x"
type textarea "9/25/25 TMB PROVIDE SERVICE PARTS AND LABOR TO DETERMINE THAT ON SMALL ICE MACH…"
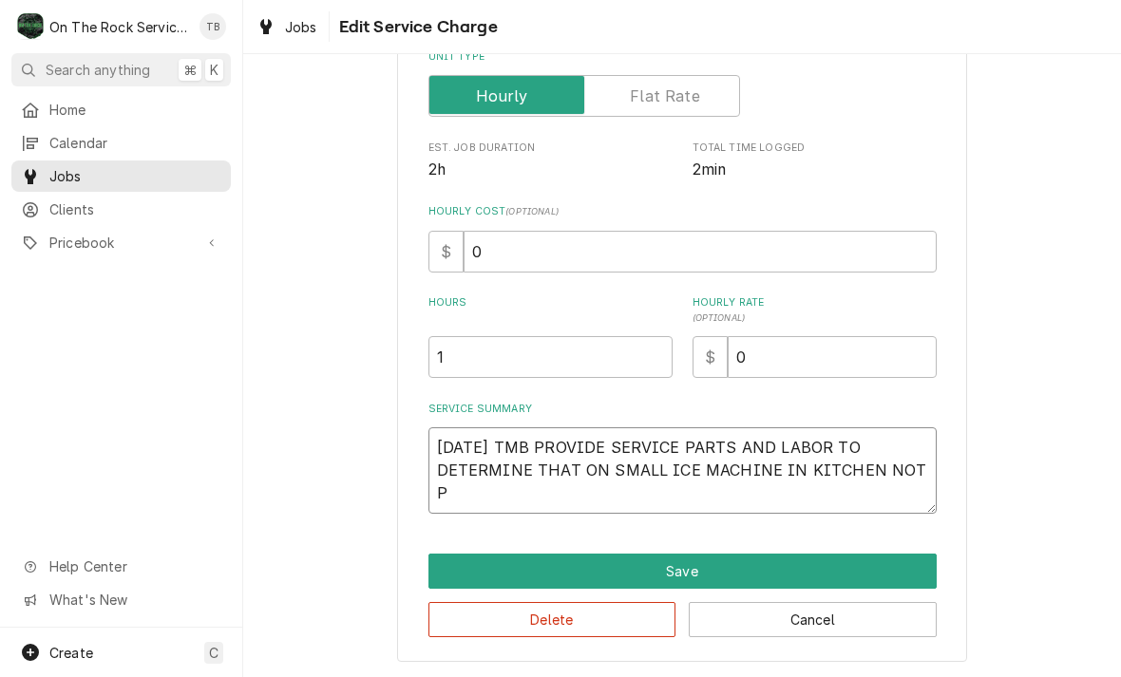
type textarea "x"
type textarea "9/25/25 TMB PROVIDE SERVICE PARTS AND LABOR TO DETERMINE THAT ON SMALL ICE MACH…"
type textarea "x"
type textarea "9/25/25 TMB PROVIDE SERVICE PARTS AND LABOR TO DETERMINE THAT ON SMALL ICE MACH…"
type textarea "x"
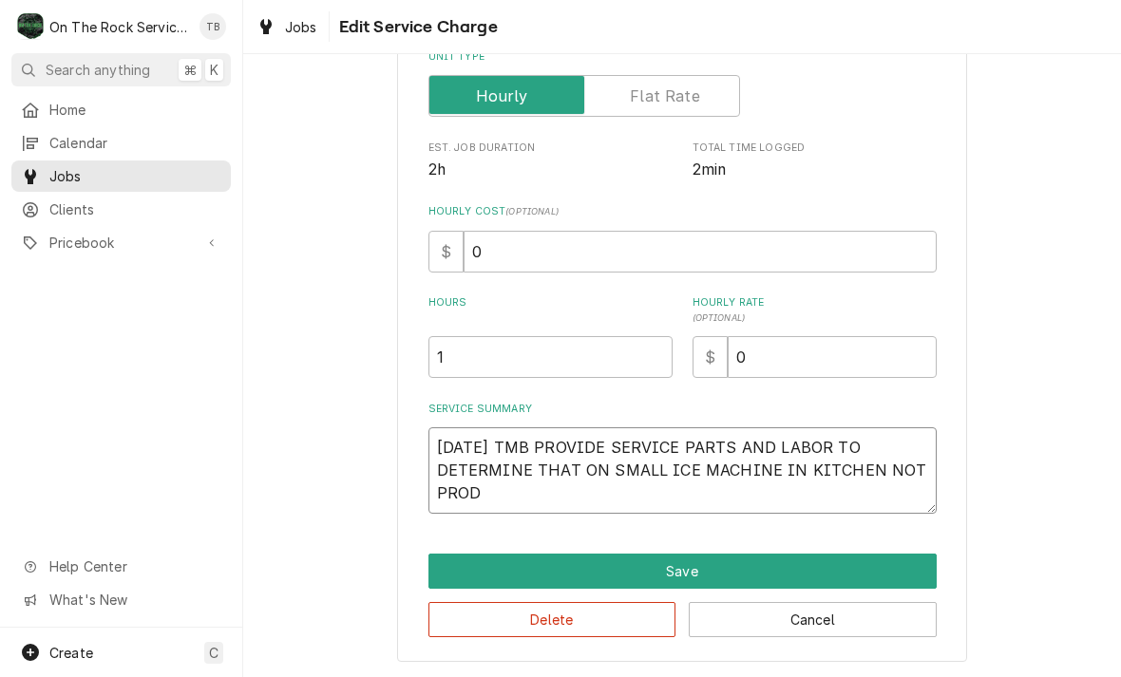
type textarea "9/25/25 TMB PROVIDE SERVICE PARTS AND LABOR TO DETERMINE THAT ON SMALL ICE MACH…"
type textarea "x"
type textarea "9/25/25 TMB PROVIDE SERVICE PARTS AND LABOR TO DETERMINE THAT ON SMALL ICE MACH…"
type textarea "x"
type textarea "9/25/25 TMB PROVIDE SERVICE PARTS AND LABOR TO DETERMINE THAT ON SMALL ICE MACH…"
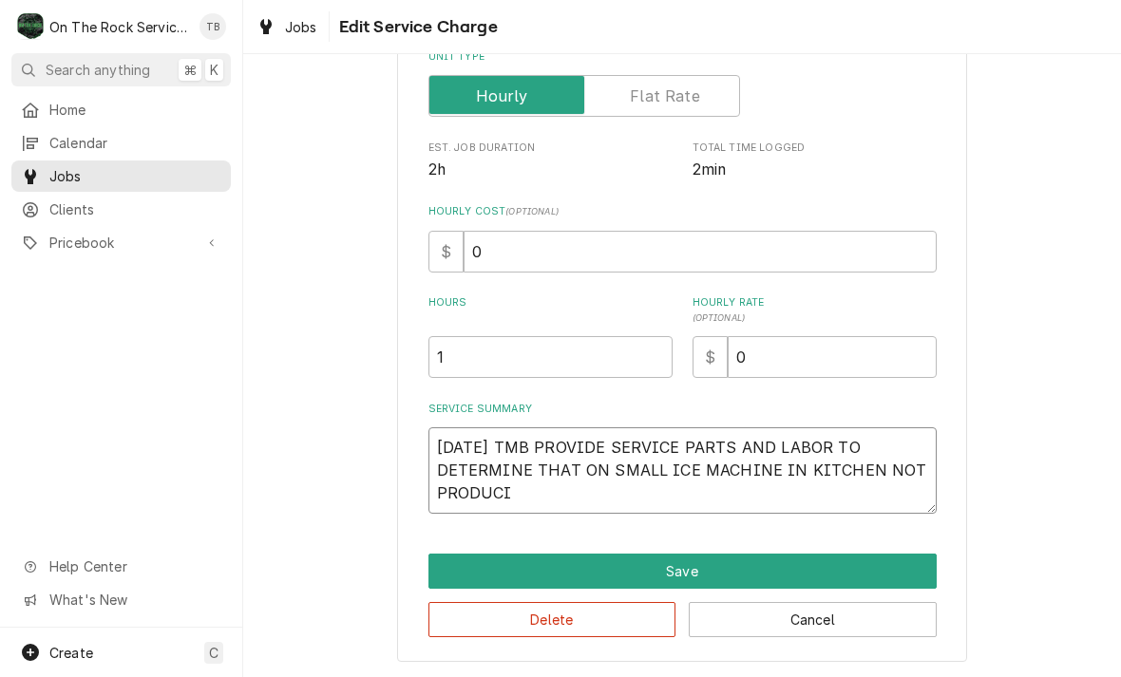
type textarea "x"
type textarea "9/25/25 TMB PROVIDE SERVICE PARTS AND LABOR TO DETERMINE THAT ON SMALL ICE MACH…"
type textarea "x"
type textarea "9/25/25 TMB PROVIDE SERVICE PARTS AND LABOR TO DETERMINE THAT ON SMALL ICE MACH…"
type textarea "x"
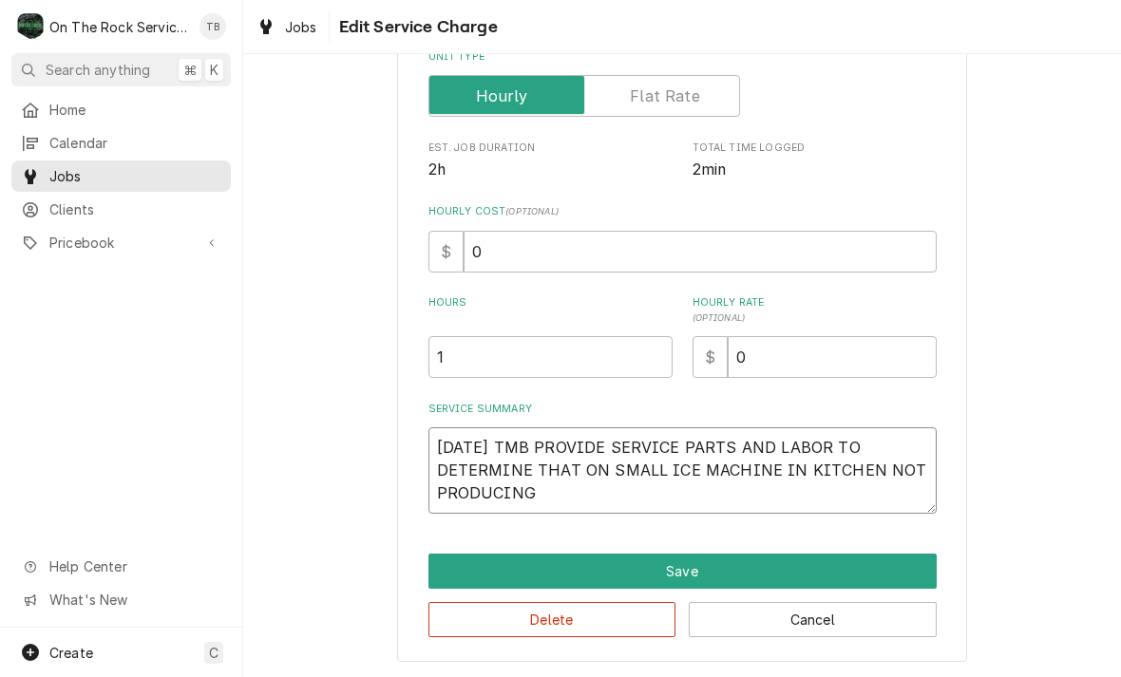
type textarea "9/25/25 TMB PROVIDE SERVICE PARTS AND LABOR TO DETERMINE THAT ON SMALL ICE MACH…"
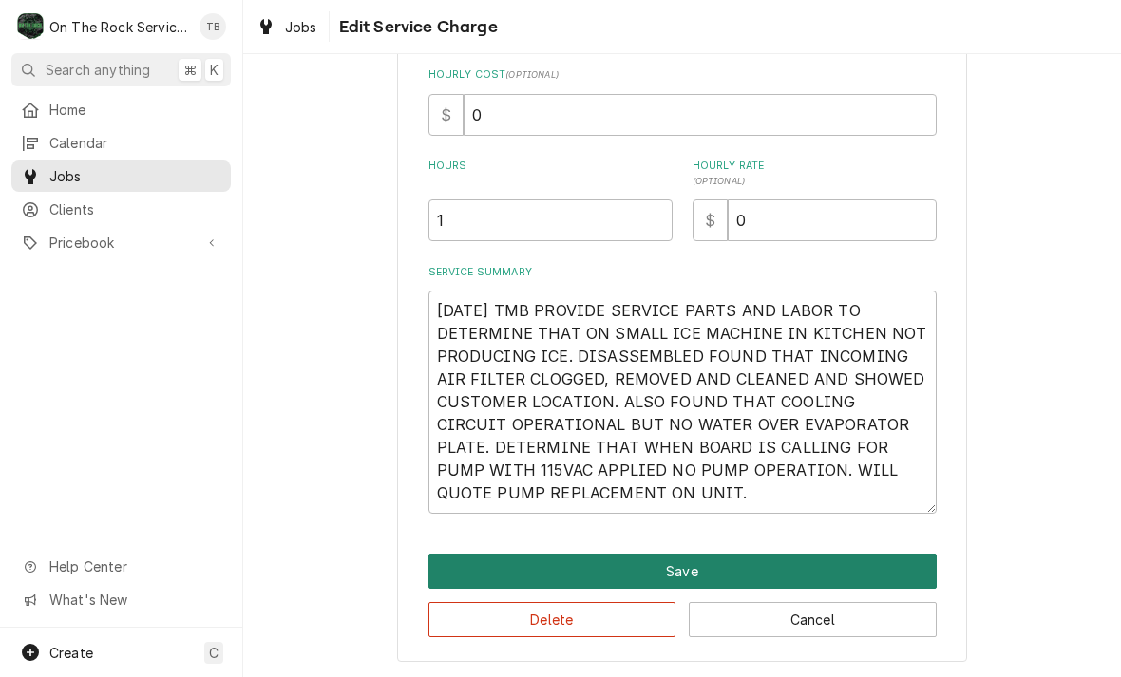
click at [706, 574] on button "Save" at bounding box center [682, 571] width 508 height 35
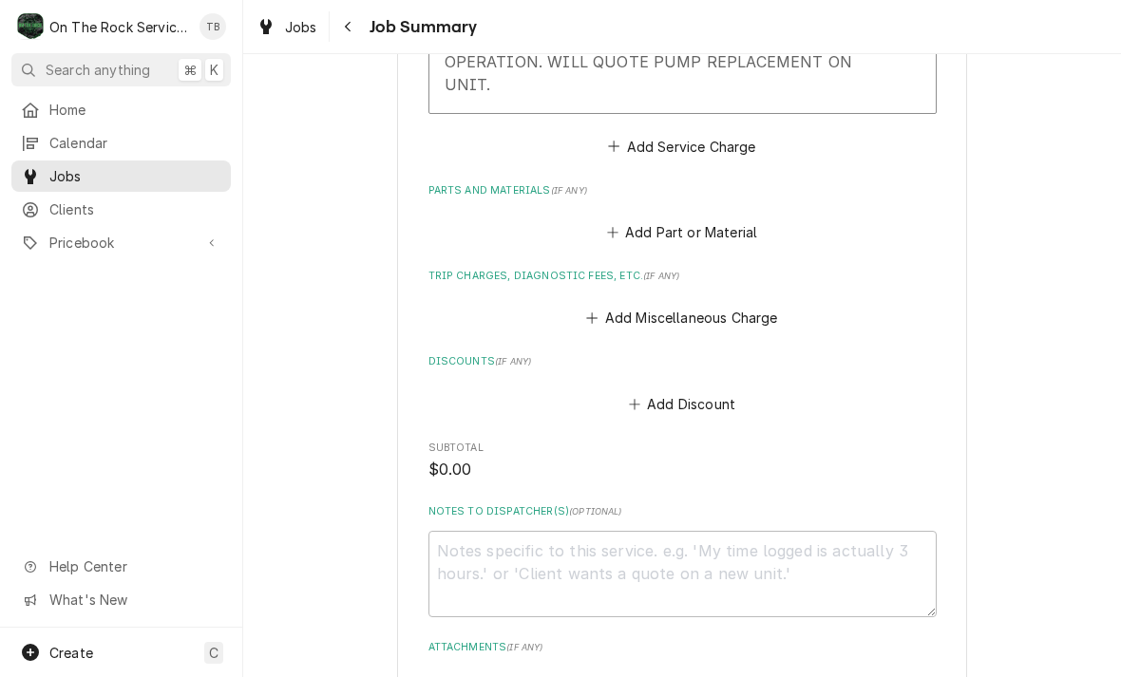
scroll to position [919, 0]
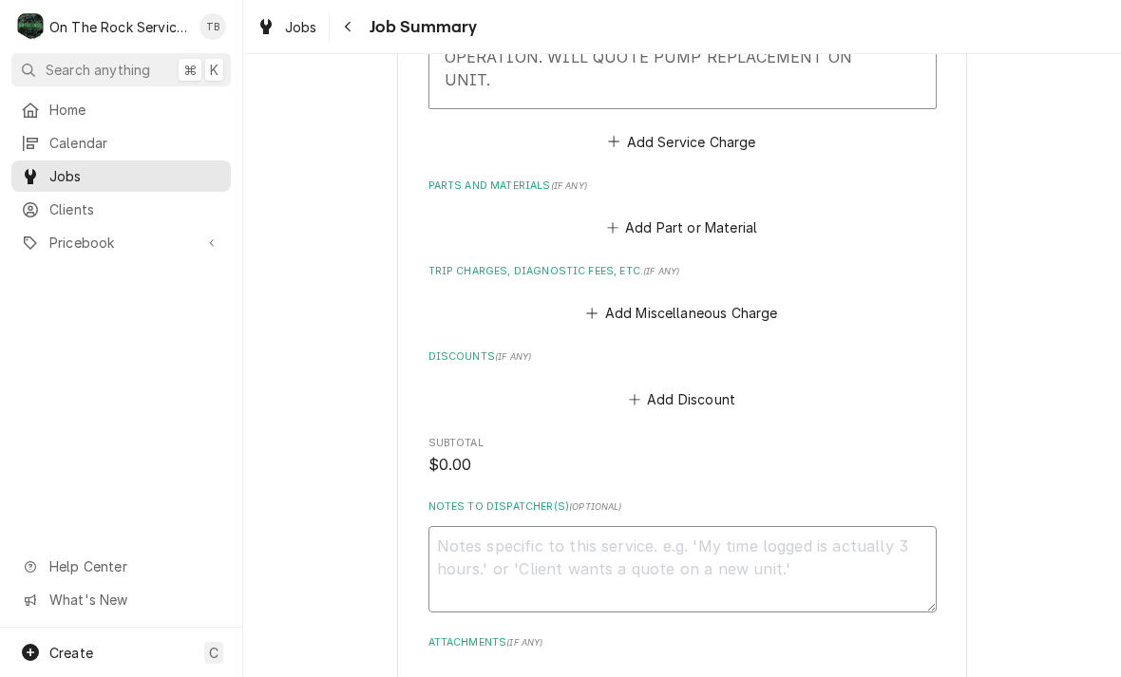
click at [560, 534] on textarea "Notes to Dispatcher(s) ( optional )" at bounding box center [682, 569] width 508 height 86
click at [530, 531] on textarea "Notes to Dispatcher(s) ( optional )" at bounding box center [682, 569] width 508 height 86
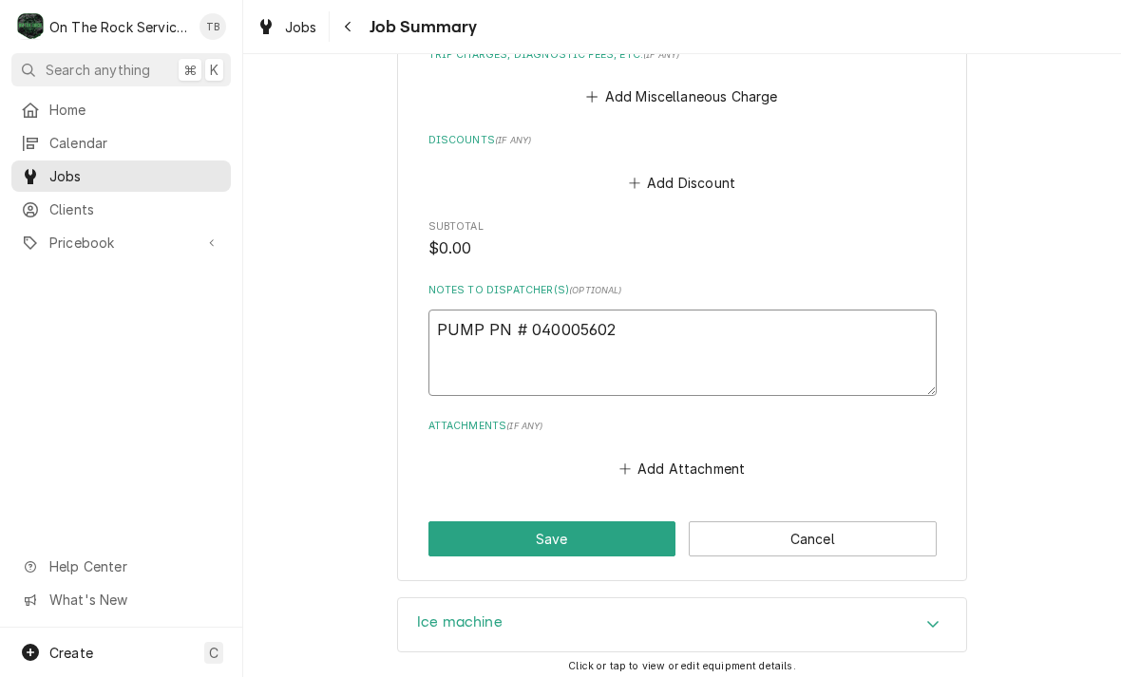
scroll to position [1157, 0]
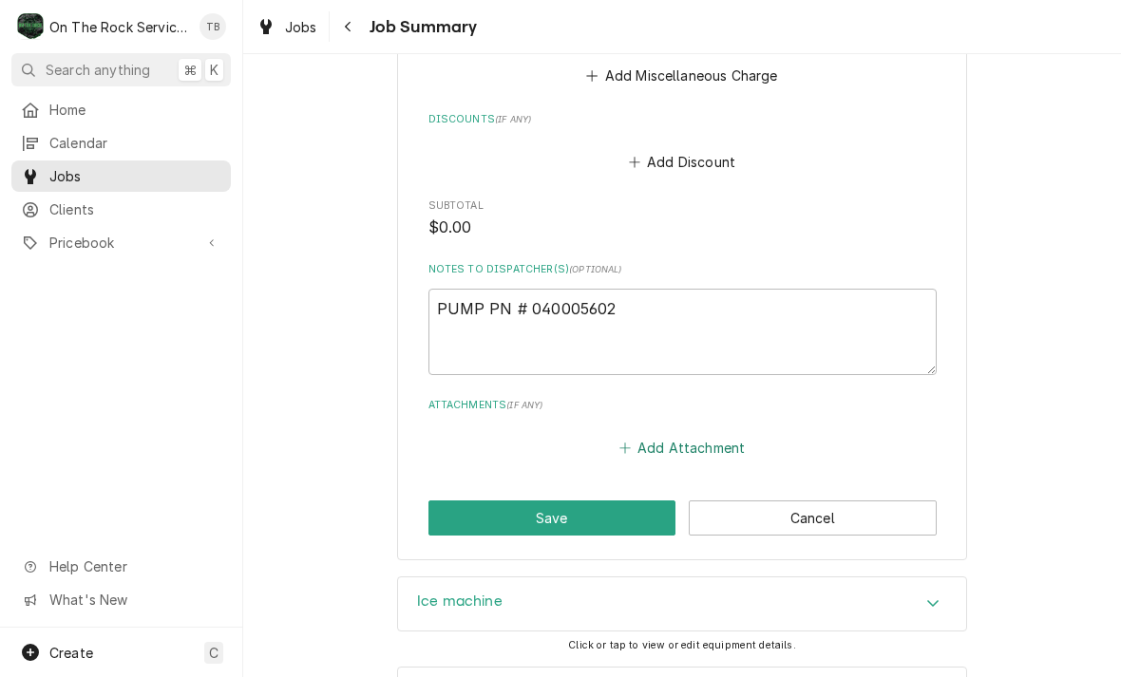
click at [679, 434] on button "Add Attachment" at bounding box center [681, 447] width 133 height 27
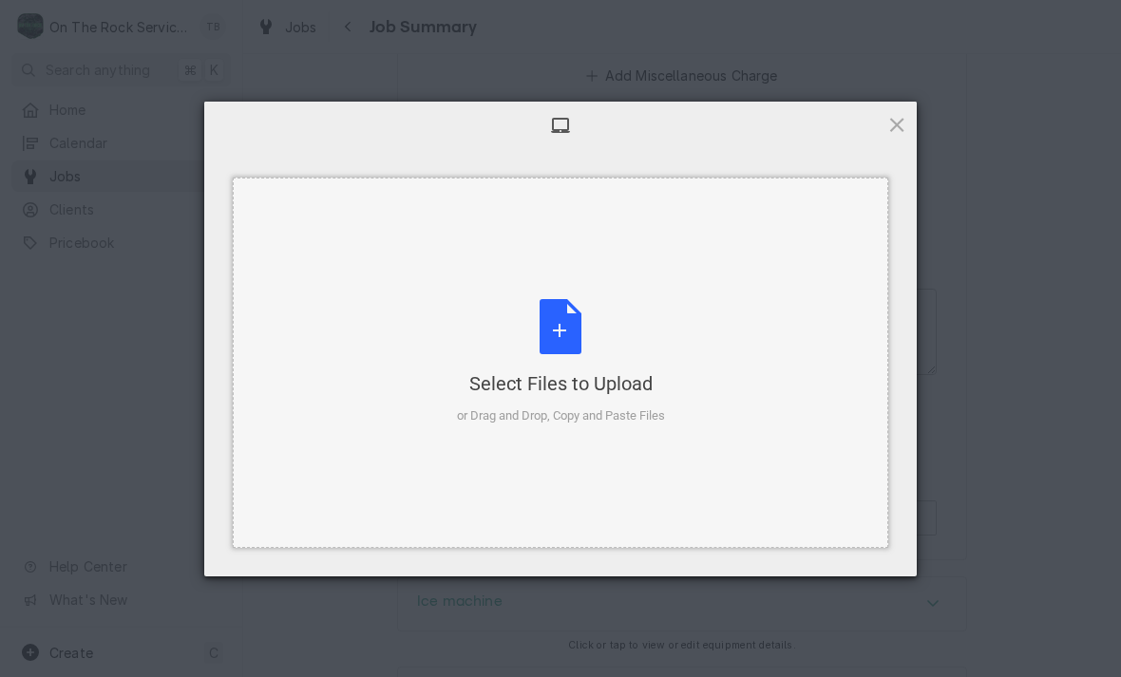
click at [559, 338] on div "Select Files to Upload or Drag and Drop, Copy and Paste Files" at bounding box center [561, 362] width 208 height 126
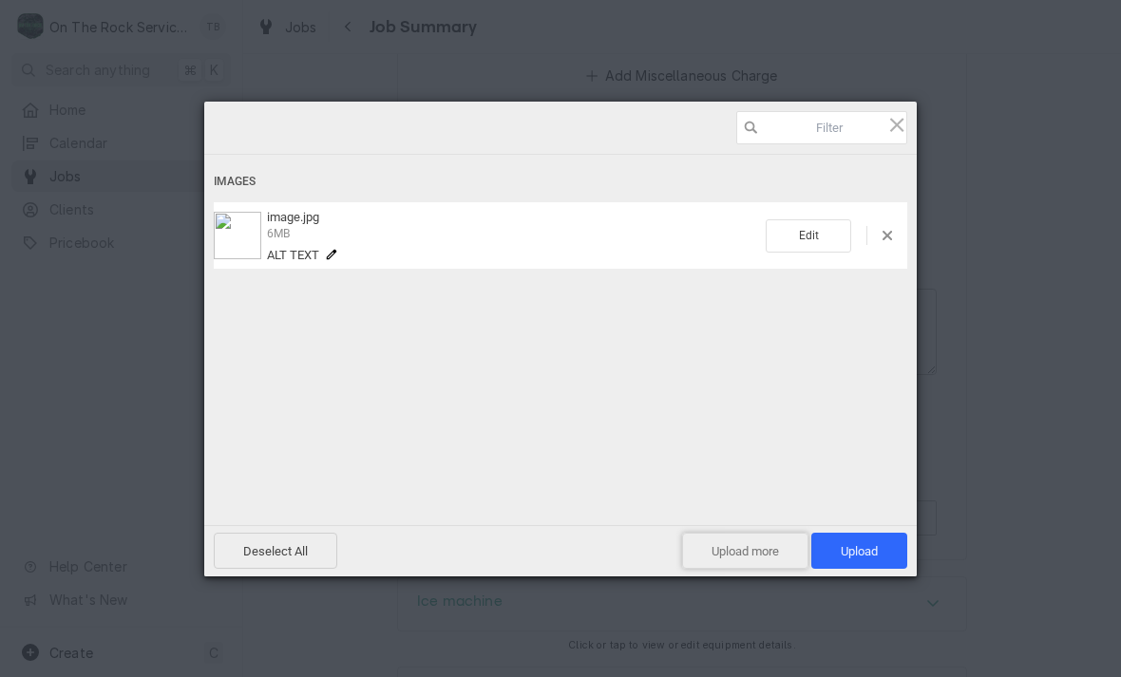
click at [744, 559] on span "Upload more" at bounding box center [745, 551] width 126 height 36
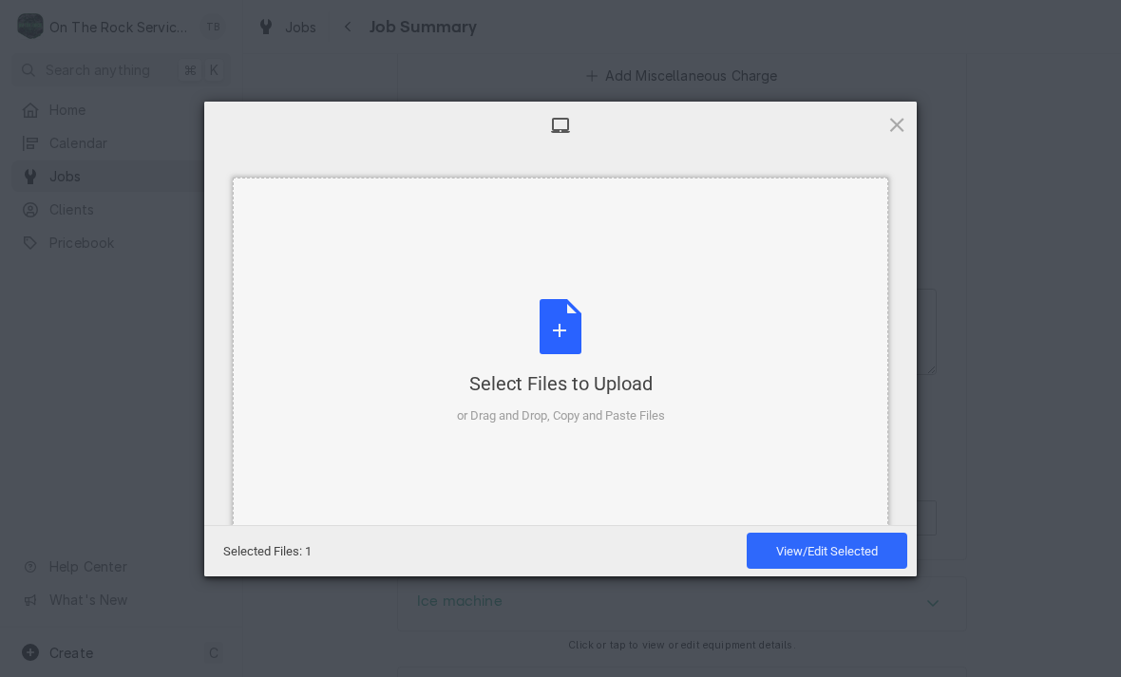
click at [569, 336] on div "Select Files to Upload or Drag and Drop, Copy and Paste Files" at bounding box center [561, 362] width 208 height 126
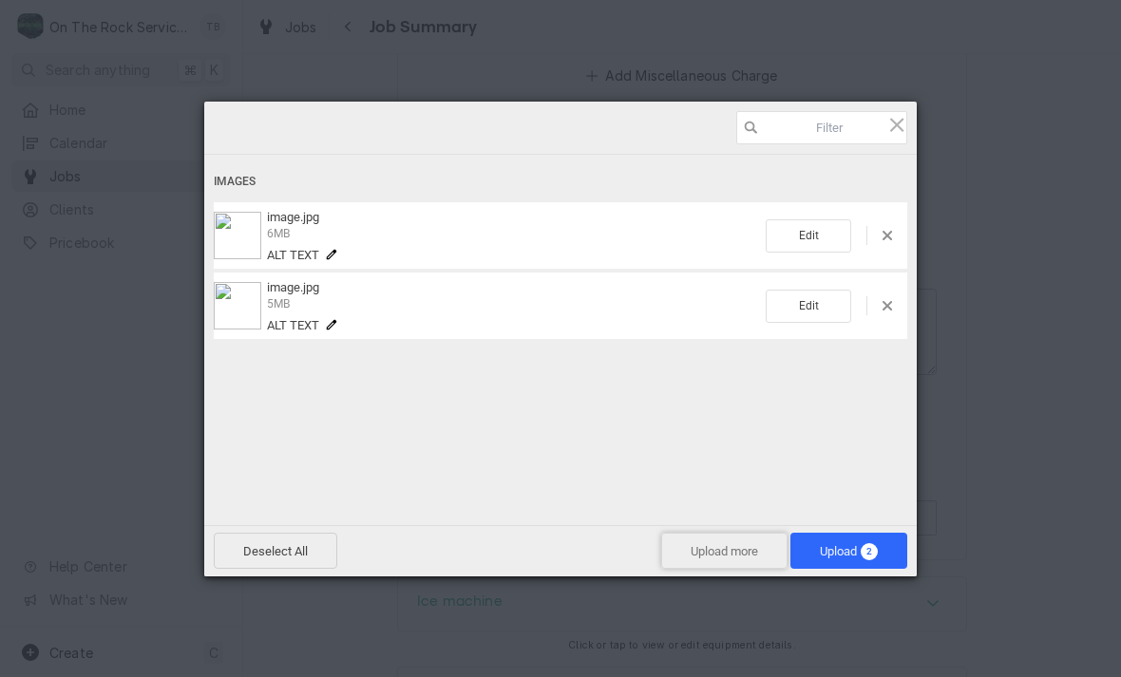
click at [715, 568] on span "Upload more" at bounding box center [724, 551] width 126 height 36
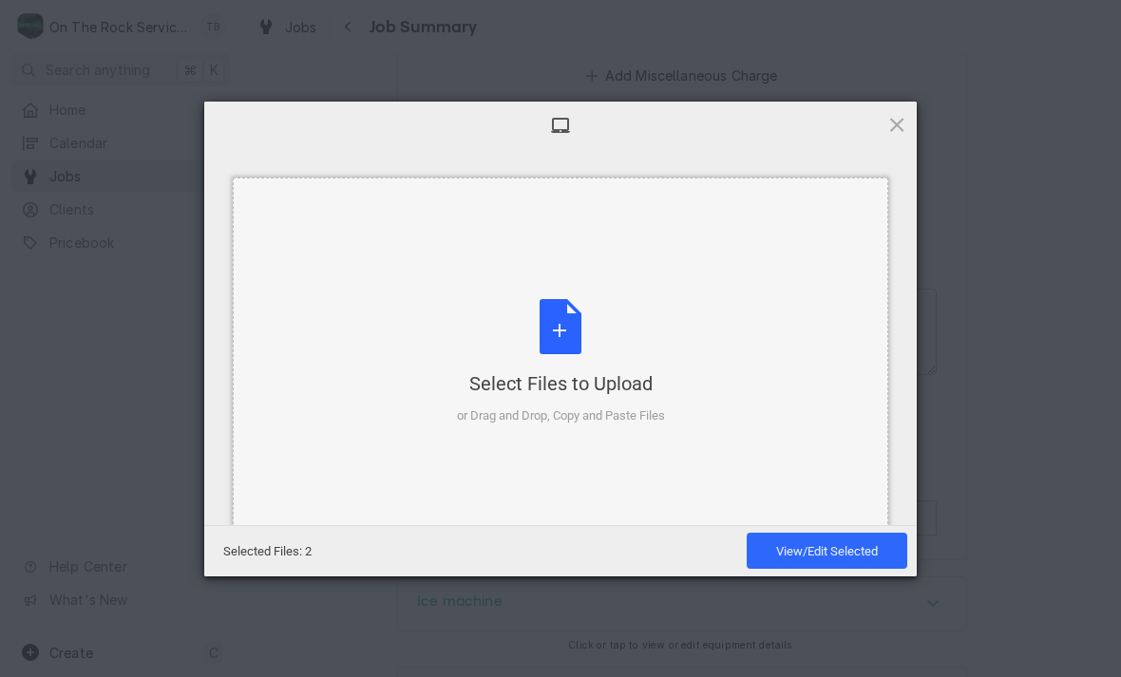
click at [574, 341] on div "Select Files to Upload or Drag and Drop, Copy and Paste Files" at bounding box center [561, 362] width 208 height 126
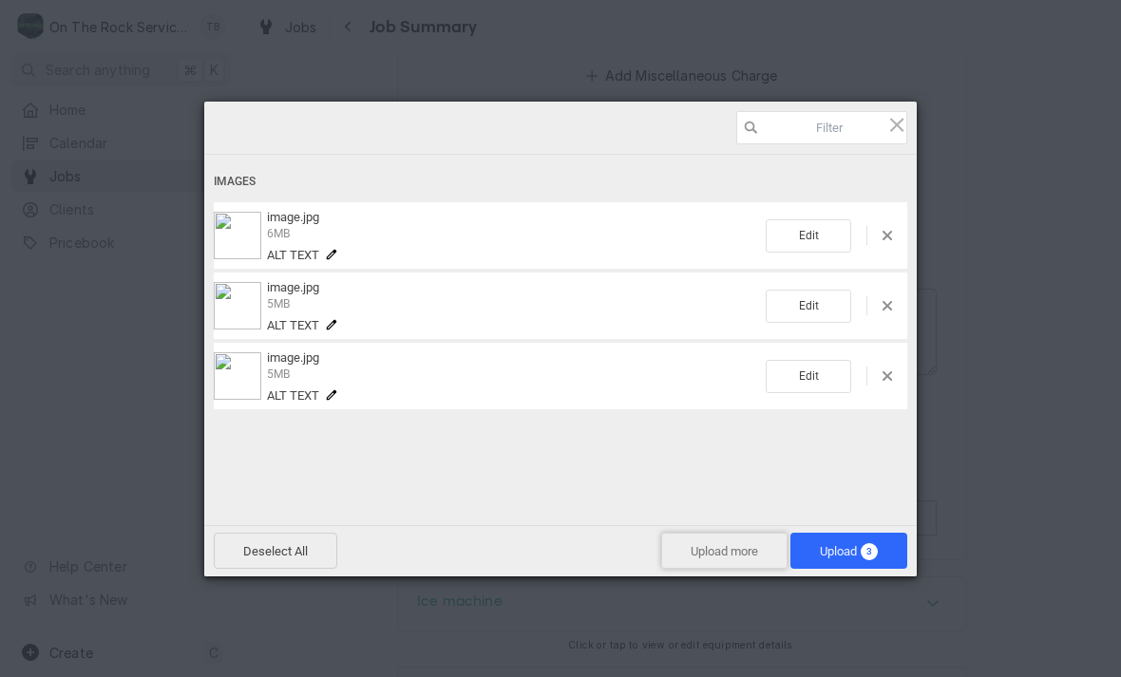
click at [730, 557] on span "Upload more" at bounding box center [724, 551] width 126 height 36
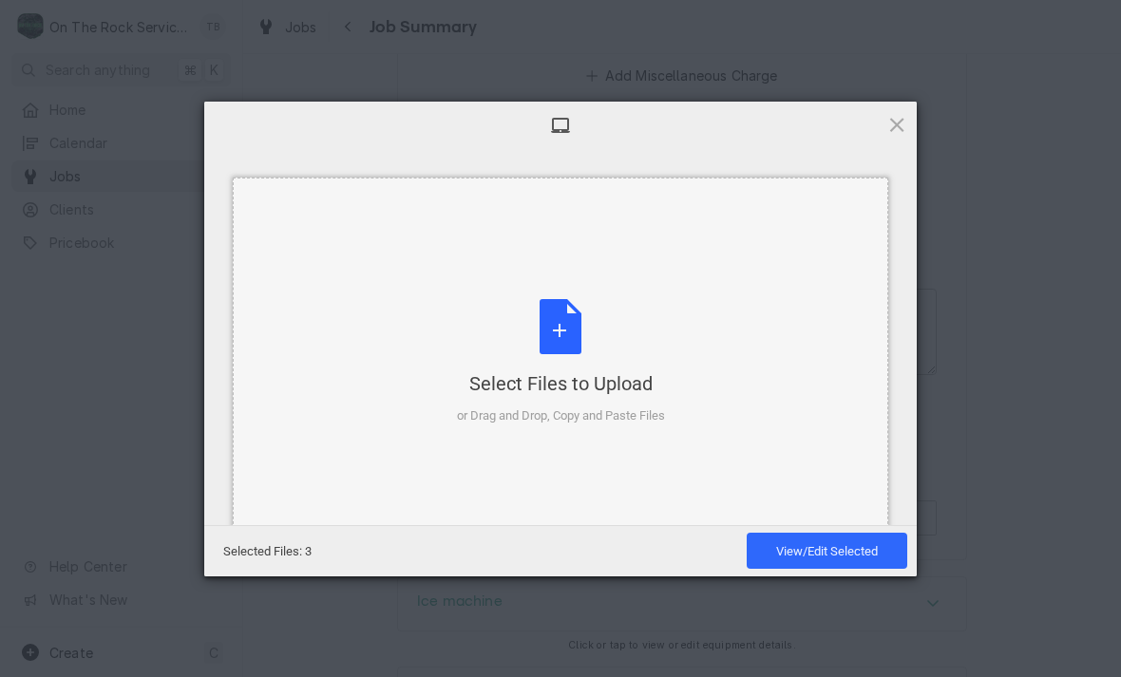
click at [588, 341] on div "Select Files to Upload or Drag and Drop, Copy and Paste Files" at bounding box center [561, 362] width 208 height 126
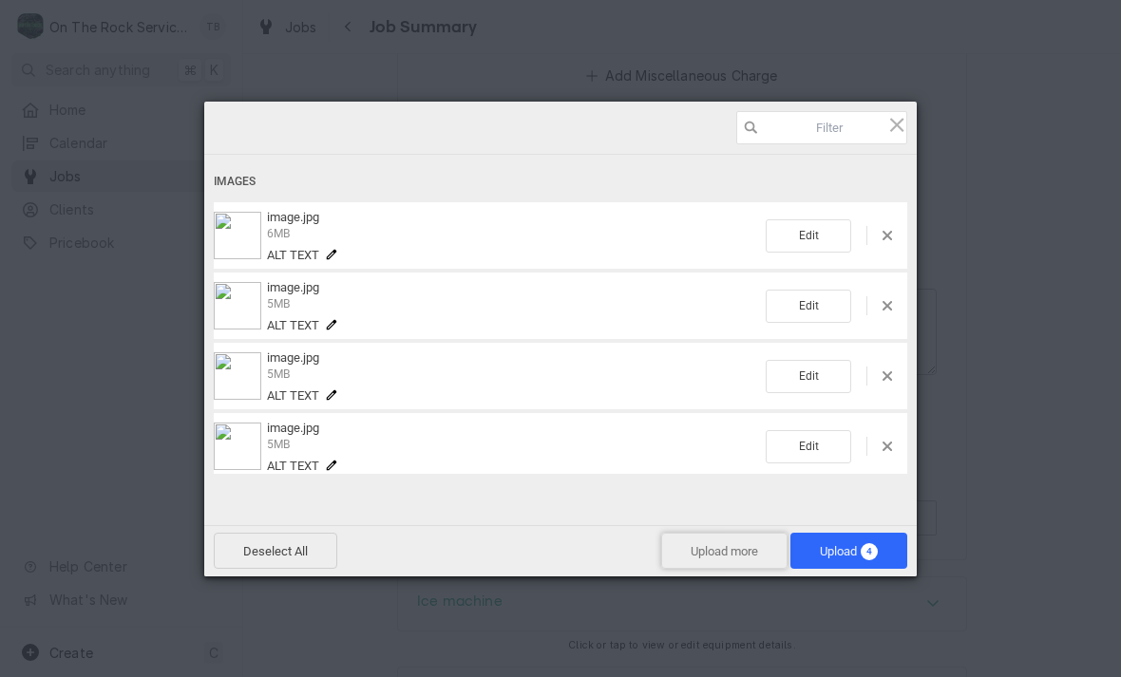
click at [707, 557] on span "Upload more" at bounding box center [724, 551] width 126 height 36
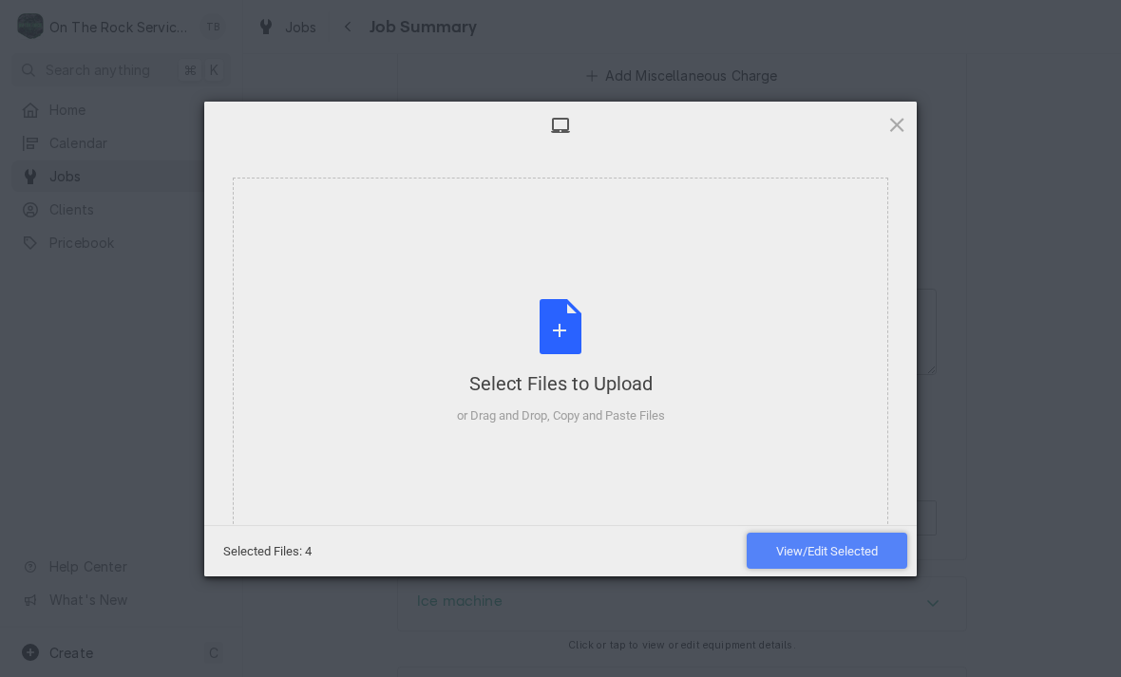
click at [820, 555] on span "View/Edit Selected" at bounding box center [827, 551] width 102 height 14
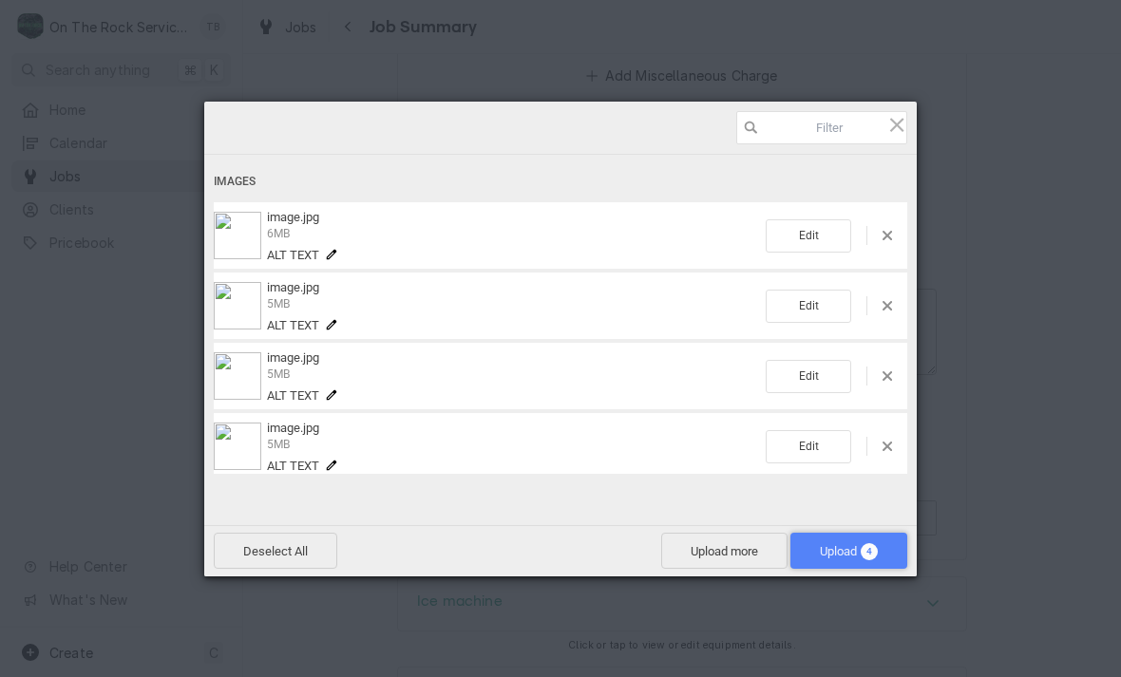
click at [843, 553] on span "Upload 4" at bounding box center [849, 551] width 58 height 14
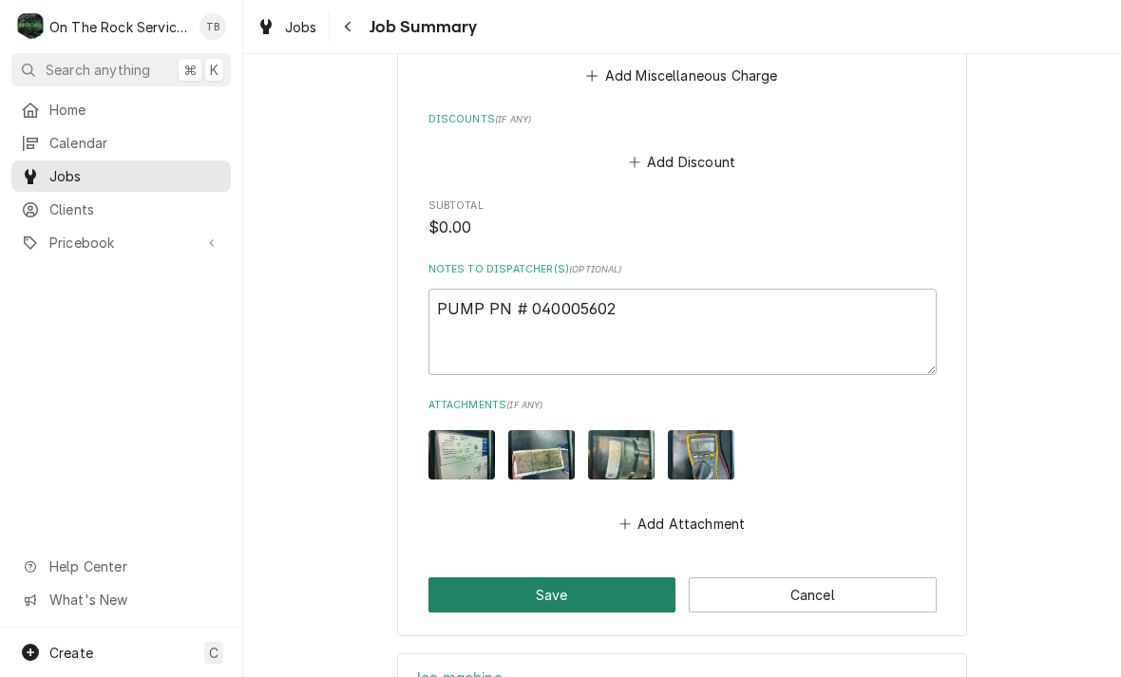
click at [549, 577] on button "Save" at bounding box center [552, 594] width 248 height 35
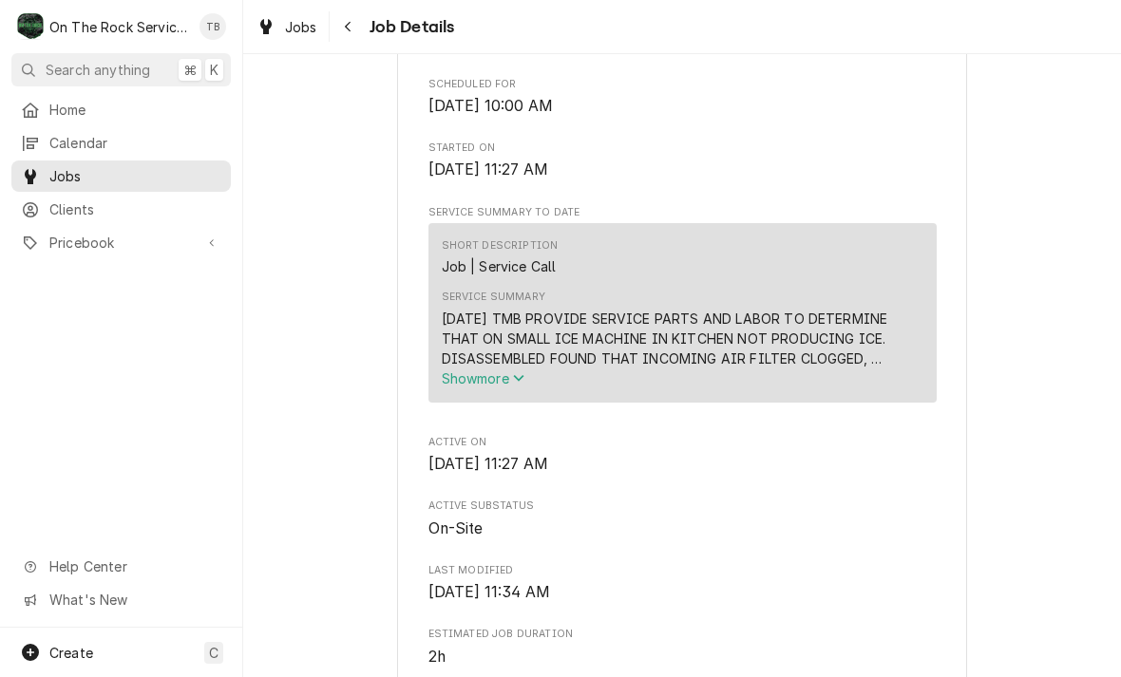
scroll to position [615, 0]
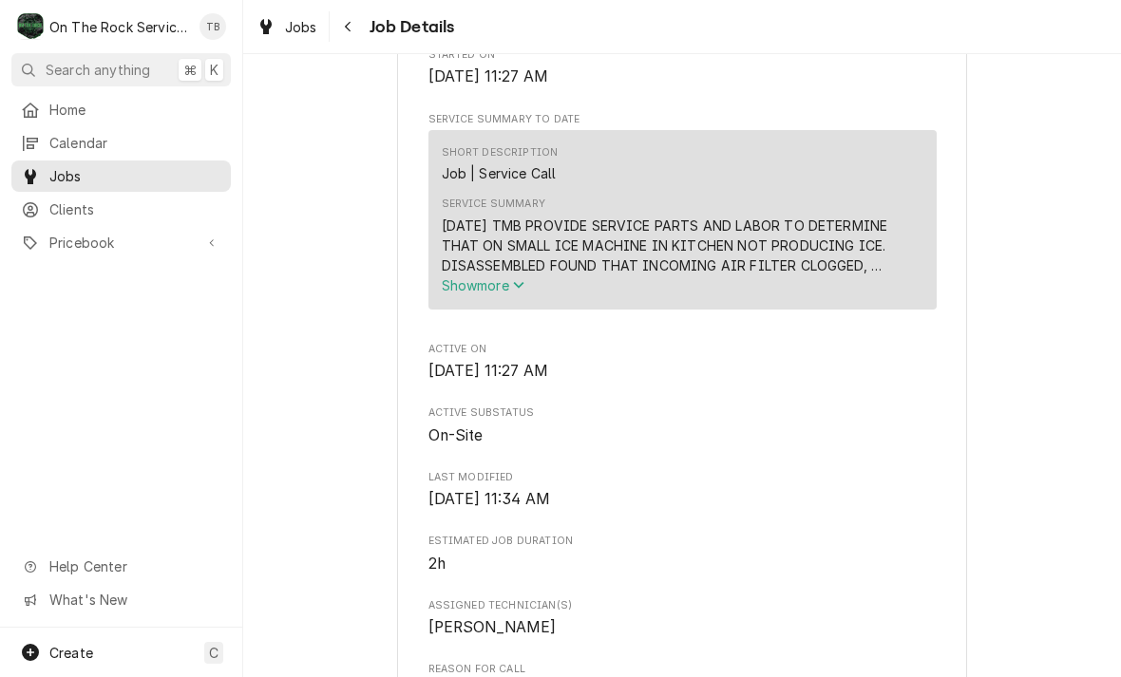
click at [522, 291] on icon "Service Summary" at bounding box center [518, 284] width 11 height 13
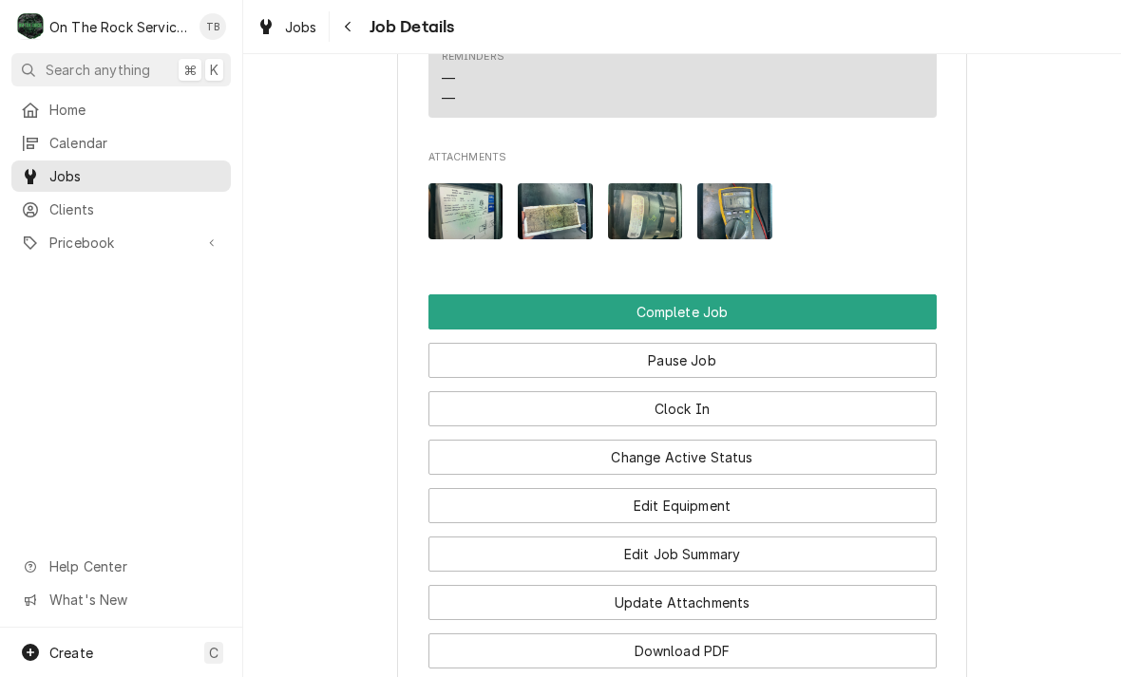
scroll to position [1942, 0]
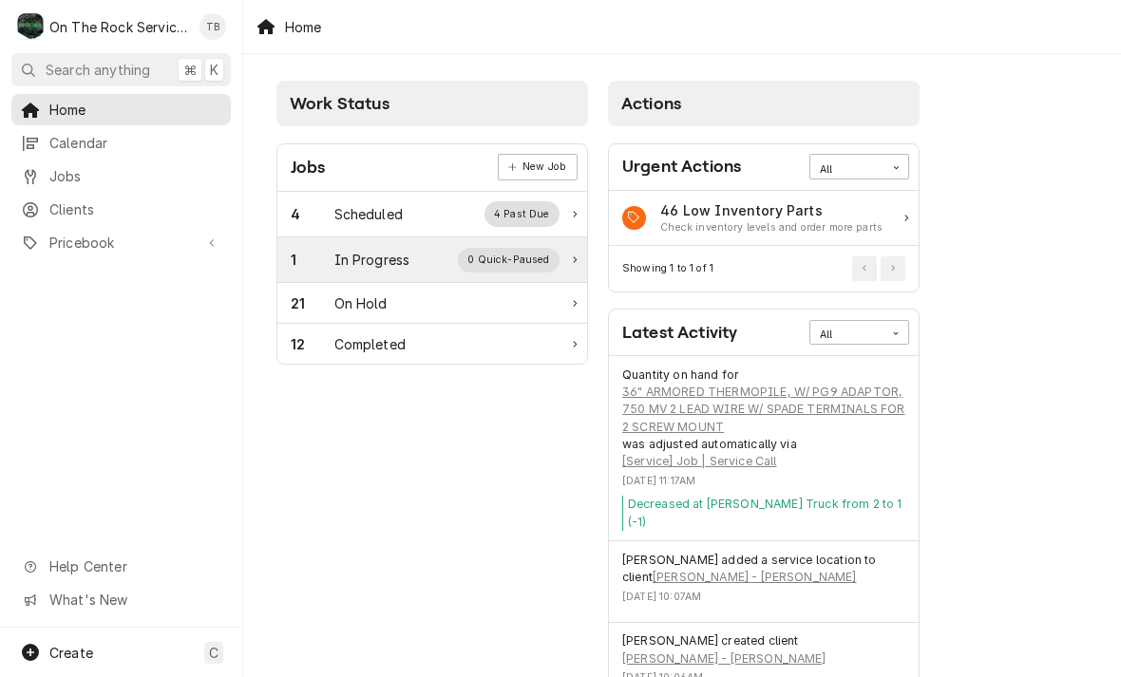
click at [399, 254] on div "In Progress" at bounding box center [372, 260] width 76 height 20
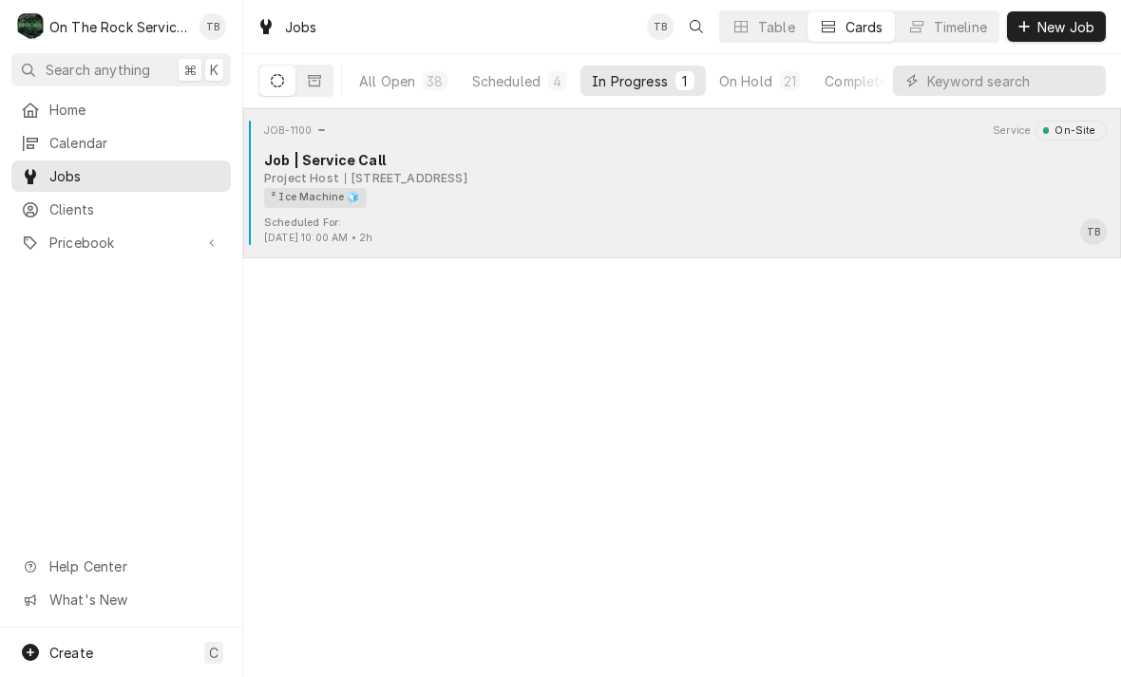
click at [565, 219] on div "Scheduled For: Sep 25th, 2025 - 10:00 AM • 2h TB" at bounding box center [682, 231] width 862 height 30
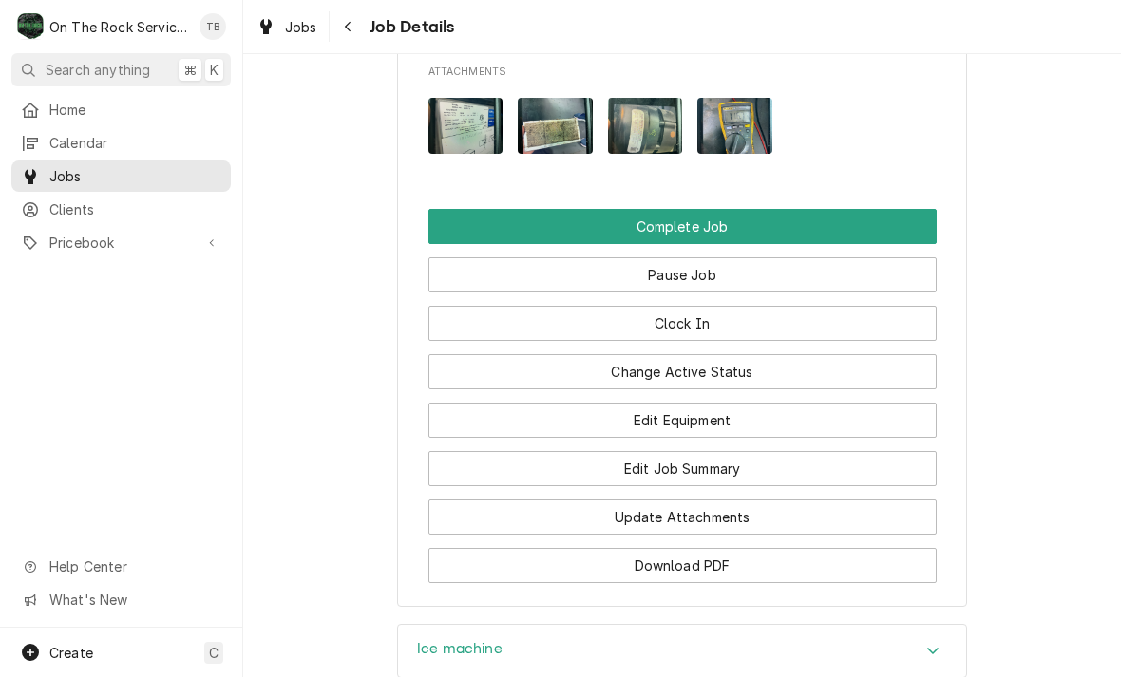
scroll to position [1927, 0]
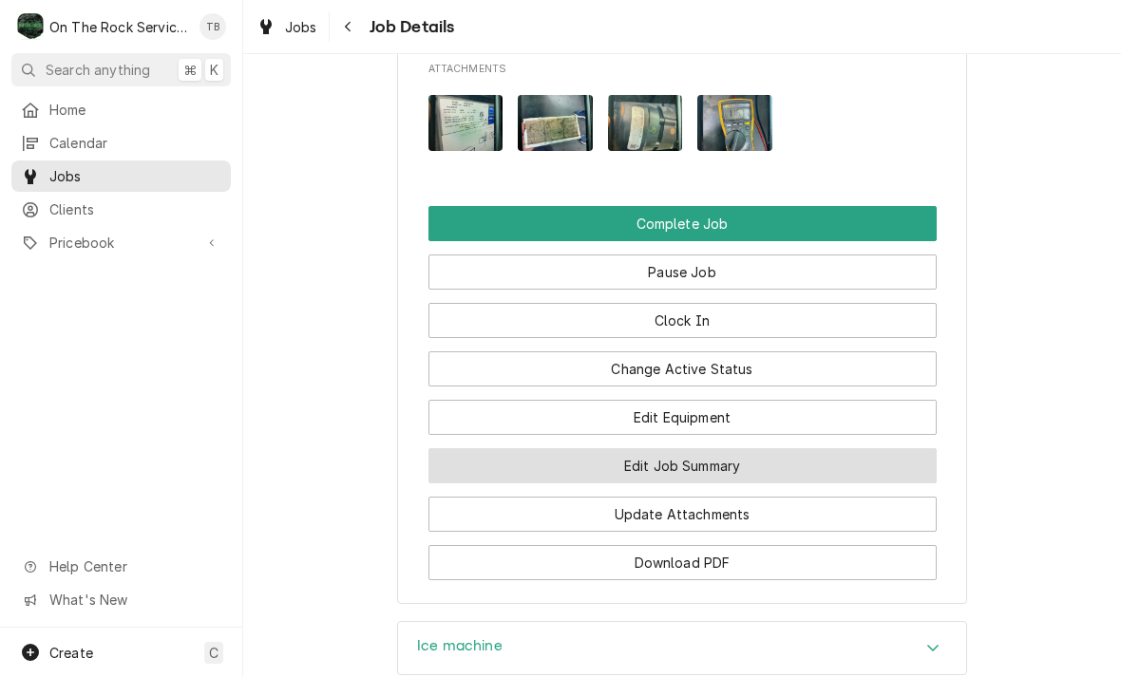
click at [706, 448] on button "Edit Job Summary" at bounding box center [682, 465] width 508 height 35
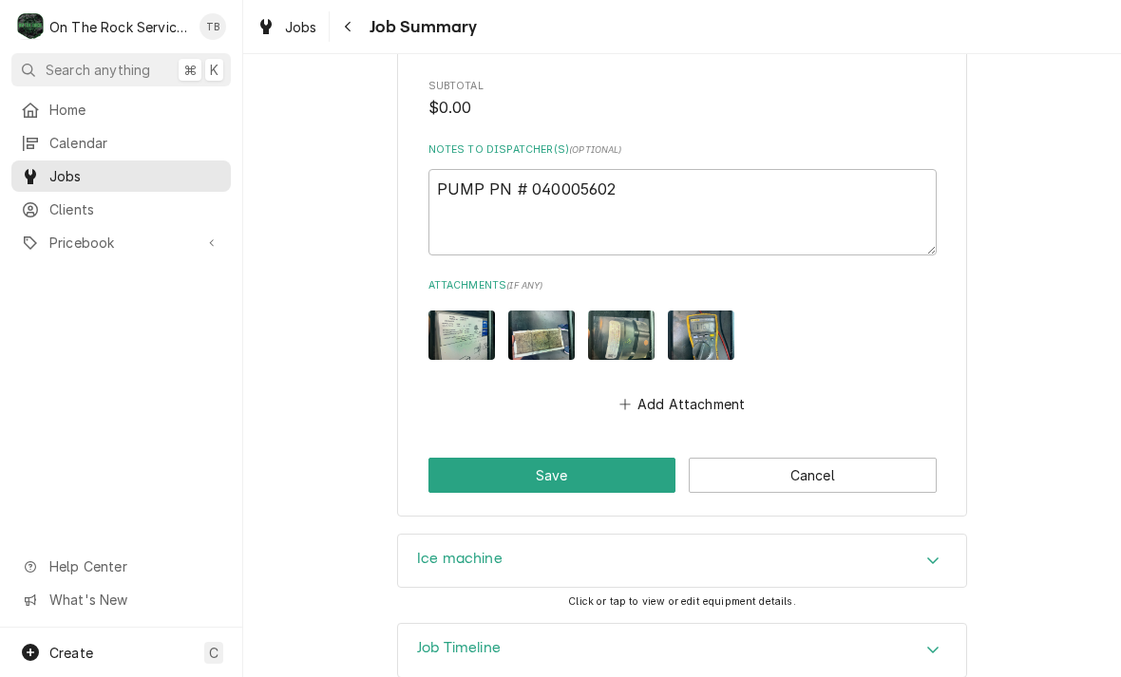
scroll to position [1276, 0]
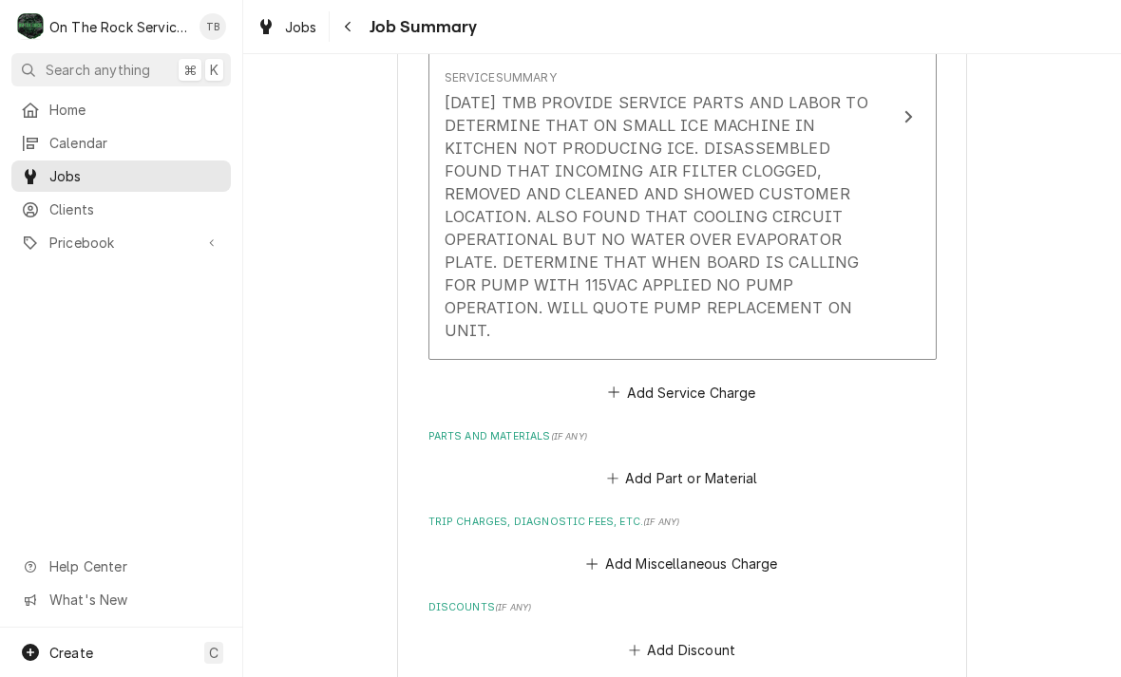
click at [693, 316] on div "Service Summary [DATE] TMB PROVIDE SERVICE PARTS AND LABOR TO DETERMINE THAT ON…" at bounding box center [662, 205] width 436 height 287
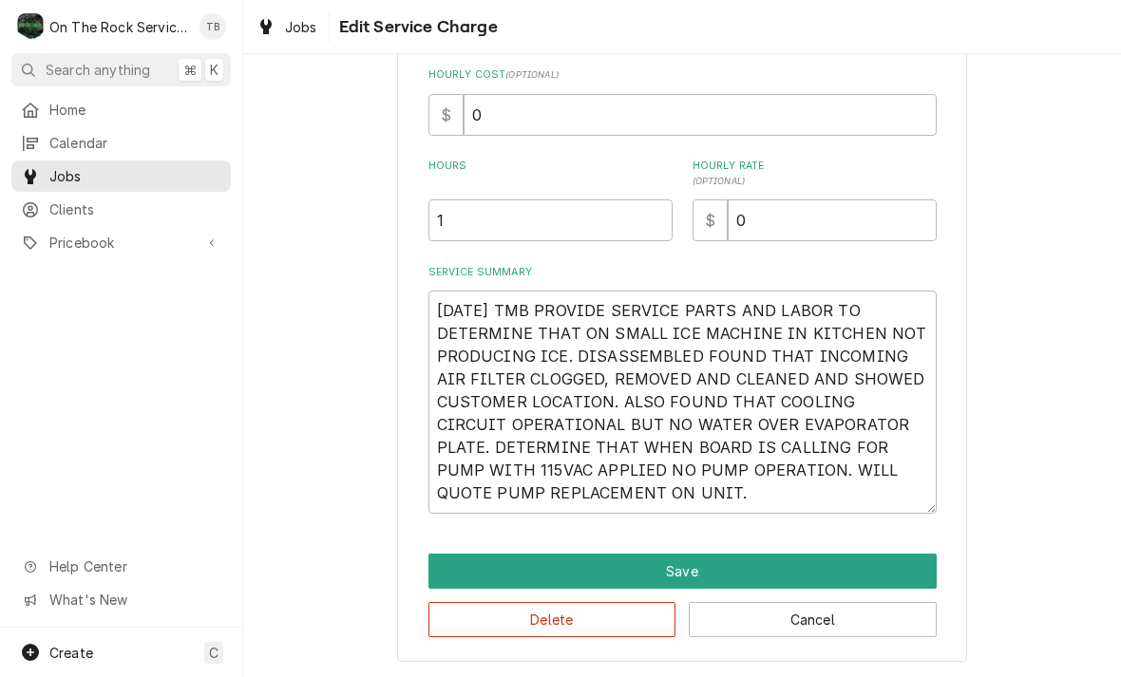
scroll to position [425, 0]
click at [655, 503] on textarea "[DATE] TMB PROVIDE SERVICE PARTS AND LABOR TO DETERMINE THAT ON SMALL ICE MACHI…" at bounding box center [682, 402] width 508 height 223
type textarea "x"
type textarea "[DATE] TMB PROVIDE SERVICE PARTS AND LABOR TO DETERMINE THAT ON SMALL ICE MACHI…"
type textarea "x"
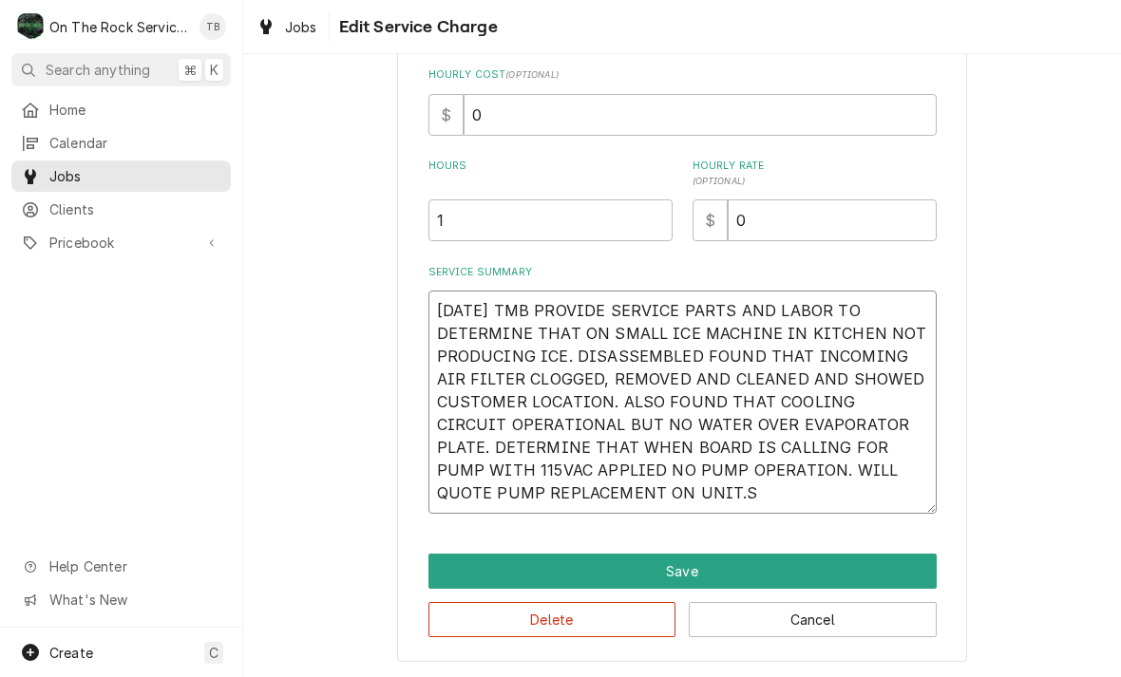
type textarea "[DATE] TMB PROVIDE SERVICE PARTS AND LABOR TO DETERMINE THAT ON SMALL ICE MACHI…"
type textarea "x"
type textarea "[DATE] TMB PROVIDE SERVICE PARTS AND LABOR TO DETERMINE THAT ON SMALL ICE MACHI…"
type textarea "x"
type textarea "[DATE] TMB PROVIDE SERVICE PARTS AND LABOR TO DETERMINE THAT ON SMALL ICE MACHI…"
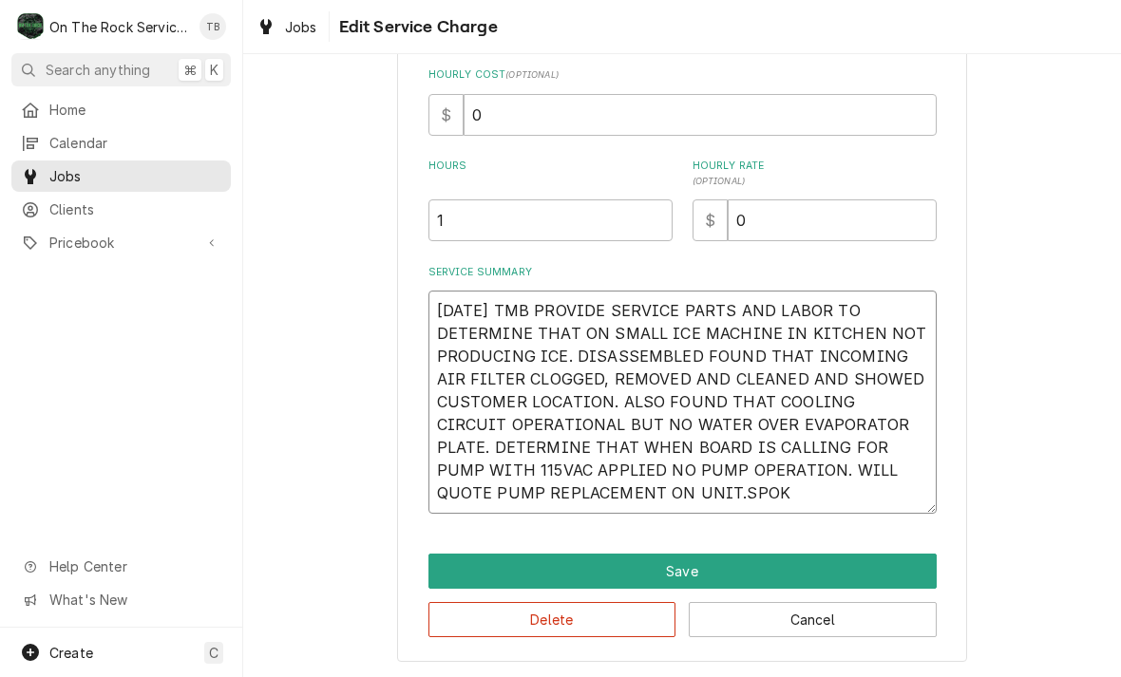
type textarea "x"
type textarea "[DATE] TMB PROVIDE SERVICE PARTS AND LABOR TO DETERMINE THAT ON SMALL ICE MACHI…"
type textarea "x"
type textarea "[DATE] TMB PROVIDE SERVICE PARTS AND LABOR TO DETERMINE THAT ON SMALL ICE MACHI…"
type textarea "x"
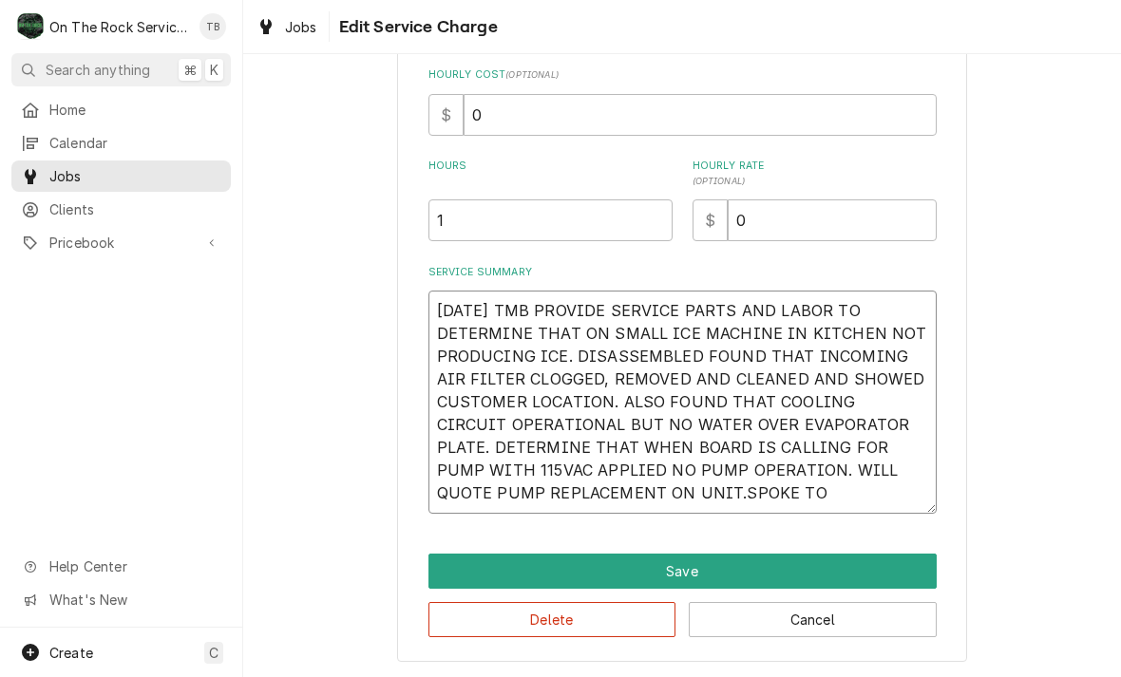
type textarea "[DATE] TMB PROVIDE SERVICE PARTS AND LABOR TO DETERMINE THAT ON SMALL ICE MACHI…"
type textarea "x"
type textarea "[DATE] TMB PROVIDE SERVICE PARTS AND LABOR TO DETERMINE THAT ON SMALL ICE MACHI…"
type textarea "x"
type textarea "[DATE] TMB PROVIDE SERVICE PARTS AND LABOR TO DETERMINE THAT ON SMALL ICE MACHI…"
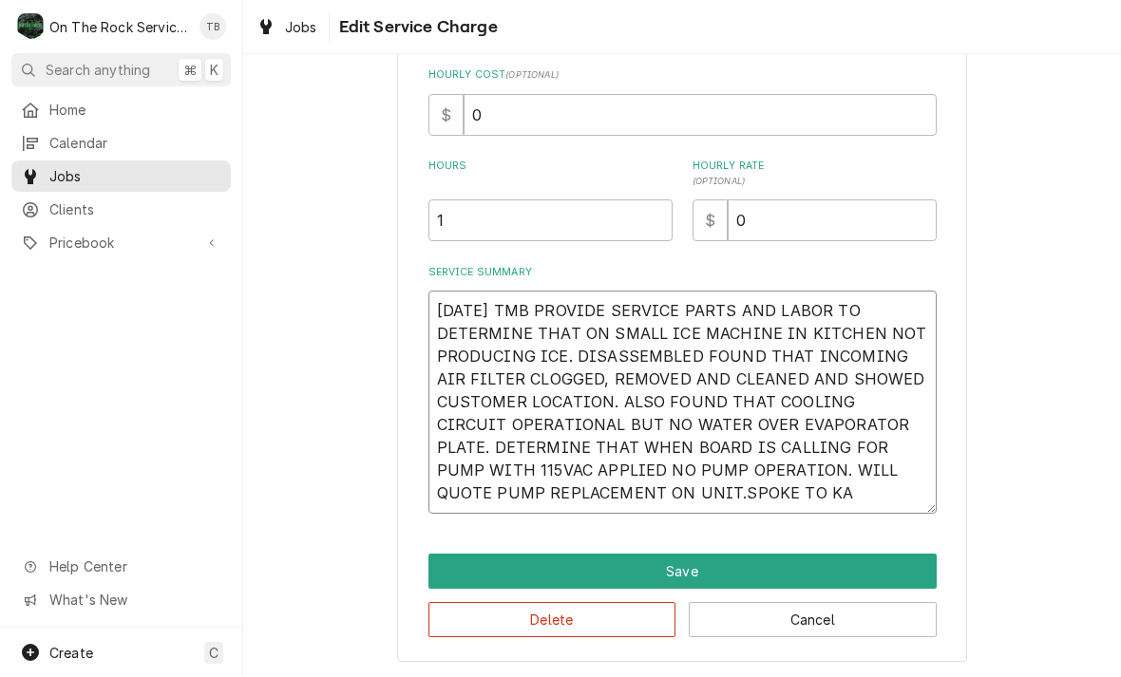
type textarea "x"
type textarea "[DATE] TMB PROVIDE SERVICE PARTS AND LABOR TO DETERMINE THAT ON SMALL ICE MACHI…"
type textarea "x"
type textarea "[DATE] TMB PROVIDE SERVICE PARTS AND LABOR TO DETERMINE THAT ON SMALL ICE MACHI…"
type textarea "x"
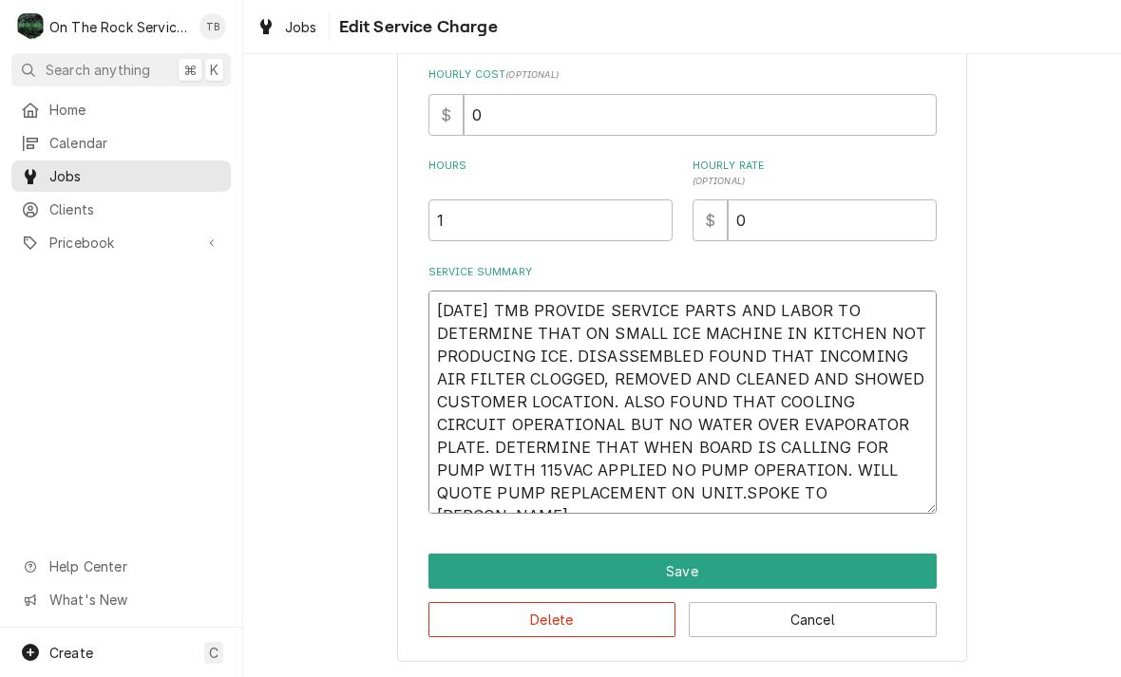
type textarea "[DATE] TMB PROVIDE SERVICE PARTS AND LABOR TO DETERMINE THAT ON SMALL ICE MACHI…"
type textarea "x"
type textarea "[DATE] TMB PROVIDE SERVICE PARTS AND LABOR TO DETERMINE THAT ON SMALL ICE MACHI…"
type textarea "x"
type textarea "[DATE] TMB PROVIDE SERVICE PARTS AND LABOR TO DETERMINE THAT ON SMALL ICE MACHI…"
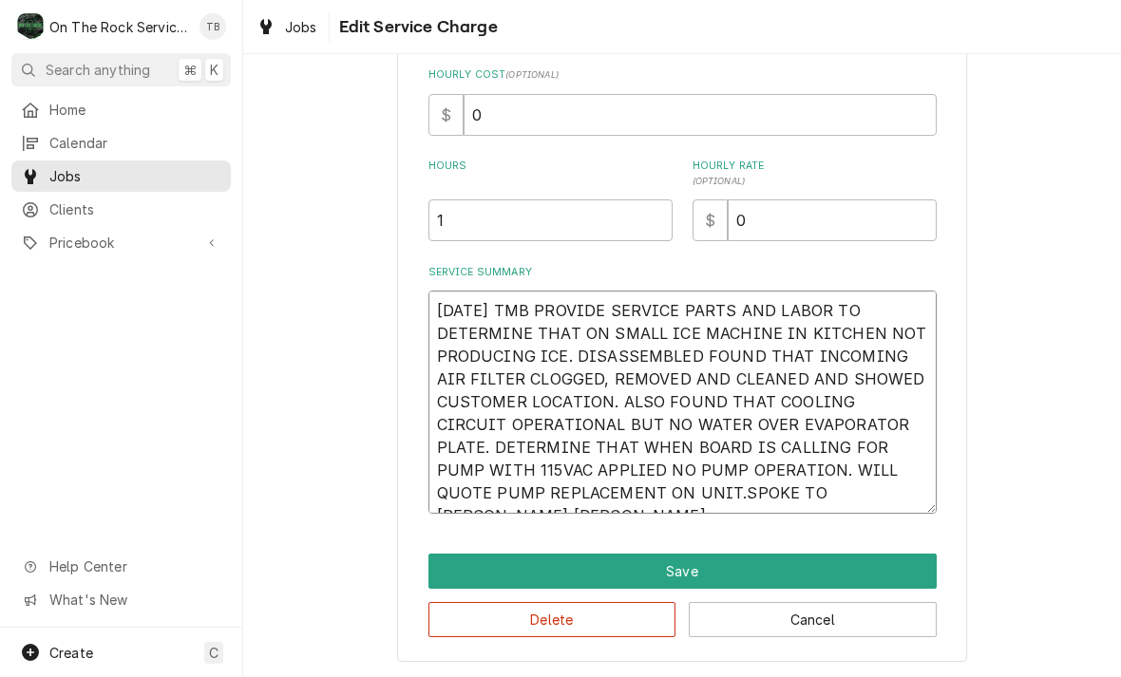
type textarea "x"
type textarea "[DATE] TMB PROVIDE SERVICE PARTS AND LABOR TO DETERMINE THAT ON SMALL ICE MACHI…"
type textarea "x"
type textarea "[DATE] TMB PROVIDE SERVICE PARTS AND LABOR TO DETERMINE THAT ON SMALL ICE MACHI…"
type textarea "x"
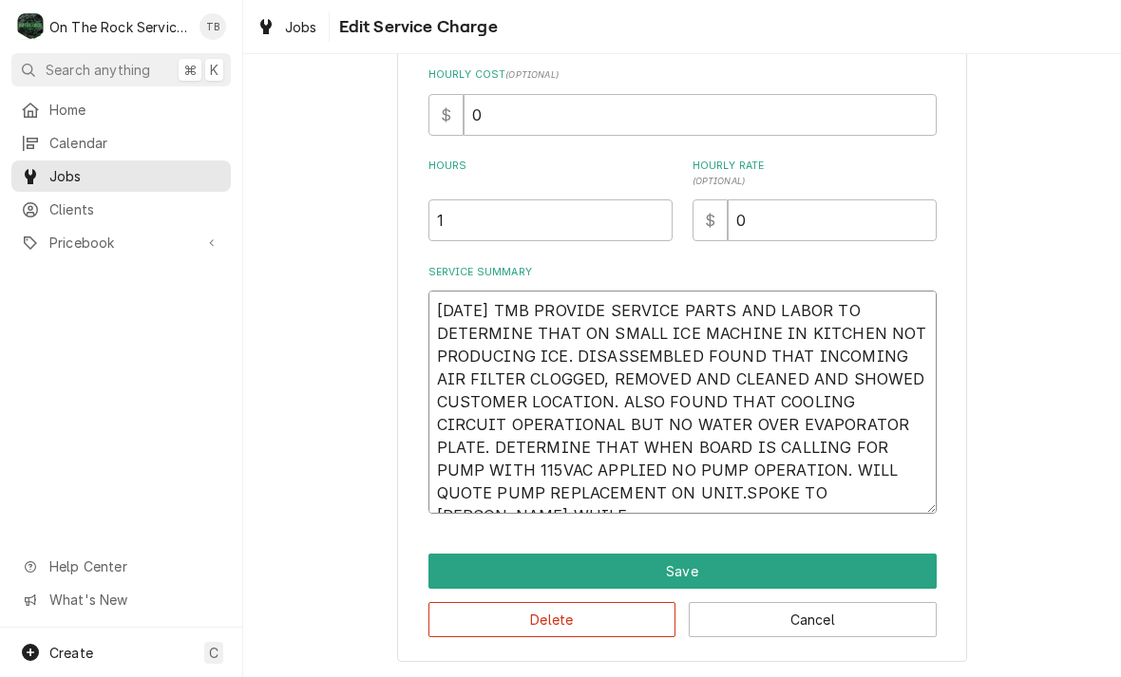
type textarea "[DATE] TMB PROVIDE SERVICE PARTS AND LABOR TO DETERMINE THAT ON SMALL ICE MACHI…"
type textarea "x"
type textarea "[DATE] TMB PROVIDE SERVICE PARTS AND LABOR TO DETERMINE THAT ON SMALL ICE MACHI…"
type textarea "x"
type textarea "[DATE] TMB PROVIDE SERVICE PARTS AND LABOR TO DETERMINE THAT ON SMALL ICE MACHI…"
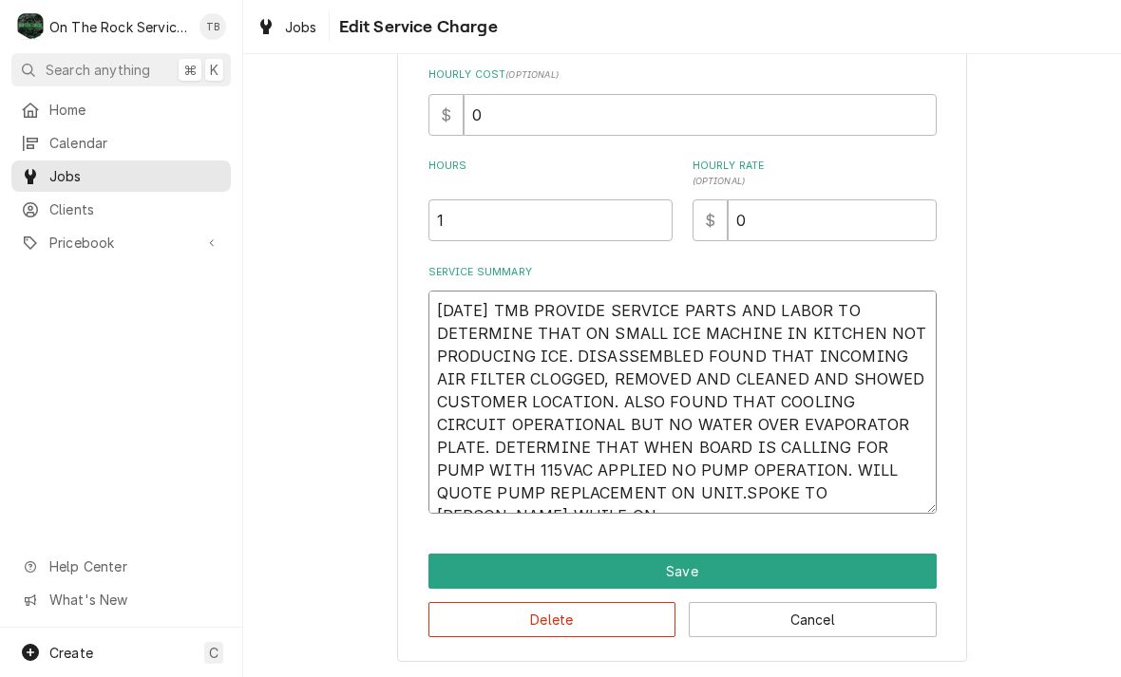
type textarea "x"
type textarea "[DATE] TMB PROVIDE SERVICE PARTS AND LABOR TO DETERMINE THAT ON SMALL ICE MACHI…"
type textarea "x"
type textarea "[DATE] TMB PROVIDE SERVICE PARTS AND LABOR TO DETERMINE THAT ON SMALL ICE MACHI…"
type textarea "x"
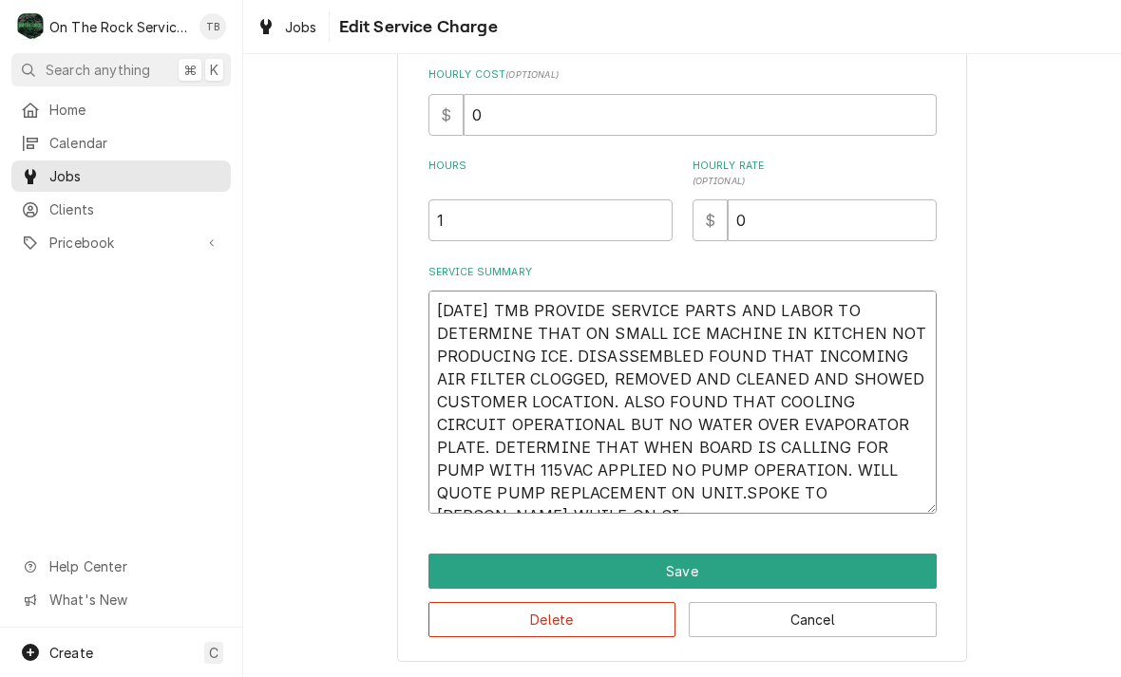
type textarea "[DATE] TMB PROVIDE SERVICE PARTS AND LABOR TO DETERMINE THAT ON SMALL ICE MACHI…"
type textarea "x"
type textarea "[DATE] TMB PROVIDE SERVICE PARTS AND LABOR TO DETERMINE THAT ON SMALL ICE MACHI…"
type textarea "x"
type textarea "[DATE] TMB PROVIDE SERVICE PARTS AND LABOR TO DETERMINE THAT ON SMALL ICE MACHI…"
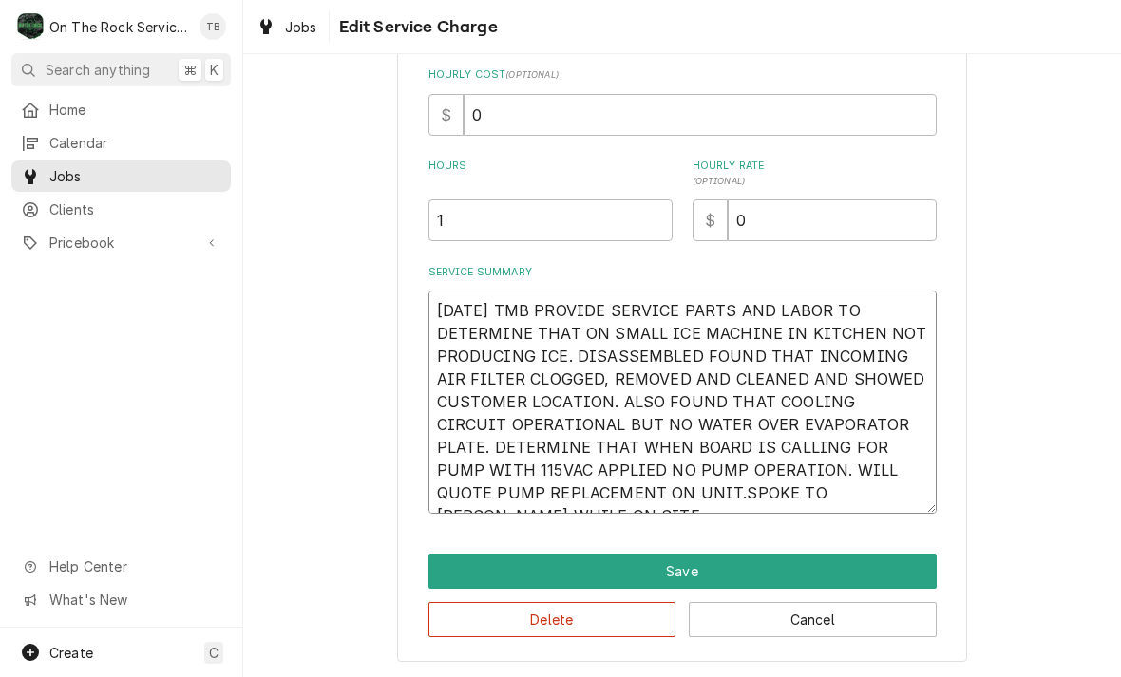
type textarea "x"
type textarea "[DATE] TMB PROVIDE SERVICE PARTS AND LABOR TO DETERMINE THAT ON SMALL ICE MACHI…"
type textarea "x"
type textarea "[DATE] TMB PROVIDE SERVICE PARTS AND LABOR TO DETERMINE THAT ON SMALL ICE MACHI…"
type textarea "x"
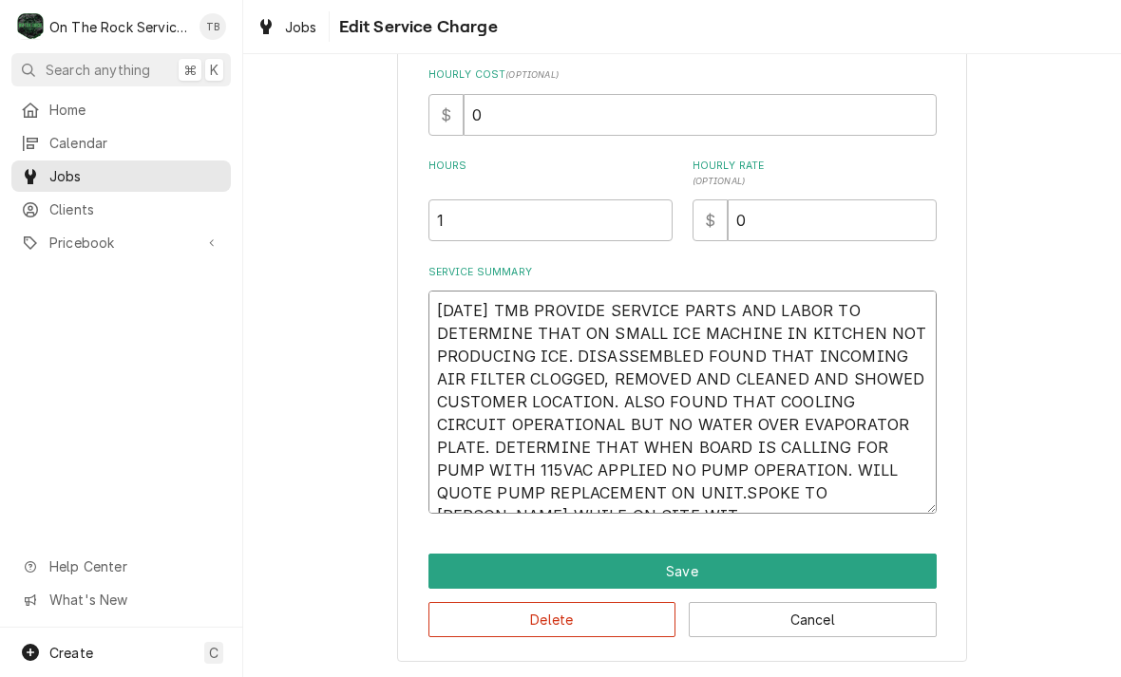
type textarea "[DATE] TMB PROVIDE SERVICE PARTS AND LABOR TO DETERMINE THAT ON SMALL ICE MACHI…"
type textarea "x"
type textarea "[DATE] TMB PROVIDE SERVICE PARTS AND LABOR TO DETERMINE THAT ON SMALL ICE MACHI…"
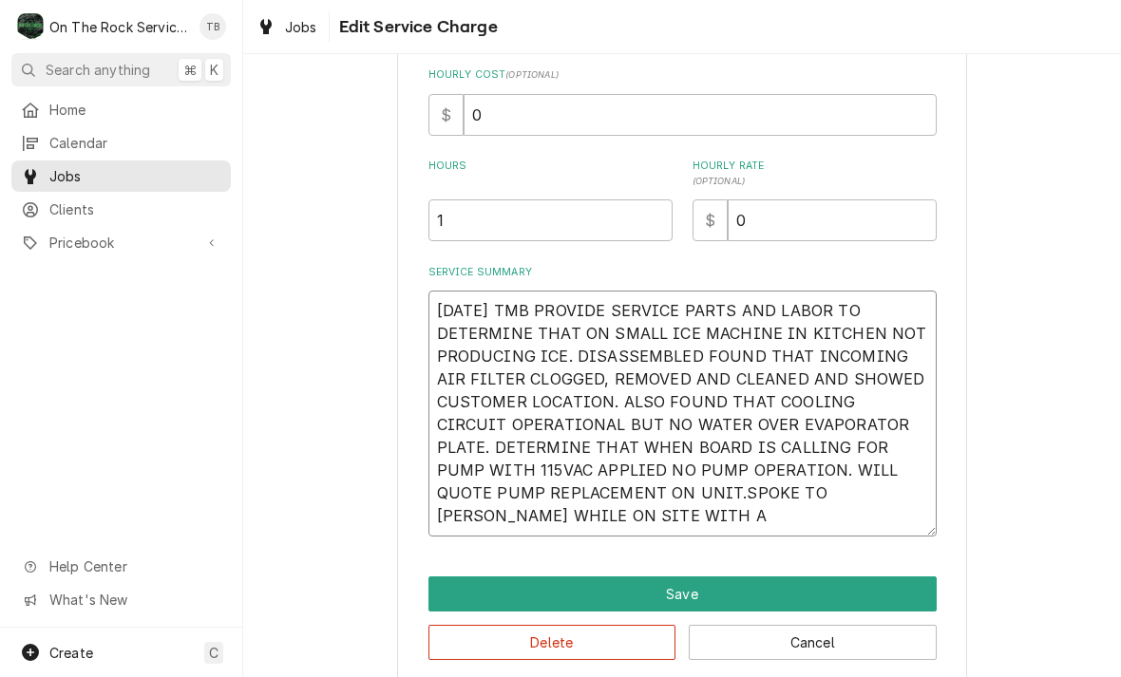
type textarea "x"
type textarea "[DATE] TMB PROVIDE SERVICE PARTS AND LABOR TO DETERMINE THAT ON SMALL ICE MACHI…"
type textarea "x"
type textarea "[DATE] TMB PROVIDE SERVICE PARTS AND LABOR TO DETERMINE THAT ON SMALL ICE MACHI…"
type textarea "x"
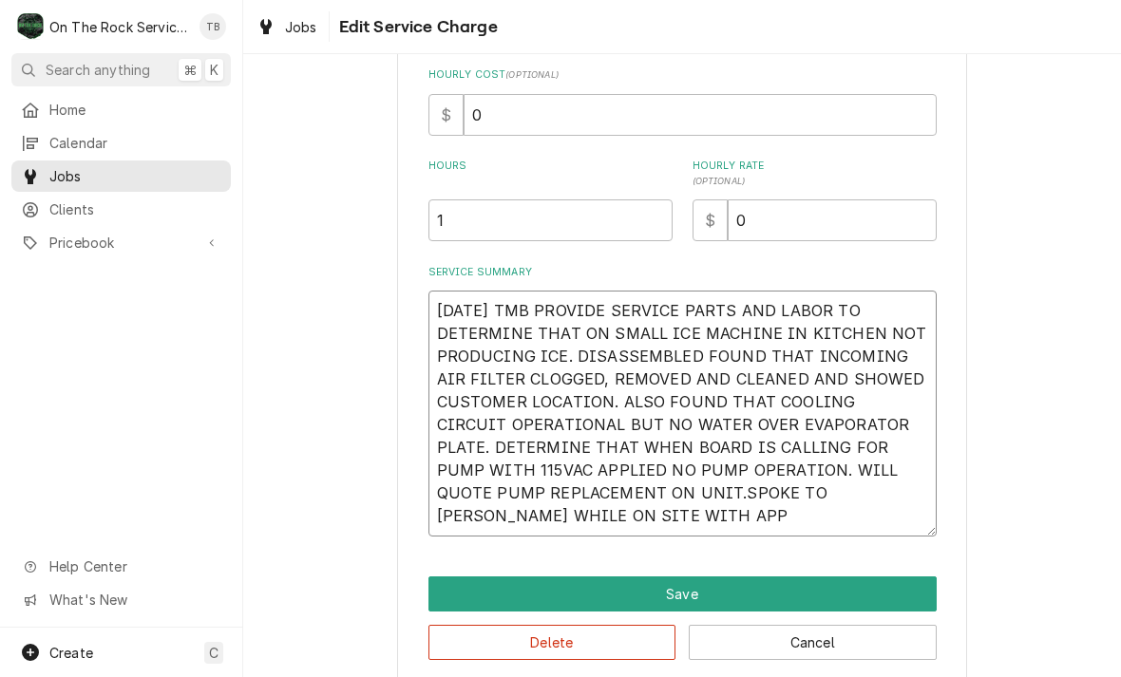
type textarea "[DATE] TMB PROVIDE SERVICE PARTS AND LABOR TO DETERMINE THAT ON SMALL ICE MACHI…"
type textarea "x"
type textarea "[DATE] TMB PROVIDE SERVICE PARTS AND LABOR TO DETERMINE THAT ON SMALL ICE MACHI…"
type textarea "x"
type textarea "[DATE] TMB PROVIDE SERVICE PARTS AND LABOR TO DETERMINE THAT ON SMALL ICE MACHI…"
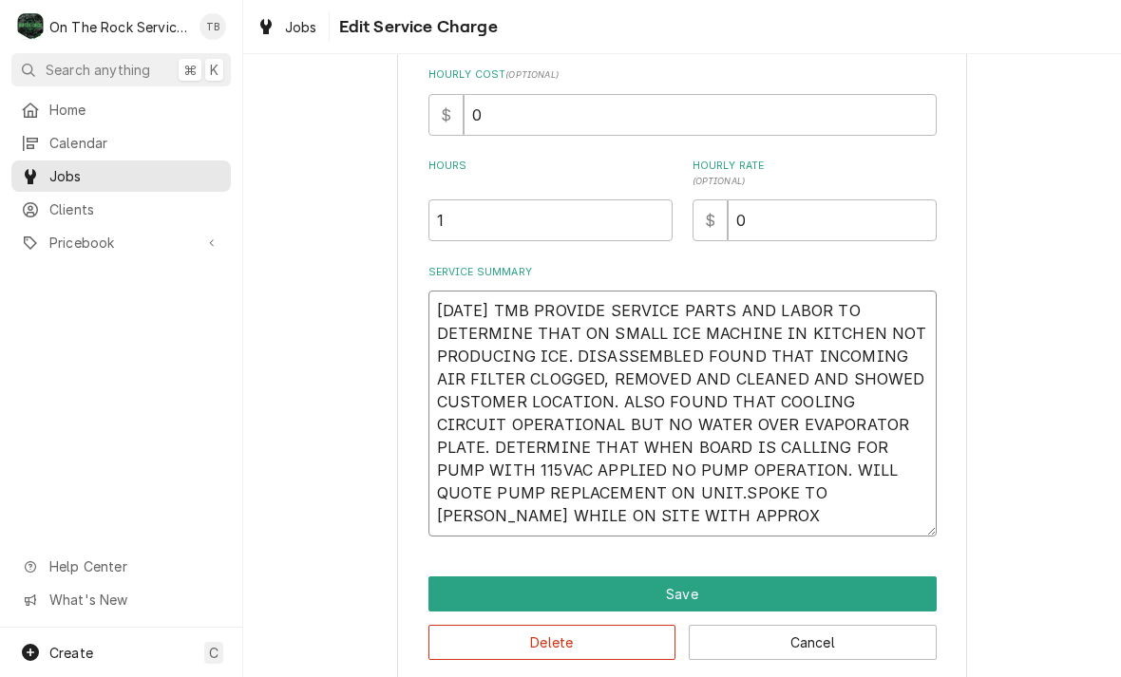
type textarea "x"
type textarea "[DATE] TMB PROVIDE SERVICE PARTS AND LABOR TO DETERMINE THAT ON SMALL ICE MACHI…"
type textarea "x"
type textarea "[DATE] TMB PROVIDE SERVICE PARTS AND LABOR TO DETERMINE THAT ON SMALL ICE MACHI…"
type textarea "x"
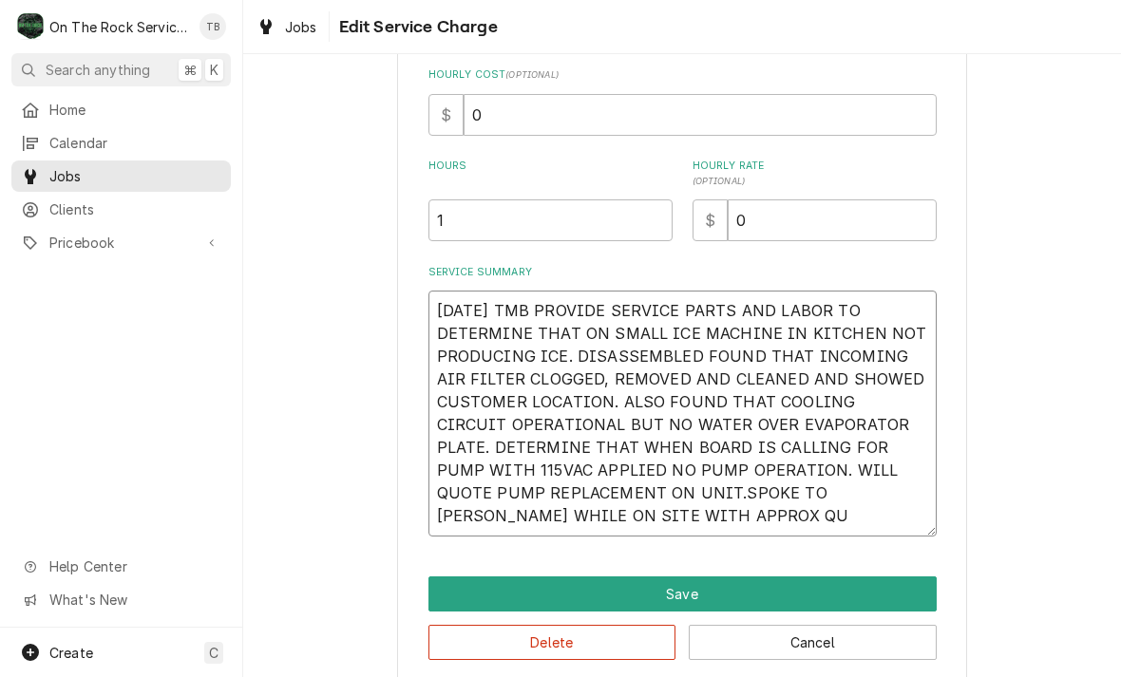
type textarea "[DATE] TMB PROVIDE SERVICE PARTS AND LABOR TO DETERMINE THAT ON SMALL ICE MACHI…"
type textarea "x"
type textarea "[DATE] TMB PROVIDE SERVICE PARTS AND LABOR TO DETERMINE THAT ON SMALL ICE MACHI…"
type textarea "x"
type textarea "[DATE] TMB PROVIDE SERVICE PARTS AND LABOR TO DETERMINE THAT ON SMALL ICE MACHI…"
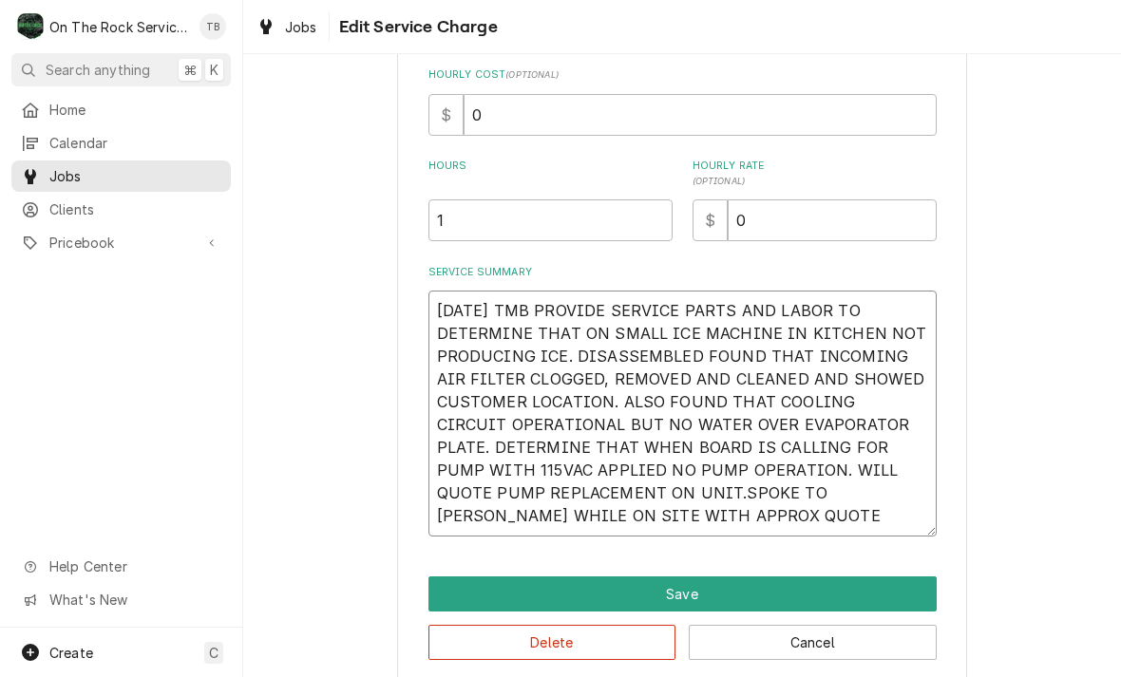
type textarea "x"
type textarea "[DATE] TMB PROVIDE SERVICE PARTS AND LABOR TO DETERMINE THAT ON SMALL ICE MACHI…"
type textarea "x"
type textarea "[DATE] TMB PROVIDE SERVICE PARTS AND LABOR TO DETERMINE THAT ON SMALL ICE MACHI…"
type textarea "x"
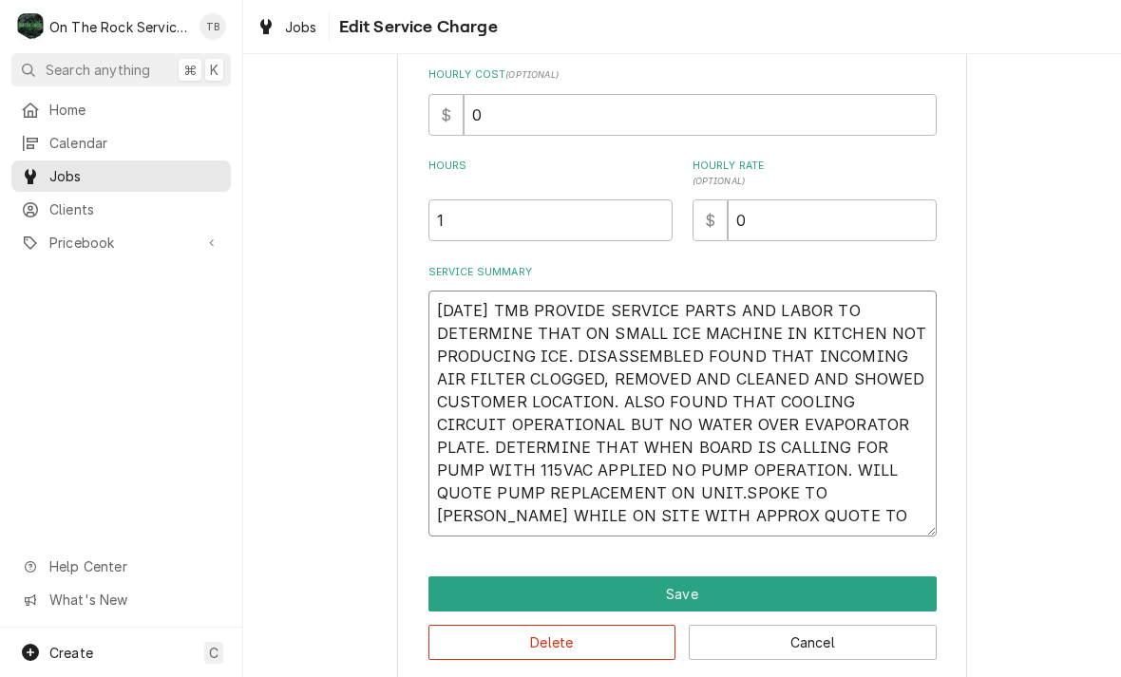
type textarea "[DATE] TMB PROVIDE SERVICE PARTS AND LABOR TO DETERMINE THAT ON SMALL ICE MACHI…"
type textarea "x"
type textarea "[DATE] TMB PROVIDE SERVICE PARTS AND LABOR TO DETERMINE THAT ON SMALL ICE MACHI…"
type textarea "x"
type textarea "[DATE] TMB PROVIDE SERVICE PARTS AND LABOR TO DETERMINE THAT ON SMALL ICE MACHI…"
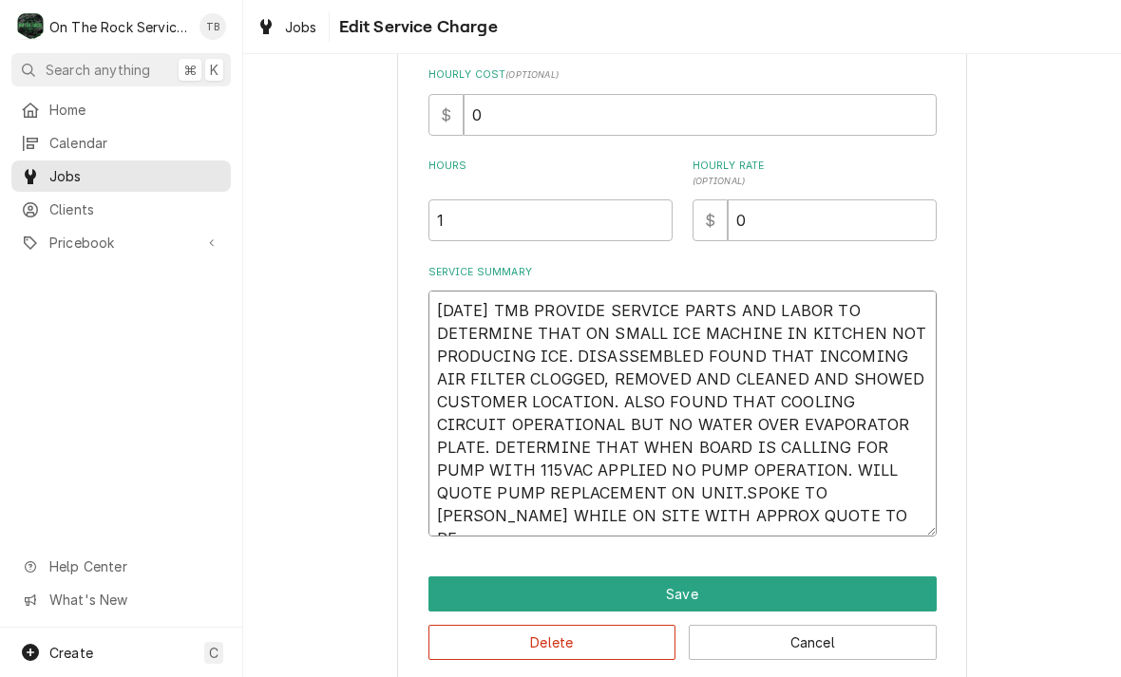
type textarea "x"
type textarea "[DATE] TMB PROVIDE SERVICE PARTS AND LABOR TO DETERMINE THAT ON SMALL ICE MACHI…"
type textarea "x"
type textarea "[DATE] TMB PROVIDE SERVICE PARTS AND LABOR TO DETERMINE THAT ON SMALL ICE MACHI…"
type textarea "x"
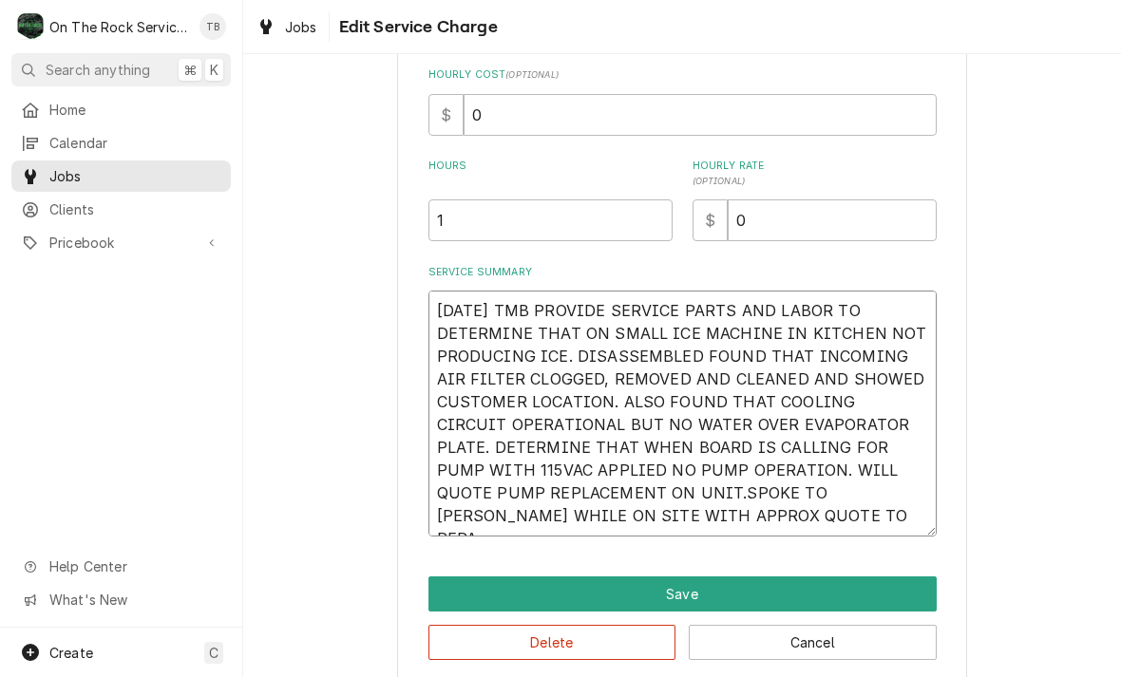
type textarea "[DATE] TMB PROVIDE SERVICE PARTS AND LABOR TO DETERMINE THAT ON SMALL ICE MACHI…"
type textarea "x"
type textarea "[DATE] TMB PROVIDE SERVICE PARTS AND LABOR TO DETERMINE THAT ON SMALL ICE MACHI…"
type textarea "x"
type textarea "[DATE] TMB PROVIDE SERVICE PARTS AND LABOR TO DETERMINE THAT ON SMALL ICE MACHI…"
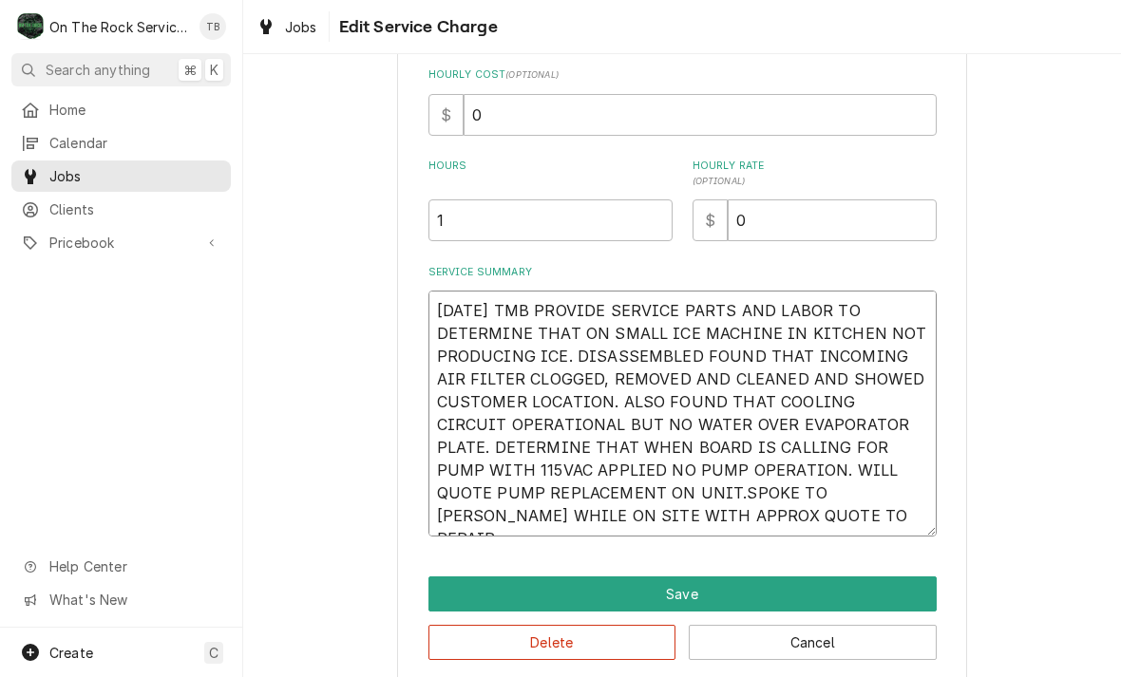
type textarea "x"
type textarea "[DATE] TMB PROVIDE SERVICE PARTS AND LABOR TO DETERMINE THAT ON SMALL ICE MACHI…"
type textarea "x"
type textarea "[DATE] TMB PROVIDE SERVICE PARTS AND LABOR TO DETERMINE THAT ON SMALL ICE MACHI…"
type textarea "x"
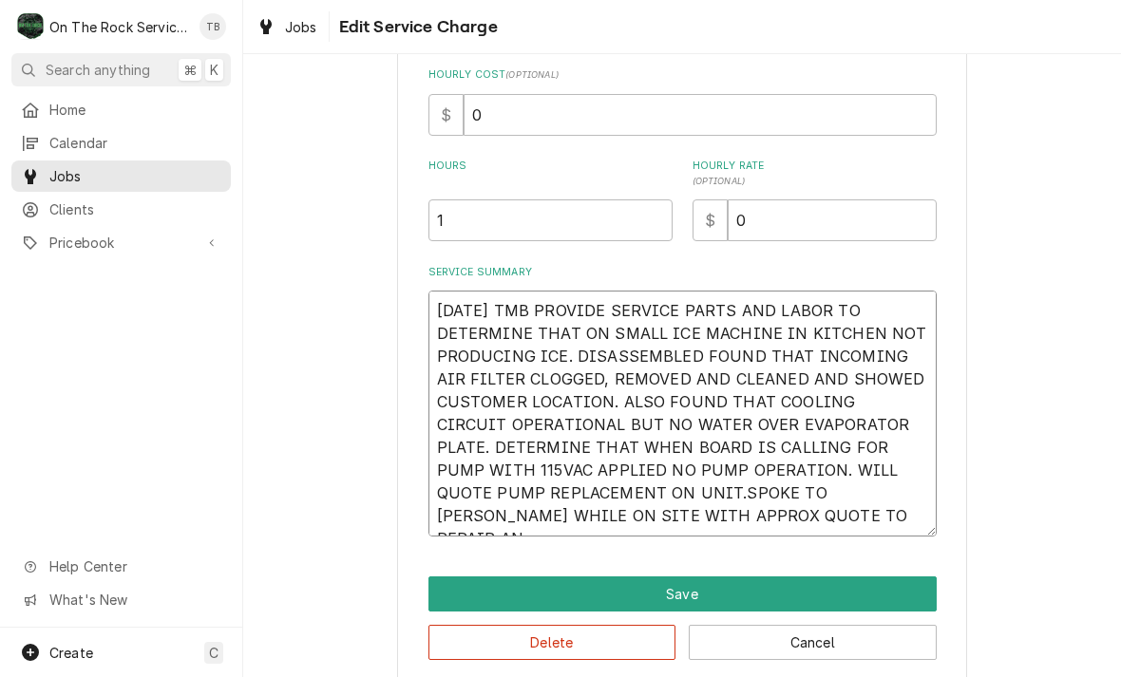
type textarea "[DATE] TMB PROVIDE SERVICE PARTS AND LABOR TO DETERMINE THAT ON SMALL ICE MACHI…"
type textarea "x"
type textarea "[DATE] TMB PROVIDE SERVICE PARTS AND LABOR TO DETERMINE THAT ON SMALL ICE MACHI…"
type textarea "x"
type textarea "[DATE] TMB PROVIDE SERVICE PARTS AND LABOR TO DETERMINE THAT ON SMALL ICE MACHI…"
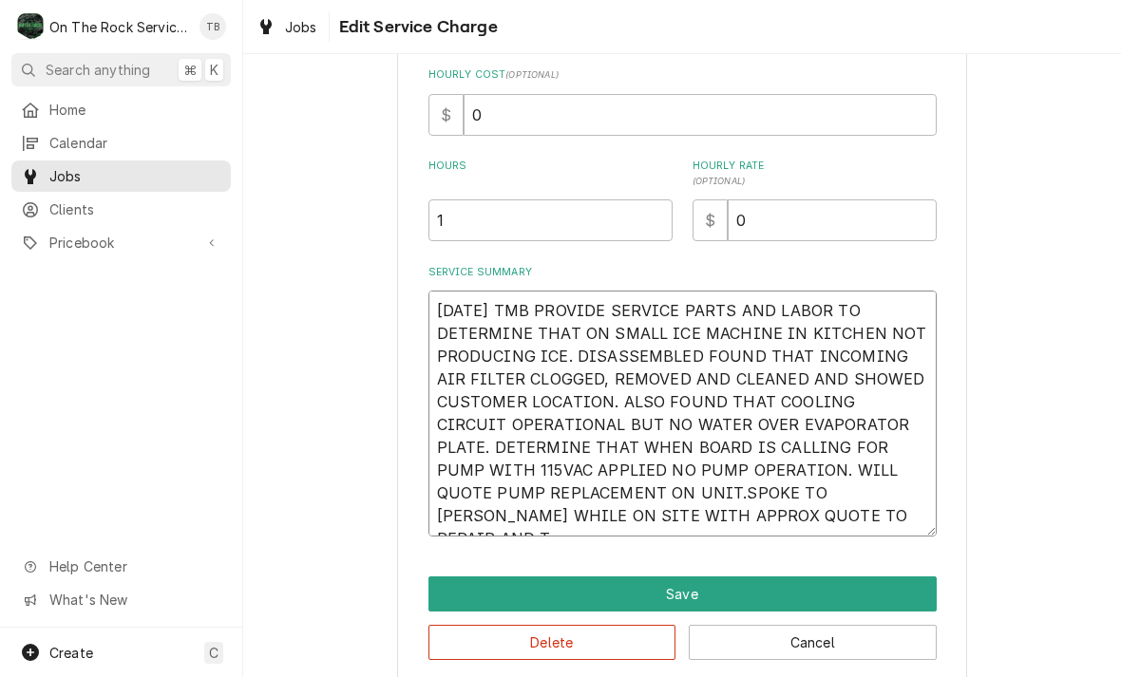
type textarea "x"
type textarea "[DATE] TMB PROVIDE SERVICE PARTS AND LABOR TO DETERMINE THAT ON SMALL ICE MACHI…"
type textarea "x"
type textarea "9/25/25 TMB PROVIDE SERVICE PARTS AND LABOR TO DETERMINE THAT ON SMALL ICE MACH…"
type textarea "x"
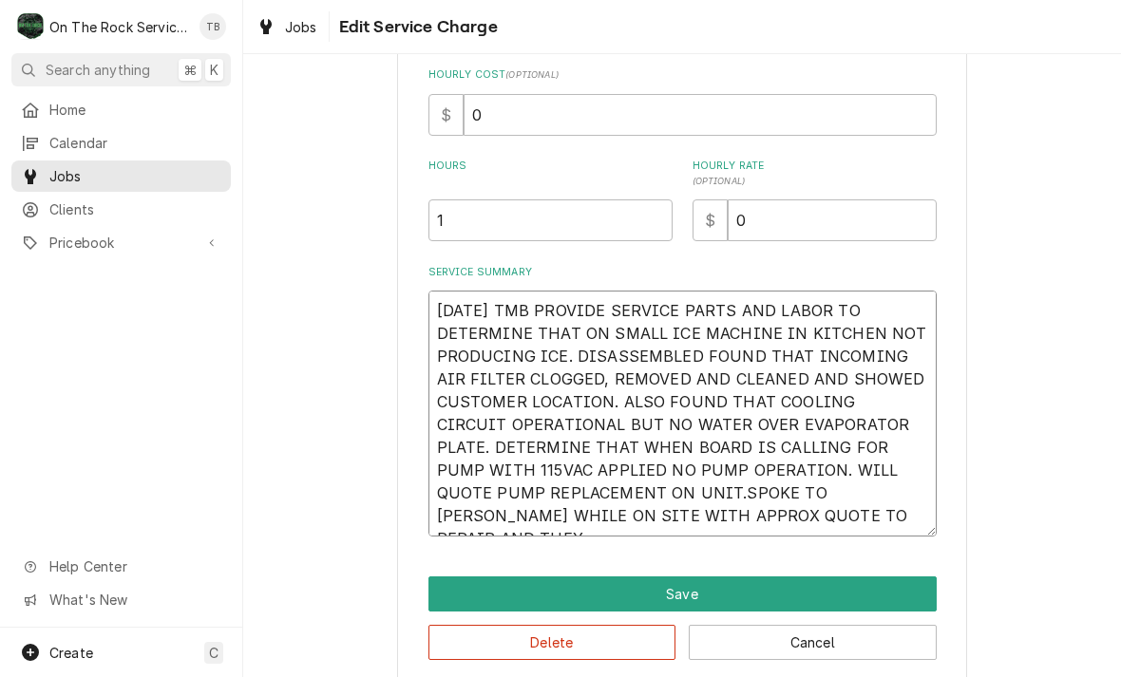
type textarea "9/25/25 TMB PROVIDE SERVICE PARTS AND LABOR TO DETERMINE THAT ON SMALL ICE MACH…"
type textarea "x"
type textarea "9/25/25 TMB PROVIDE SERVICE PARTS AND LABOR TO DETERMINE THAT ON SMALL ICE MACH…"
type textarea "x"
type textarea "9/25/25 TMB PROVIDE SERVICE PARTS AND LABOR TO DETERMINE THAT ON SMALL ICE MACH…"
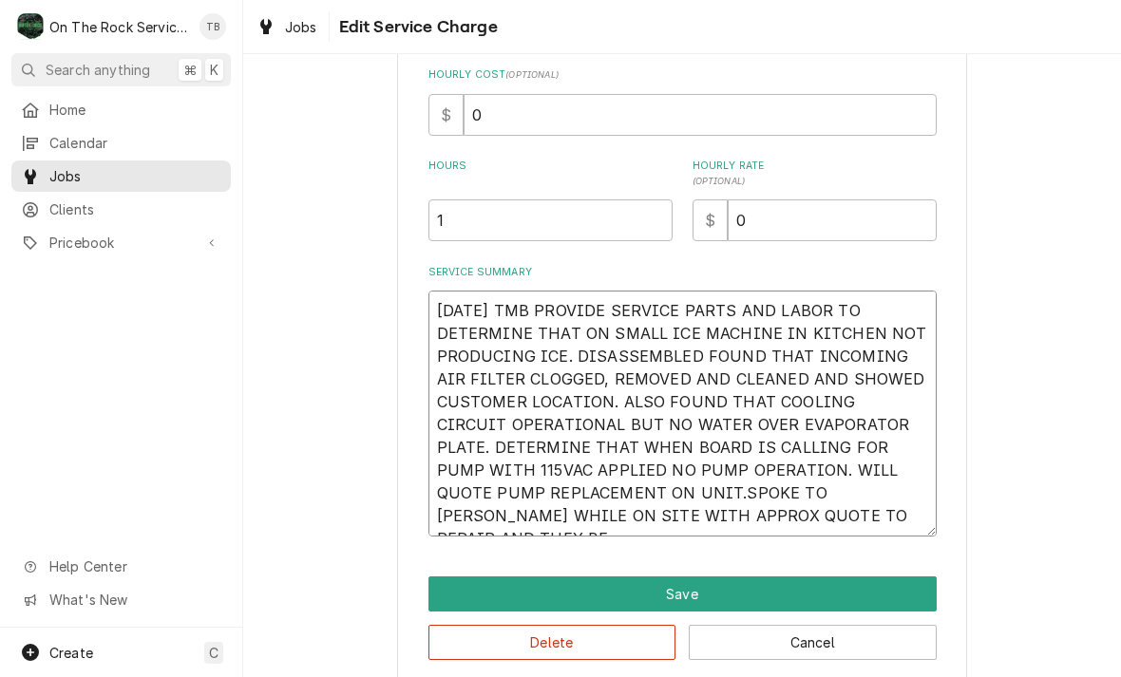
type textarea "x"
type textarea "9/25/25 TMB PROVIDE SERVICE PARTS AND LABOR TO DETERMINE THAT ON SMALL ICE MACH…"
type textarea "x"
type textarea "9/25/25 TMB PROVIDE SERVICE PARTS AND LABOR TO DETERMINE THAT ON SMALL ICE MACH…"
type textarea "x"
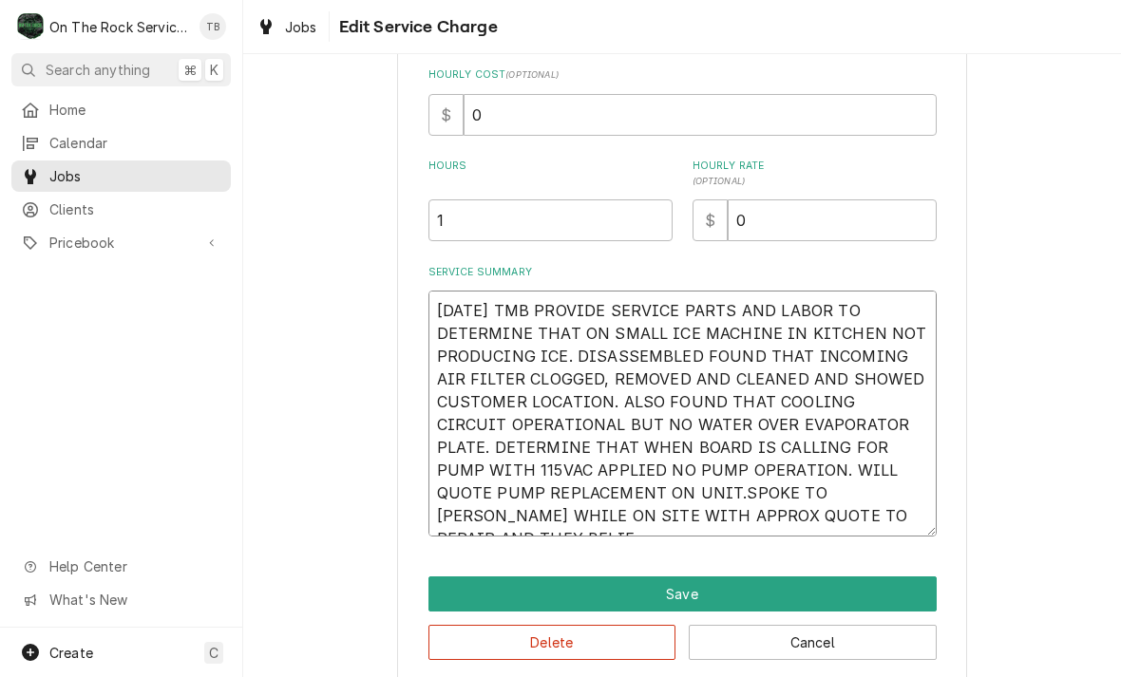
type textarea "9/25/25 TMB PROVIDE SERVICE PARTS AND LABOR TO DETERMINE THAT ON SMALL ICE MACH…"
type textarea "x"
type textarea "9/25/25 TMB PROVIDE SERVICE PARTS AND LABOR TO DETERMINE THAT ON SMALL ICE MACH…"
type textarea "x"
type textarea "9/25/25 TMB PROVIDE SERVICE PARTS AND LABOR TO DETERMINE THAT ON SMALL ICE MACH…"
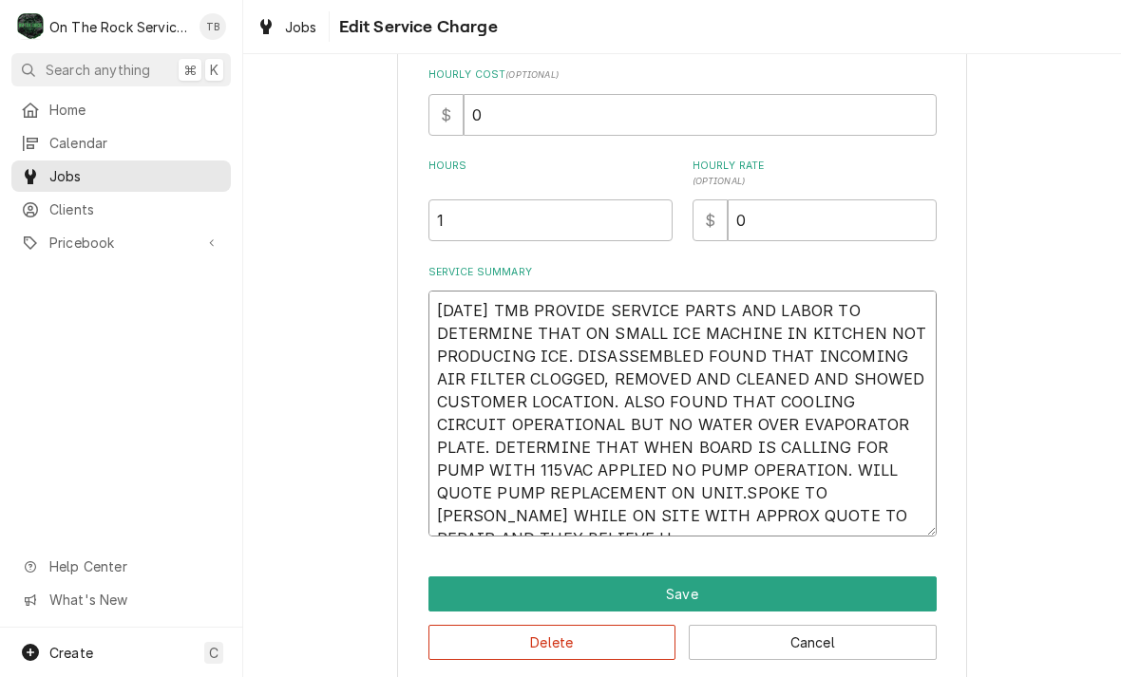
type textarea "x"
type textarea "9/25/25 TMB PROVIDE SERVICE PARTS AND LABOR TO DETERMINE THAT ON SMALL ICE MACH…"
type textarea "x"
type textarea "9/25/25 TMB PROVIDE SERVICE PARTS AND LABOR TO DETERMINE THAT ON SMALL ICE MACH…"
type textarea "x"
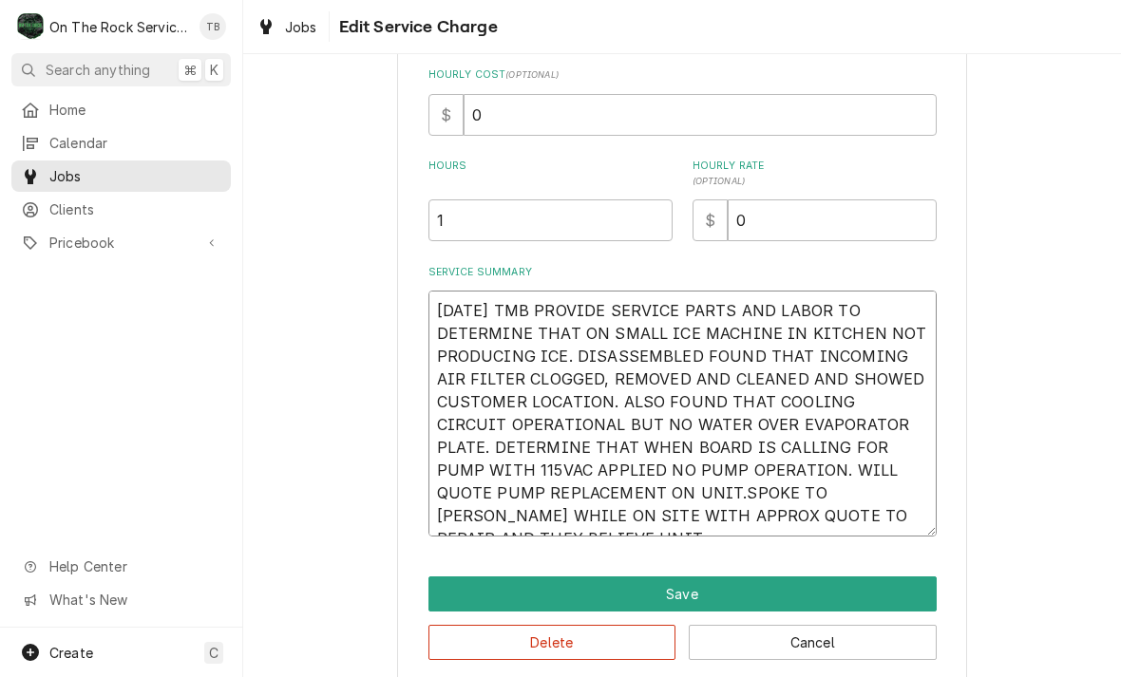
type textarea "9/25/25 TMB PROVIDE SERVICE PARTS AND LABOR TO DETERMINE THAT ON SMALL ICE MACH…"
type textarea "x"
type textarea "9/25/25 TMB PROVIDE SERVICE PARTS AND LABOR TO DETERMINE THAT ON SMALL ICE MACH…"
type textarea "x"
type textarea "9/25/25 TMB PROVIDE SERVICE PARTS AND LABOR TO DETERMINE THAT ON SMALL ICE MACH…"
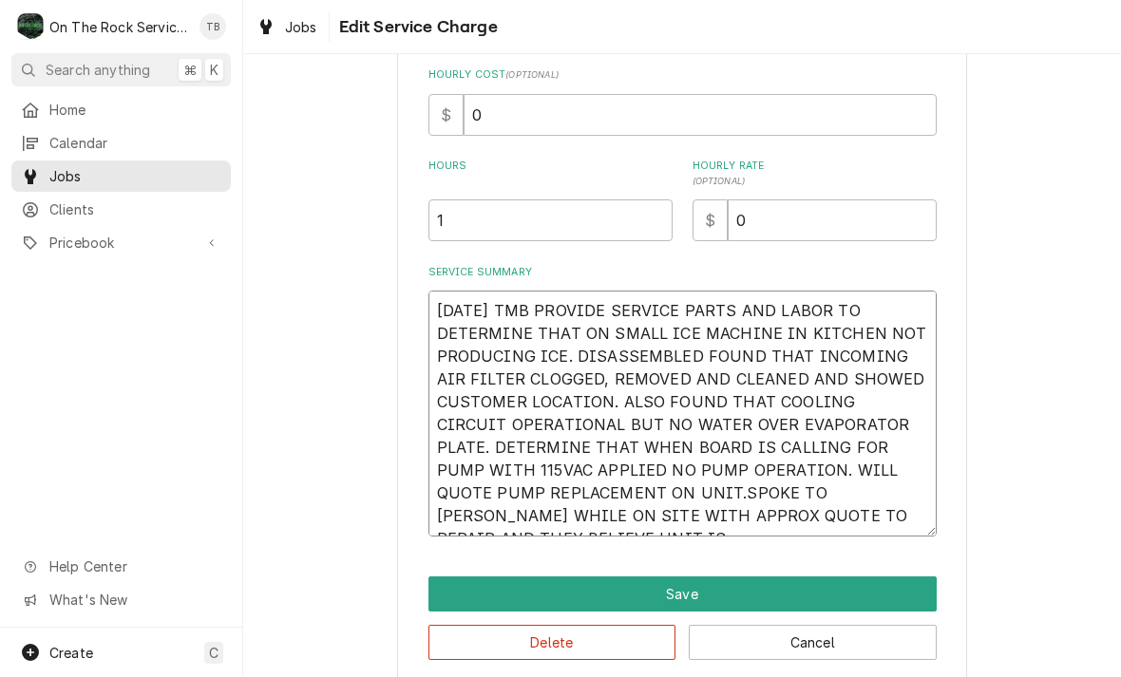
type textarea "x"
type textarea "9/25/25 TMB PROVIDE SERVICE PARTS AND LABOR TO DETERMINE THAT ON SMALL ICE MACH…"
type textarea "x"
type textarea "9/25/25 TMB PROVIDE SERVICE PARTS AND LABOR TO DETERMINE THAT ON SMALL ICE MACH…"
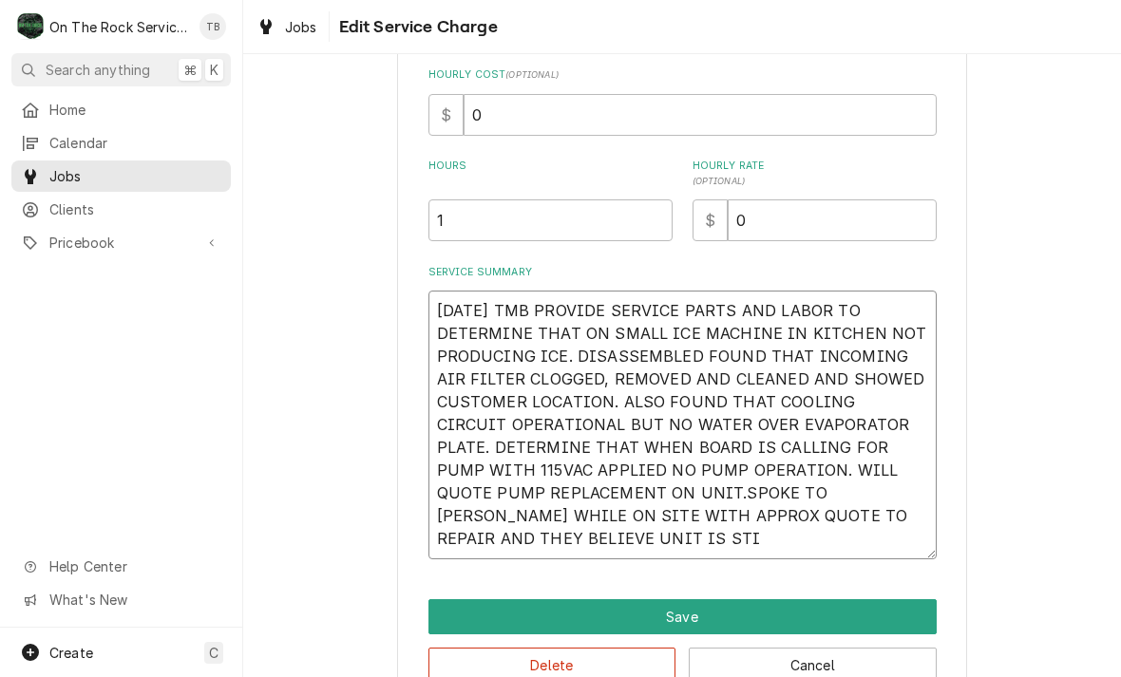
type textarea "x"
type textarea "9/25/25 TMB PROVIDE SERVICE PARTS AND LABOR TO DETERMINE THAT ON SMALL ICE MACH…"
type textarea "x"
type textarea "9/25/25 TMB PROVIDE SERVICE PARTS AND LABOR TO DETERMINE THAT ON SMALL ICE MACH…"
type textarea "x"
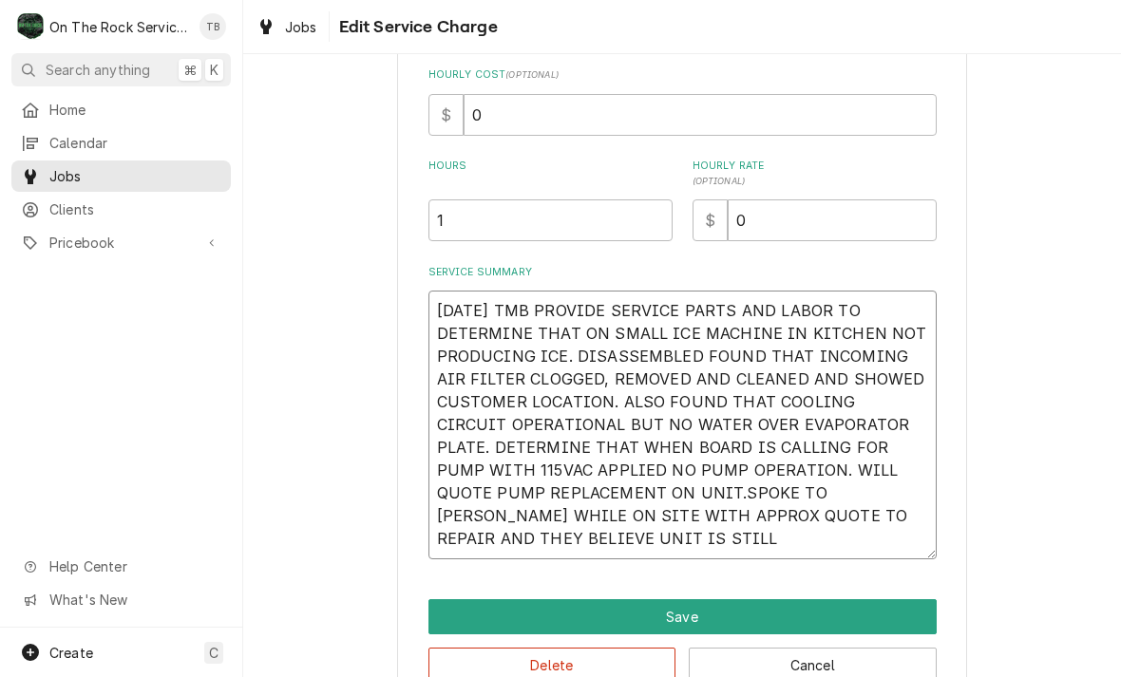
type textarea "9/25/25 TMB PROVIDE SERVICE PARTS AND LABOR TO DETERMINE THAT ON SMALL ICE MACH…"
type textarea "x"
type textarea "9/25/25 TMB PROVIDE SERVICE PARTS AND LABOR TO DETERMINE THAT ON SMALL ICE MACH…"
type textarea "x"
type textarea "9/25/25 TMB PROVIDE SERVICE PARTS AND LABOR TO DETERMINE THAT ON SMALL ICE MACH…"
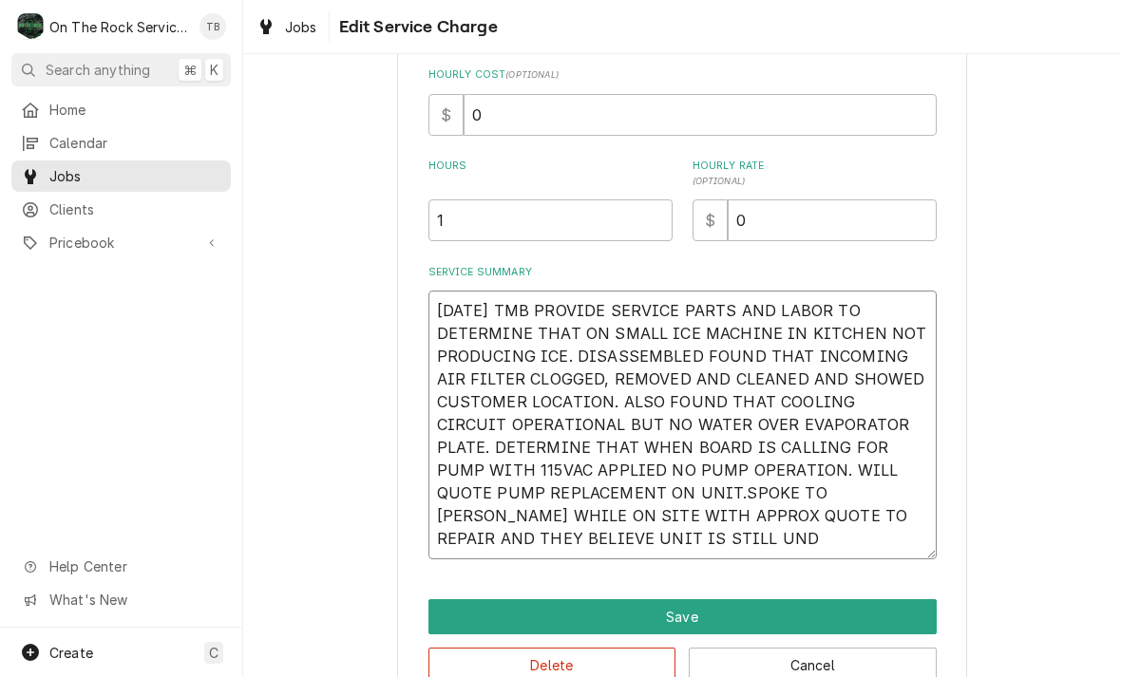
type textarea "x"
type textarea "9/25/25 TMB PROVIDE SERVICE PARTS AND LABOR TO DETERMINE THAT ON SMALL ICE MACH…"
type textarea "x"
type textarea "9/25/25 TMB PROVIDE SERVICE PARTS AND LABOR TO DETERMINE THAT ON SMALL ICE MACH…"
type textarea "x"
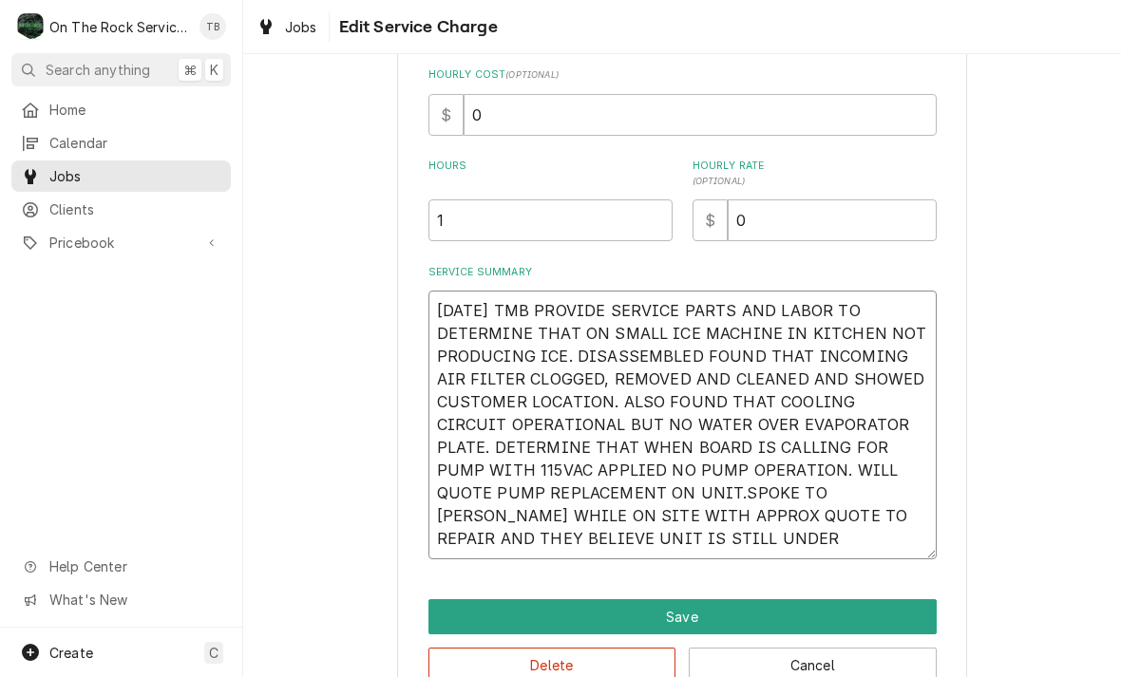
type textarea "9/25/25 TMB PROVIDE SERVICE PARTS AND LABOR TO DETERMINE THAT ON SMALL ICE MACH…"
type textarea "x"
type textarea "9/25/25 TMB PROVIDE SERVICE PARTS AND LABOR TO DETERMINE THAT ON SMALL ICE MACH…"
type textarea "x"
type textarea "9/25/25 TMB PROVIDE SERVICE PARTS AND LABOR TO DETERMINE THAT ON SMALL ICE MACH…"
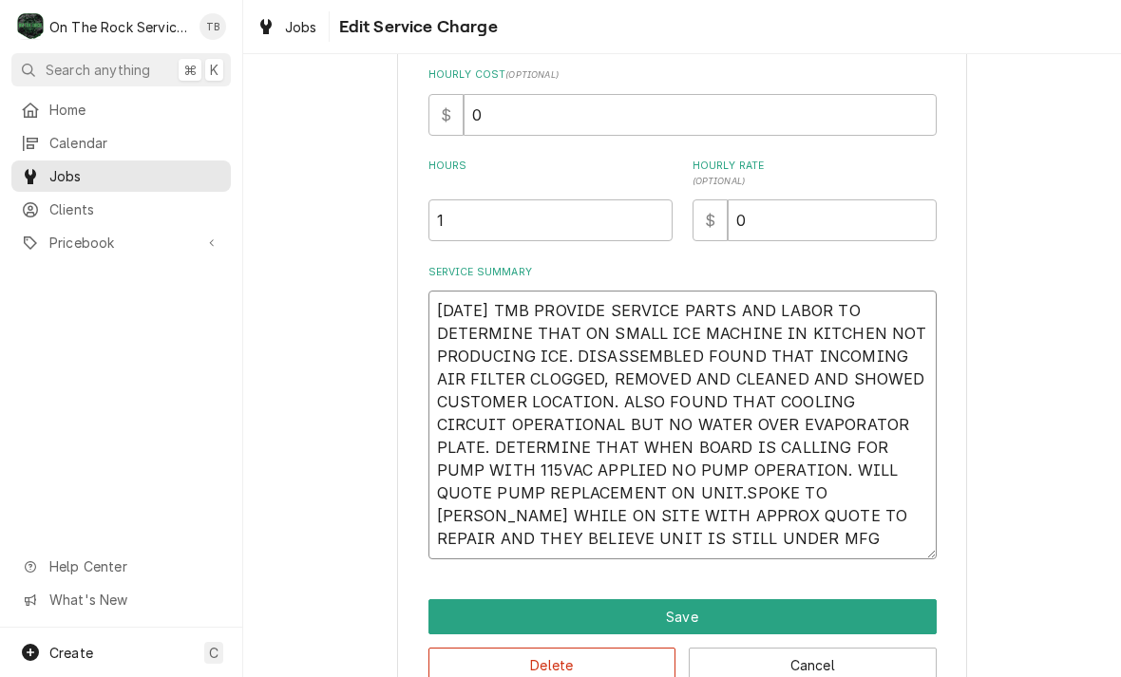
type textarea "x"
type textarea "9/25/25 TMB PROVIDE SERVICE PARTS AND LABOR TO DETERMINE THAT ON SMALL ICE MACH…"
type textarea "x"
type textarea "9/25/25 TMB PROVIDE SERVICE PARTS AND LABOR TO DETERMINE THAT ON SMALL ICE MACH…"
type textarea "x"
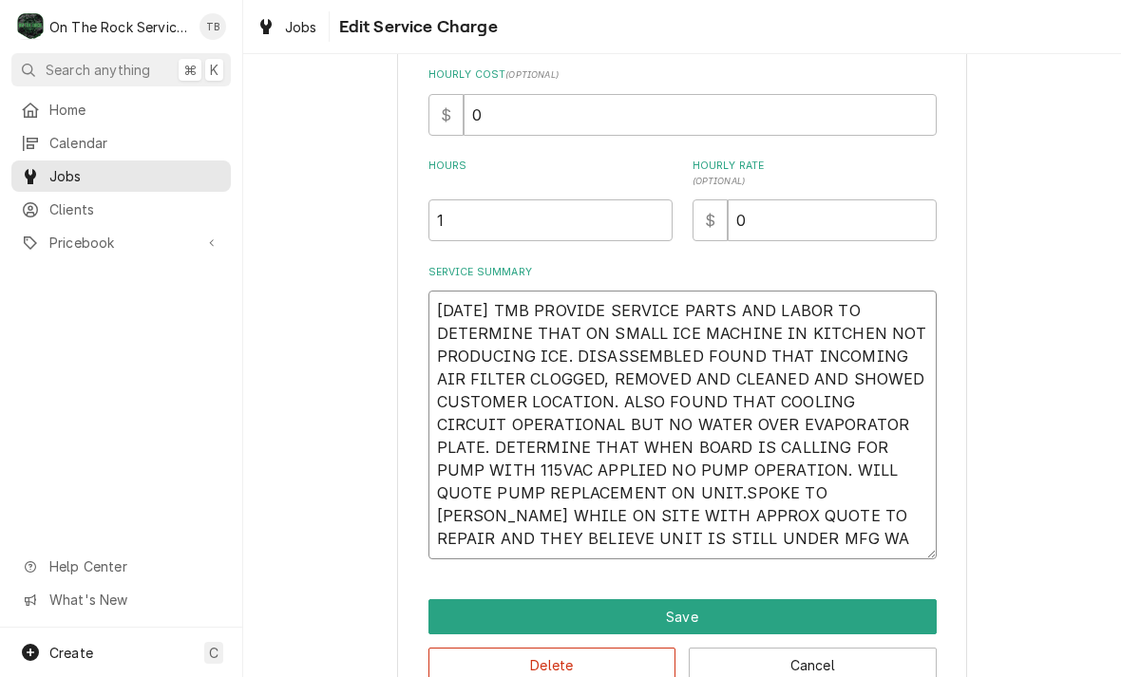
type textarea "9/25/25 TMB PROVIDE SERVICE PARTS AND LABOR TO DETERMINE THAT ON SMALL ICE MACH…"
type textarea "x"
type textarea "9/25/25 TMB PROVIDE SERVICE PARTS AND LABOR TO DETERMINE THAT ON SMALL ICE MACH…"
type textarea "x"
type textarea "9/25/25 TMB PROVIDE SERVICE PARTS AND LABOR TO DETERMINE THAT ON SMALL ICE MACH…"
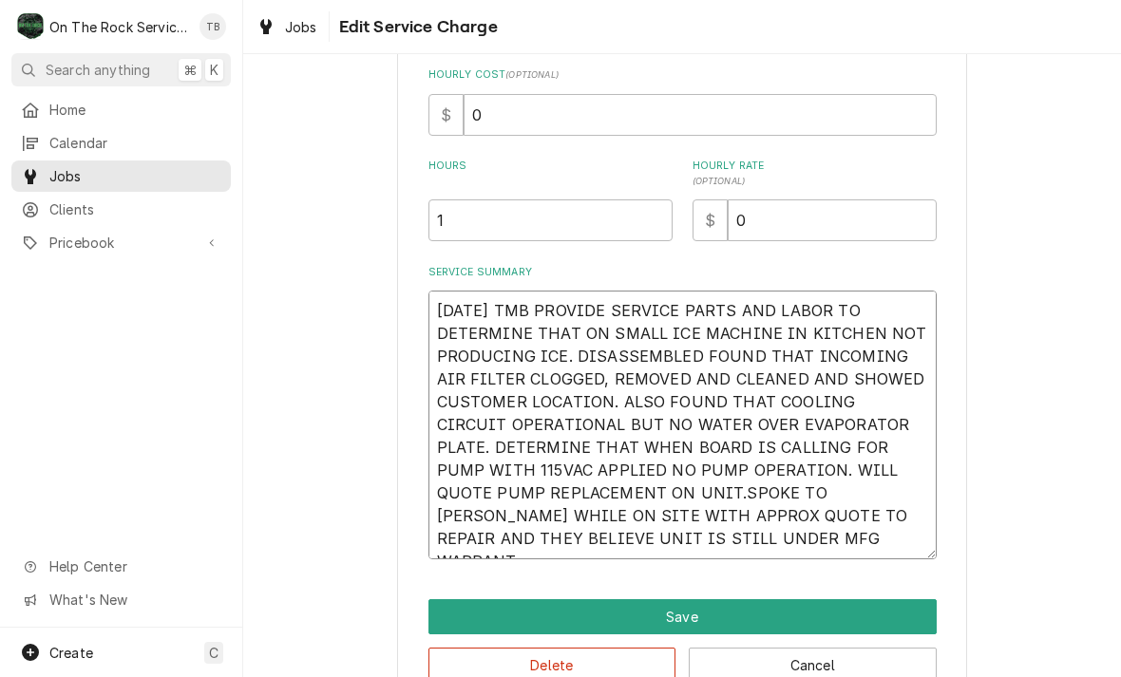
type textarea "x"
type textarea "9/25/25 TMB PROVIDE SERVICE PARTS AND LABOR TO DETERMINE THAT ON SMALL ICE MACH…"
type textarea "x"
type textarea "9/25/25 TMB PROVIDE SERVICE PARTS AND LABOR TO DETERMINE THAT ON SMALL ICE MACH…"
type textarea "x"
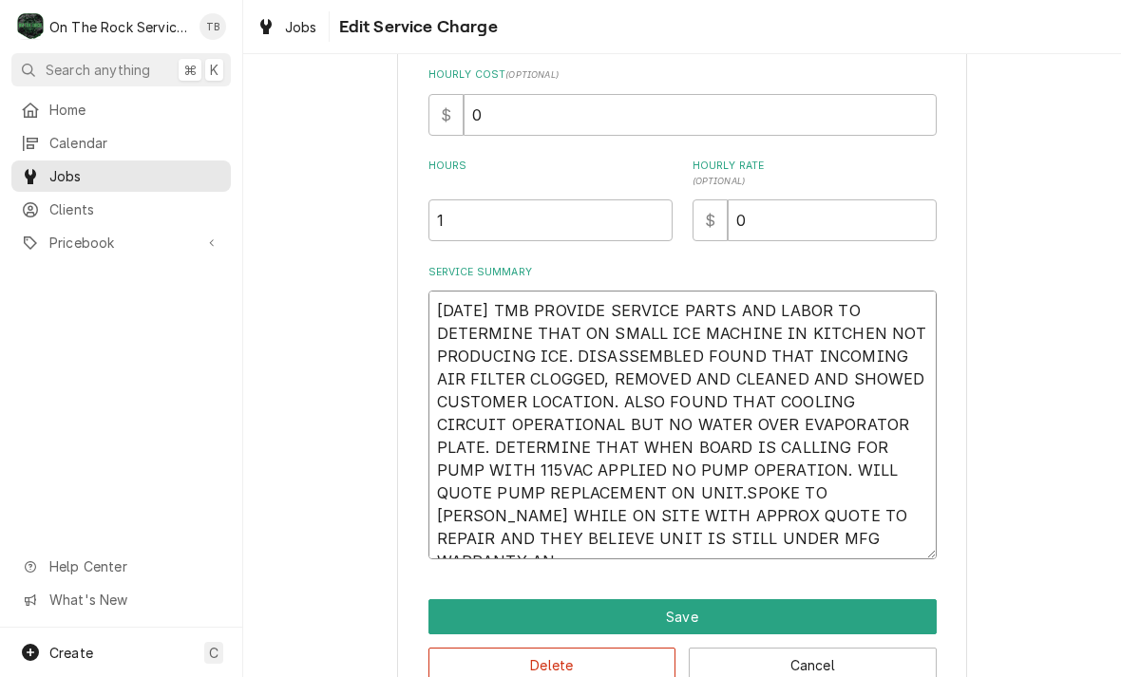
type textarea "9/25/25 TMB PROVIDE SERVICE PARTS AND LABOR TO DETERMINE THAT ON SMALL ICE MACH…"
type textarea "x"
type textarea "9/25/25 TMB PROVIDE SERVICE PARTS AND LABOR TO DETERMINE THAT ON SMALL ICE MACH…"
type textarea "x"
type textarea "9/25/25 TMB PROVIDE SERVICE PARTS AND LABOR TO DETERMINE THAT ON SMALL ICE MACH…"
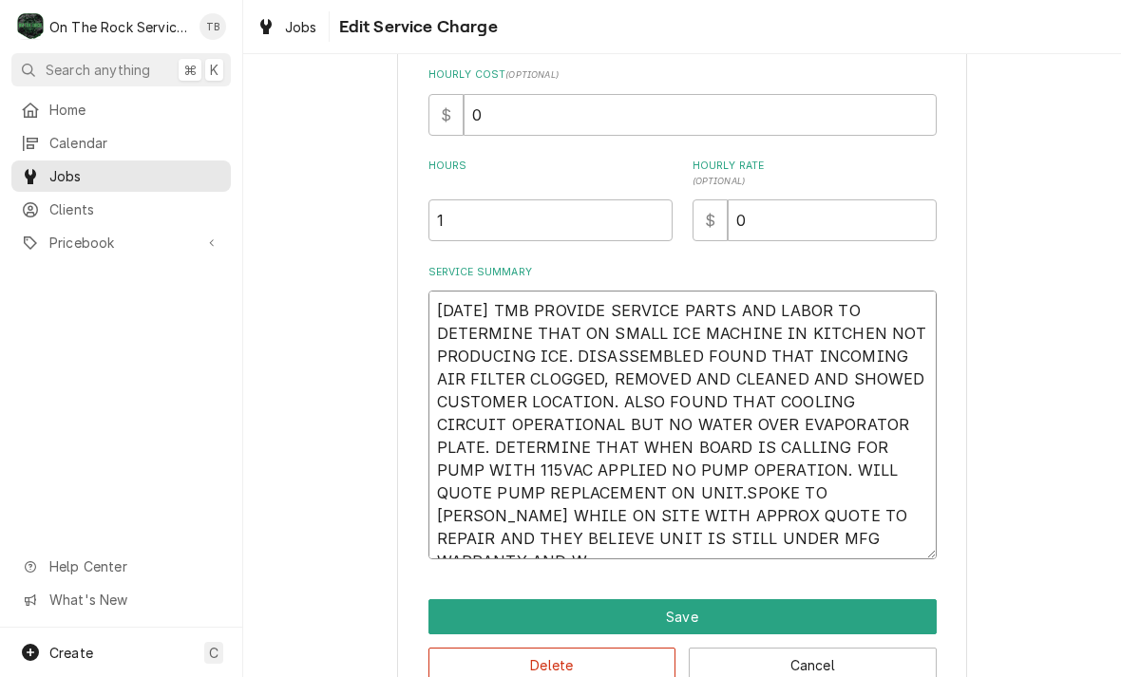
type textarea "x"
type textarea "9/25/25 TMB PROVIDE SERVICE PARTS AND LABOR TO DETERMINE THAT ON SMALL ICE MACH…"
type textarea "x"
type textarea "9/25/25 TMB PROVIDE SERVICE PARTS AND LABOR TO DETERMINE THAT ON SMALL ICE MACH…"
type textarea "x"
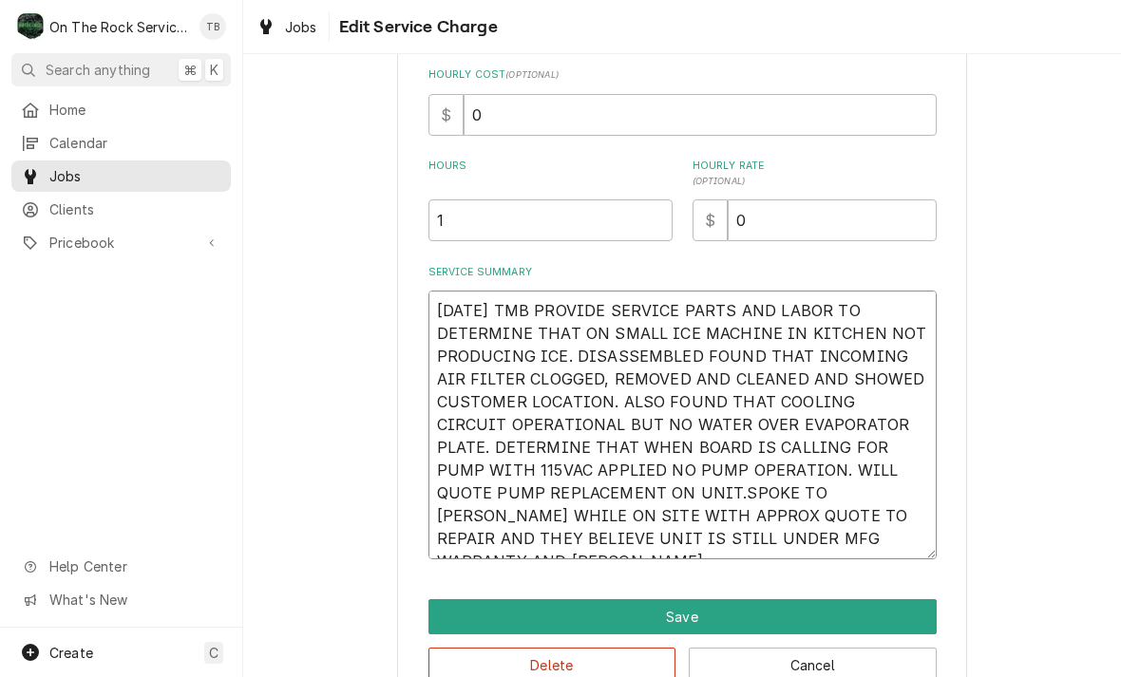
type textarea "9/25/25 TMB PROVIDE SERVICE PARTS AND LABOR TO DETERMINE THAT ON SMALL ICE MACH…"
type textarea "x"
type textarea "9/25/25 TMB PROVIDE SERVICE PARTS AND LABOR TO DETERMINE THAT ON SMALL ICE MACH…"
type textarea "x"
type textarea "9/25/25 TMB PROVIDE SERVICE PARTS AND LABOR TO DETERMINE THAT ON SMALL ICE MACH…"
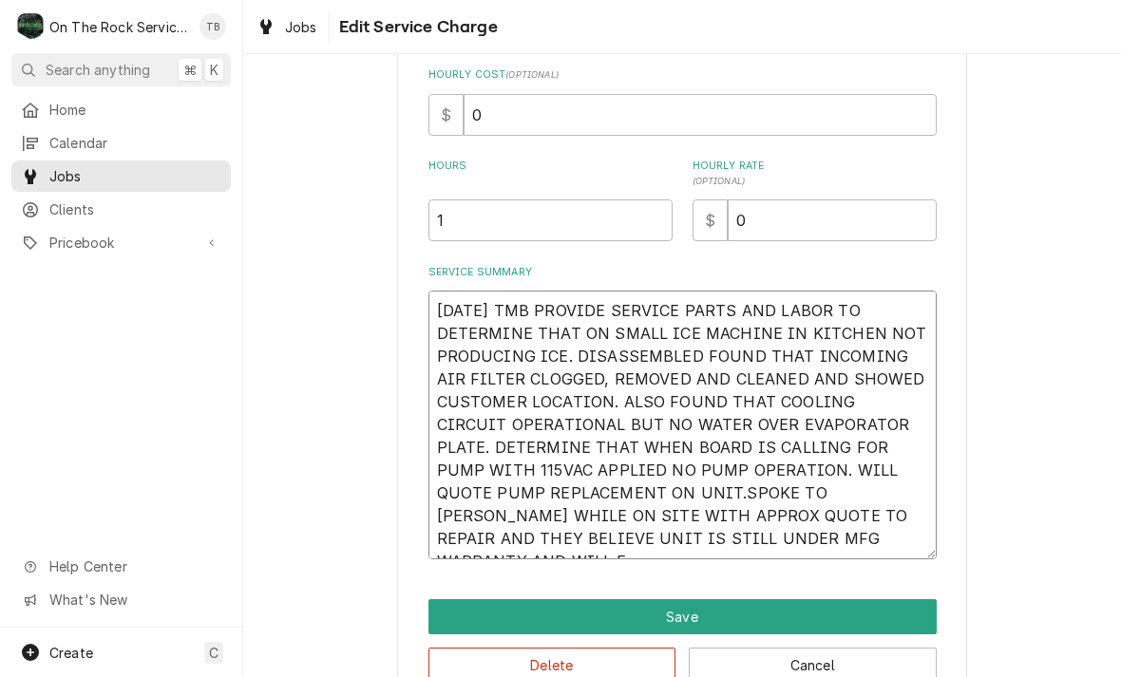
type textarea "x"
type textarea "9/25/25 TMB PROVIDE SERVICE PARTS AND LABOR TO DETERMINE THAT ON SMALL ICE MACH…"
type textarea "x"
type textarea "9/25/25 TMB PROVIDE SERVICE PARTS AND LABOR TO DETERMINE THAT ON SMALL ICE MACH…"
type textarea "x"
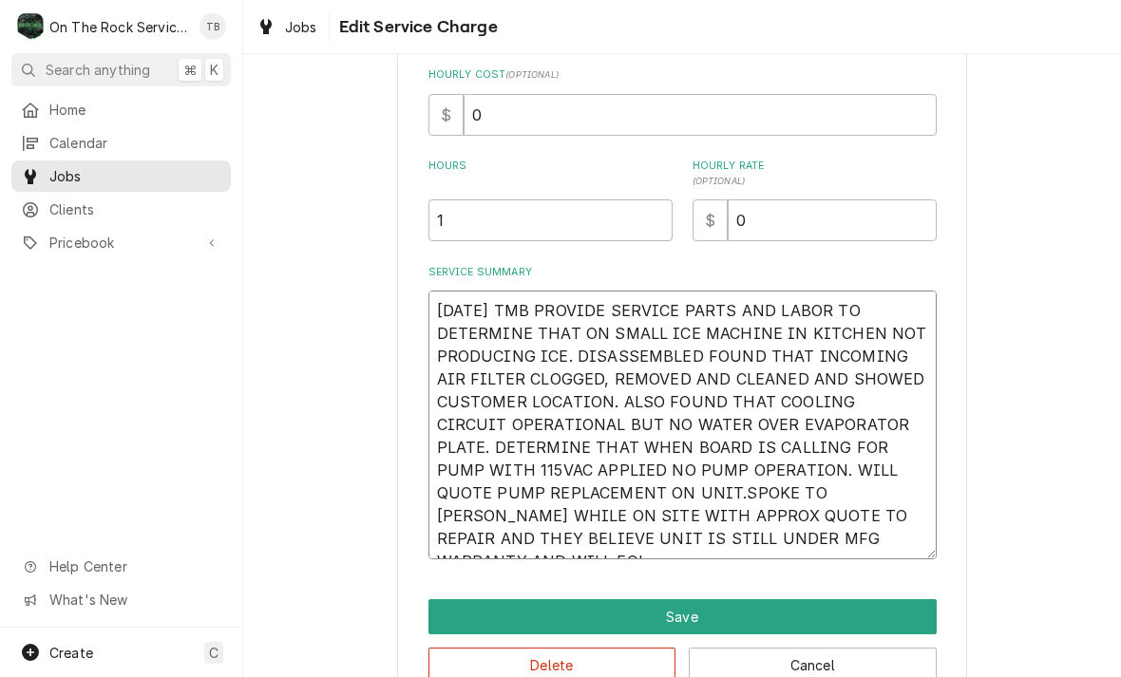
type textarea "9/25/25 TMB PROVIDE SERVICE PARTS AND LABOR TO DETERMINE THAT ON SMALL ICE MACH…"
type textarea "x"
type textarea "9/25/25 TMB PROVIDE SERVICE PARTS AND LABOR TO DETERMINE THAT ON SMALL ICE MACH…"
type textarea "x"
type textarea "9/25/25 TMB PROVIDE SERVICE PARTS AND LABOR TO DETERMINE THAT ON SMALL ICE MACH…"
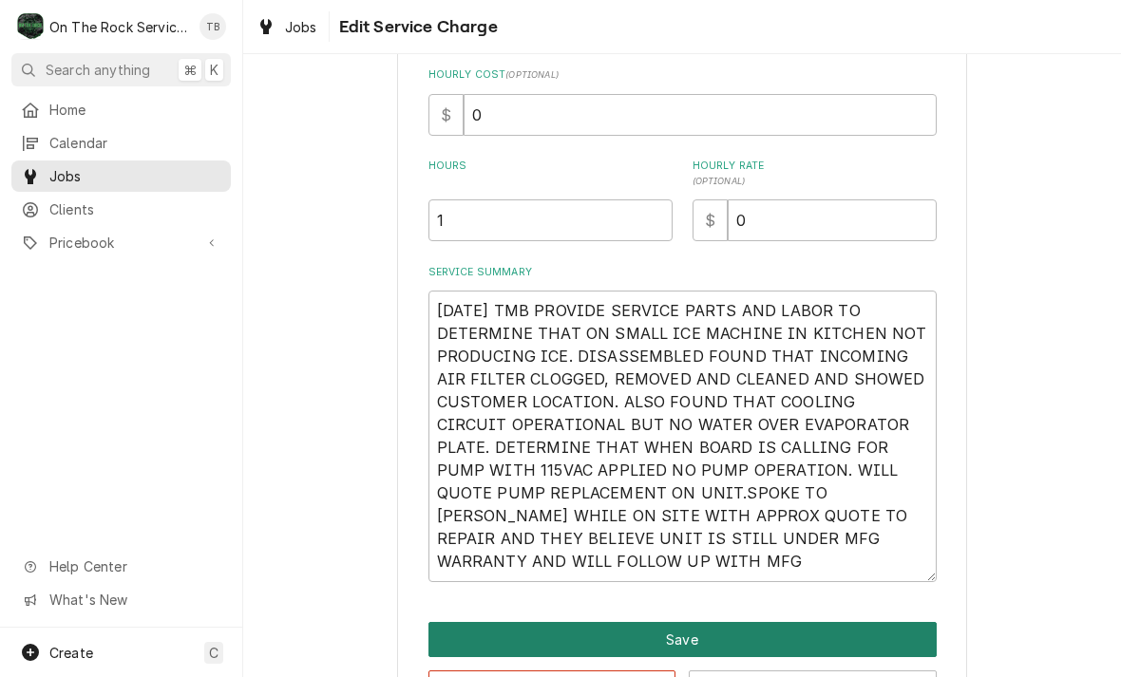
click at [699, 637] on button "Save" at bounding box center [682, 639] width 508 height 35
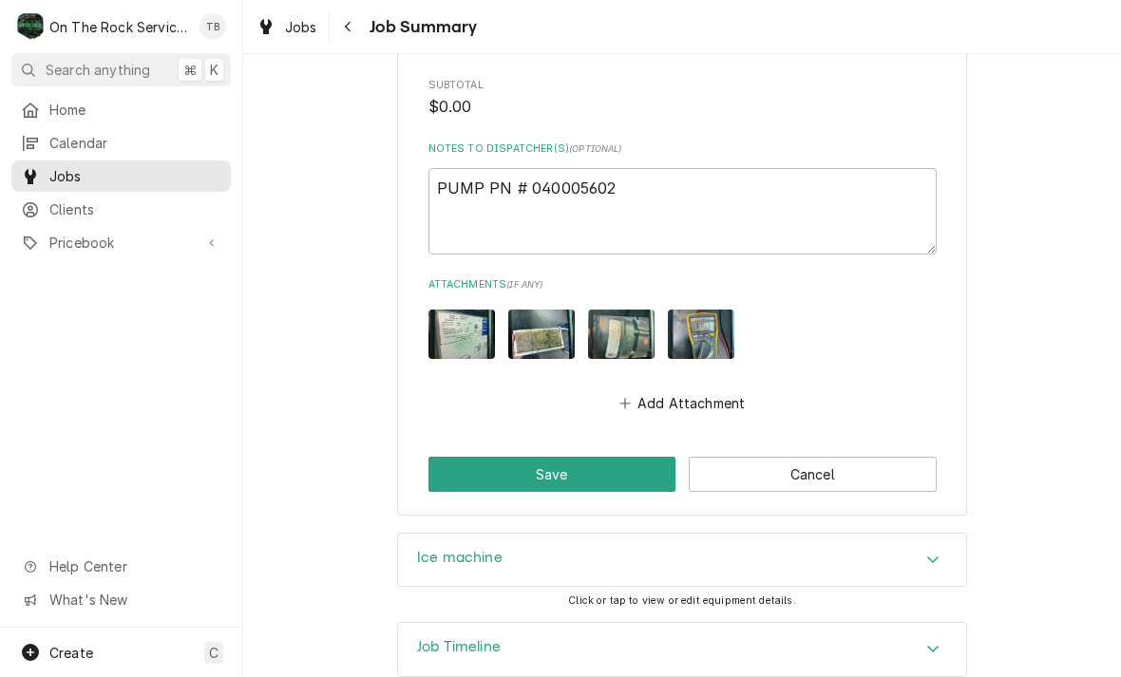
scroll to position [1345, 0]
click at [924, 550] on div "Accordion Header" at bounding box center [932, 561] width 28 height 23
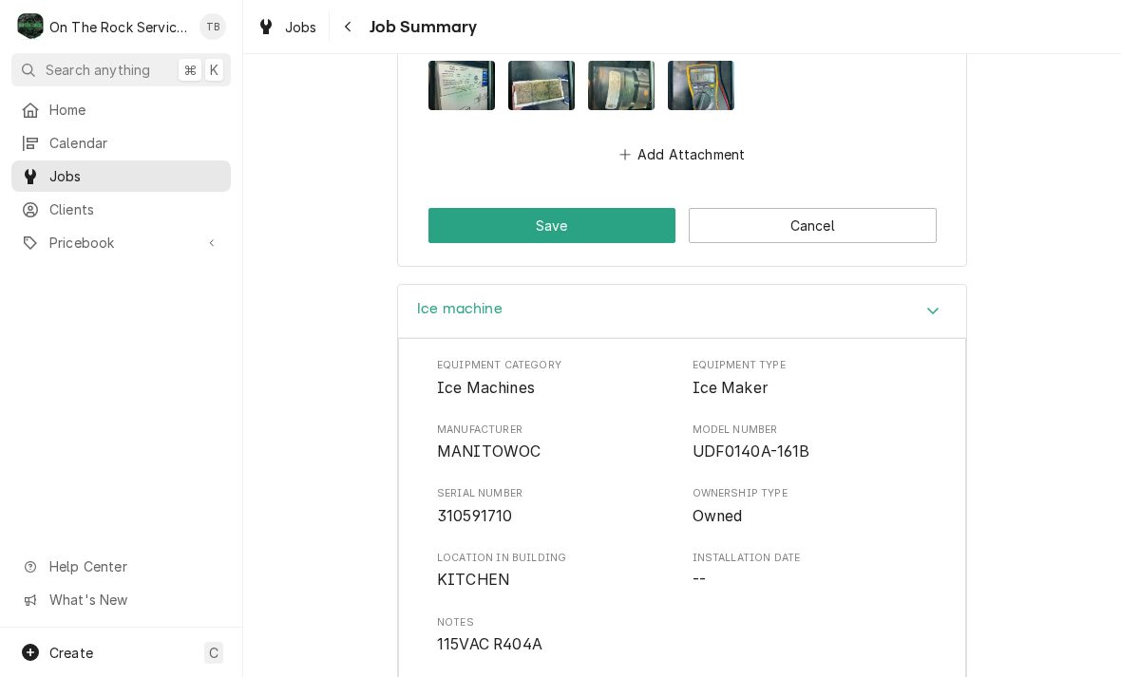
scroll to position [1627, 0]
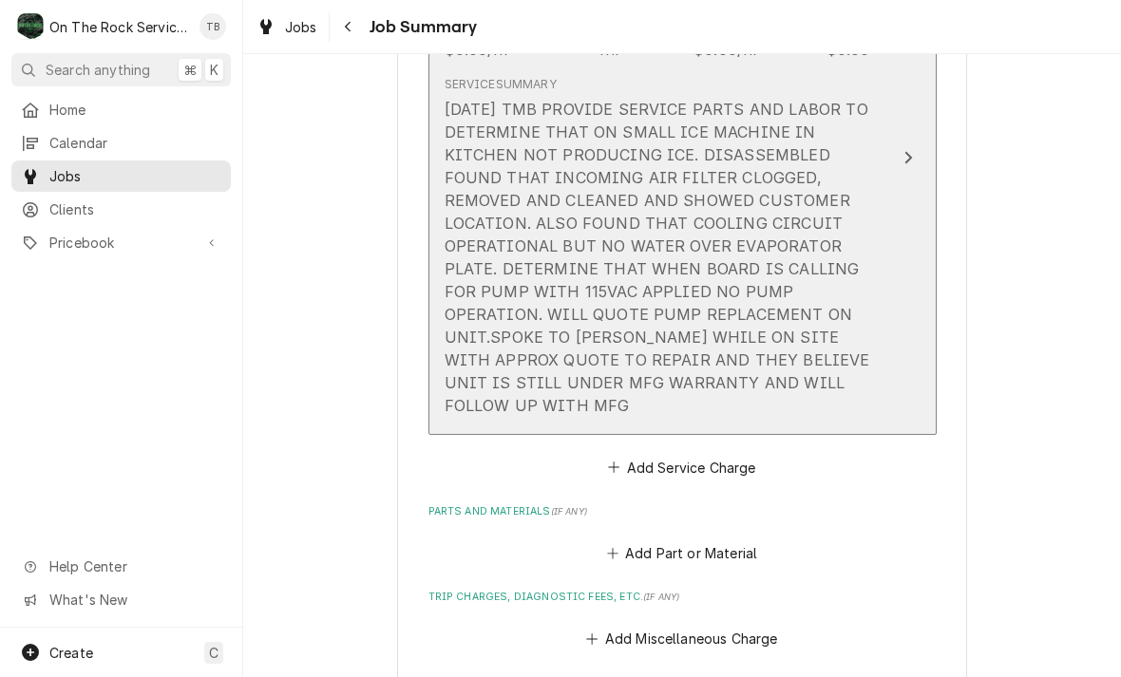
click at [727, 376] on div "9/25/25 TMB PROVIDE SERVICE PARTS AND LABOR TO DETERMINE THAT ON SMALL ICE MACH…" at bounding box center [662, 257] width 436 height 319
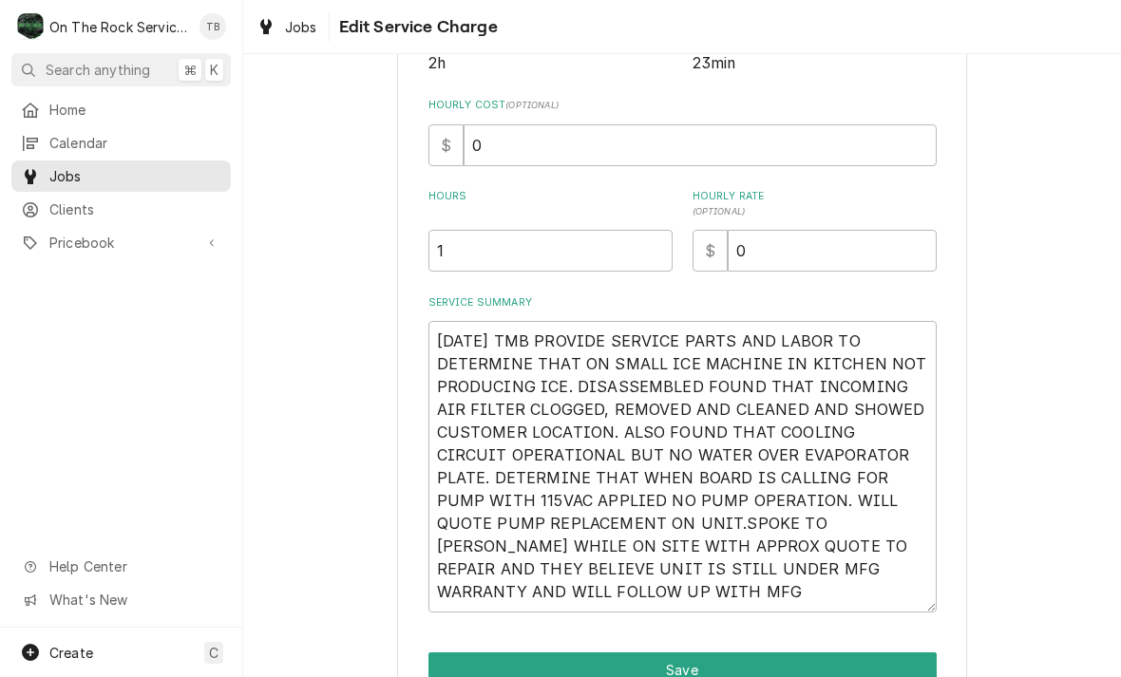
scroll to position [448, 0]
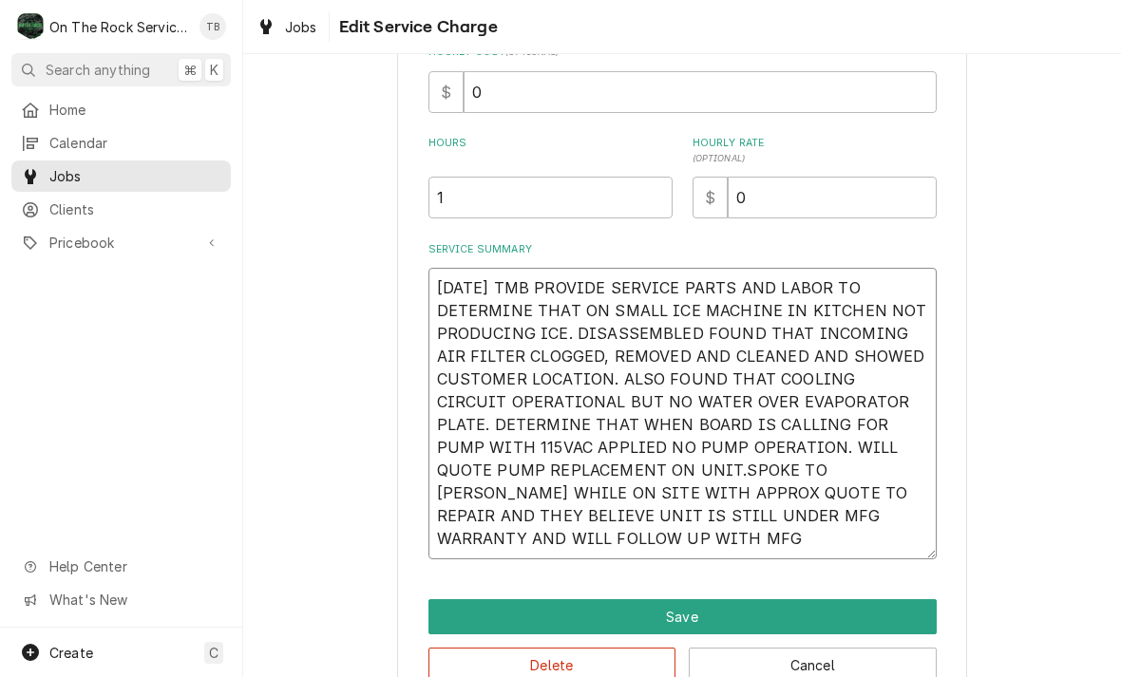
click at [484, 556] on textarea "9/25/25 TMB PROVIDE SERVICE PARTS AND LABOR TO DETERMINE THAT ON SMALL ICE MACH…" at bounding box center [682, 414] width 508 height 292
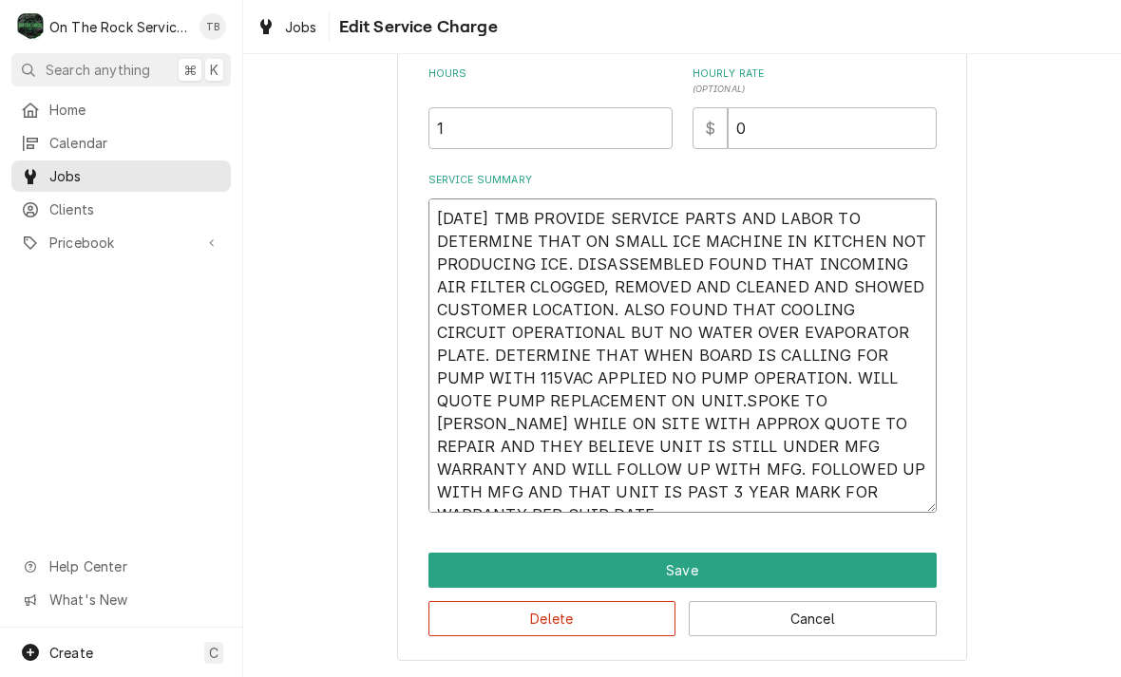
scroll to position [517, 0]
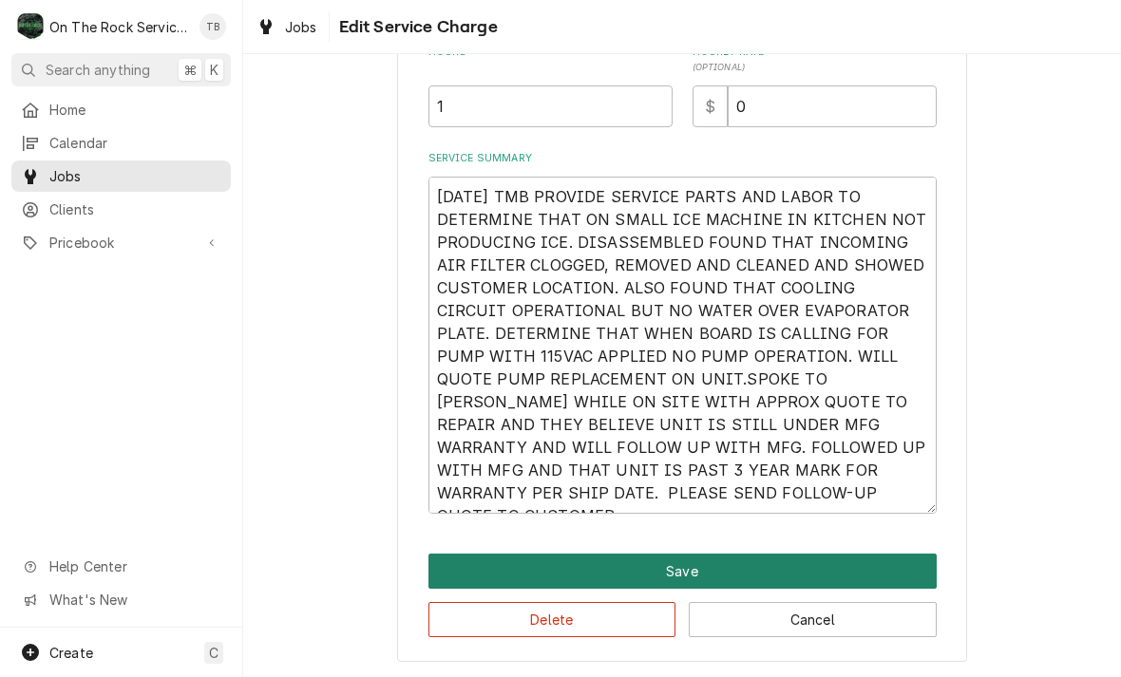
click at [698, 575] on button "Save" at bounding box center [682, 571] width 508 height 35
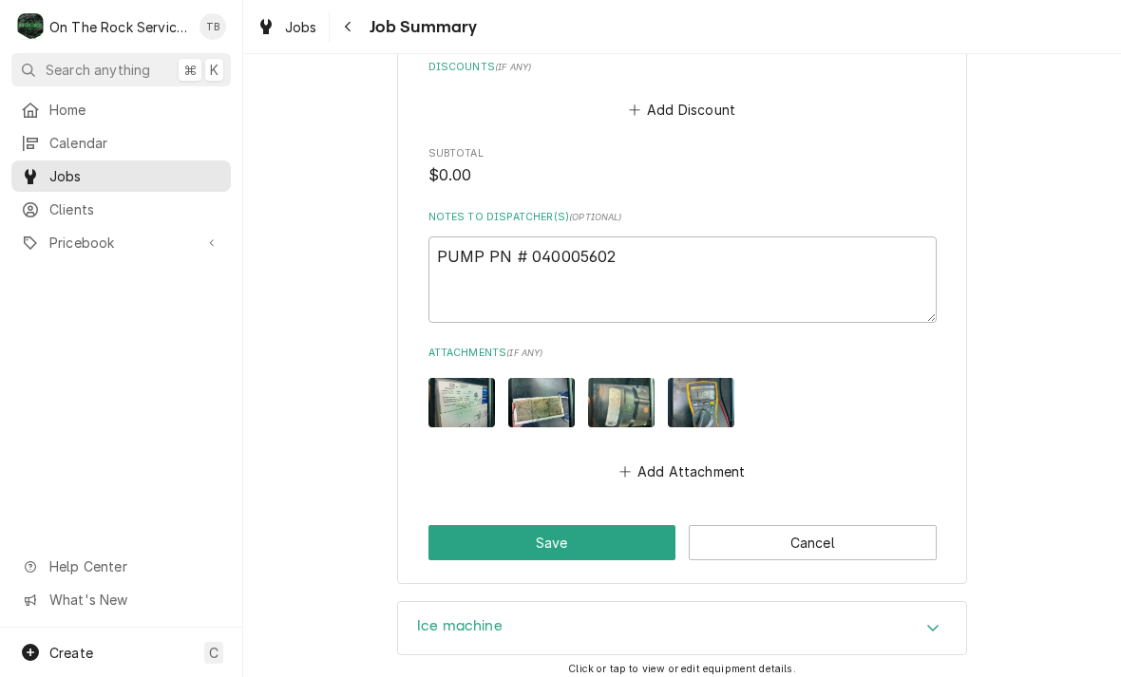
scroll to position [1351, 0]
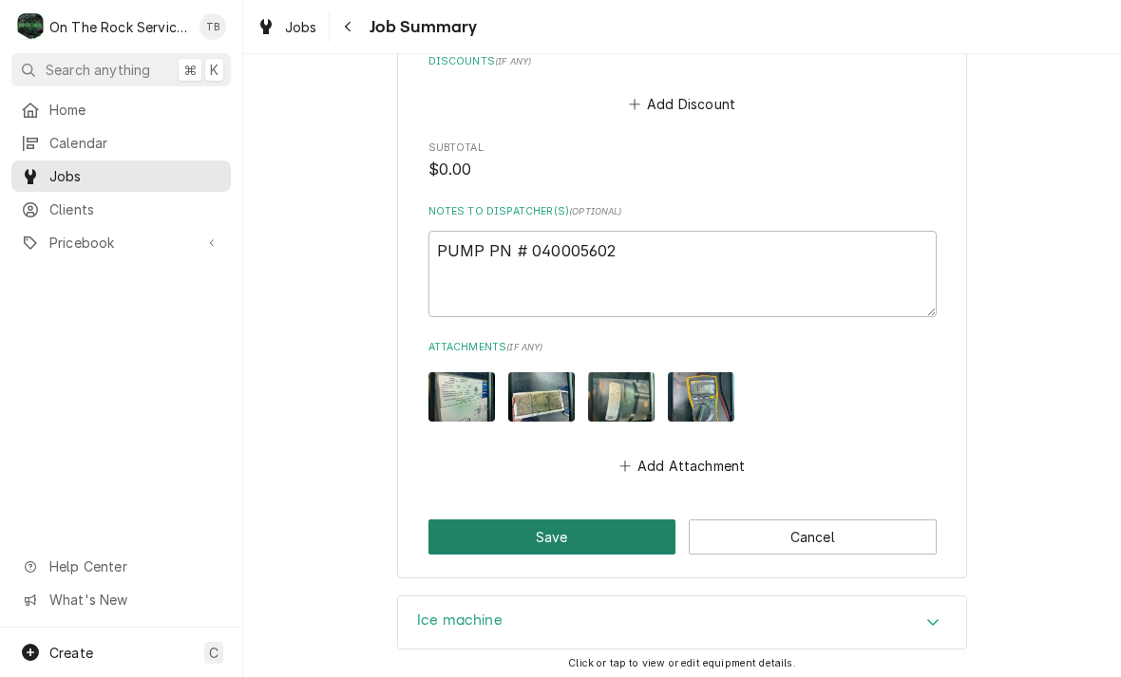
click at [552, 519] on button "Save" at bounding box center [552, 536] width 248 height 35
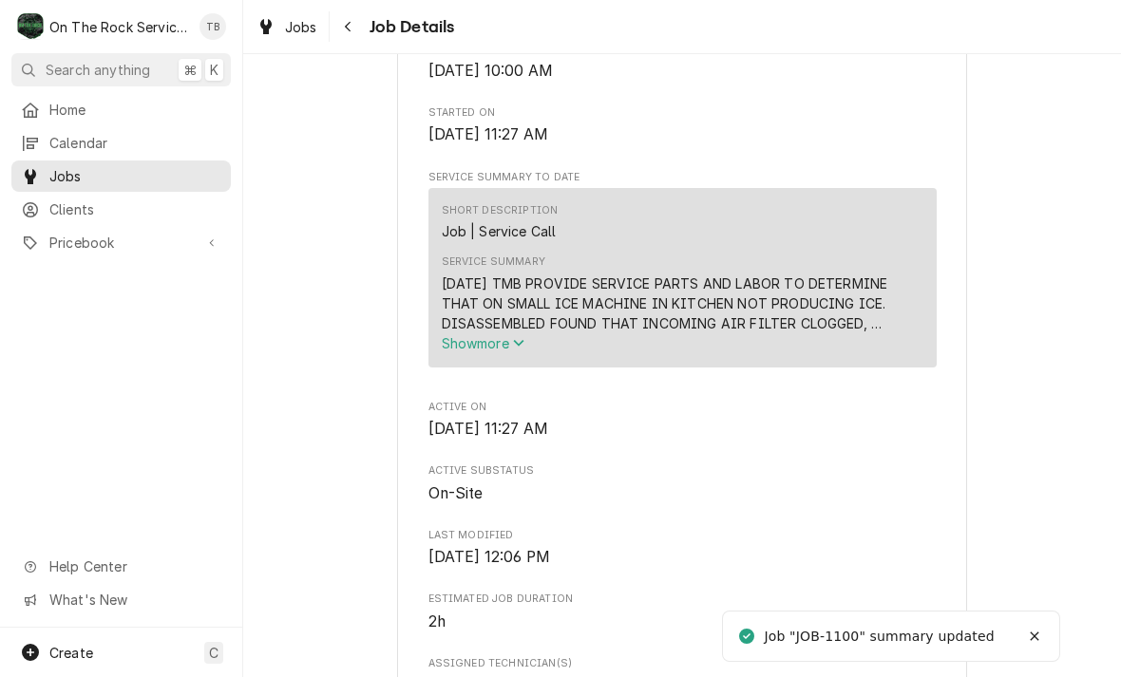
scroll to position [564, 0]
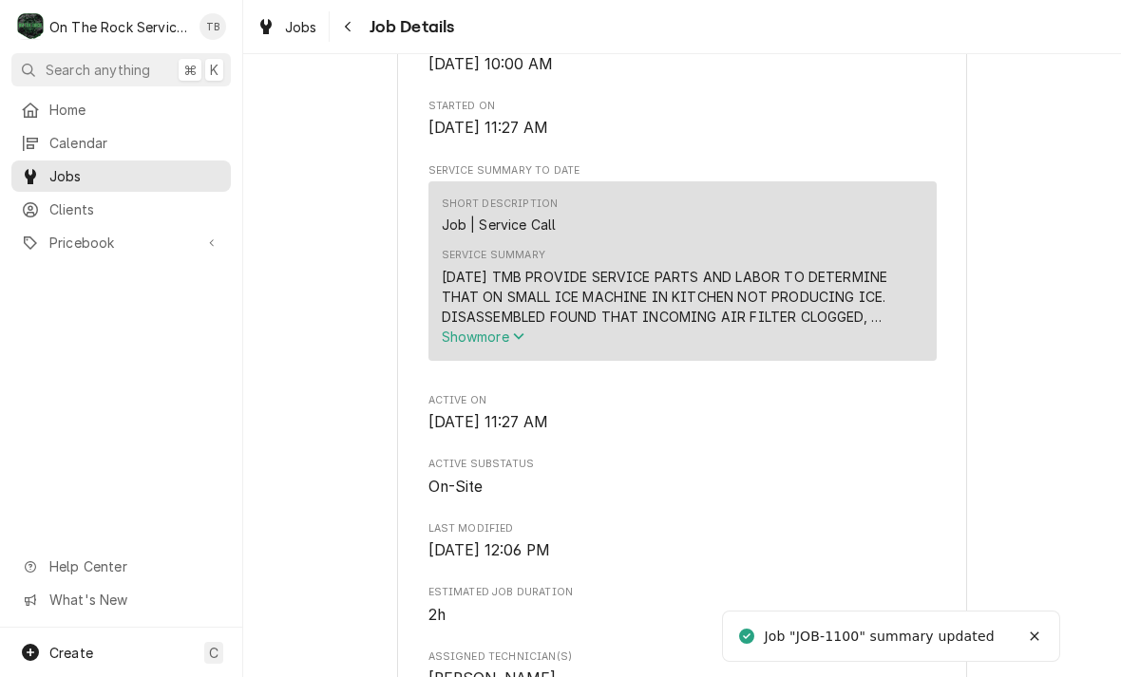
click at [691, 315] on div "9/25/25 TMB PROVIDE SERVICE PARTS AND LABOR TO DETERMINE THAT ON SMALL ICE MACH…" at bounding box center [682, 297] width 481 height 60
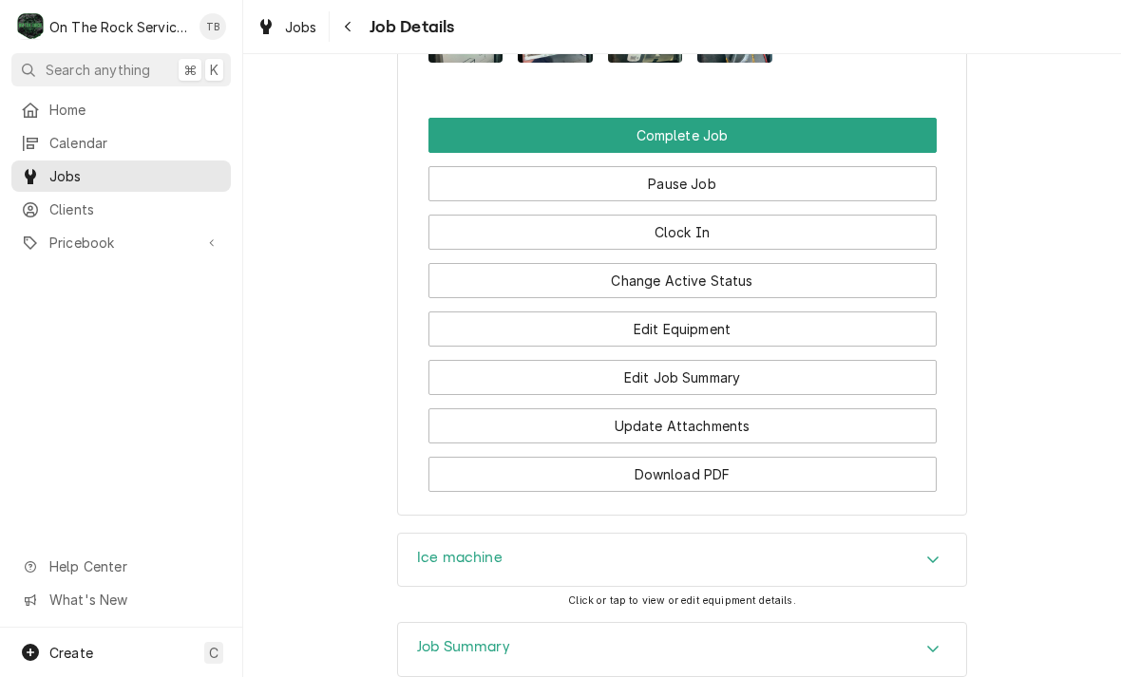
scroll to position [2012, 0]
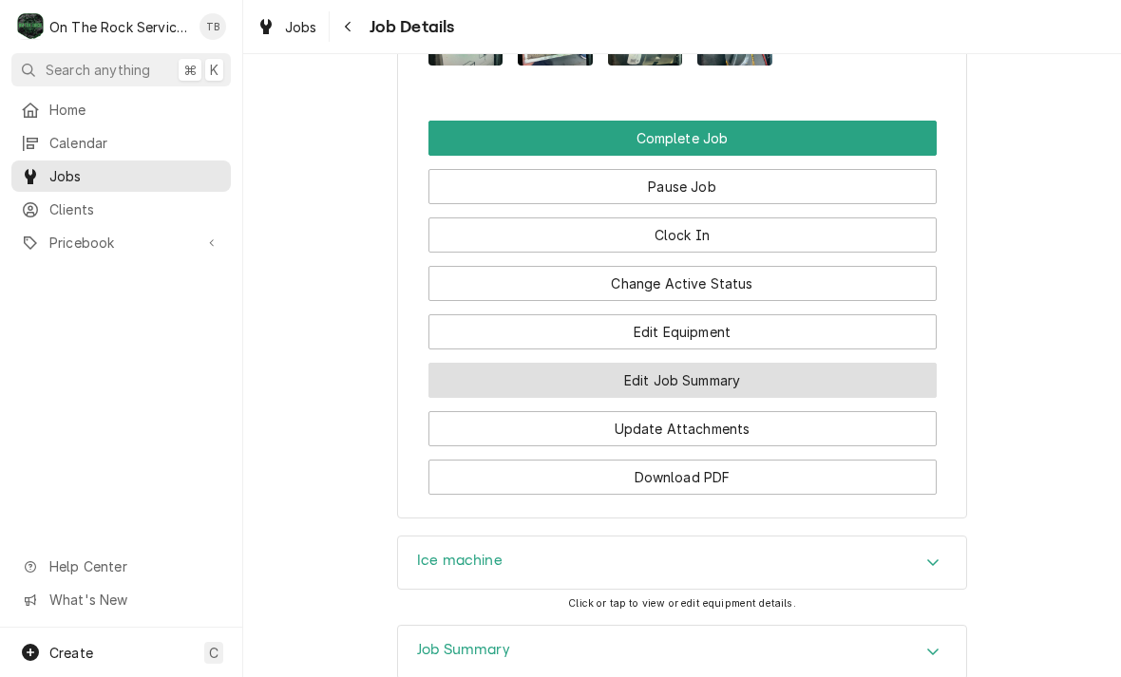
click at [678, 363] on button "Edit Job Summary" at bounding box center [682, 380] width 508 height 35
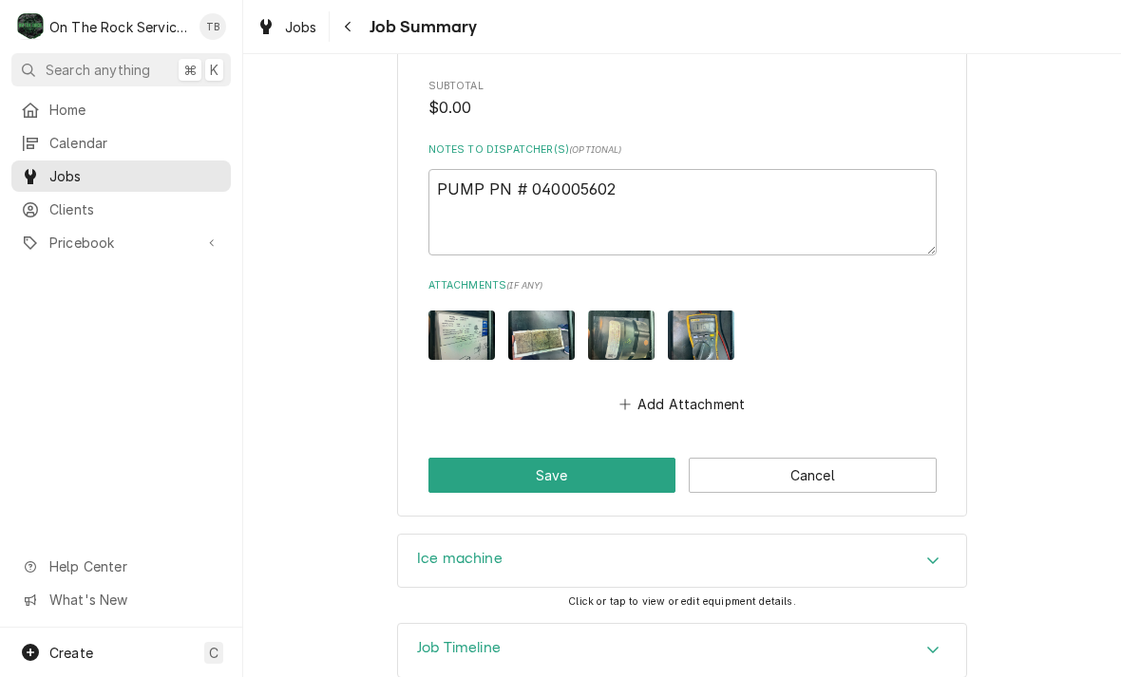
scroll to position [1413, 0]
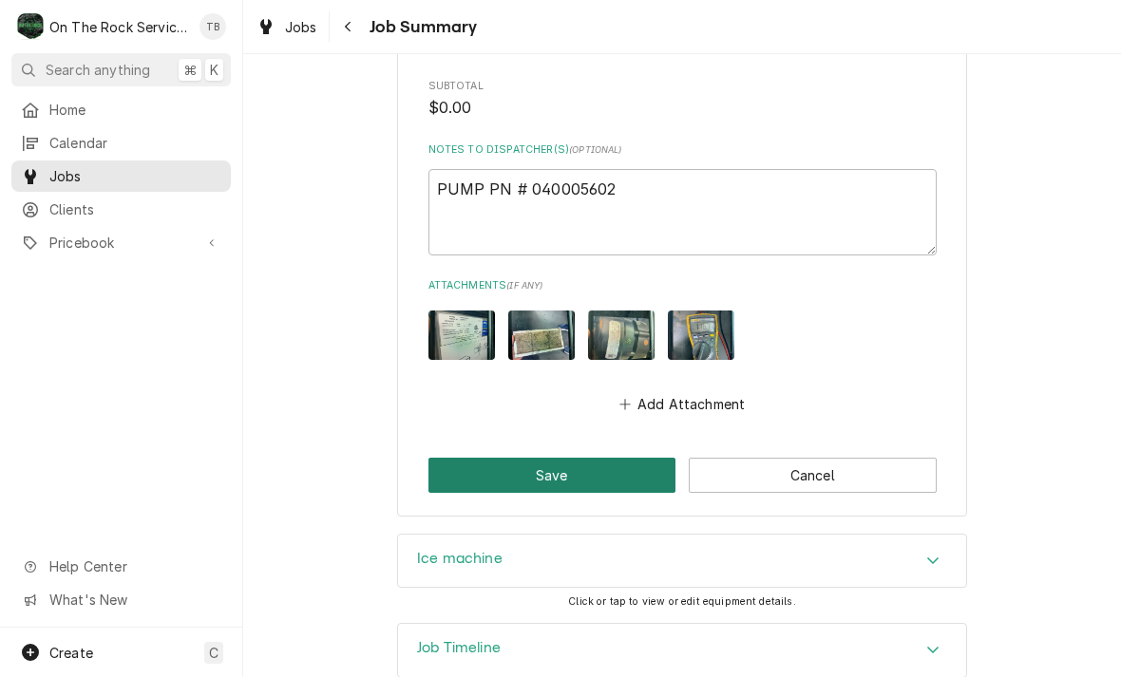
click at [552, 458] on button "Save" at bounding box center [552, 475] width 248 height 35
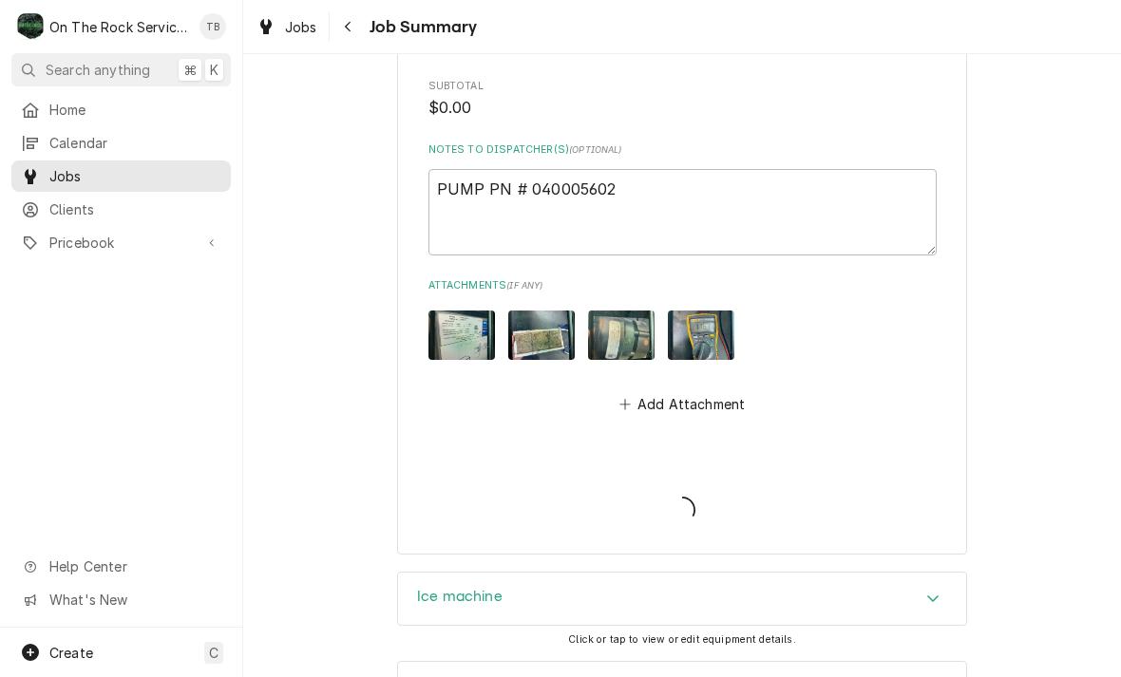
type textarea "x"
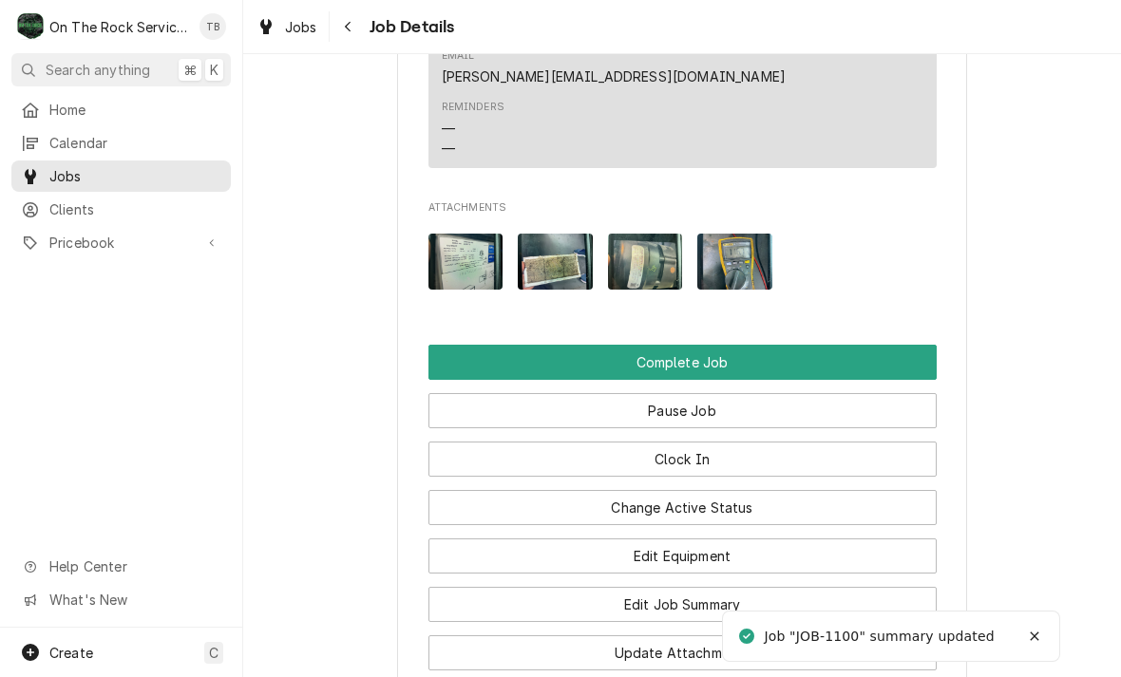
scroll to position [1817, 0]
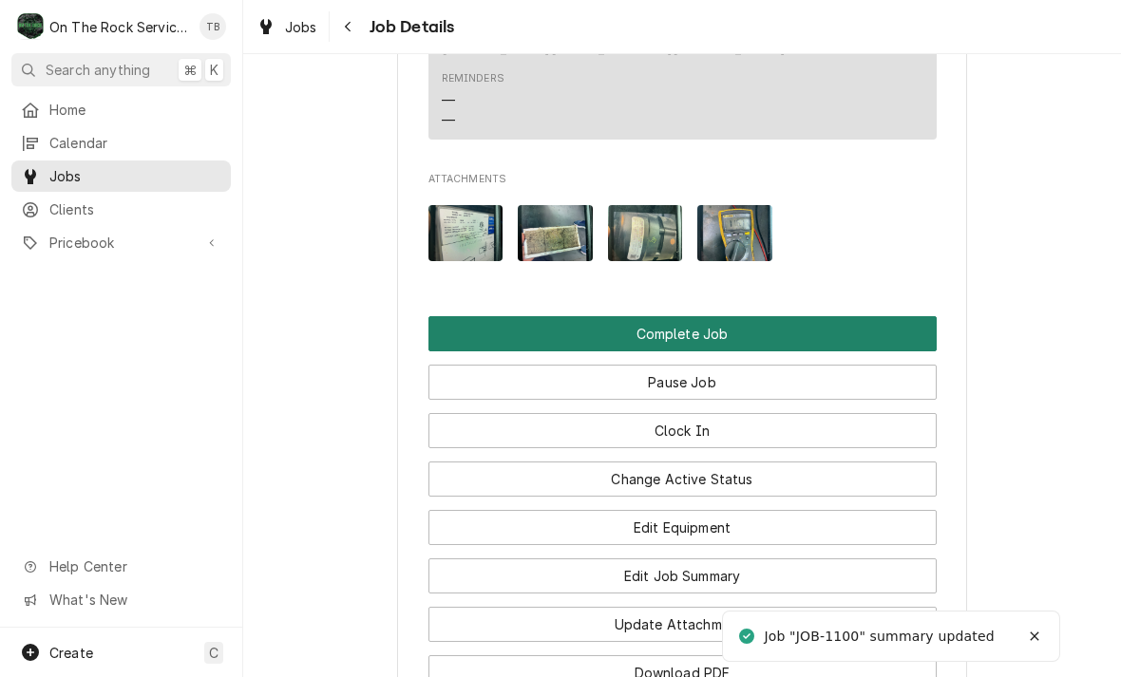
click at [686, 316] on button "Complete Job" at bounding box center [682, 333] width 508 height 35
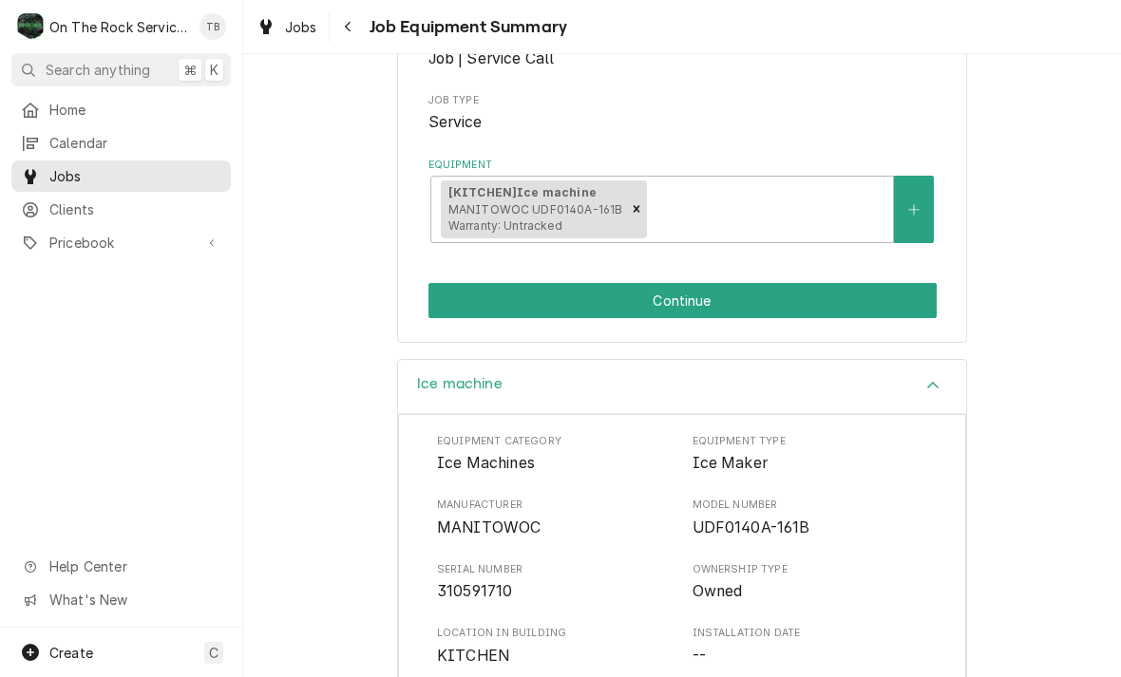
scroll to position [289, 0]
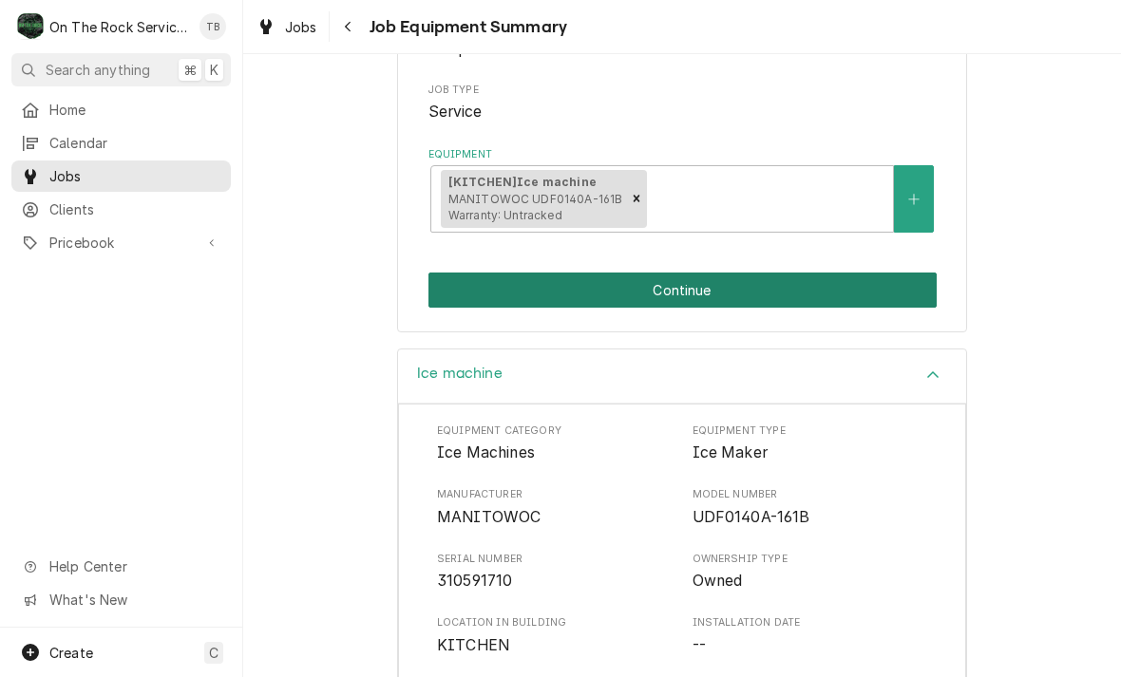
click at [681, 294] on button "Continue" at bounding box center [682, 290] width 508 height 35
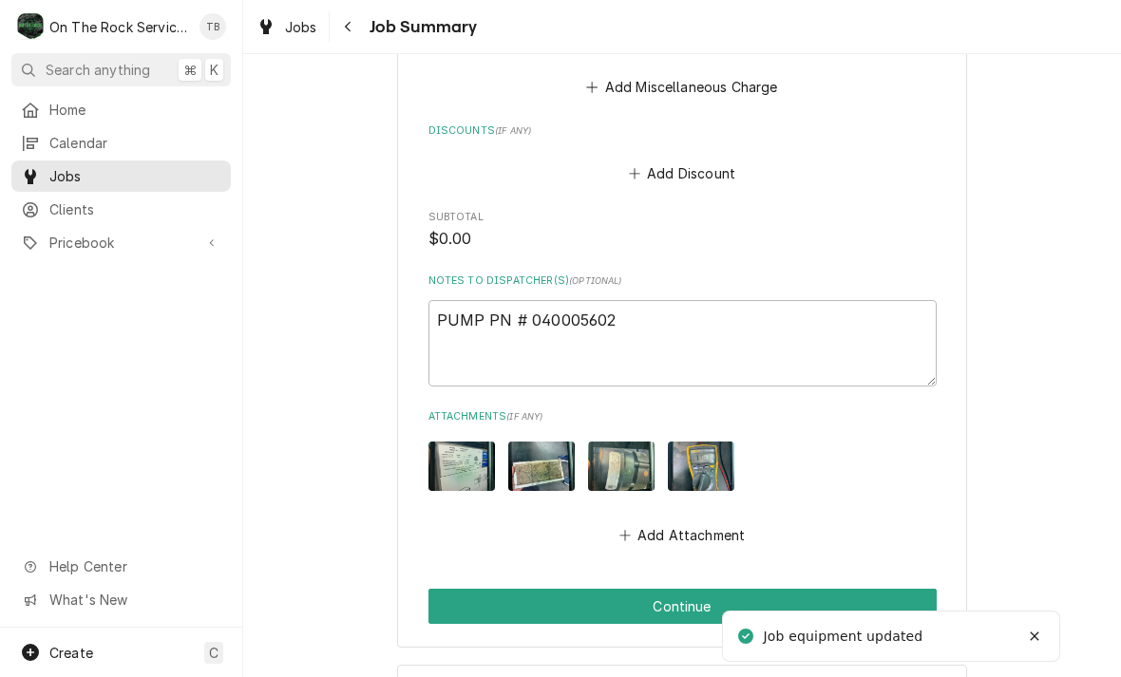
scroll to position [1294, 0]
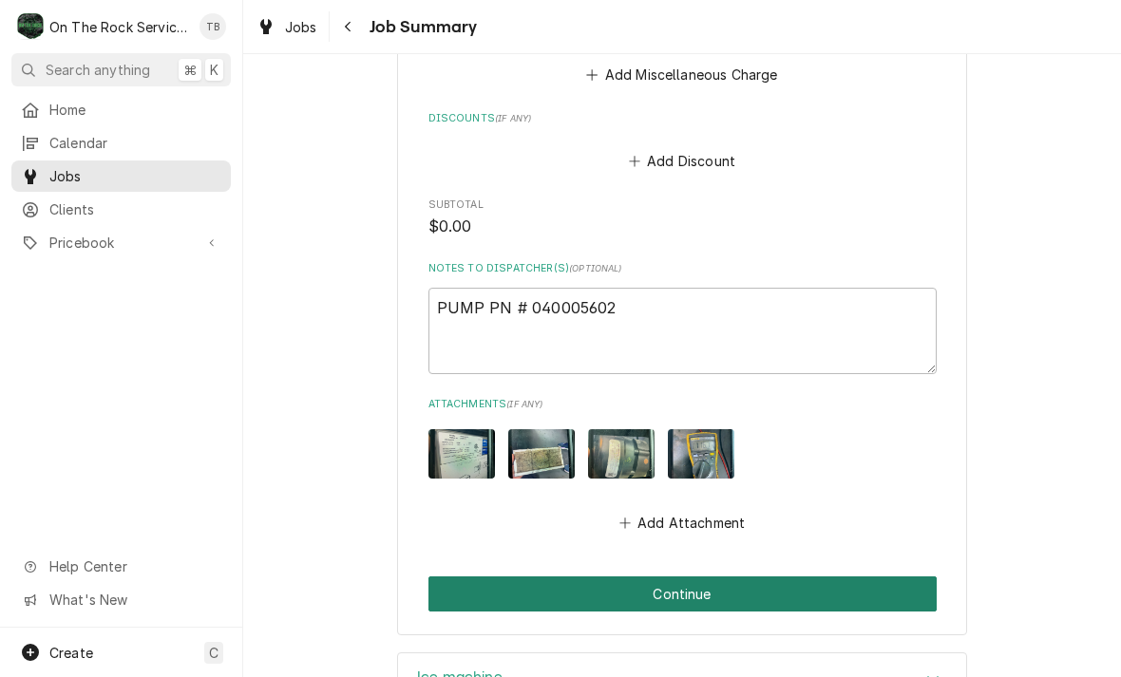
click at [666, 576] on button "Continue" at bounding box center [682, 593] width 508 height 35
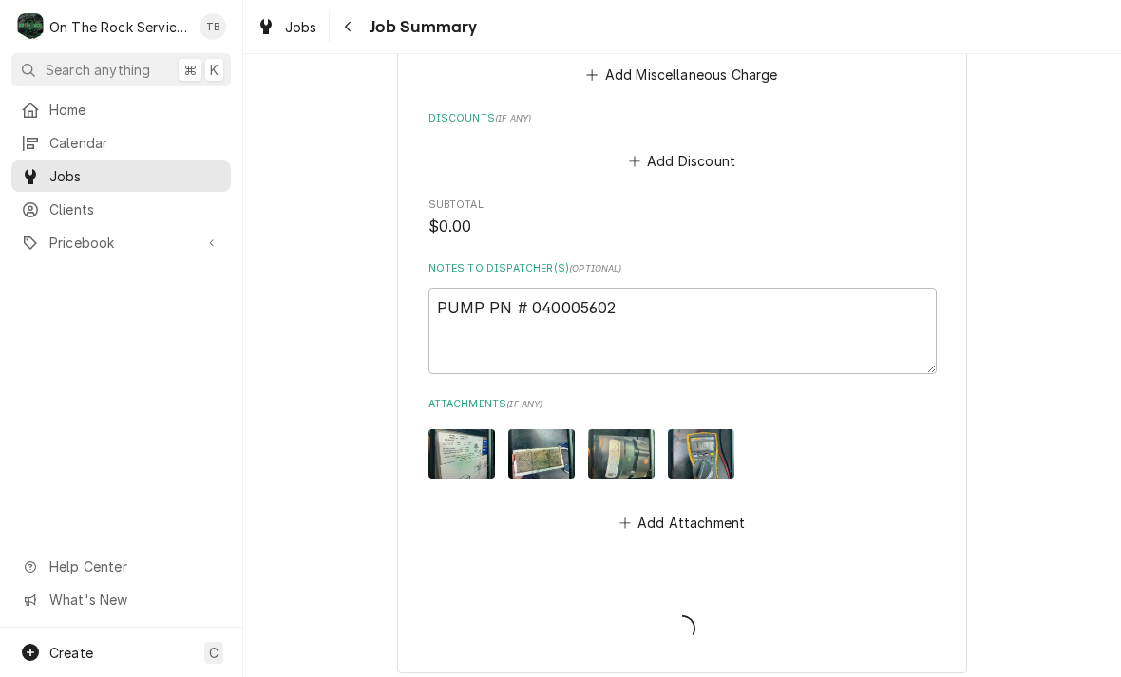
type textarea "x"
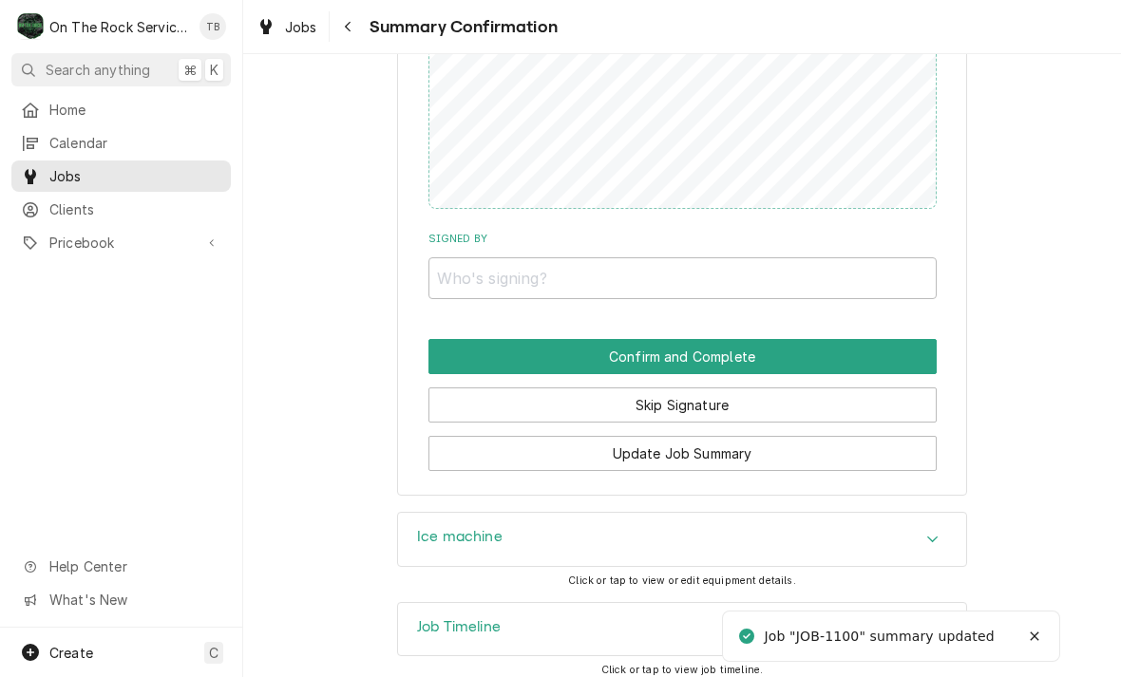
scroll to position [1416, 0]
click at [487, 273] on input "Signed By" at bounding box center [682, 279] width 508 height 42
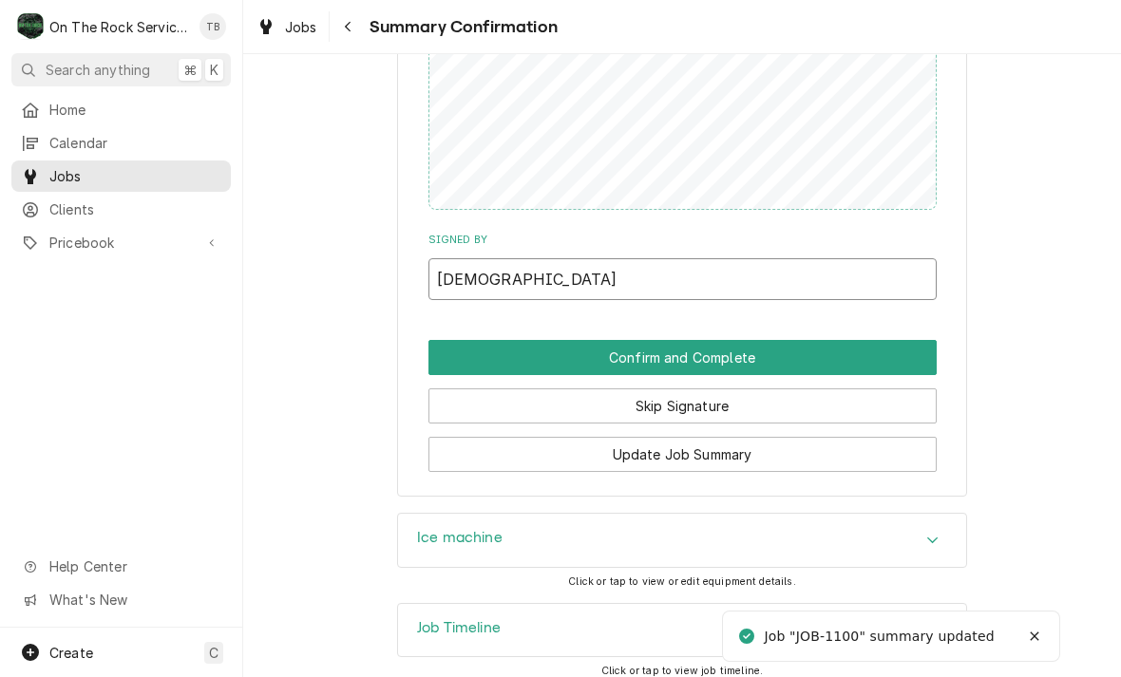
type input "[PERSON_NAME]"
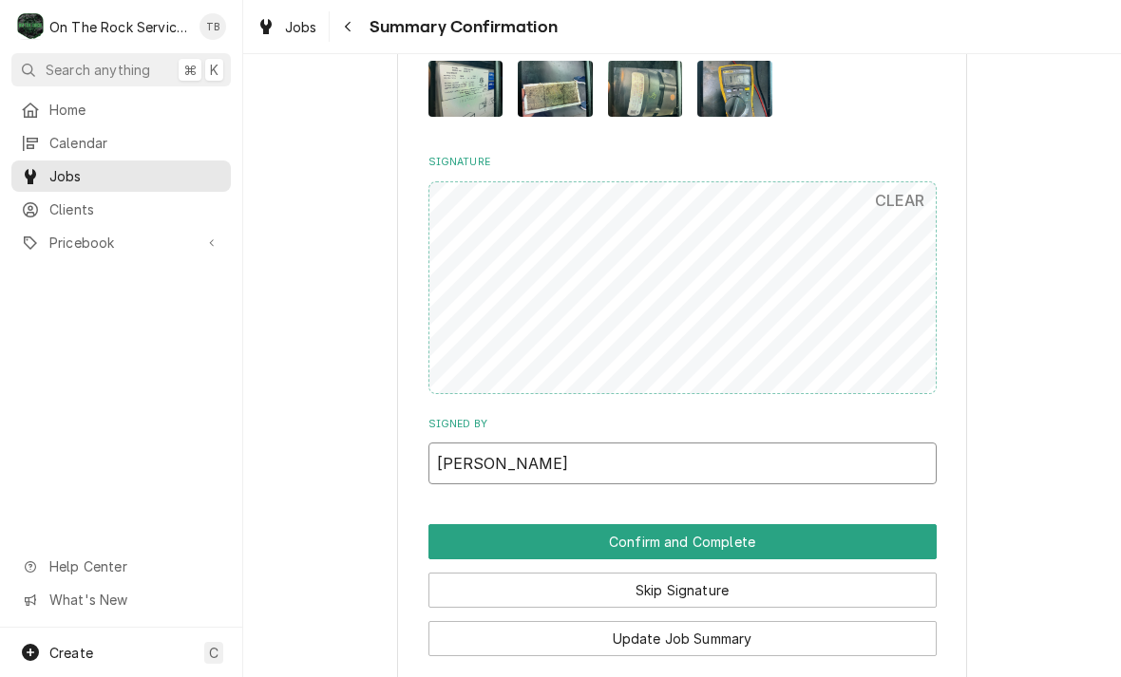
scroll to position [1174, 0]
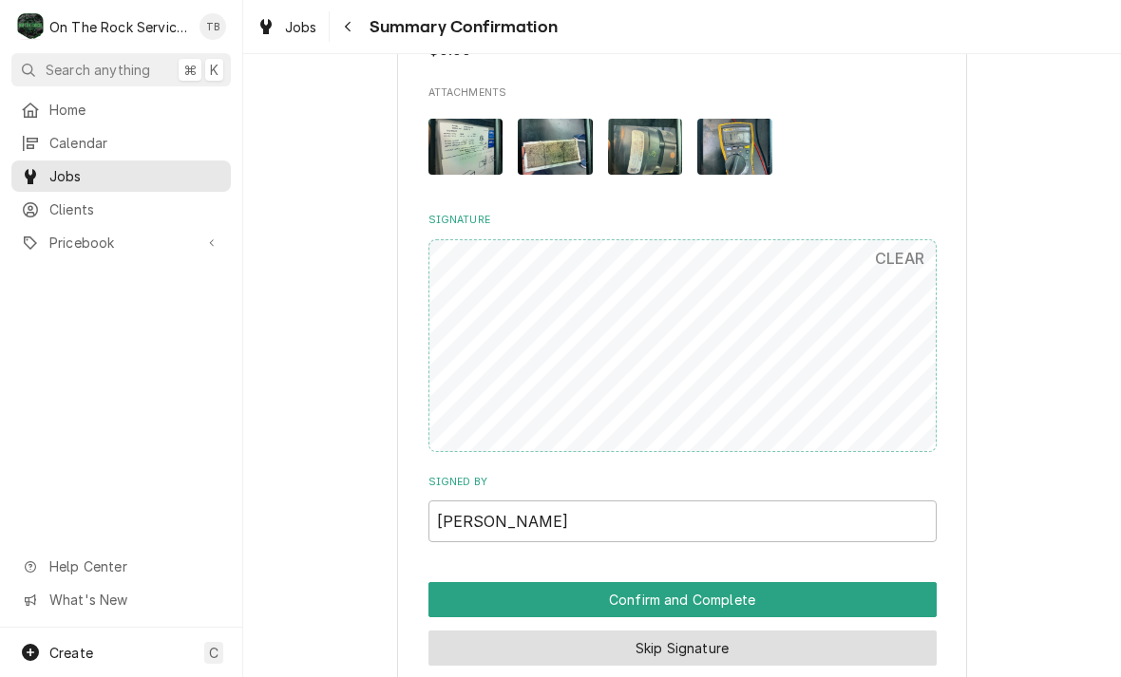
click at [717, 636] on button "Skip Signature" at bounding box center [682, 648] width 508 height 35
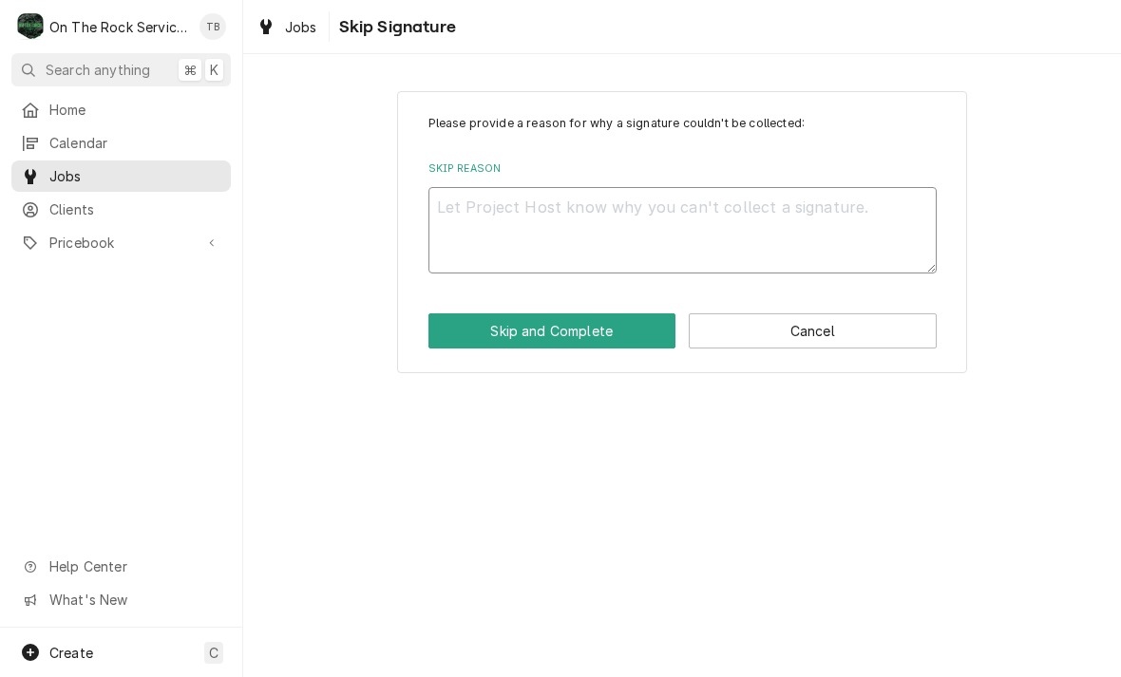
click at [528, 237] on textarea "Skip Reason" at bounding box center [682, 230] width 508 height 86
type textarea "x"
type textarea "K"
type textarea "x"
type textarea "KA"
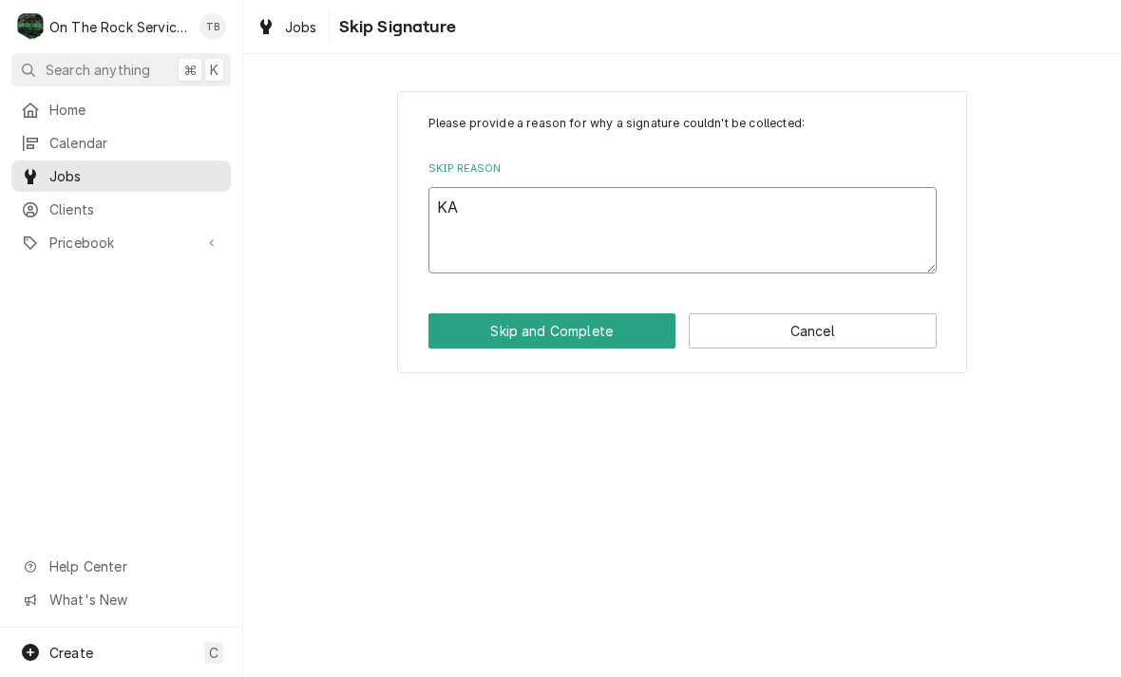
type textarea "x"
type textarea "[DEMOGRAPHIC_DATA]"
type textarea "x"
type textarea "[PERSON_NAME]"
type textarea "x"
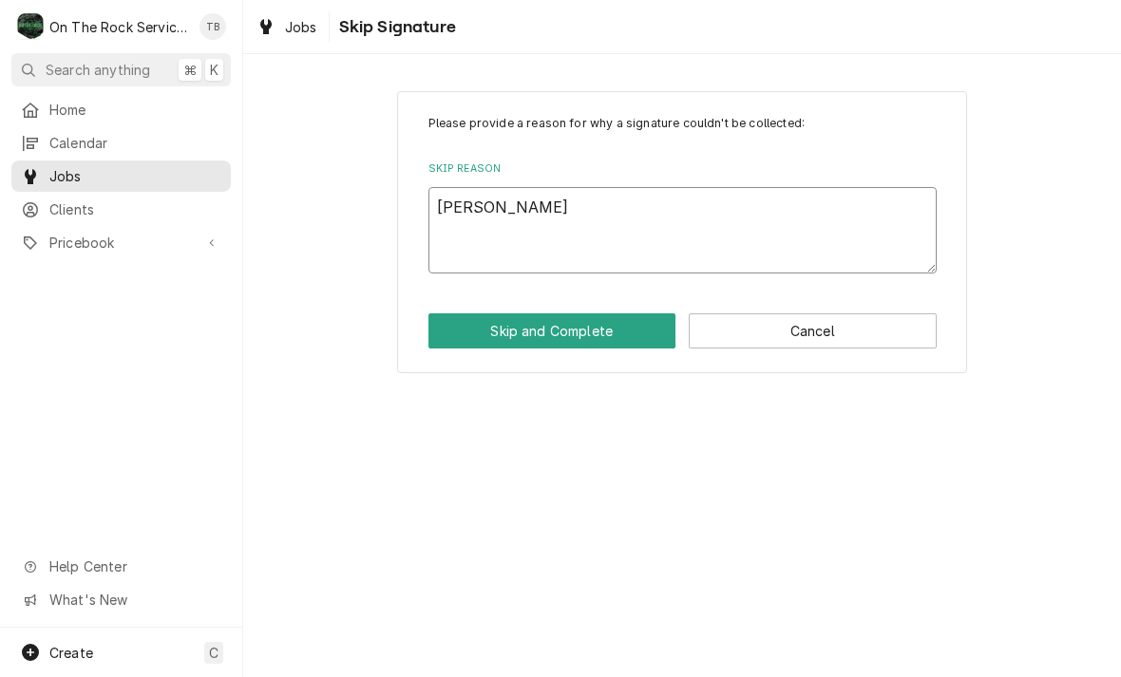
type textarea "[PERSON_NAME]"
type textarea "x"
type textarea "[PERSON_NAME] [PERSON_NAME]"
type textarea "x"
type textarea "[PERSON_NAME]"
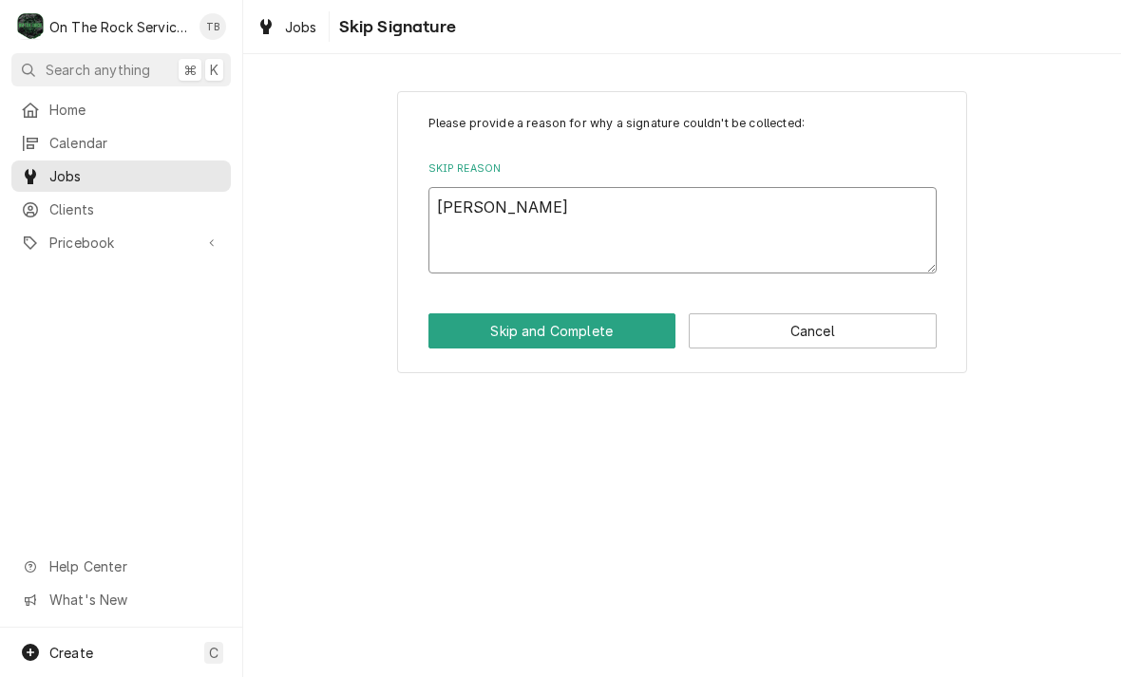
type textarea "x"
type textarea "[PERSON_NAME]["
type textarea "x"
type textarea "[PERSON_NAME]["
type textarea "x"
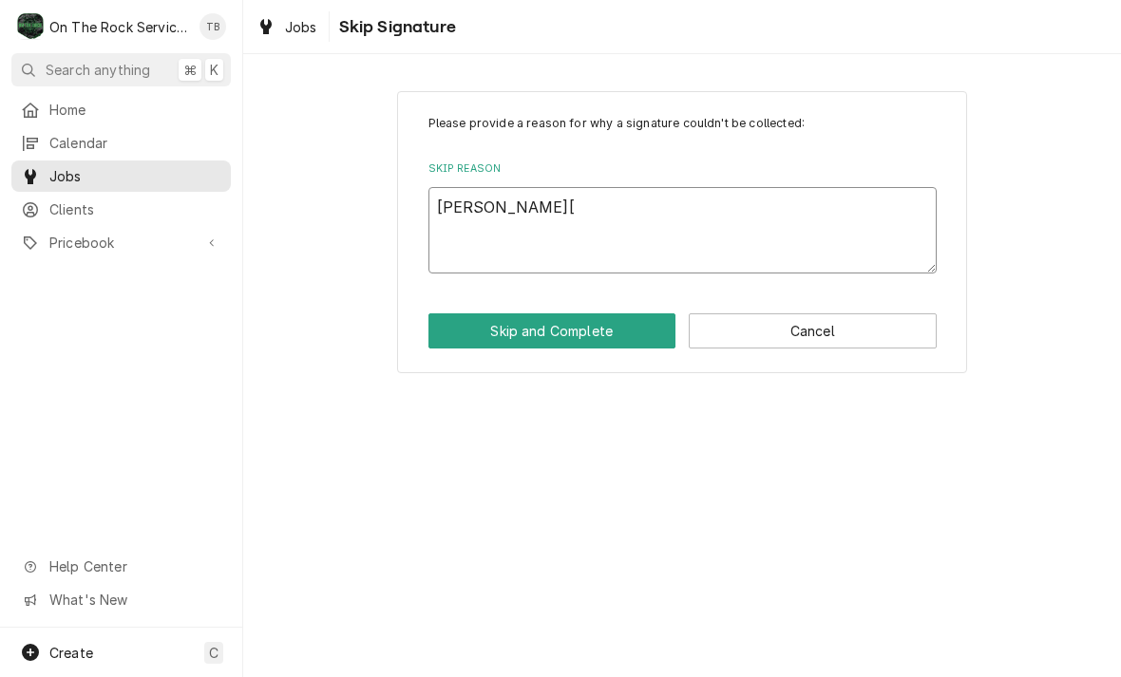
type textarea "[PERSON_NAME]["
type textarea "x"
type textarea "[PERSON_NAME]"
type textarea "x"
type textarea "[PERSON_NAME]"
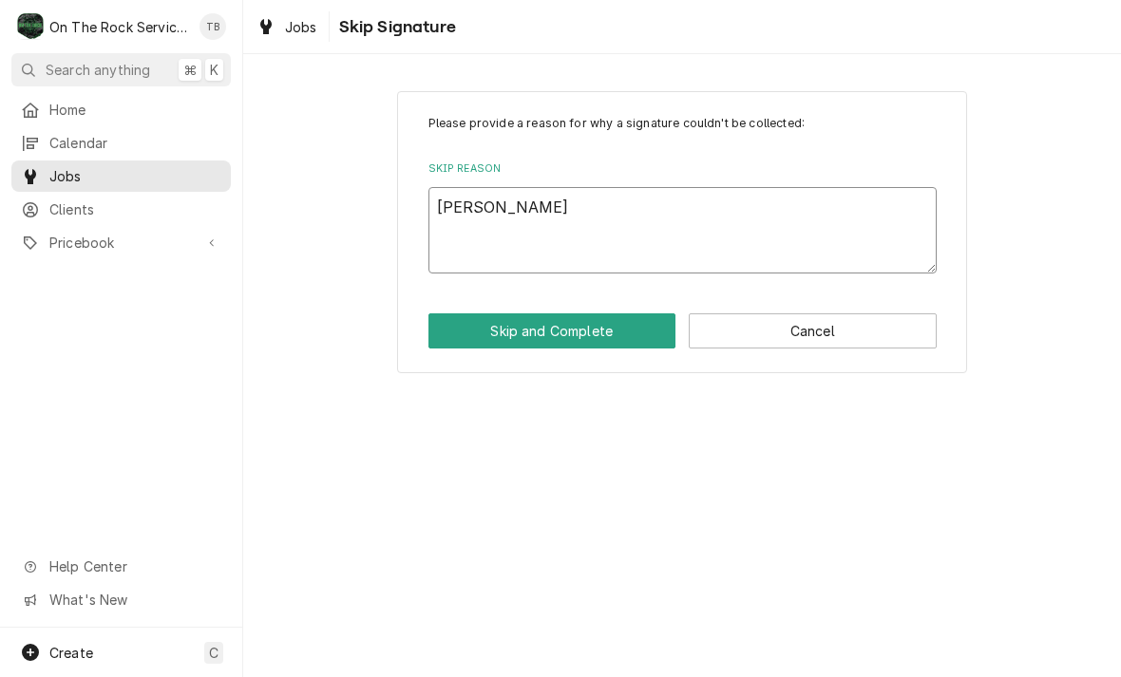
type textarea "x"
type textarea "[PERSON_NAME]"
type textarea "x"
type textarea "[PERSON_NAME] [PERSON_NAME]"
type textarea "x"
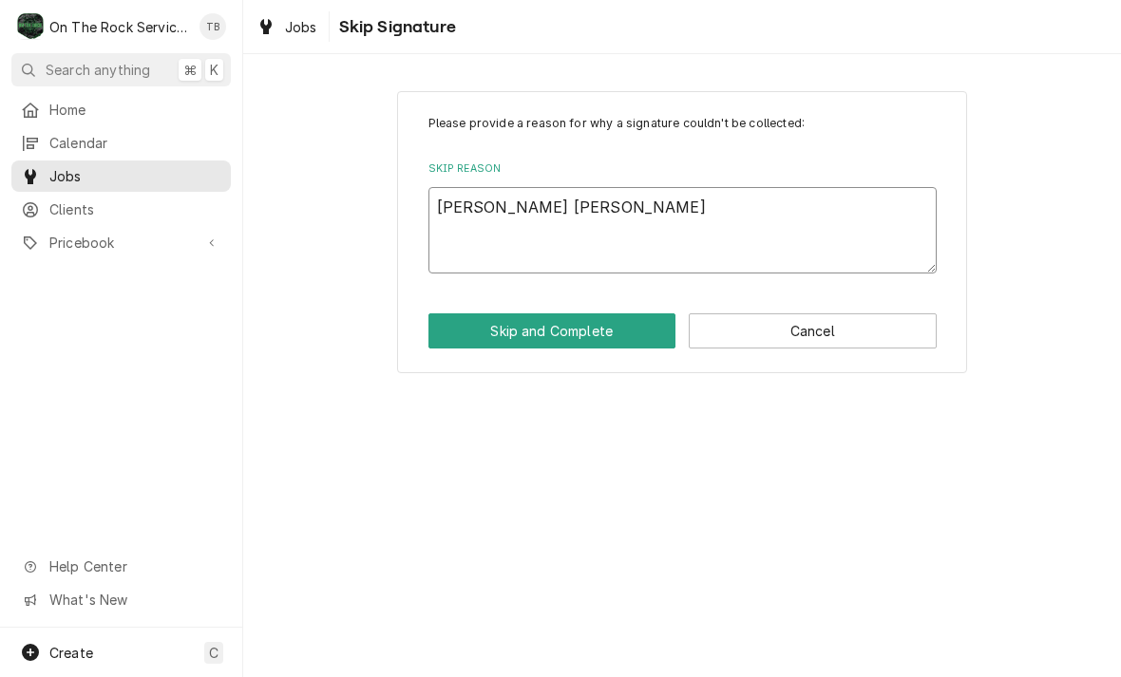
type textarea "[PERSON_NAME]"
type textarea "x"
type textarea "[PERSON_NAME]"
type textarea "x"
type textarea "[PERSON_NAME]"
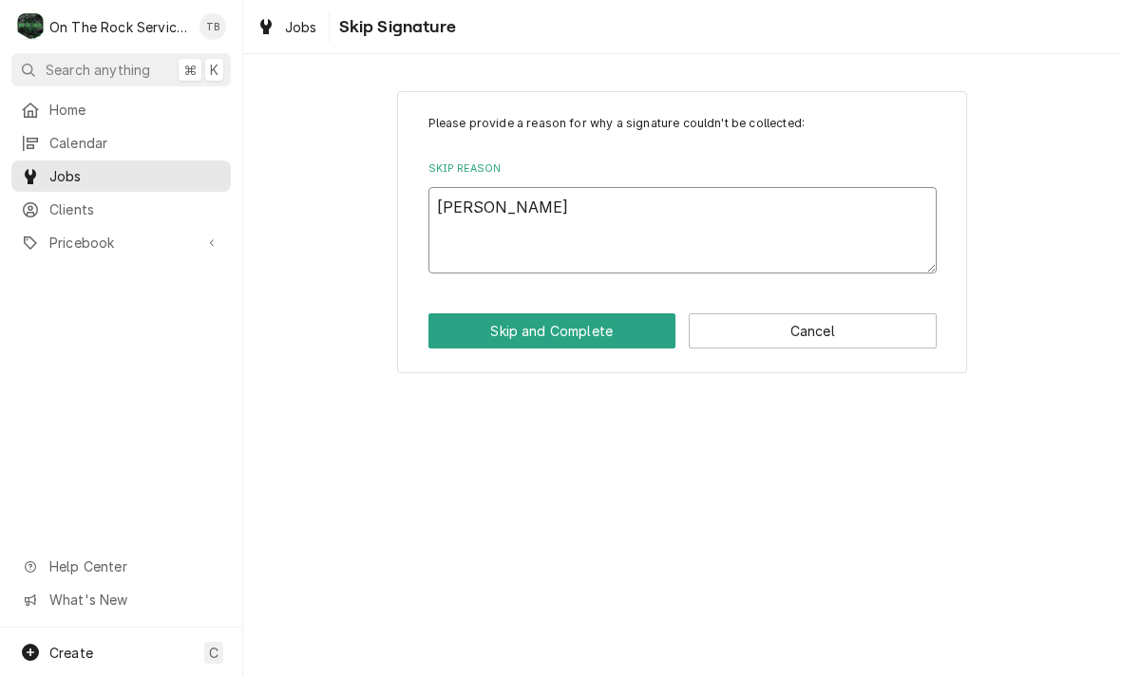
type textarea "x"
type textarea "[PERSON_NAME],"
type textarea "x"
type textarea "[PERSON_NAME],S"
type textarea "x"
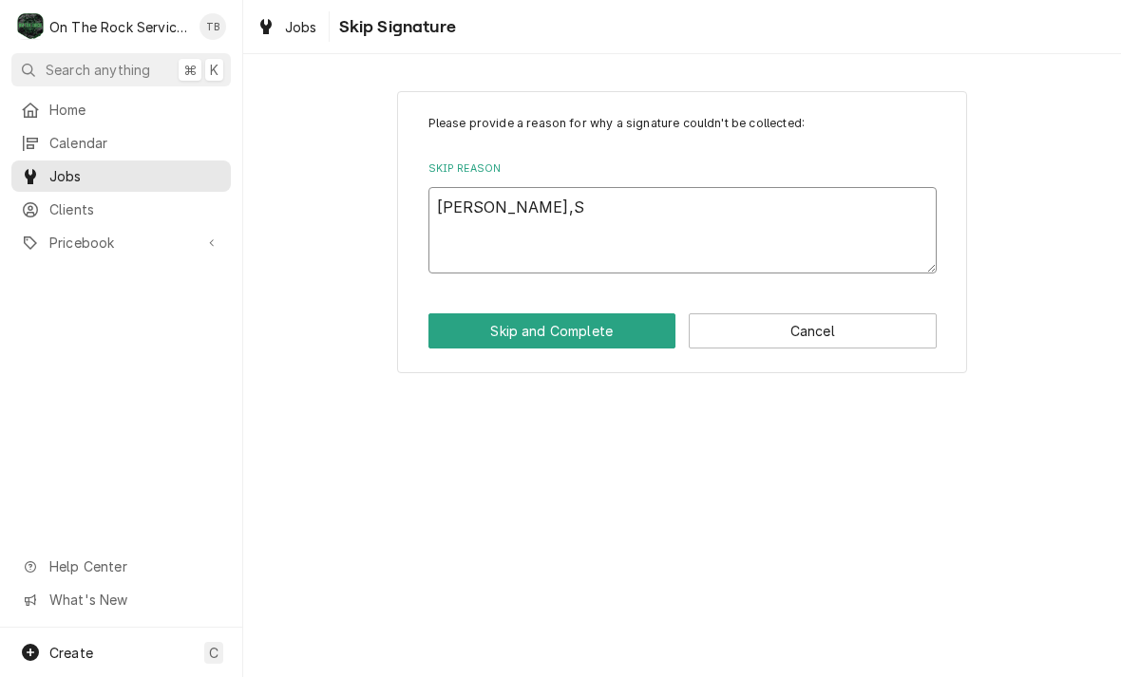
type textarea "[PERSON_NAME],SK"
type textarea "x"
type textarea "KATHY,SKI"
type textarea "x"
type textarea "KATHY,SKIP"
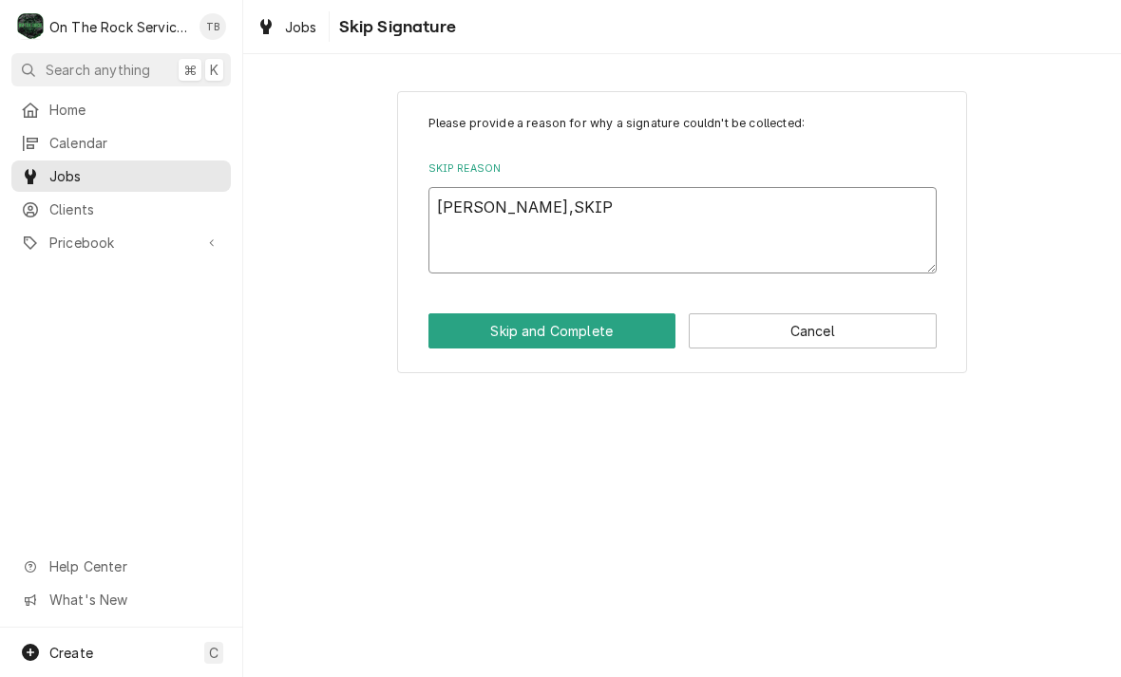
type textarea "x"
type textarea "KATHY,SKIP"
click at [533, 327] on button "Skip and Complete" at bounding box center [552, 330] width 248 height 35
type textarea "x"
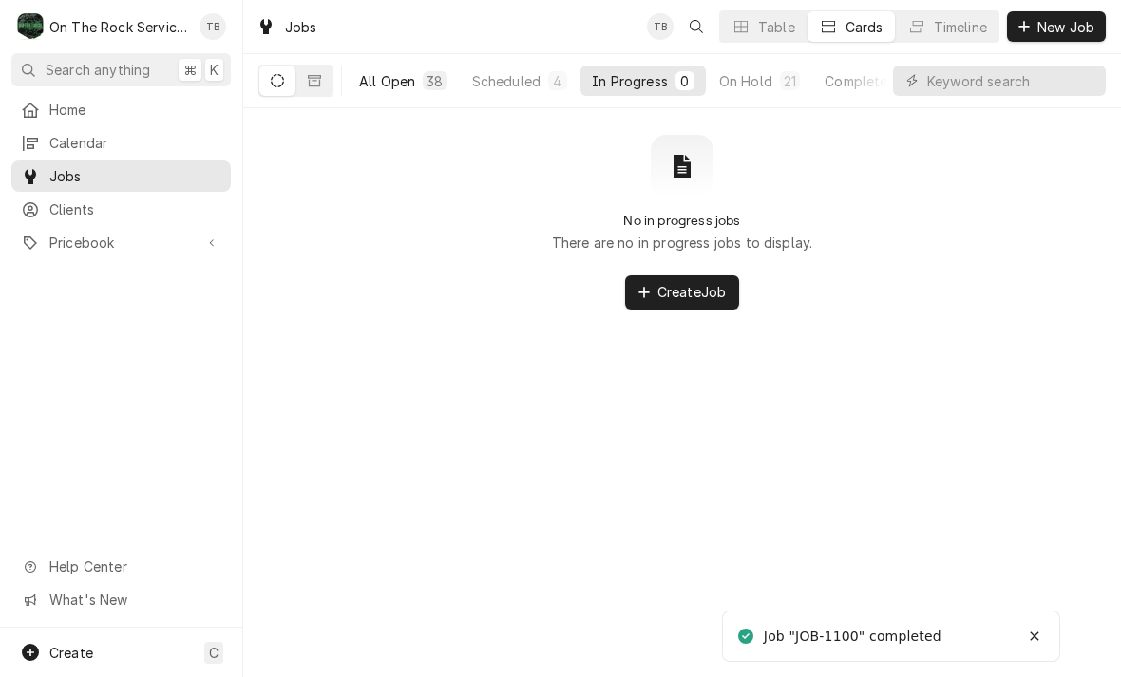
click at [391, 92] on button "All Open 38" at bounding box center [403, 81] width 111 height 30
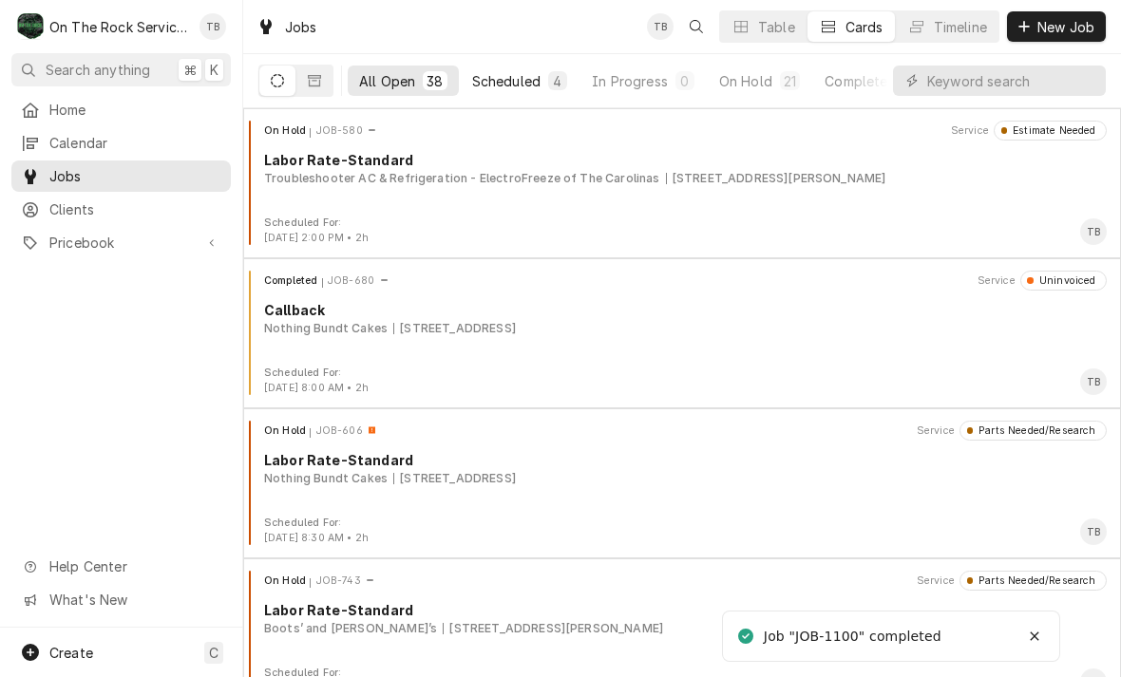
click at [508, 82] on div "Scheduled" at bounding box center [506, 81] width 68 height 20
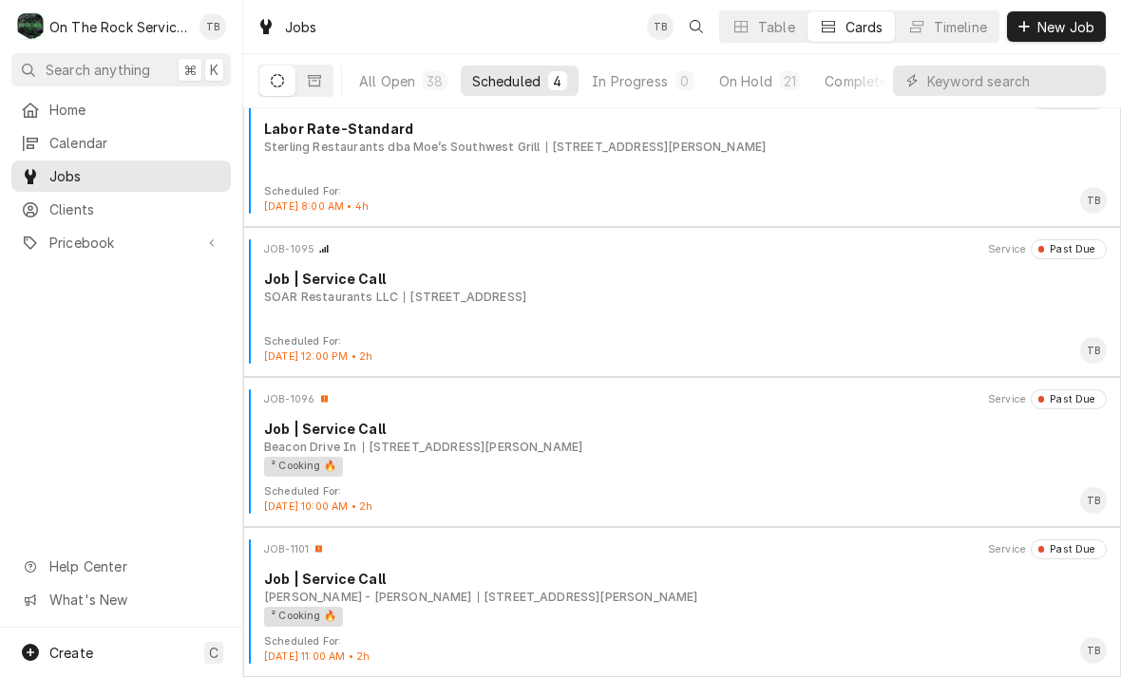
scroll to position [31, 0]
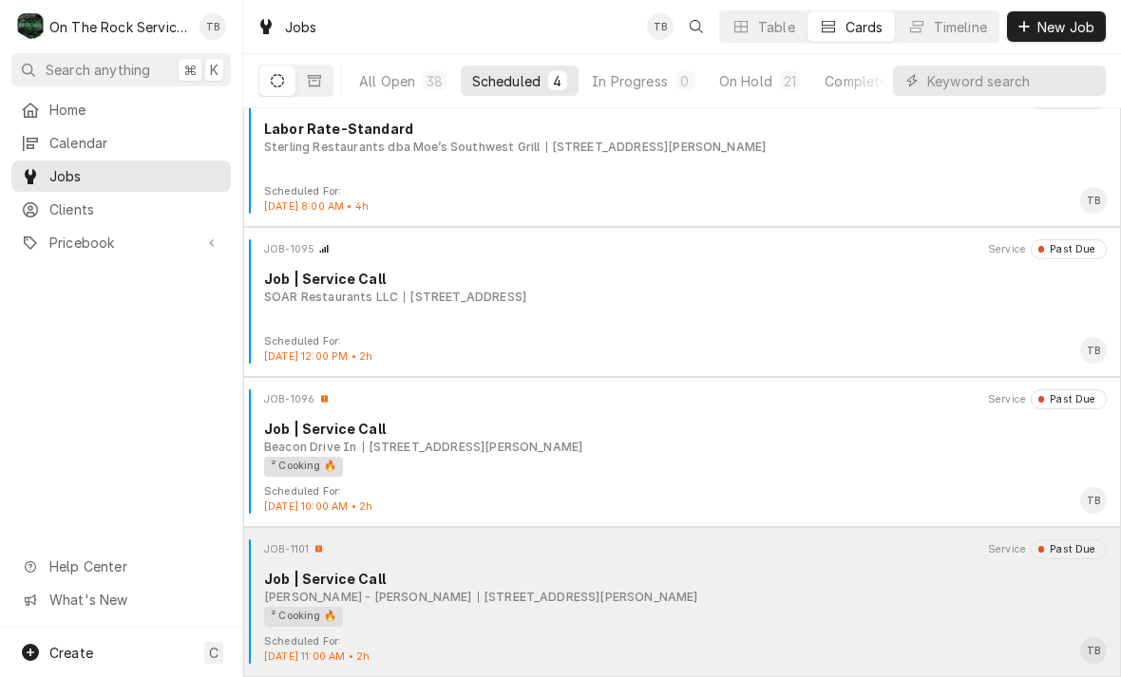
click at [587, 622] on div "² Cooking 🔥" at bounding box center [678, 617] width 829 height 20
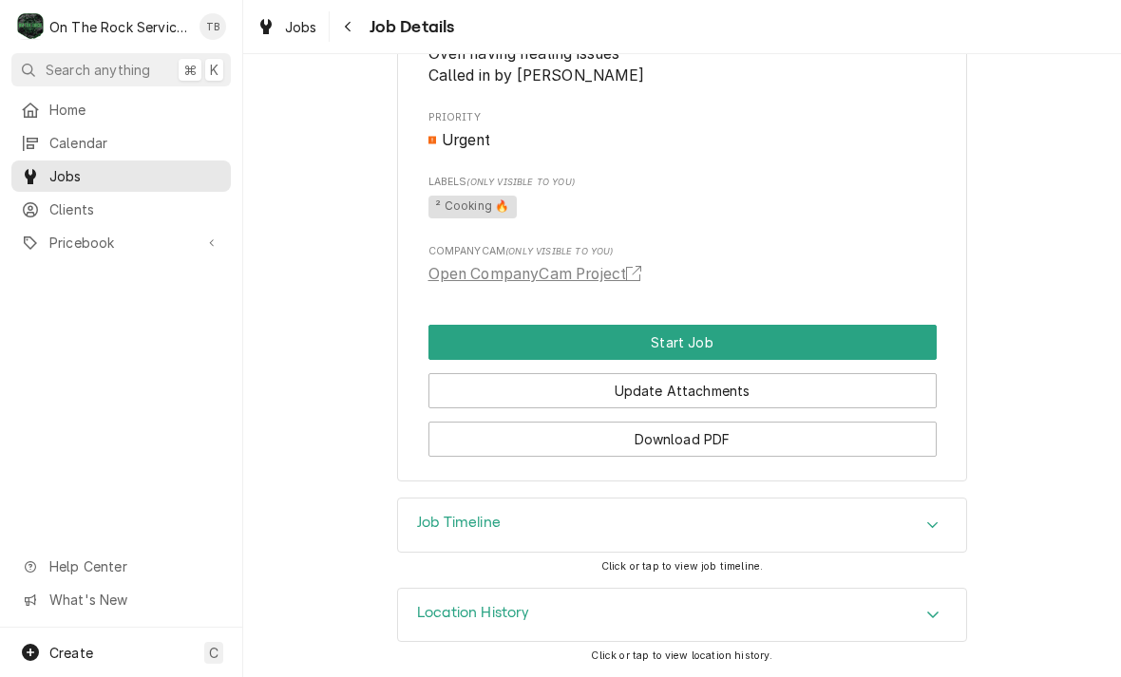
scroll to position [898, 0]
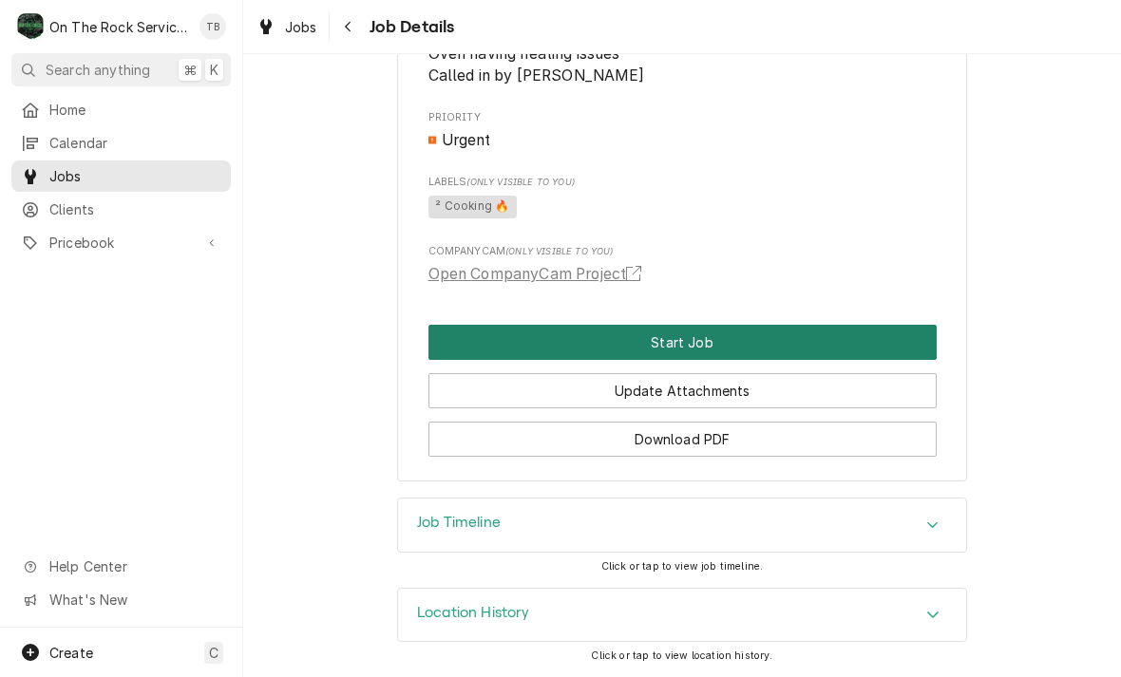
click at [708, 342] on button "Start Job" at bounding box center [682, 342] width 508 height 35
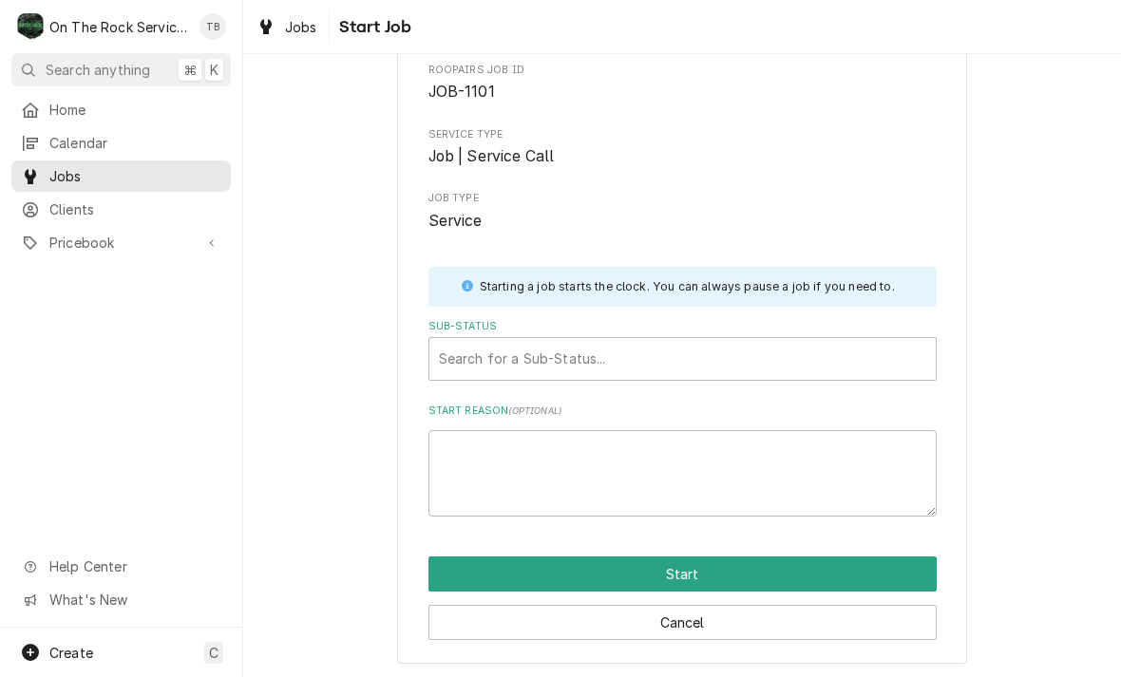
scroll to position [99, 0]
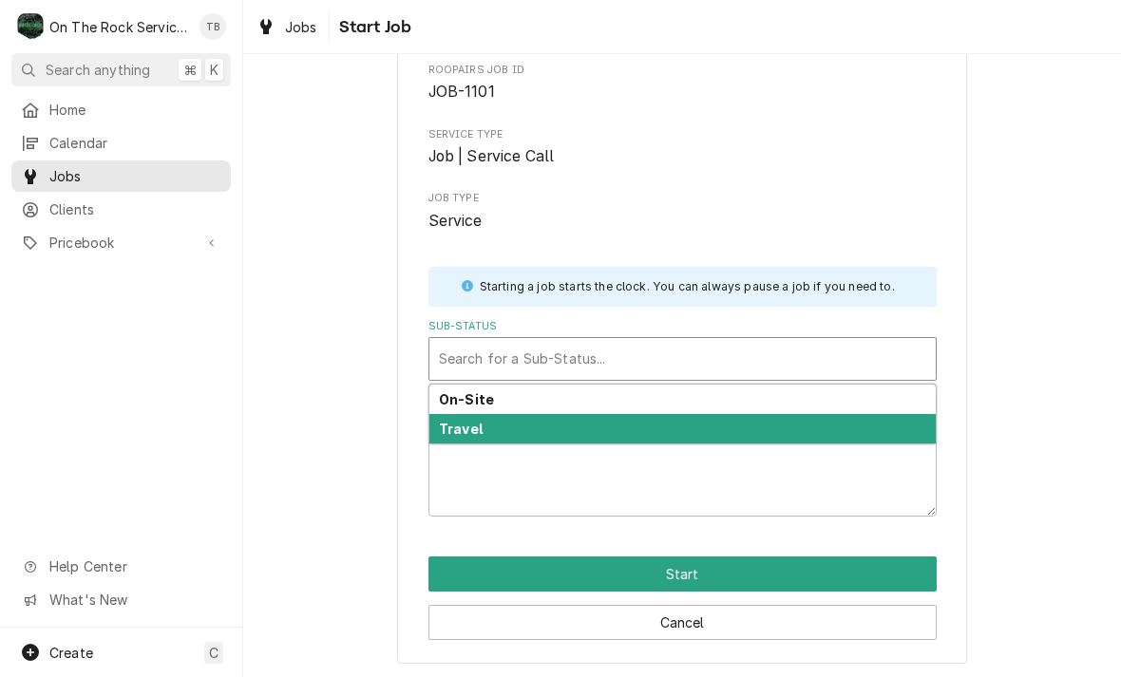
click at [477, 433] on div "Travel" at bounding box center [682, 428] width 506 height 29
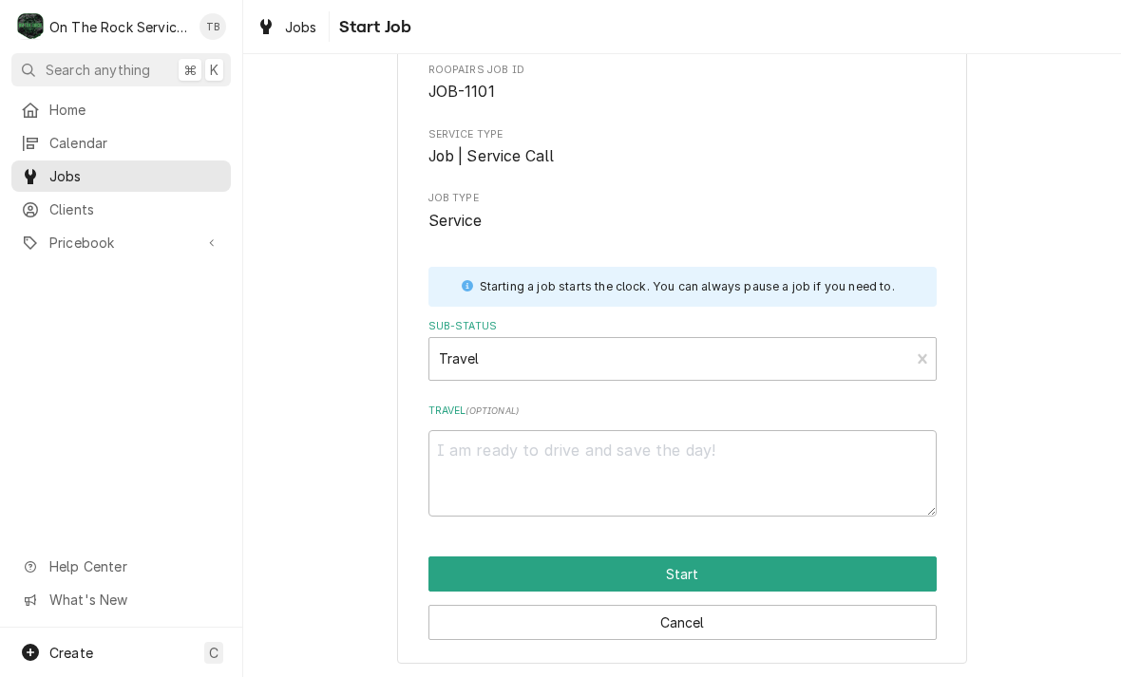
scroll to position [76, 0]
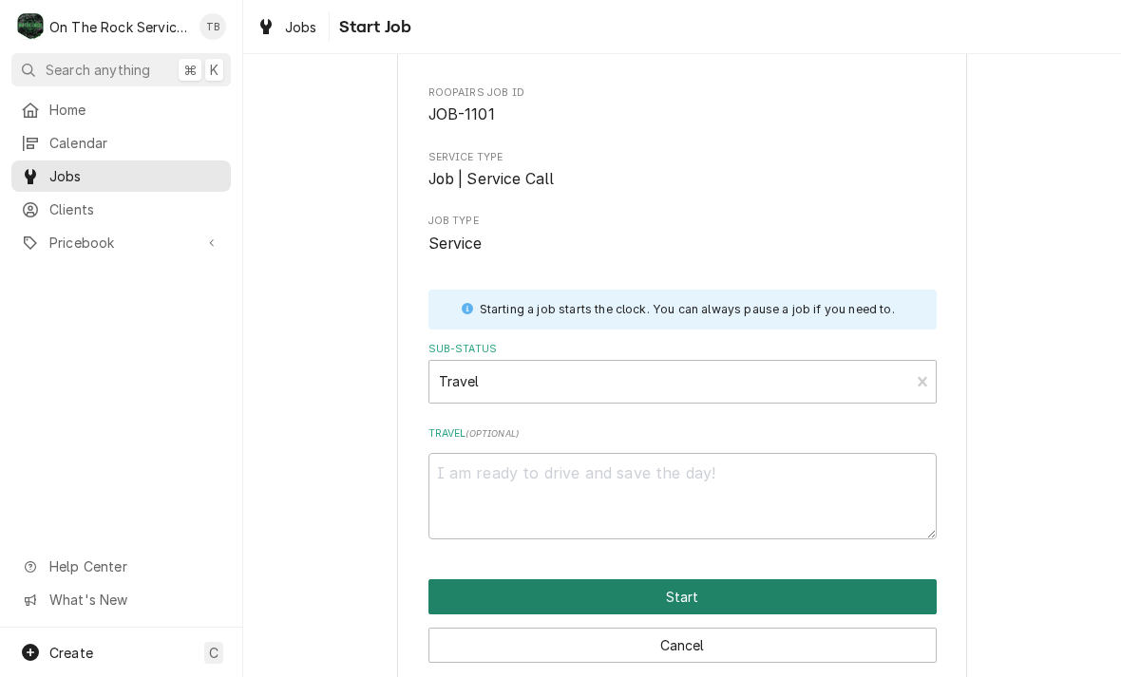
click at [699, 595] on button "Start" at bounding box center [682, 596] width 508 height 35
type textarea "x"
